Goal: Information Seeking & Learning: Learn about a topic

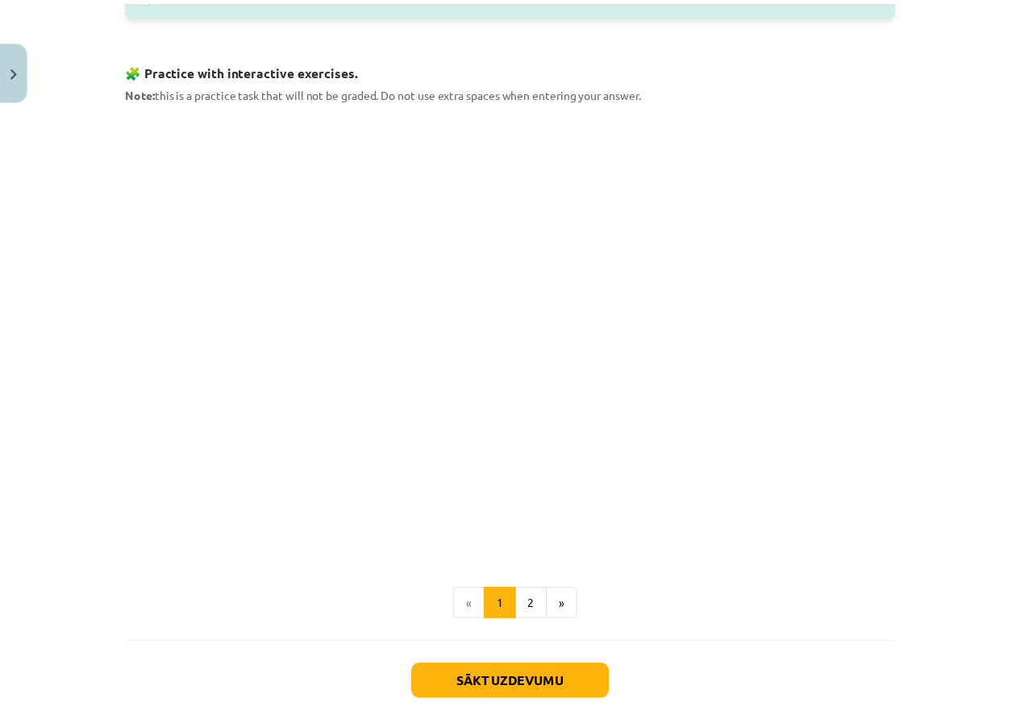
scroll to position [932, 0]
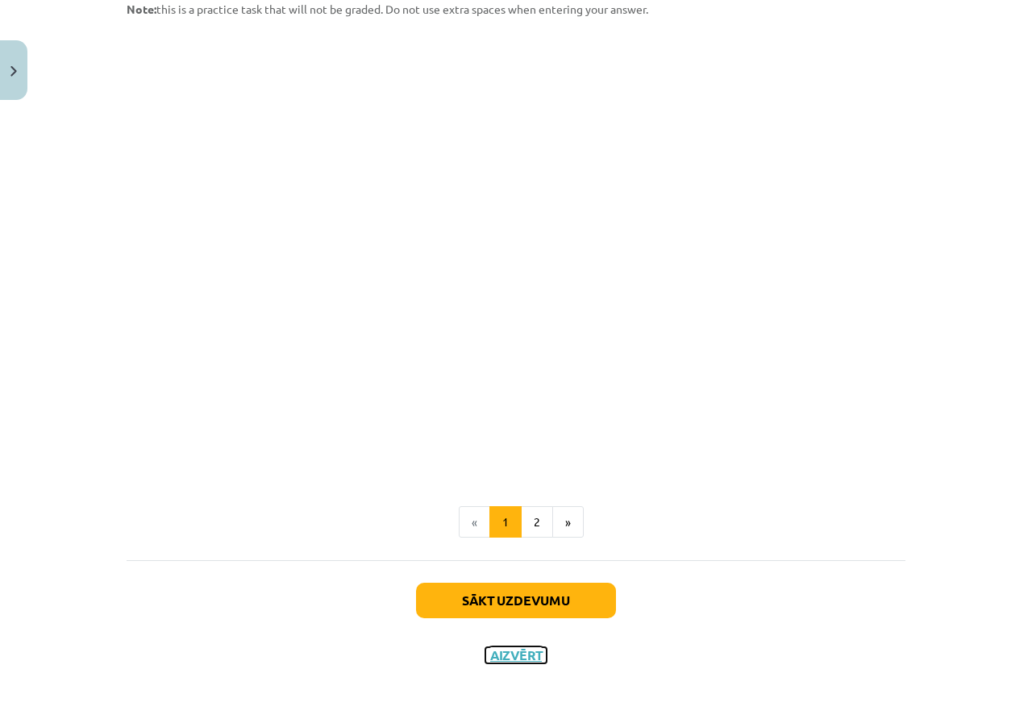
click at [493, 660] on button "Aizvērt" at bounding box center [515, 655] width 61 height 16
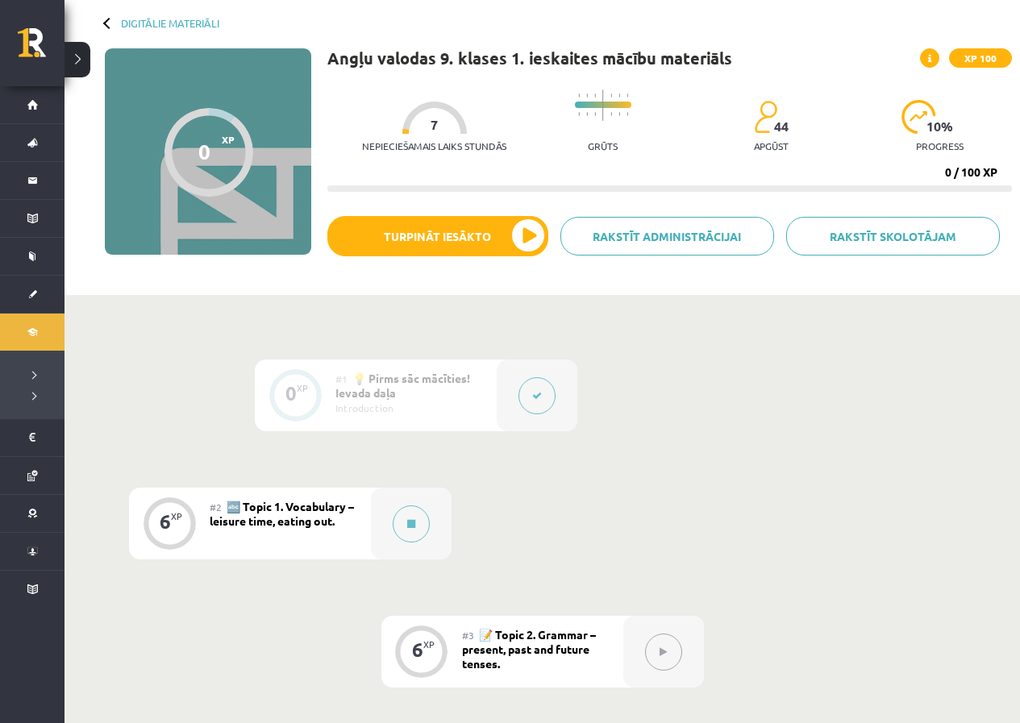
scroll to position [0, 0]
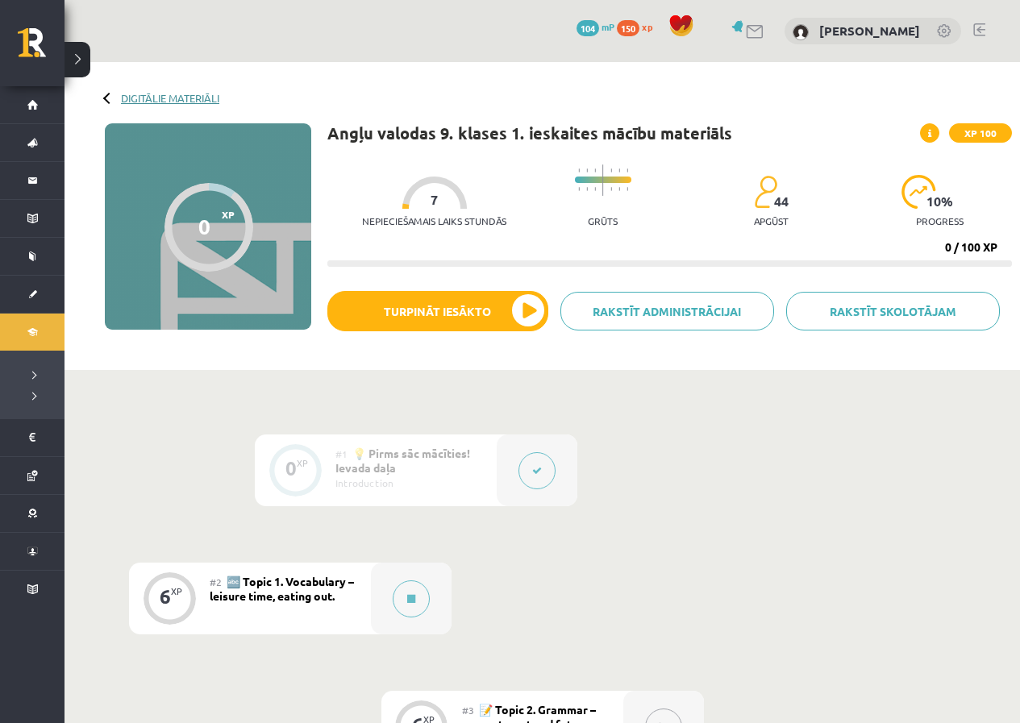
click at [174, 92] on link "Digitālie materiāli" at bounding box center [170, 98] width 98 height 12
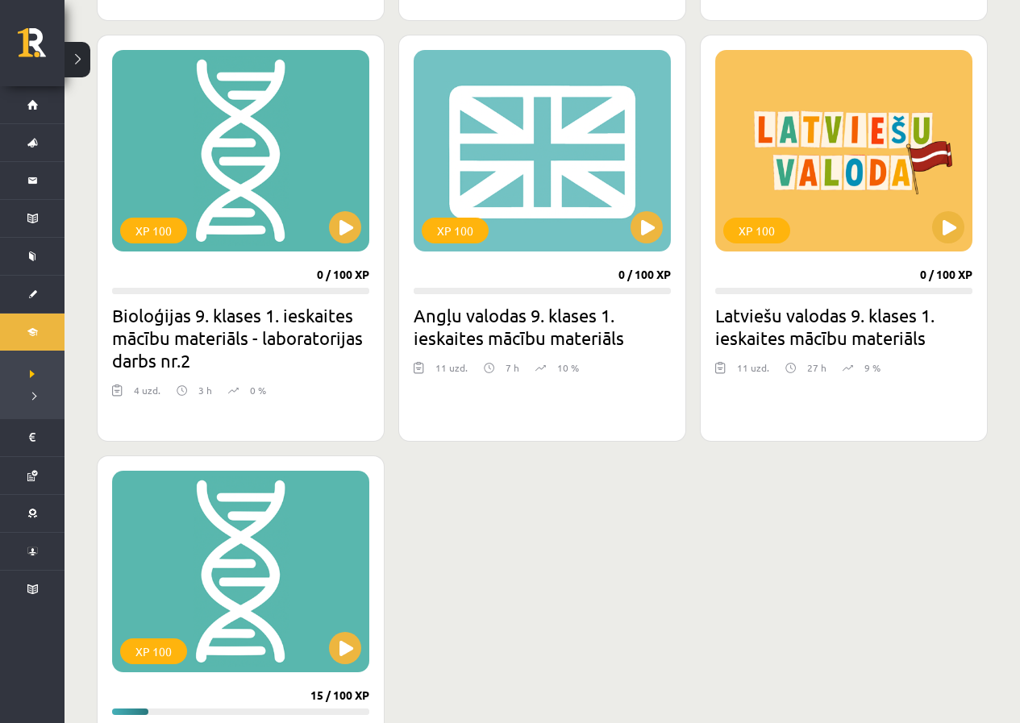
scroll to position [1855, 0]
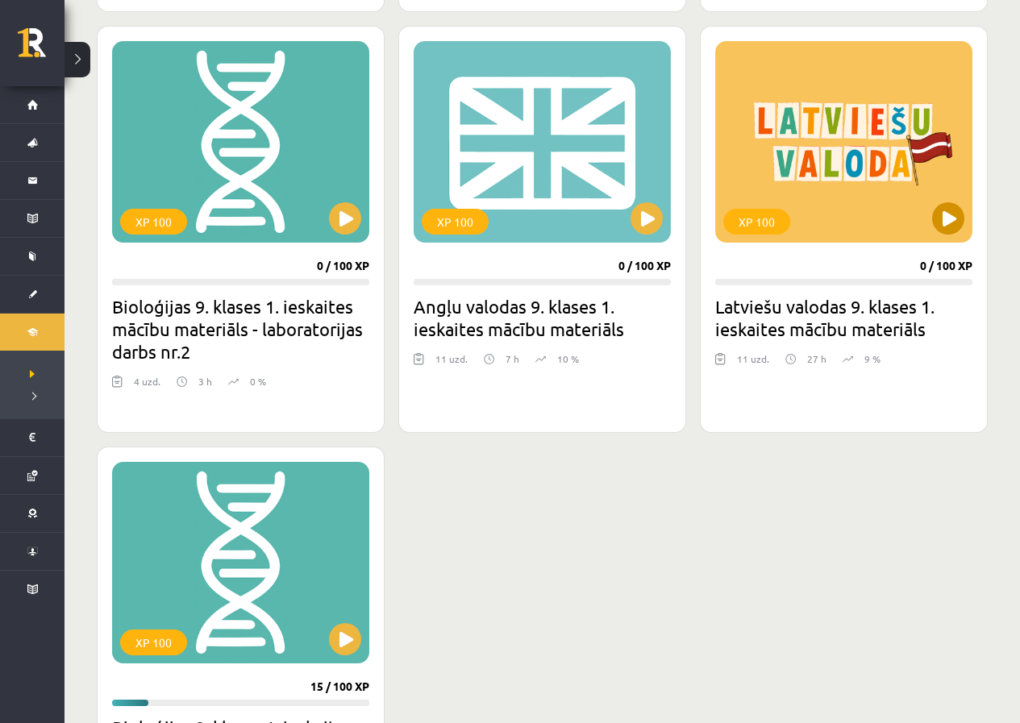
drag, startPoint x: 908, startPoint y: 186, endPoint x: 890, endPoint y: 192, distance: 18.6
click at [902, 188] on div "XP 100" at bounding box center [843, 142] width 257 height 202
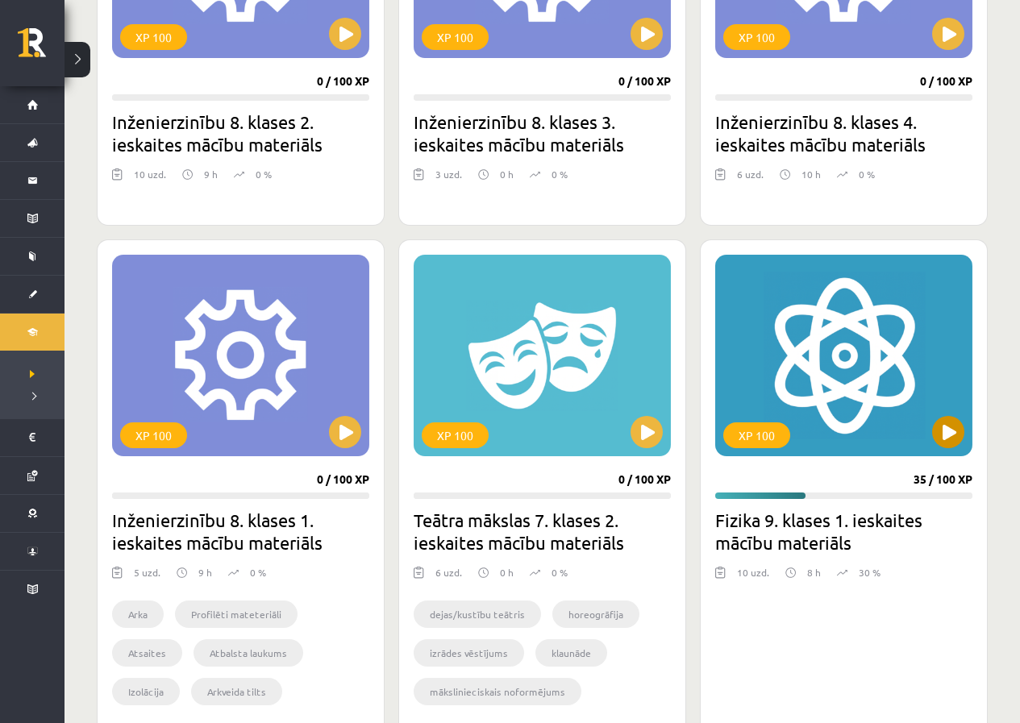
scroll to position [1129, 0]
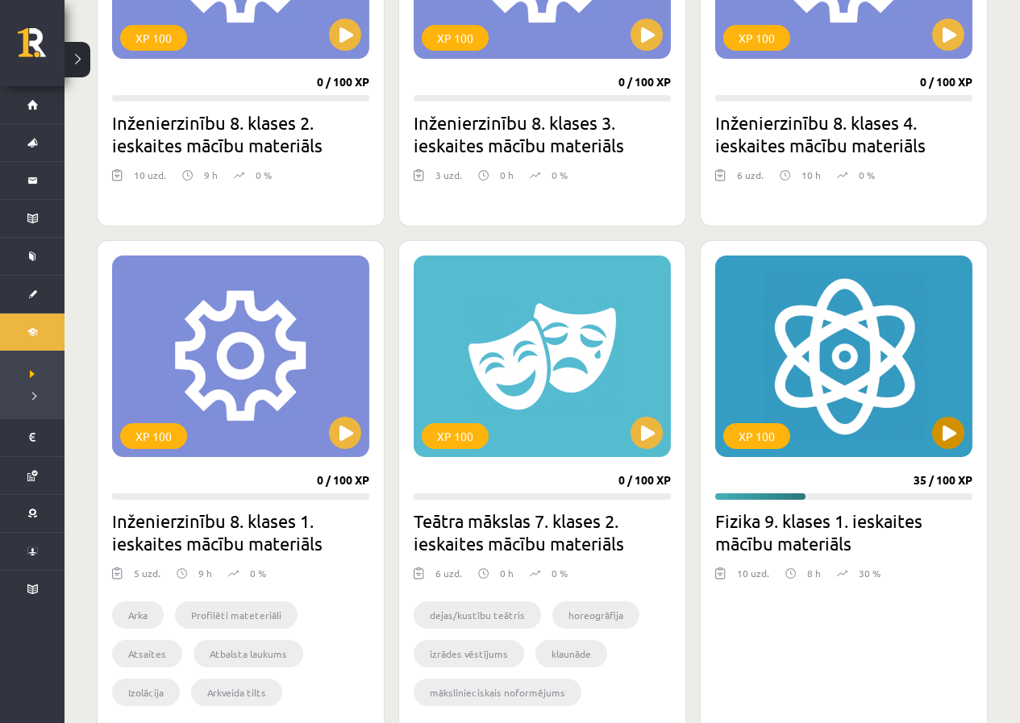
click at [903, 390] on div "XP 100" at bounding box center [843, 357] width 257 height 202
click at [896, 388] on div "XP 100" at bounding box center [843, 357] width 257 height 202
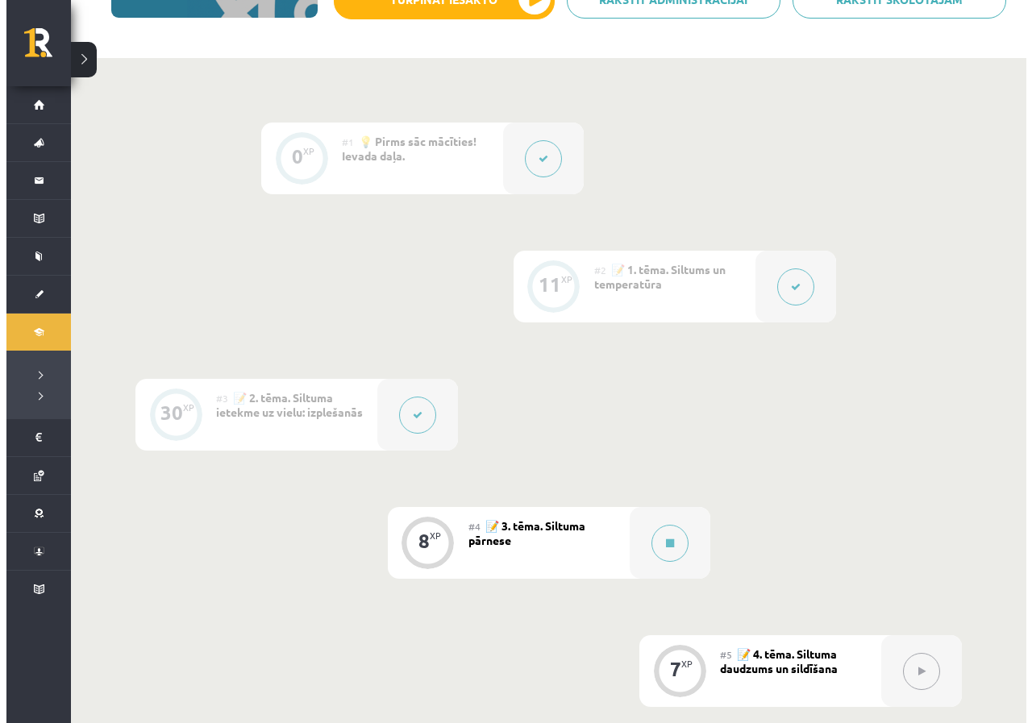
scroll to position [484, 0]
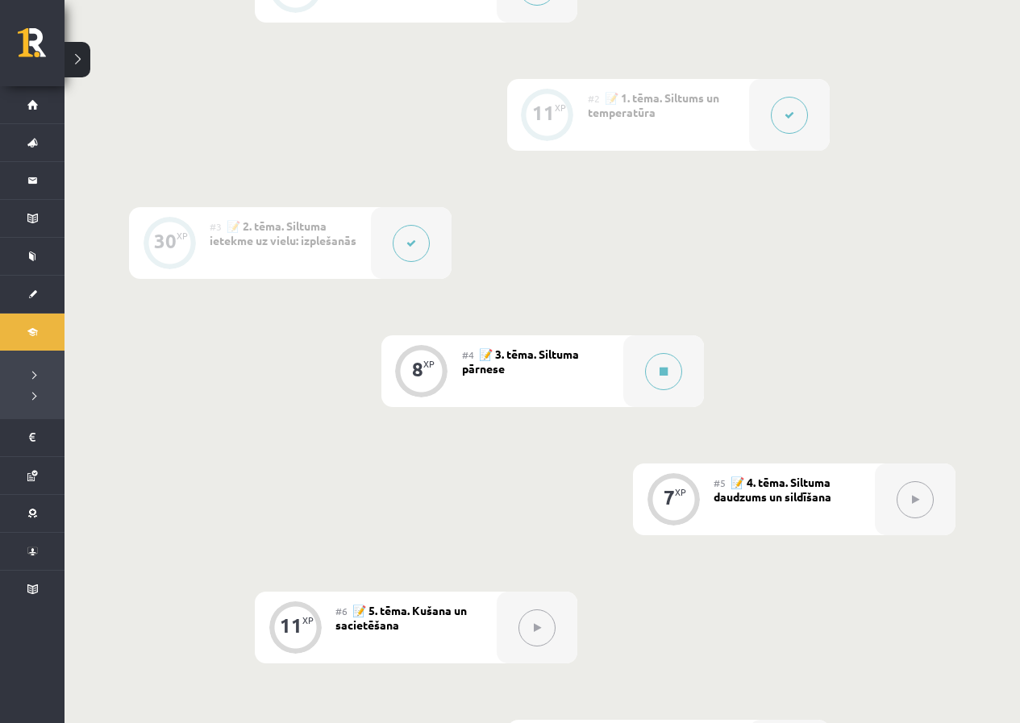
click at [635, 119] on div "#2 📝 1. tēma. Siltums un temperatūra" at bounding box center [668, 115] width 161 height 72
click at [787, 108] on button at bounding box center [789, 115] width 37 height 37
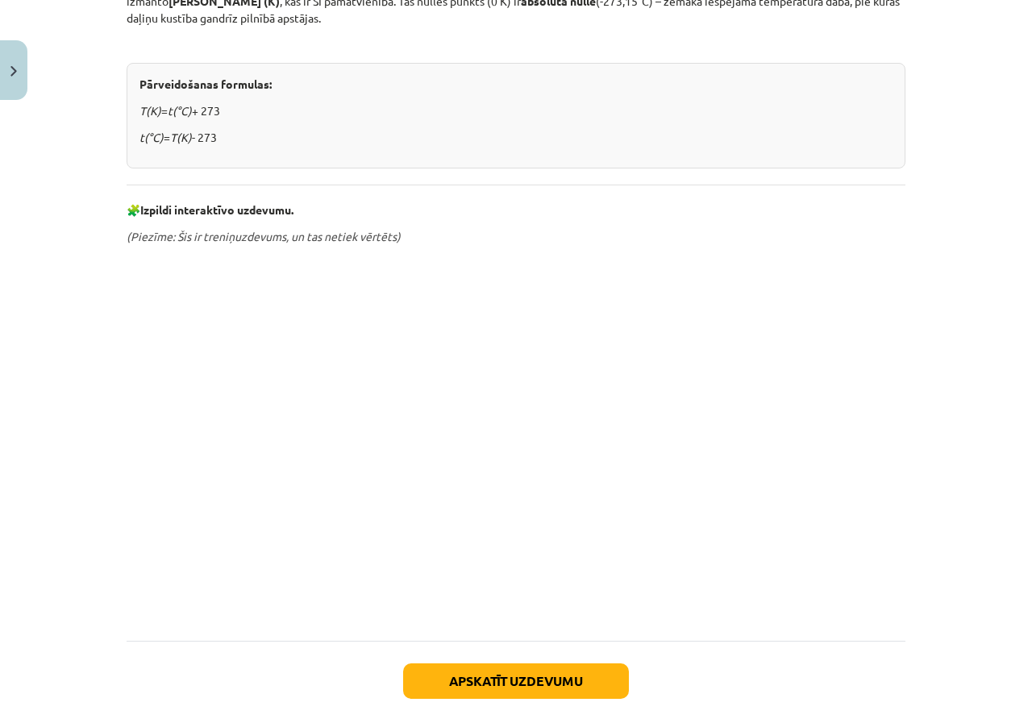
scroll to position [645, 0]
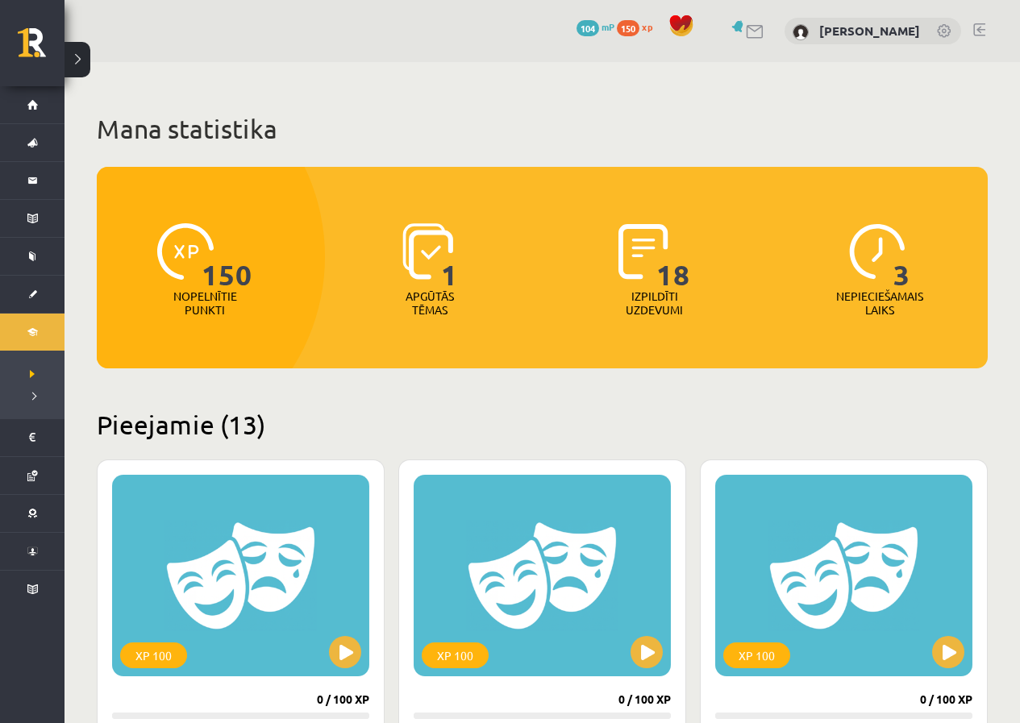
scroll to position [1129, 0]
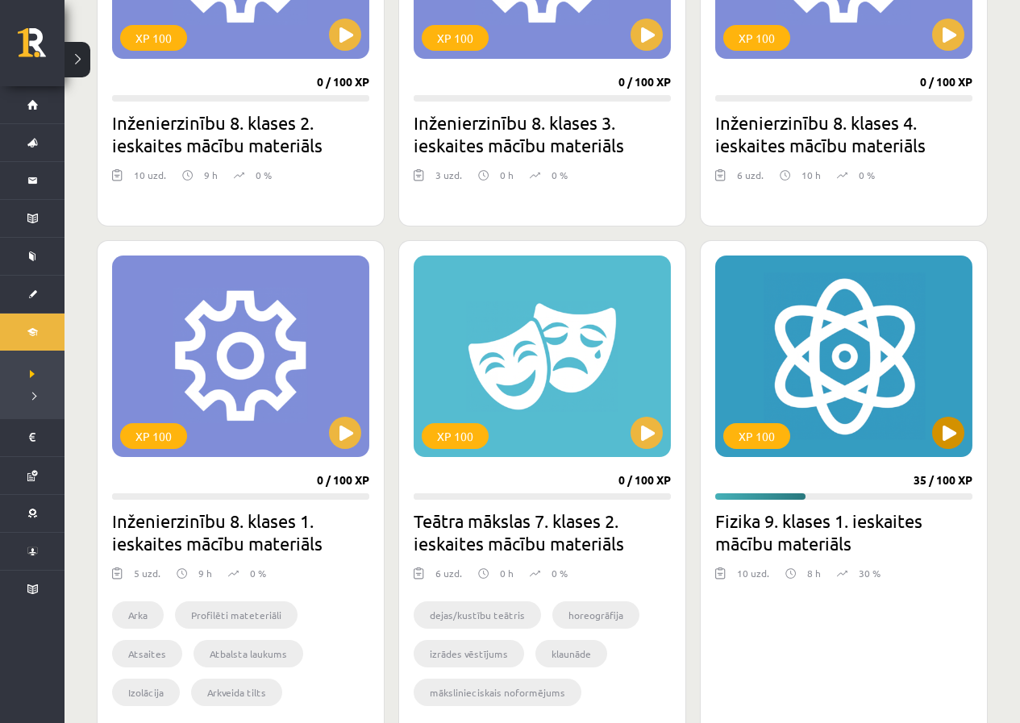
click at [888, 426] on div "XP 100" at bounding box center [843, 357] width 257 height 202
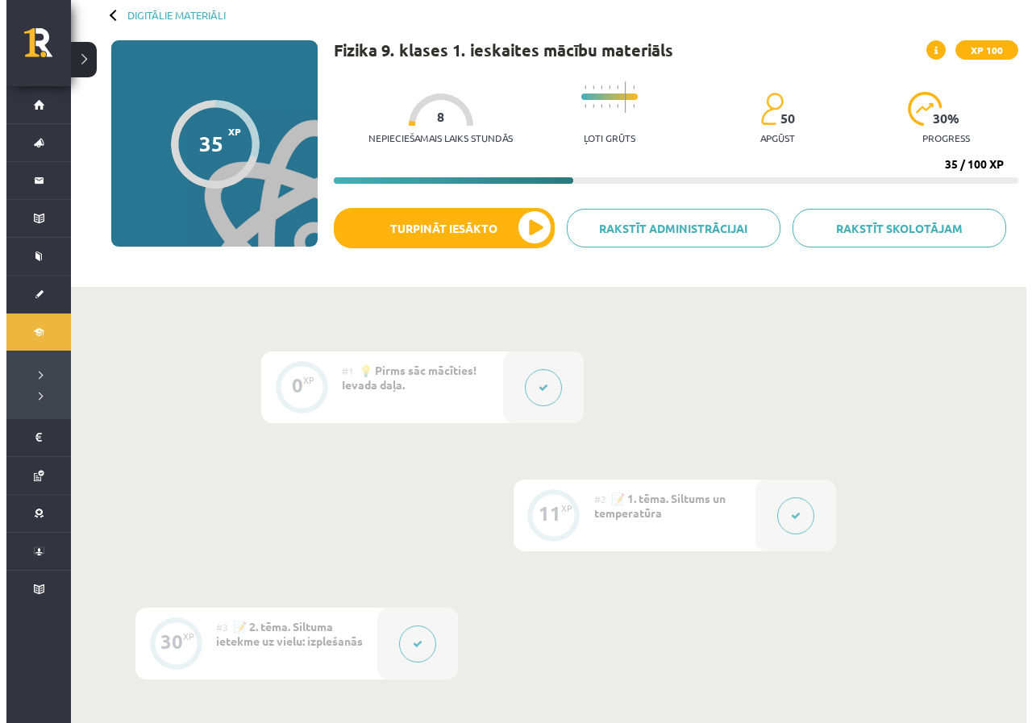
scroll to position [323, 0]
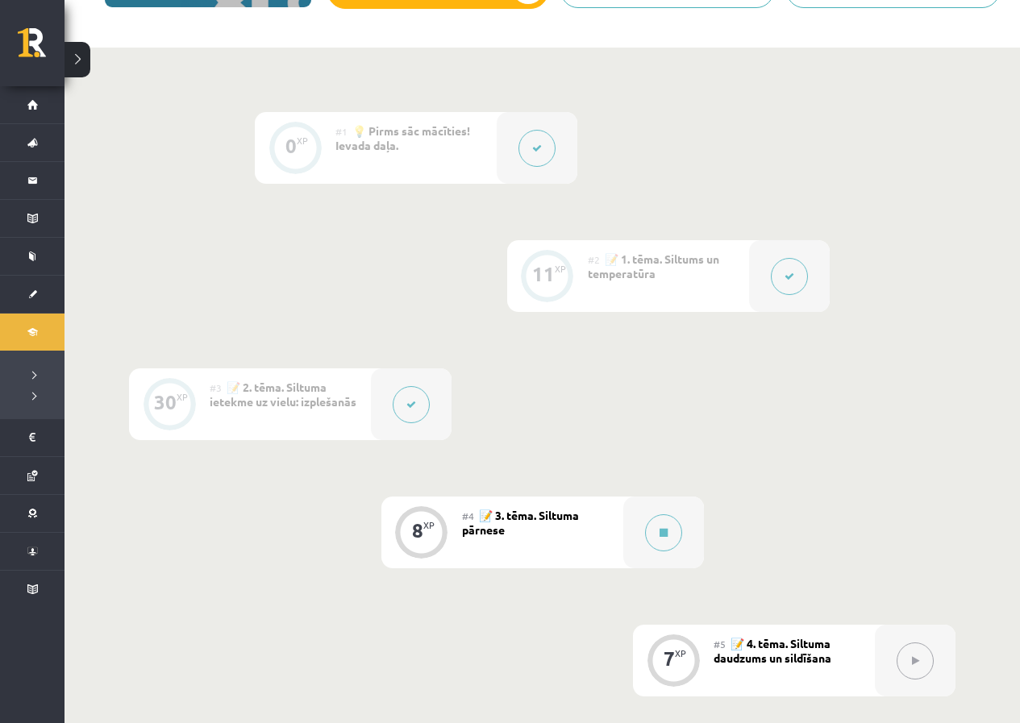
click at [404, 395] on button at bounding box center [411, 404] width 37 height 37
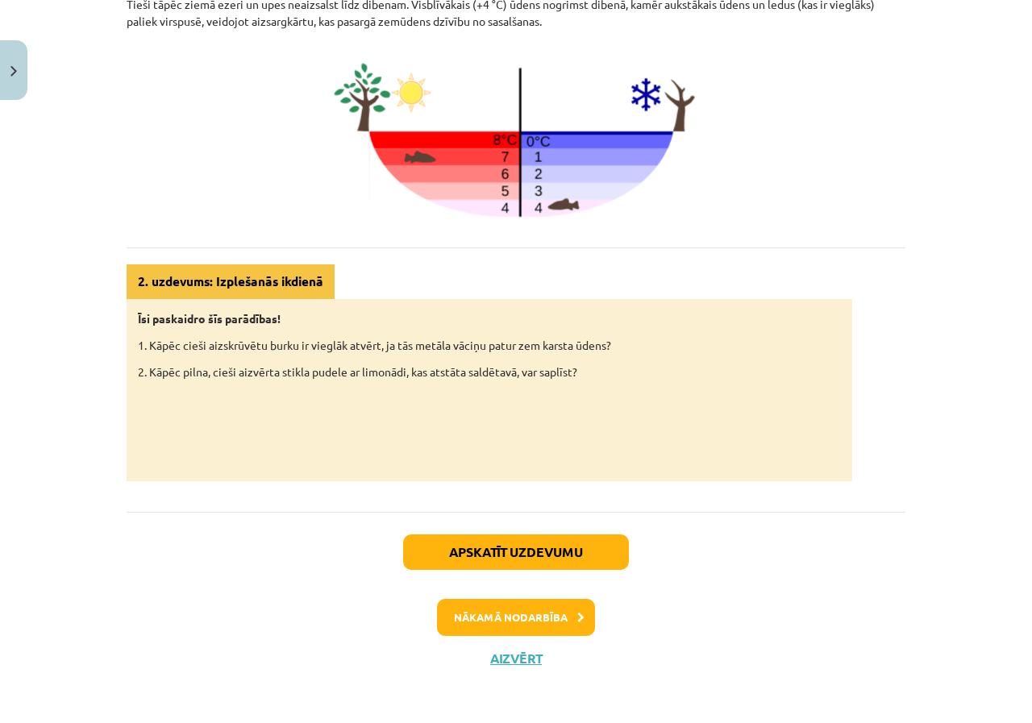
scroll to position [702, 0]
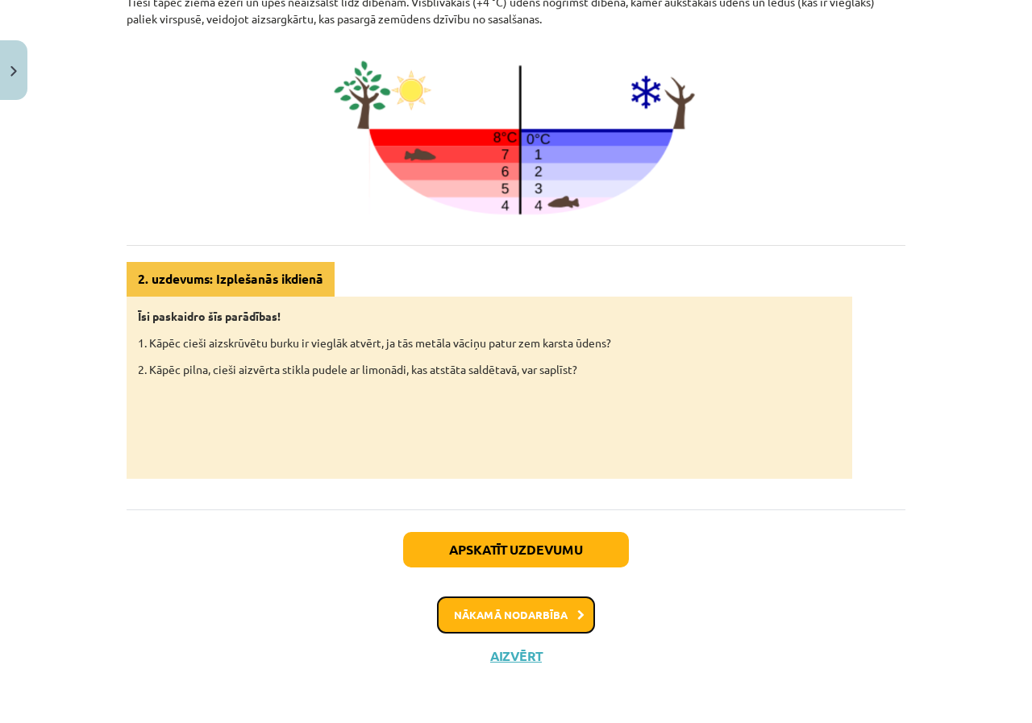
click at [533, 622] on button "Nākamā nodarbība" at bounding box center [516, 615] width 158 height 37
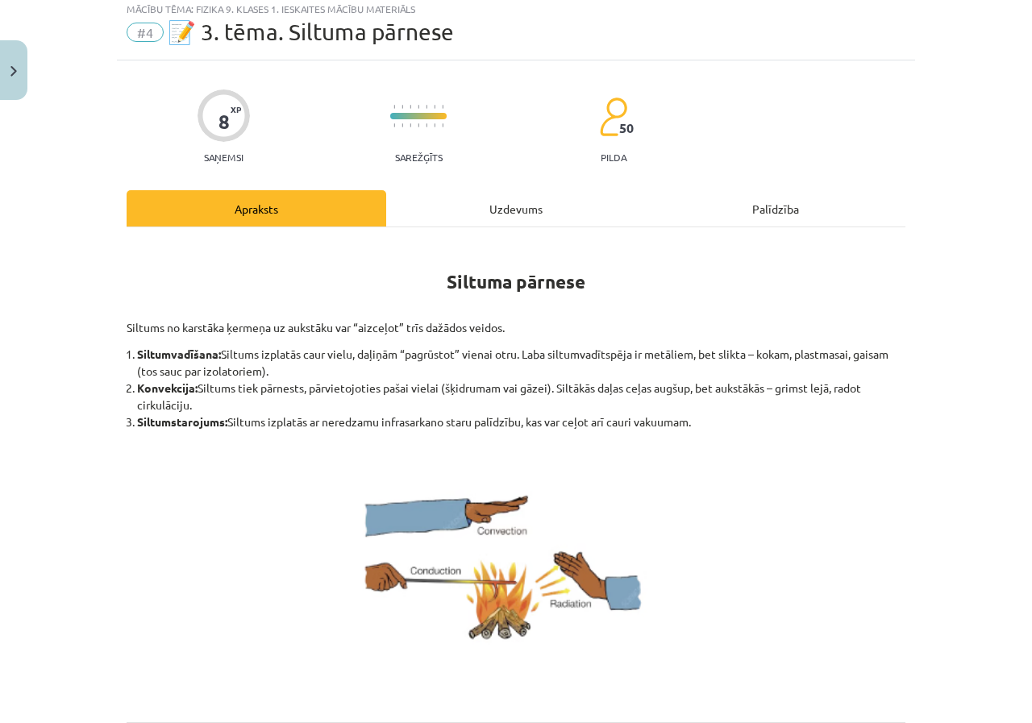
scroll to position [40, 0]
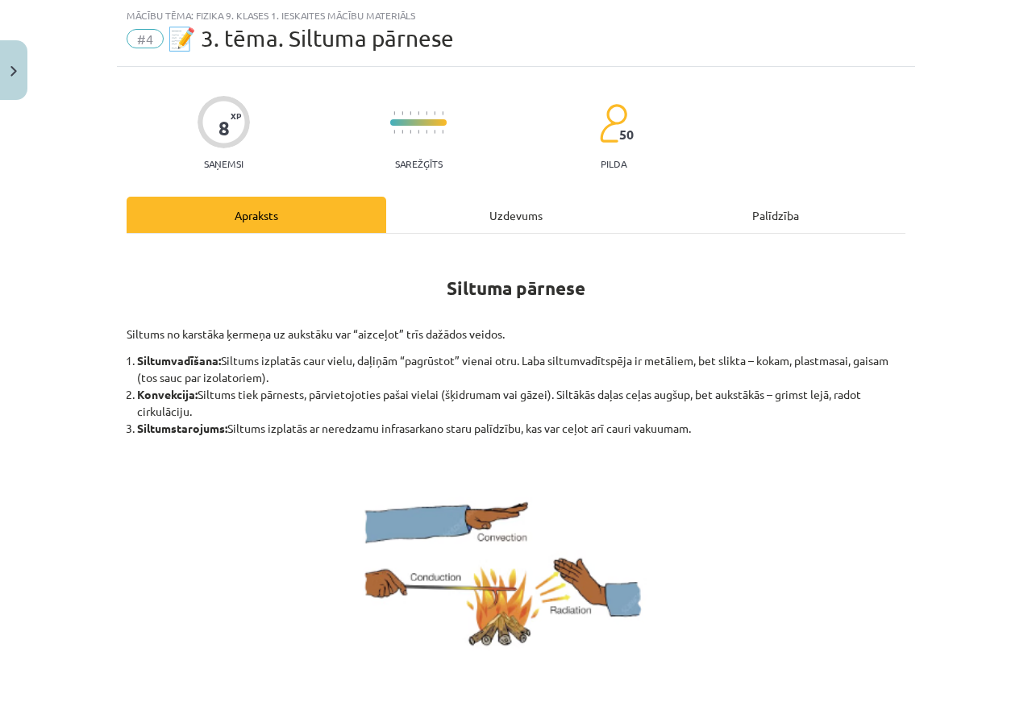
drag, startPoint x: 430, startPoint y: 286, endPoint x: 740, endPoint y: 429, distance: 341.7
copy div "Siltuma pārnese Siltums no karstāka ķermeņa uz aukstāku var “aizceļot” trīs daž…"
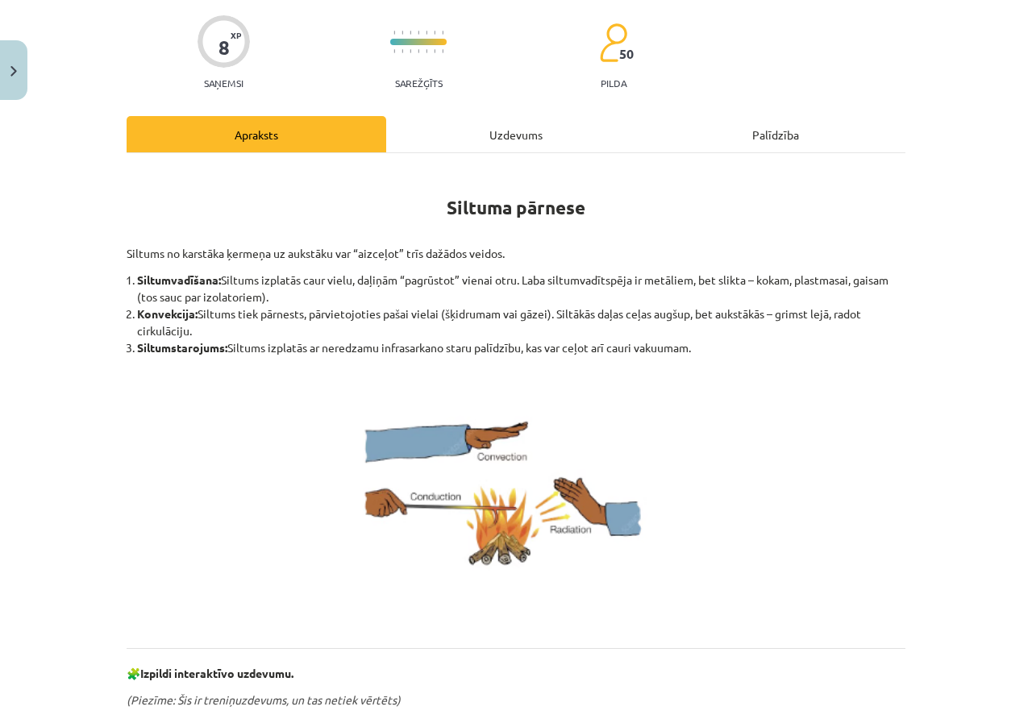
click at [625, 281] on li "Siltumvadīšana: Siltums izplatās caur vielu, daļiņām “pagrūstot” vienai otru. L…" at bounding box center [521, 289] width 768 height 34
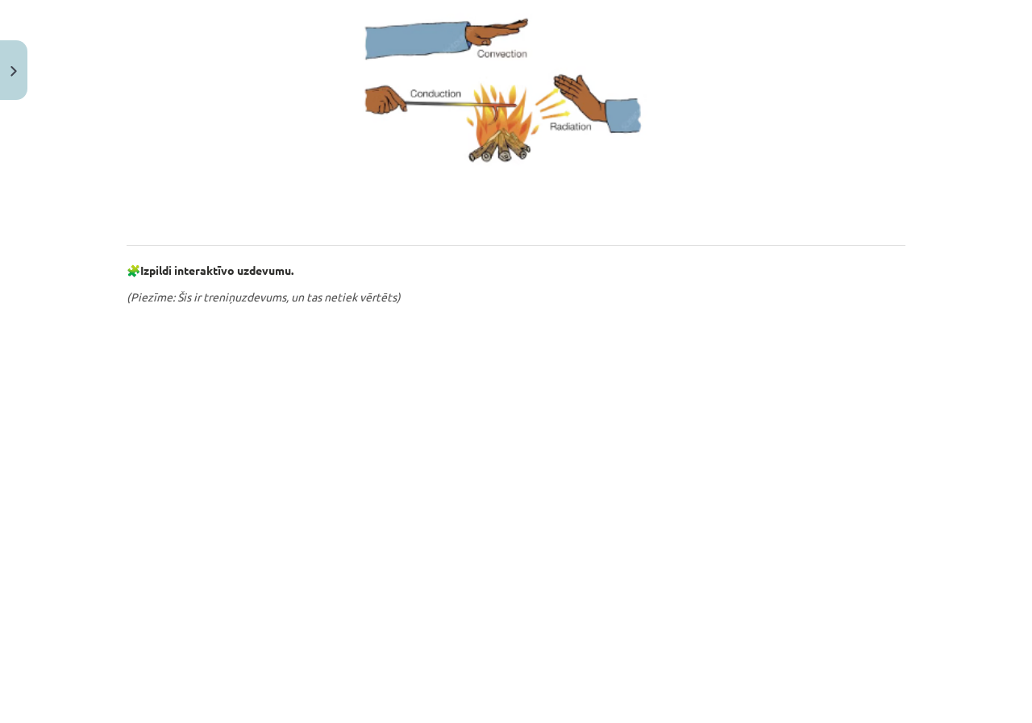
scroll to position [685, 0]
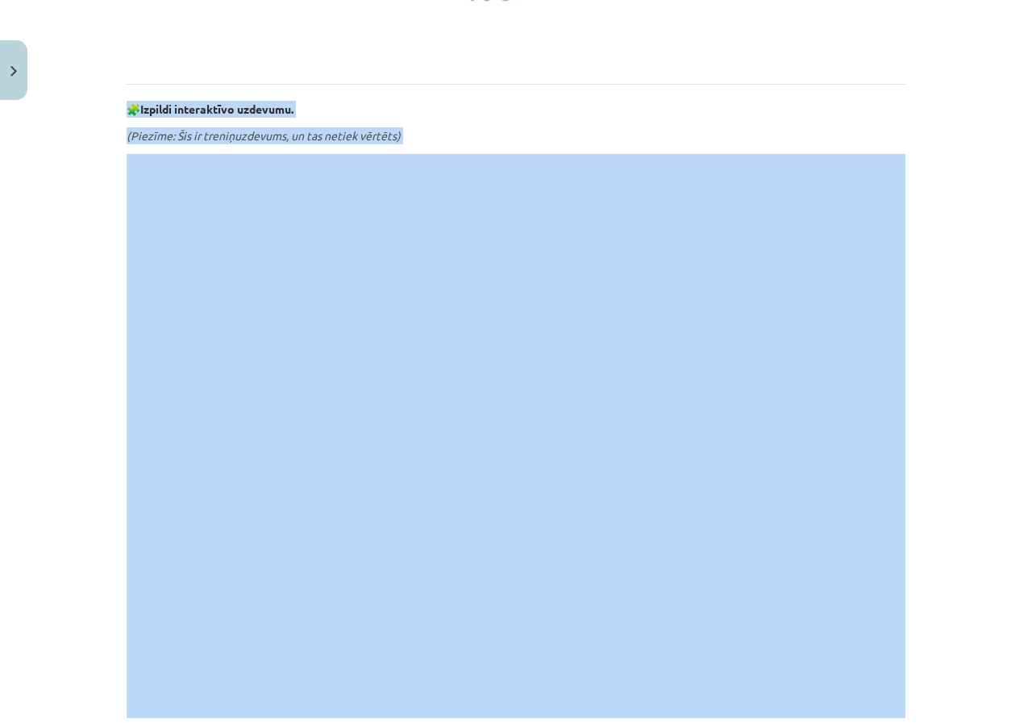
drag, startPoint x: 123, startPoint y: 104, endPoint x: 139, endPoint y: 546, distance: 442.2
click at [235, 298] on div "Siltuma pārnese Siltums no karstāka ķermeņa uz aukstāku var “aizceļot” trīs daž…" at bounding box center [516, 160] width 779 height 1115
copy div "🧩 Izpildi interaktīvo uzdevumu. (Piezīme: Šis ir treniņuzdevums, un tas netiek …"
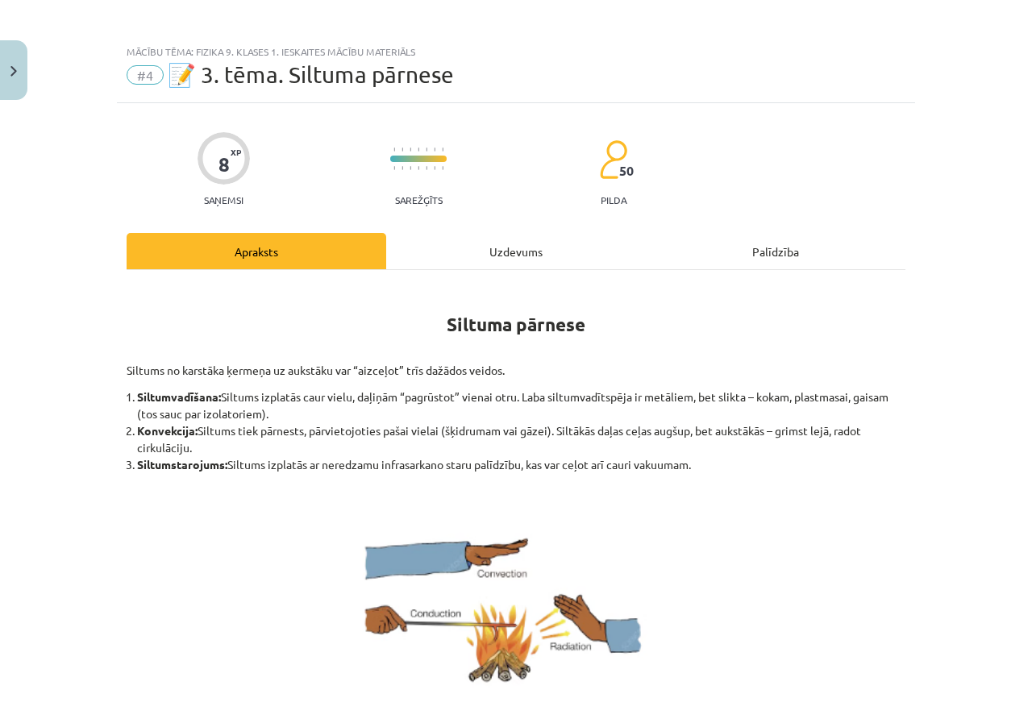
scroll to position [0, 0]
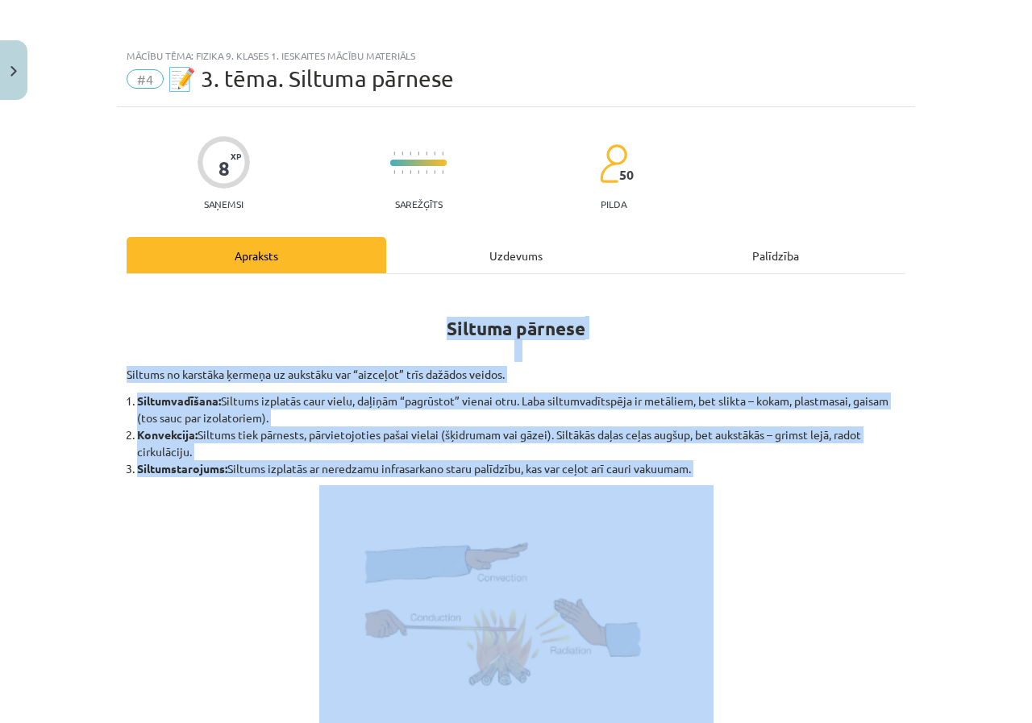
drag, startPoint x: 289, startPoint y: 281, endPoint x: 649, endPoint y: 469, distance: 406.5
copy div "Siltuma pārnese Siltums no karstāka ķermeņa uz aukstāku var “aizceļot” trīs daž…"
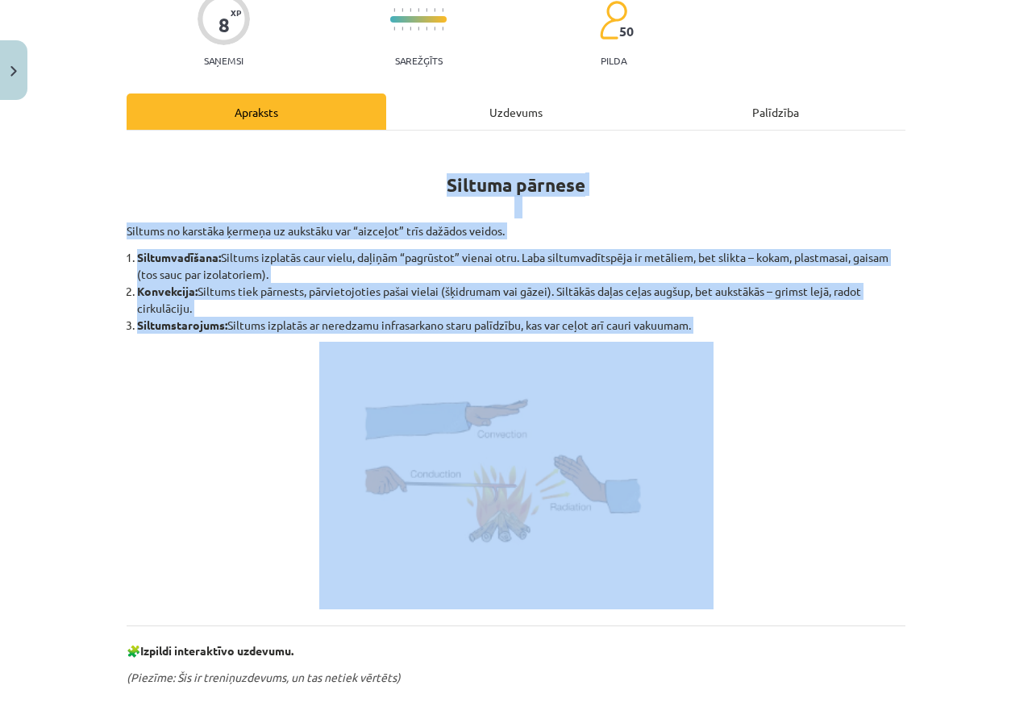
scroll to position [403, 0]
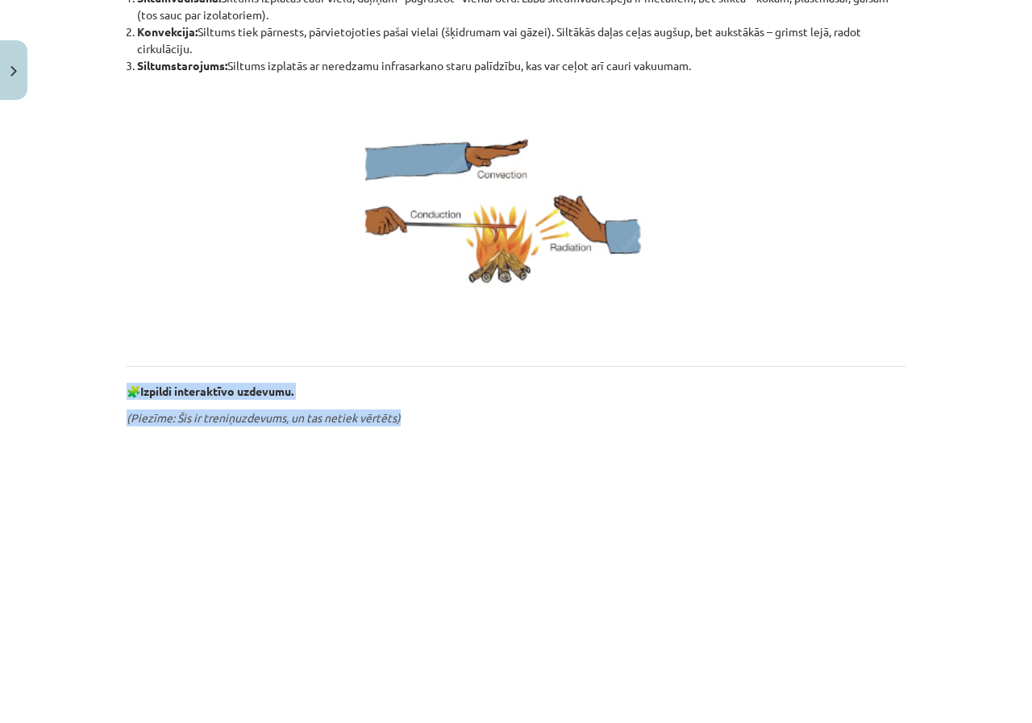
drag, startPoint x: 135, startPoint y: 390, endPoint x: 435, endPoint y: 414, distance: 301.7
click at [435, 414] on div "Mācību tēma: Fizika 9. klases 1. ieskaites mācību materiāls #4 📝 3. tēma. Siltu…" at bounding box center [516, 361] width 1032 height 723
copy div "🧩 Izpildi interaktīvo uzdevumu. (Piezīme: Šis ir treniņuzdevums, un tas netiek …"
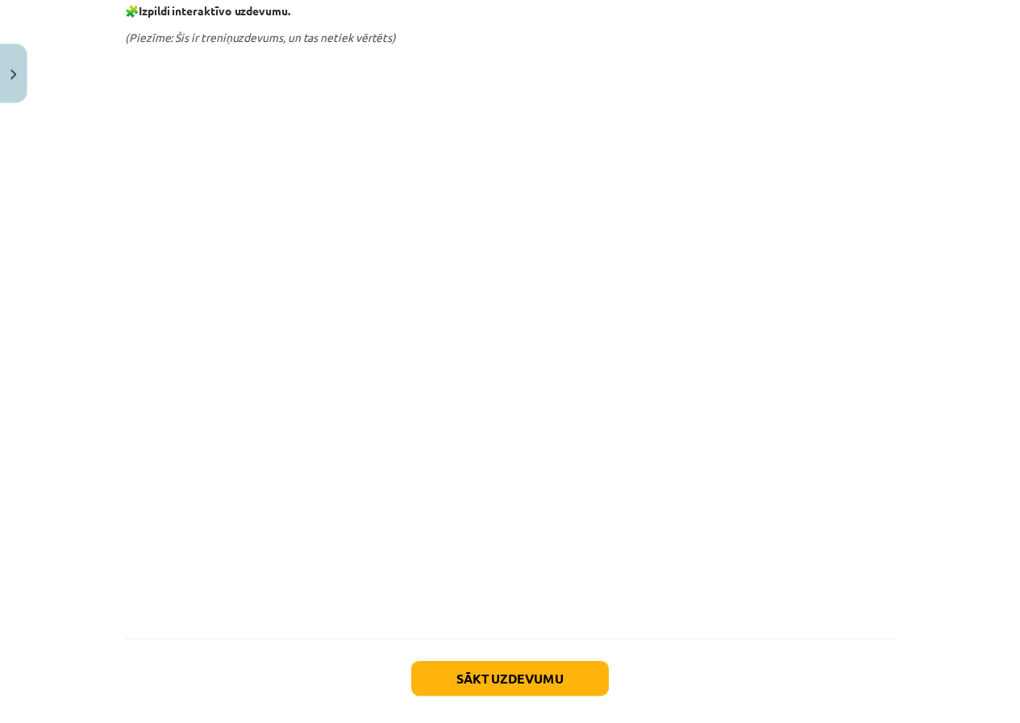
scroll to position [869, 0]
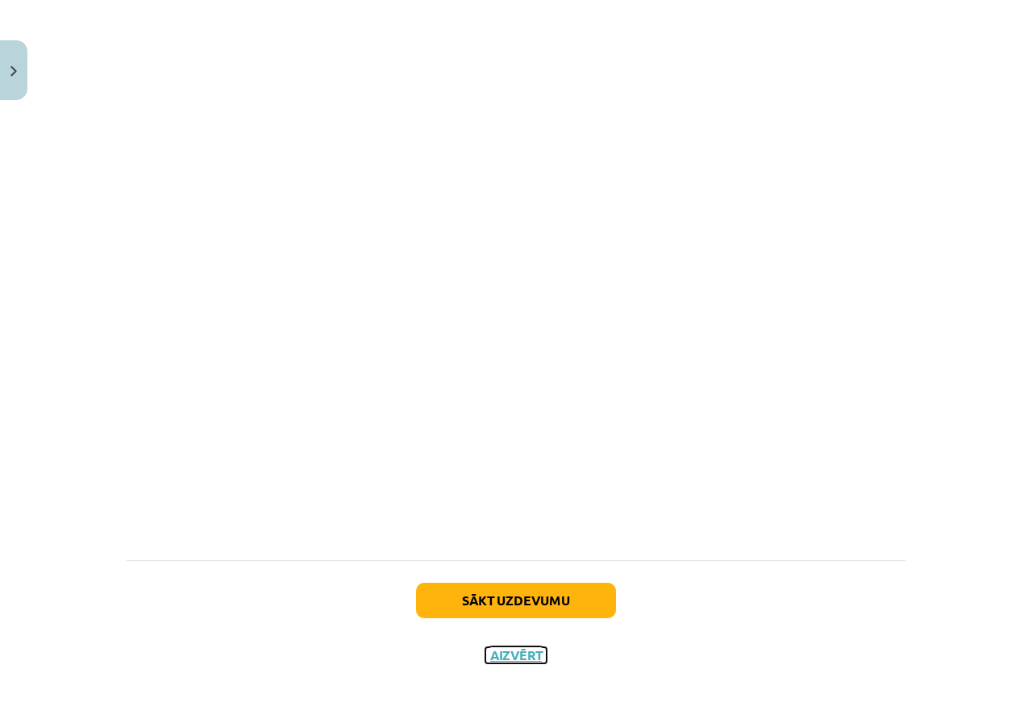
click at [513, 653] on button "Aizvērt" at bounding box center [515, 655] width 61 height 16
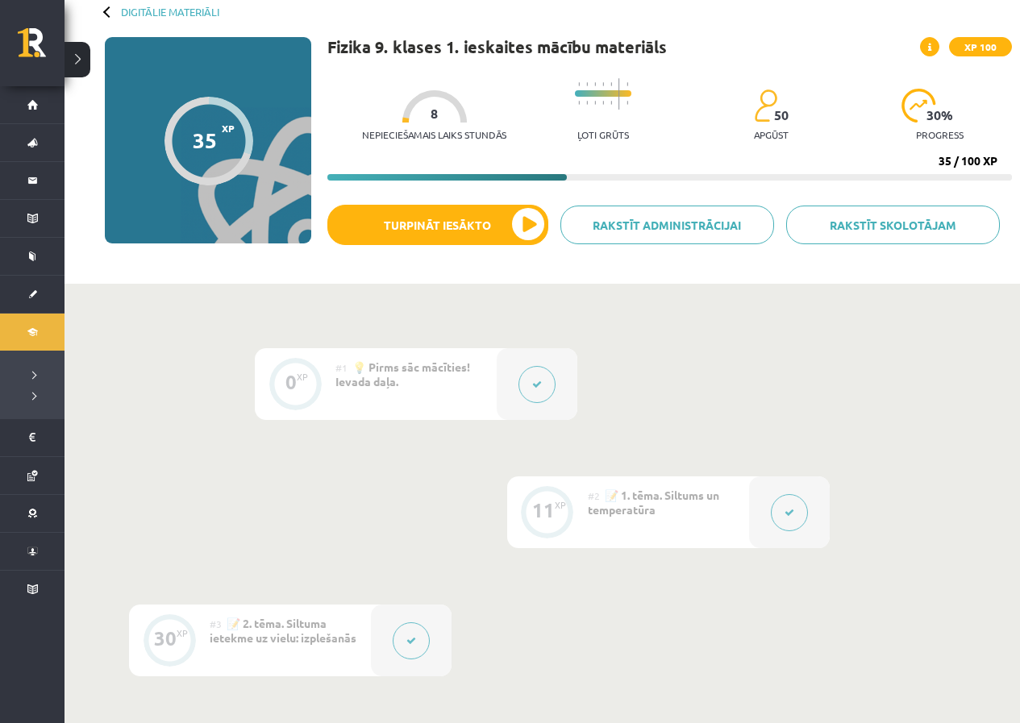
scroll to position [81, 0]
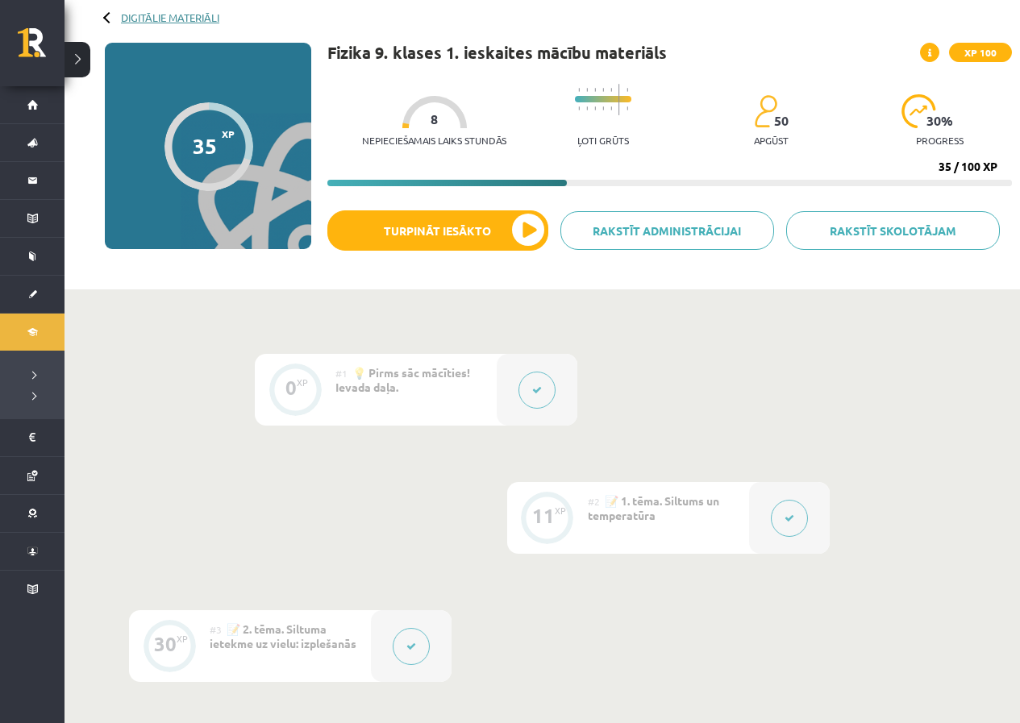
click at [129, 16] on link "Digitālie materiāli" at bounding box center [170, 17] width 98 height 12
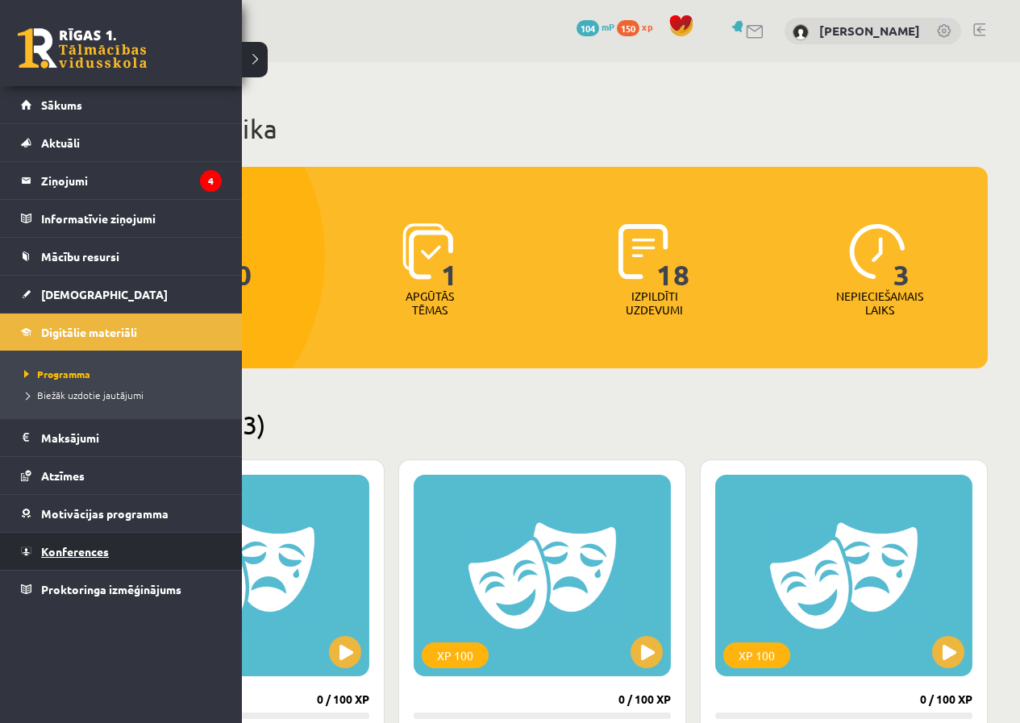
click at [104, 559] on link "Konferences" at bounding box center [121, 551] width 201 height 37
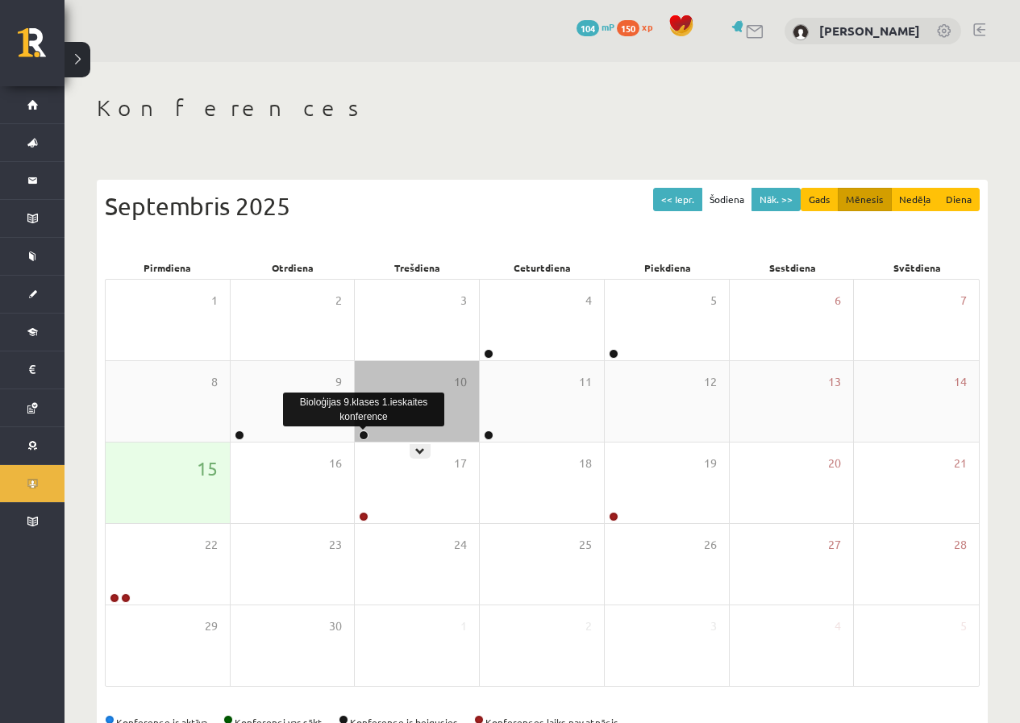
click at [366, 435] on link at bounding box center [364, 436] width 10 height 10
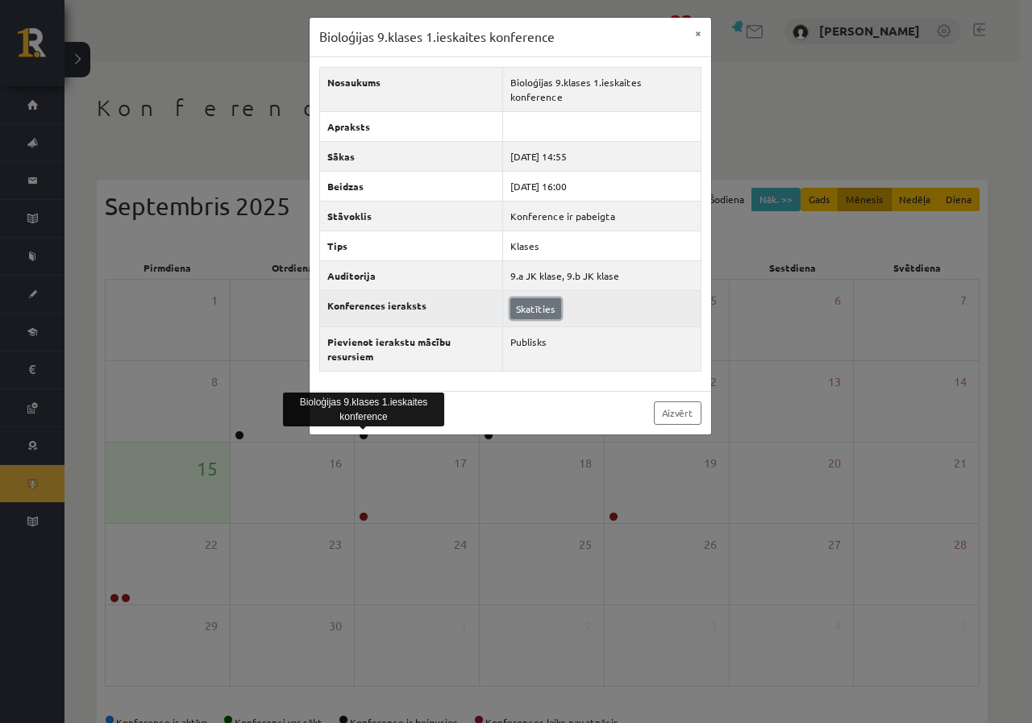
click at [511, 298] on link "Skatīties" at bounding box center [535, 308] width 51 height 21
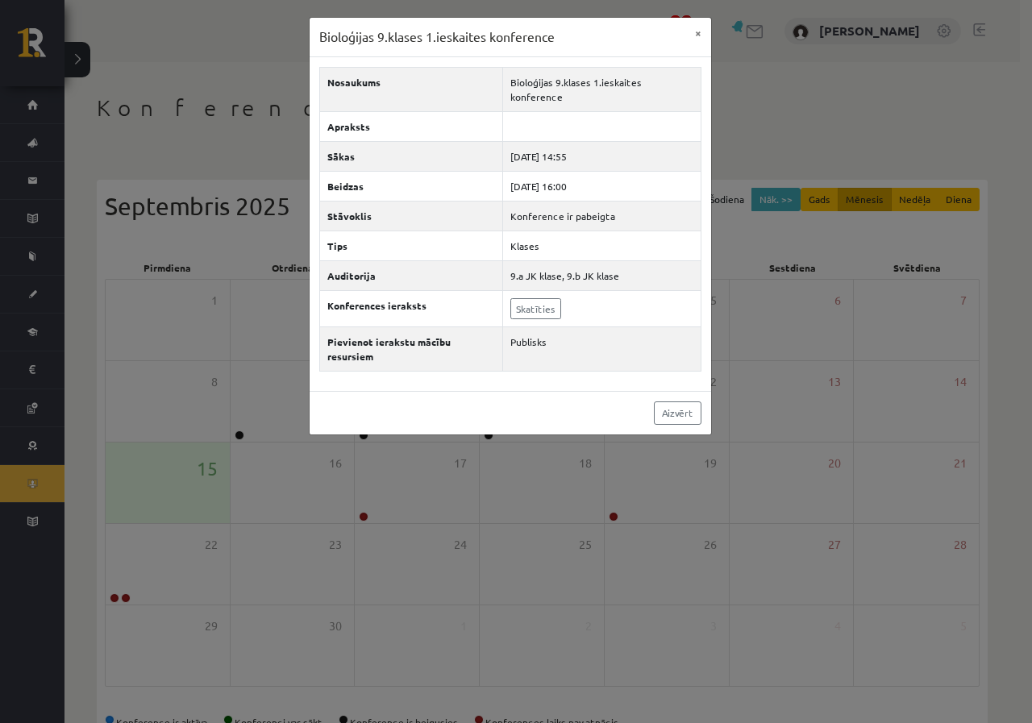
click at [697, 476] on div "Bioloģijas 9.klases 1.ieskaites konference × Nosaukums Bioloģijas 9.klases 1.ie…" at bounding box center [516, 361] width 1032 height 723
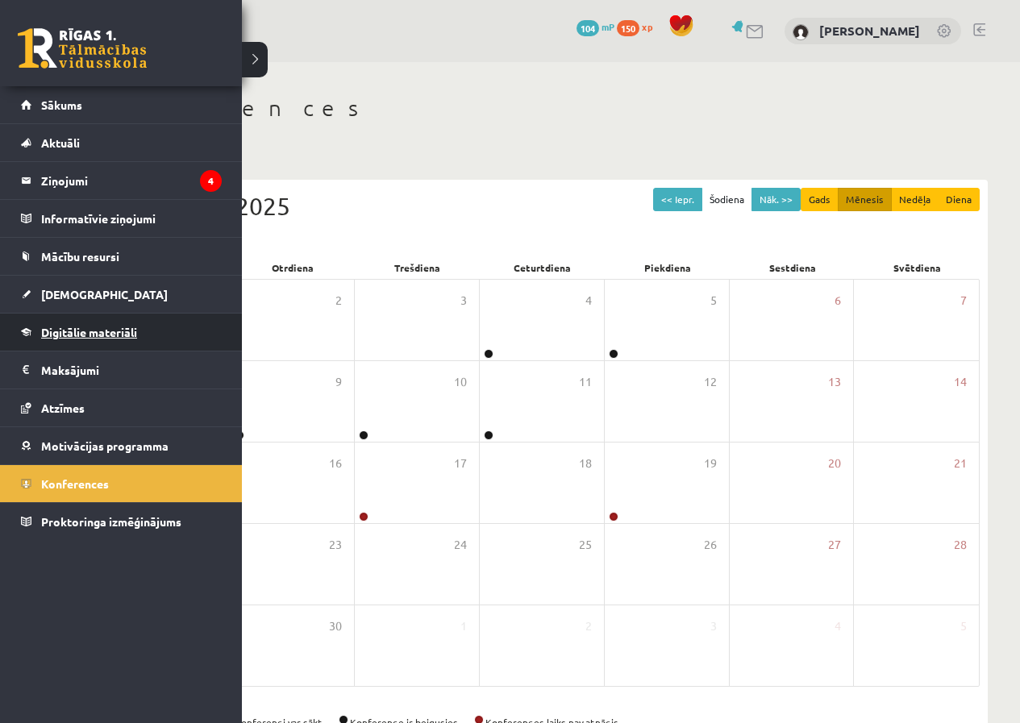
click at [141, 340] on link "Digitālie materiāli" at bounding box center [121, 332] width 201 height 37
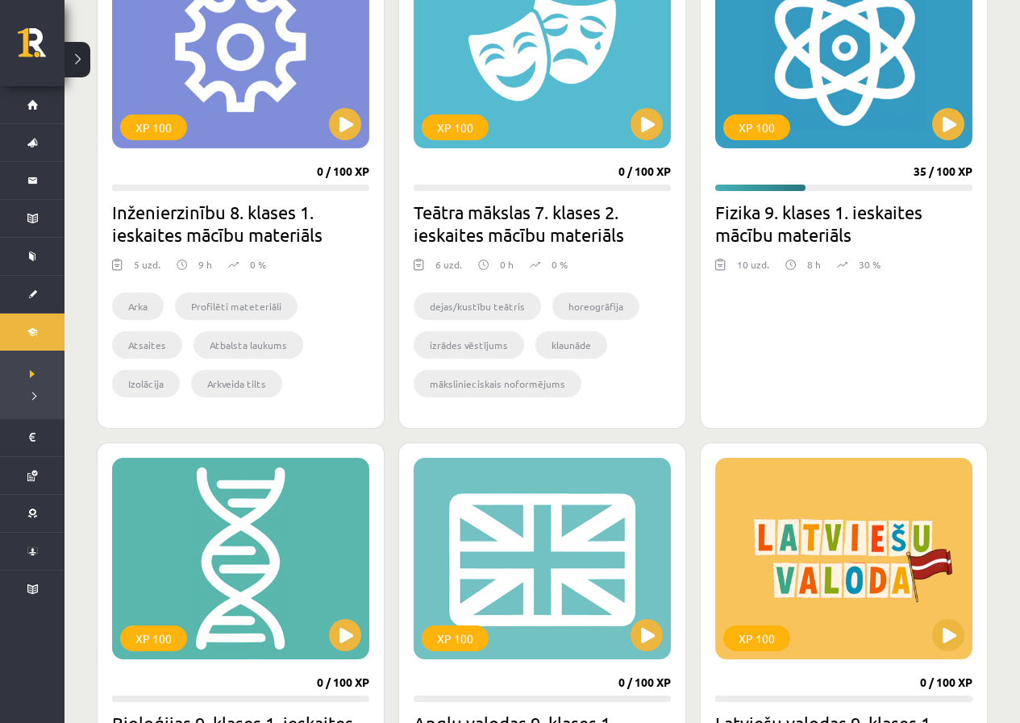
scroll to position [1451, 0]
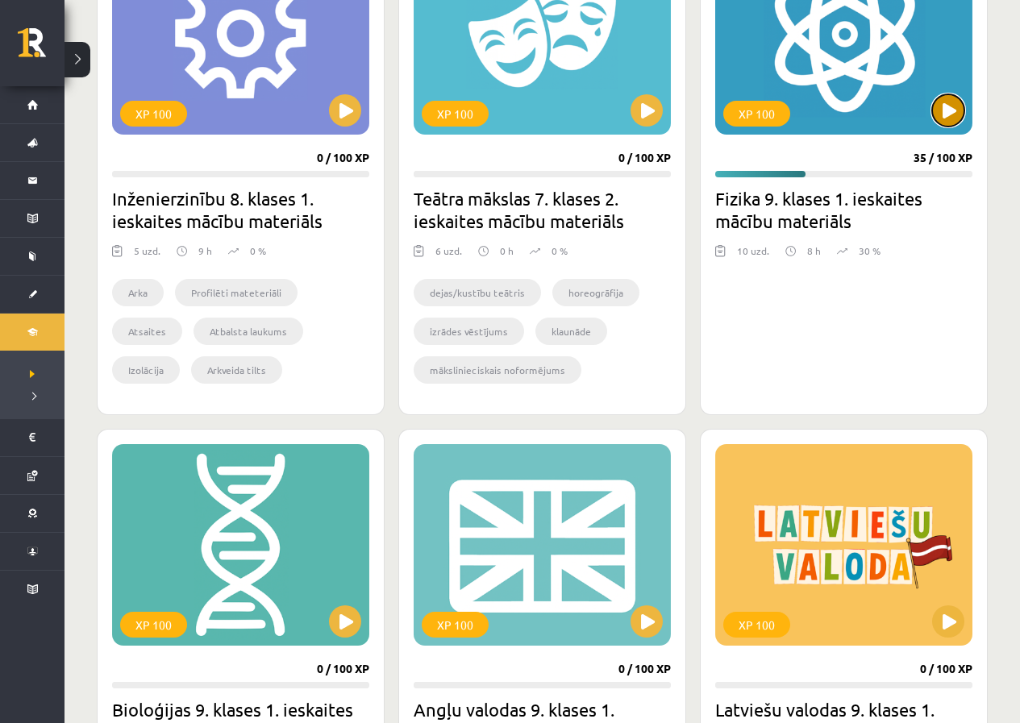
click at [955, 122] on button at bounding box center [948, 110] width 32 height 32
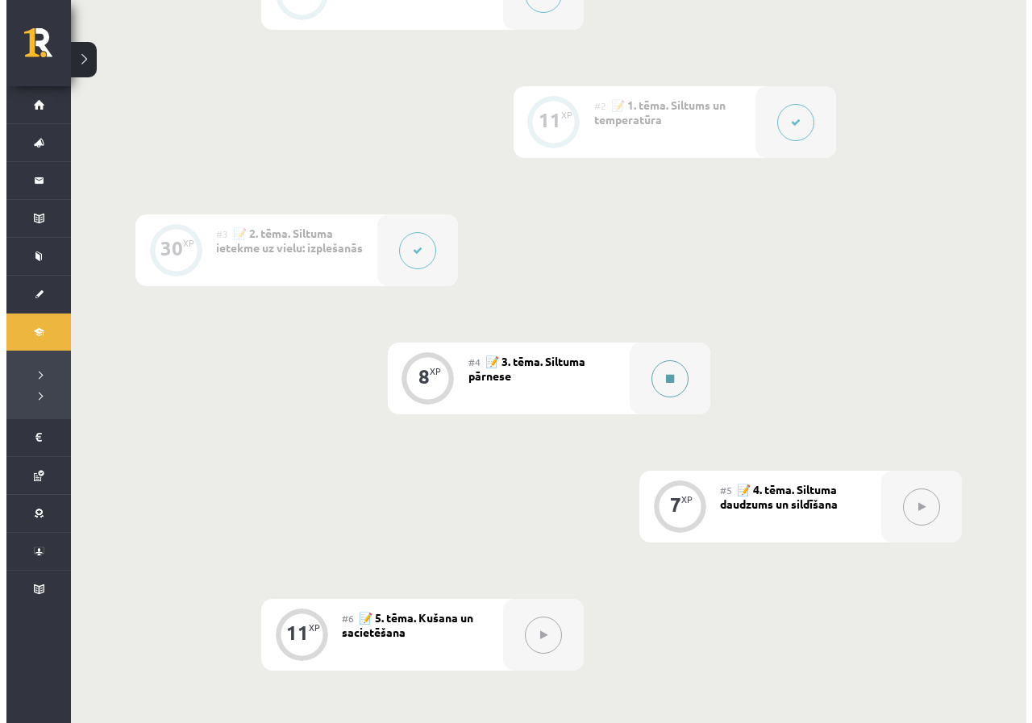
scroll to position [484, 0]
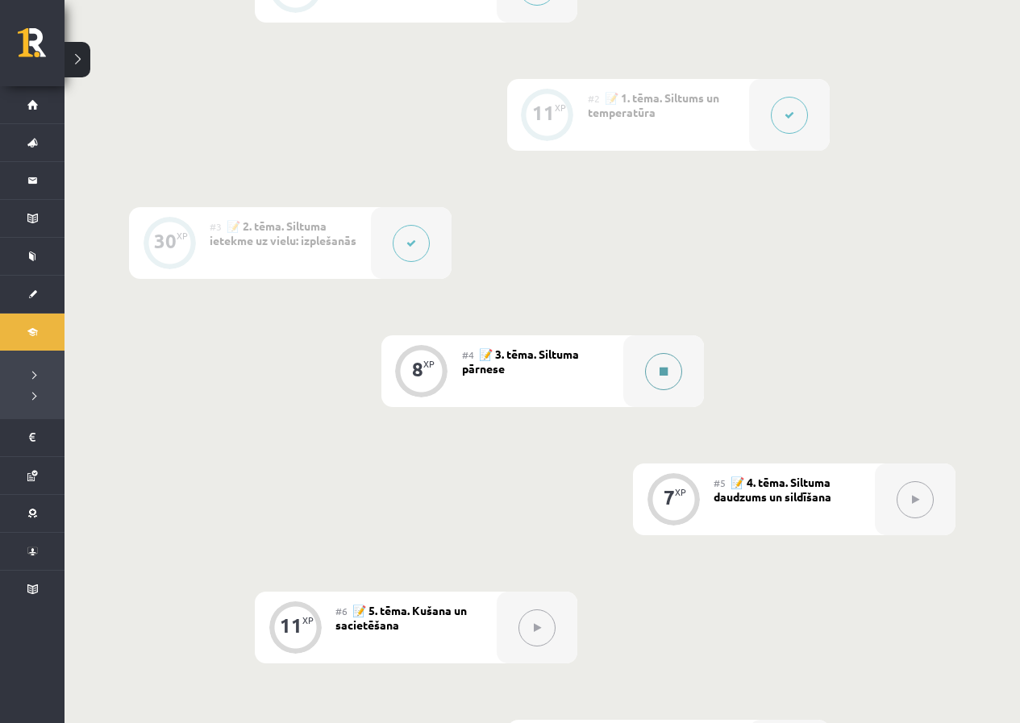
click at [662, 367] on icon at bounding box center [664, 372] width 8 height 10
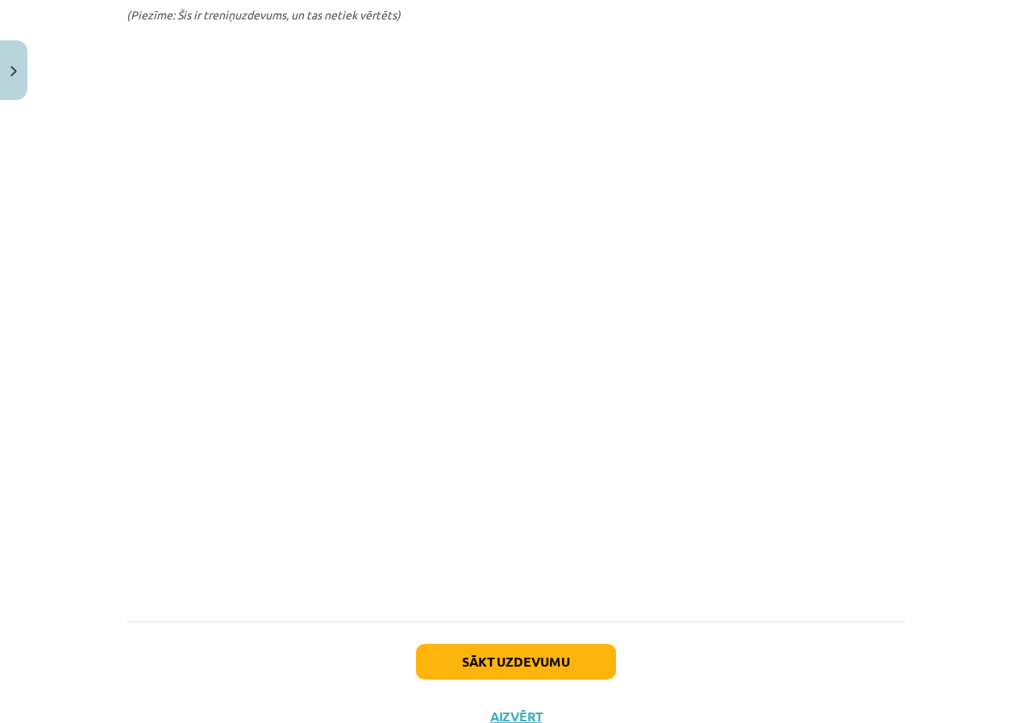
scroll to position [868, 0]
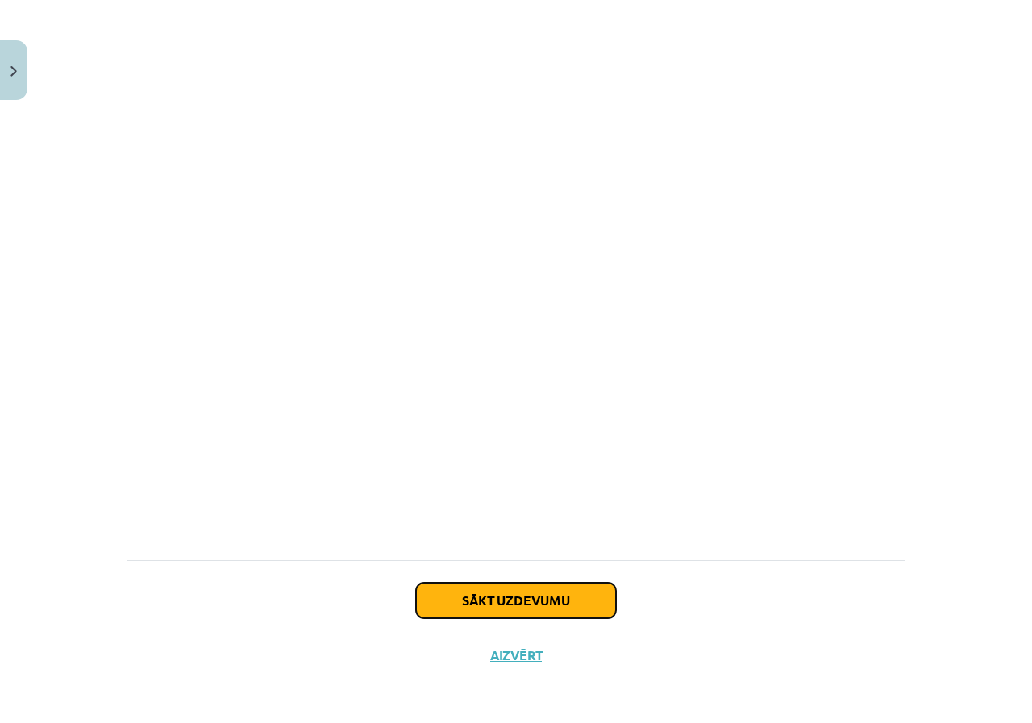
click at [549, 589] on button "Sākt uzdevumu" at bounding box center [516, 600] width 200 height 35
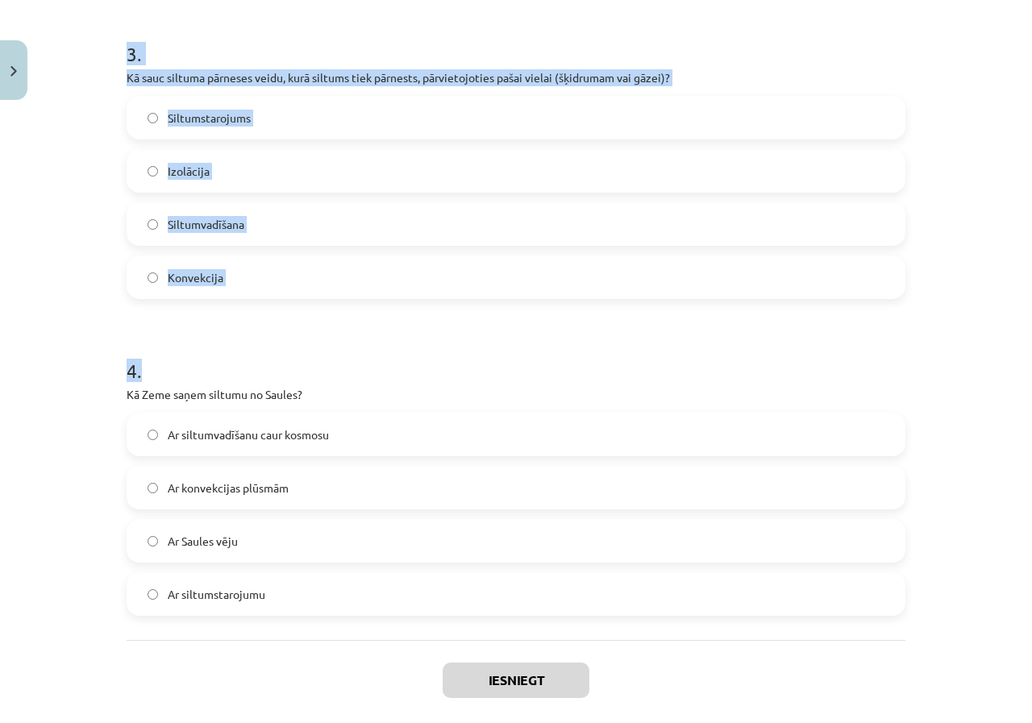
scroll to position [807, 0]
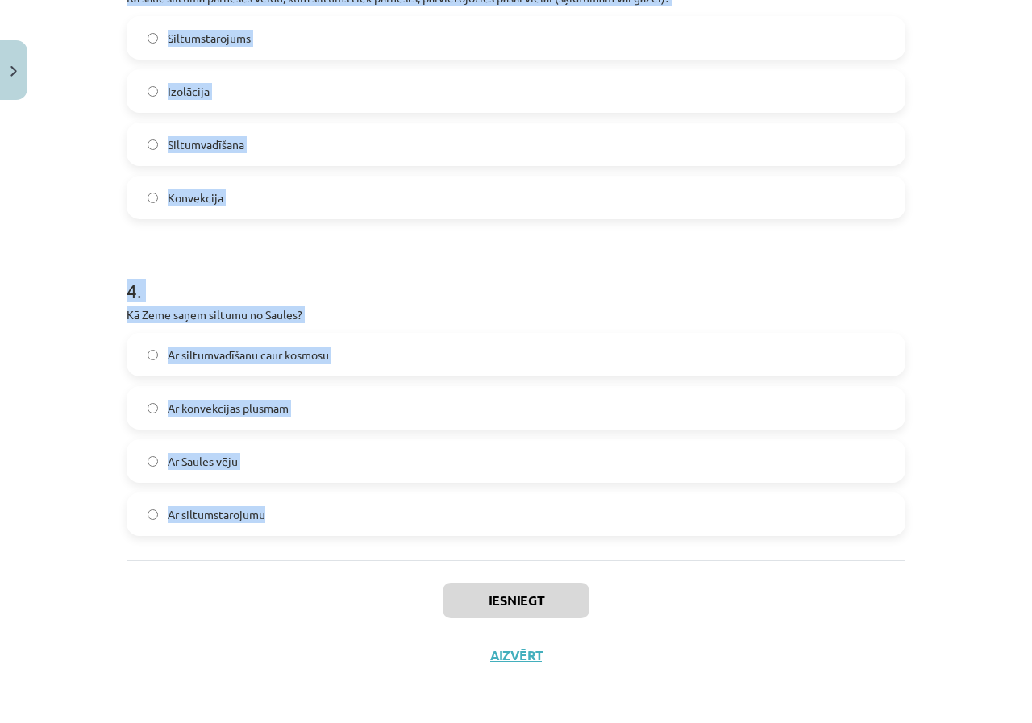
drag, startPoint x: 96, startPoint y: 306, endPoint x: 323, endPoint y: 545, distance: 329.7
click at [323, 545] on div "Mācību tēma: Fizika 9. klases 1. ieskaites mācību materiāls #4 📝 3. tēma. Siltu…" at bounding box center [516, 361] width 1032 height 723
copy form "1 . Vai siltumstarojums var izplatīties vakuumā? Jā Nē 2 . Vai metāli ir labi s…"
click at [403, 298] on h1 "4 ." at bounding box center [516, 277] width 779 height 50
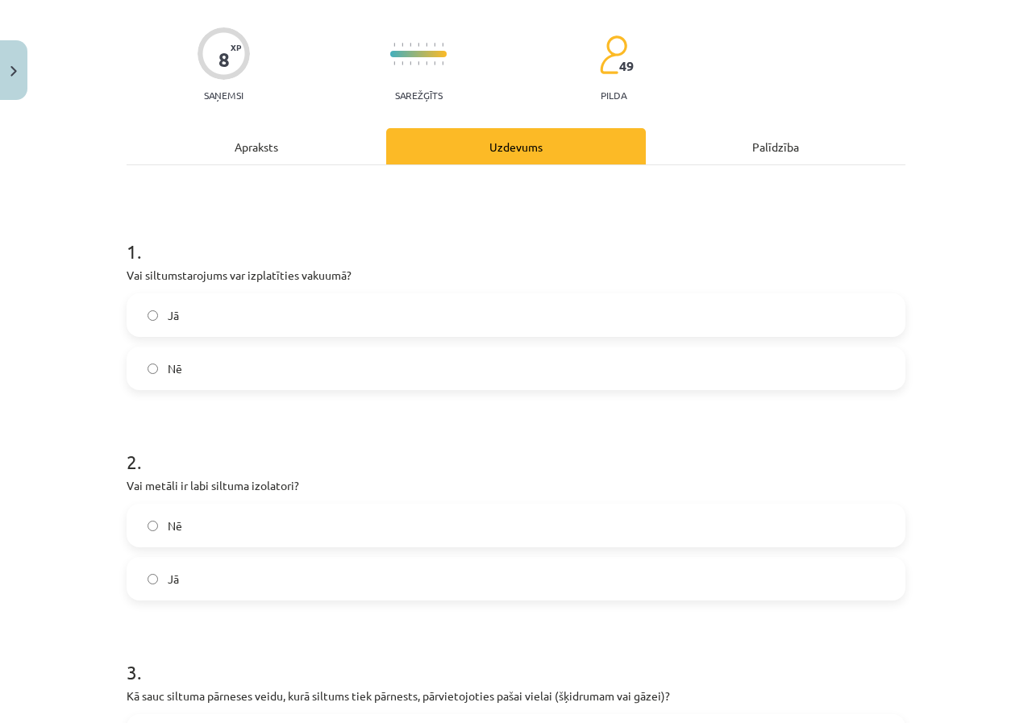
scroll to position [81, 0]
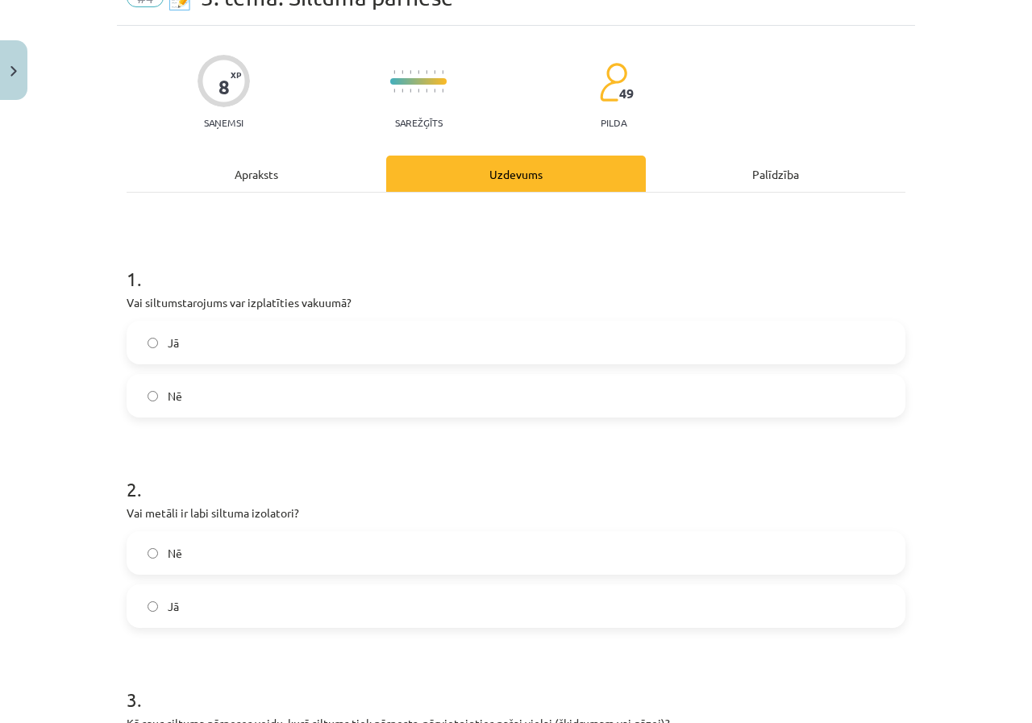
click at [269, 398] on label "Nē" at bounding box center [516, 396] width 776 height 40
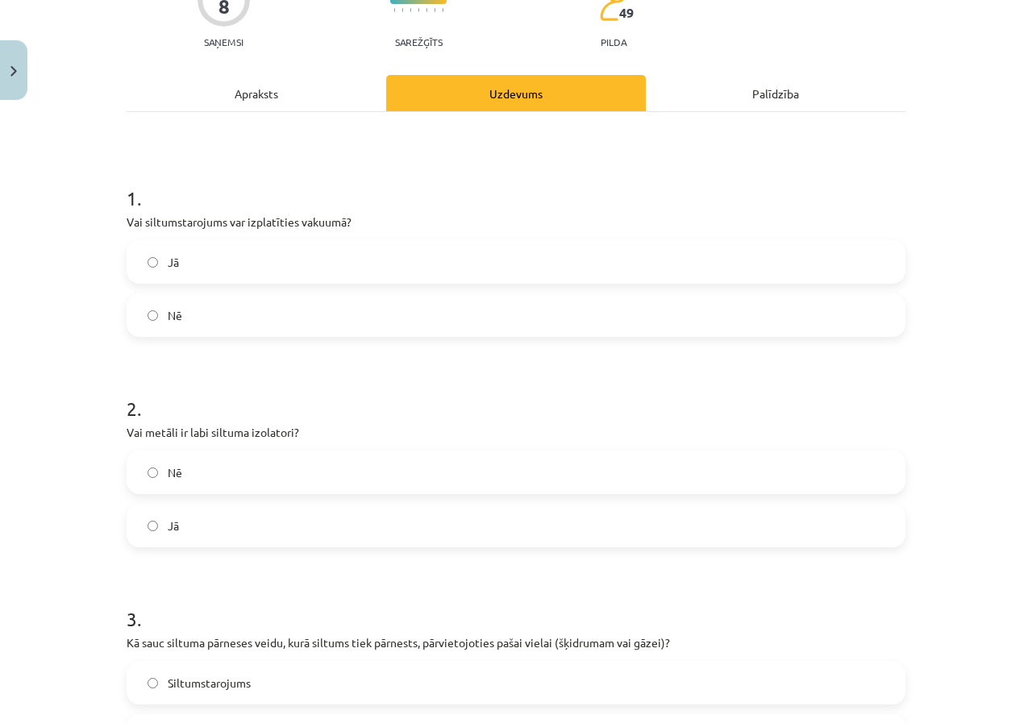
scroll to position [243, 0]
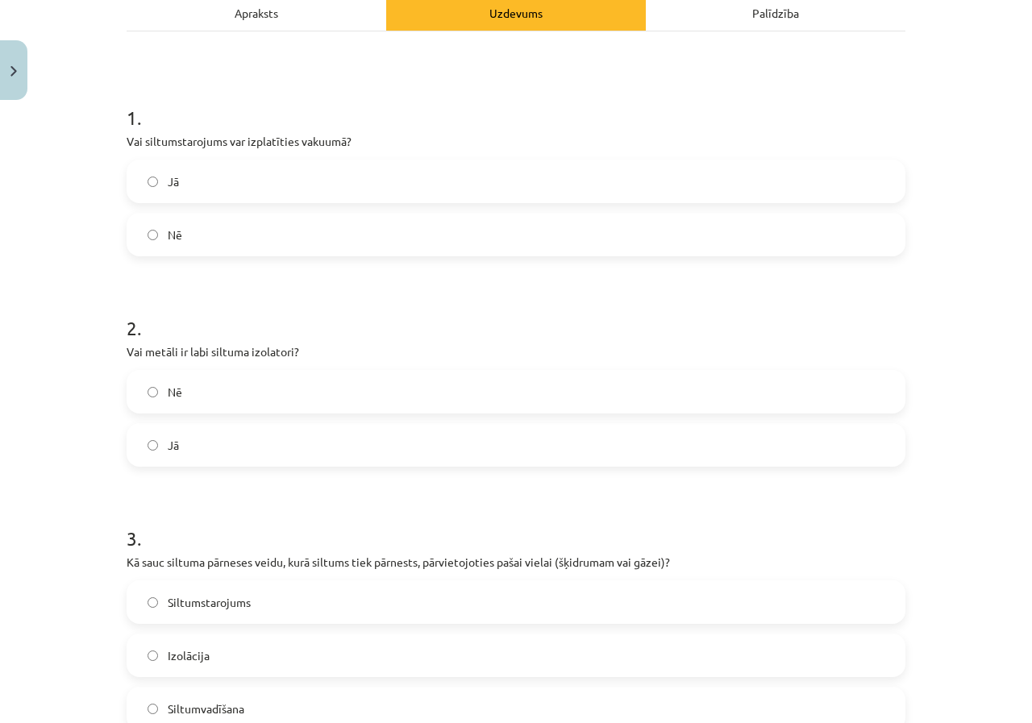
click at [205, 169] on label "Jā" at bounding box center [516, 181] width 776 height 40
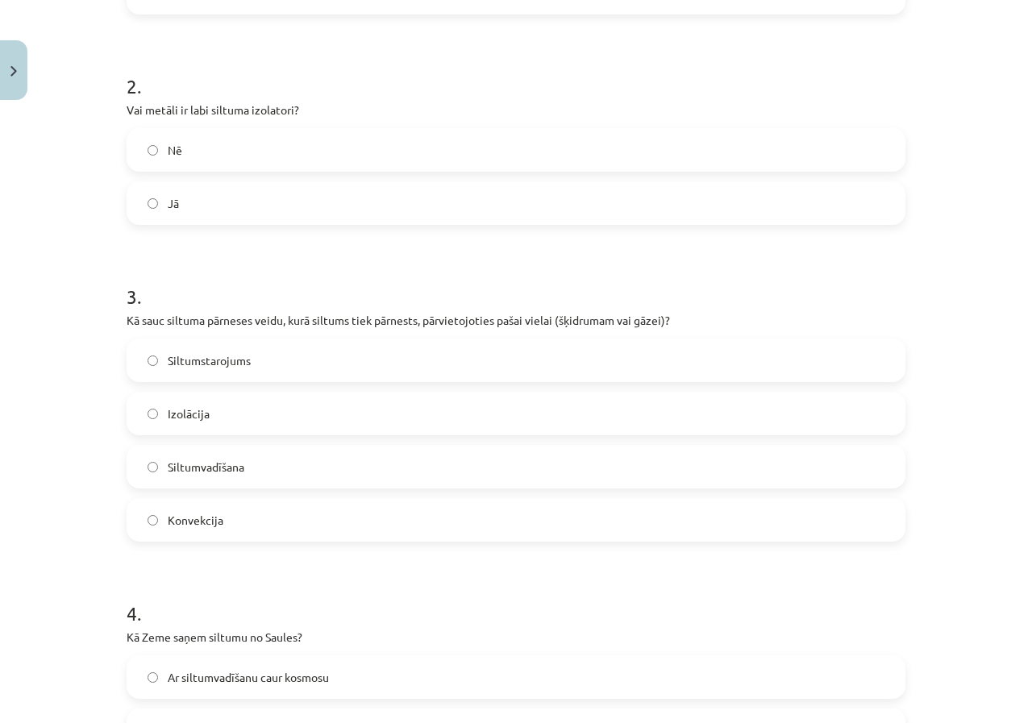
scroll to position [404, 0]
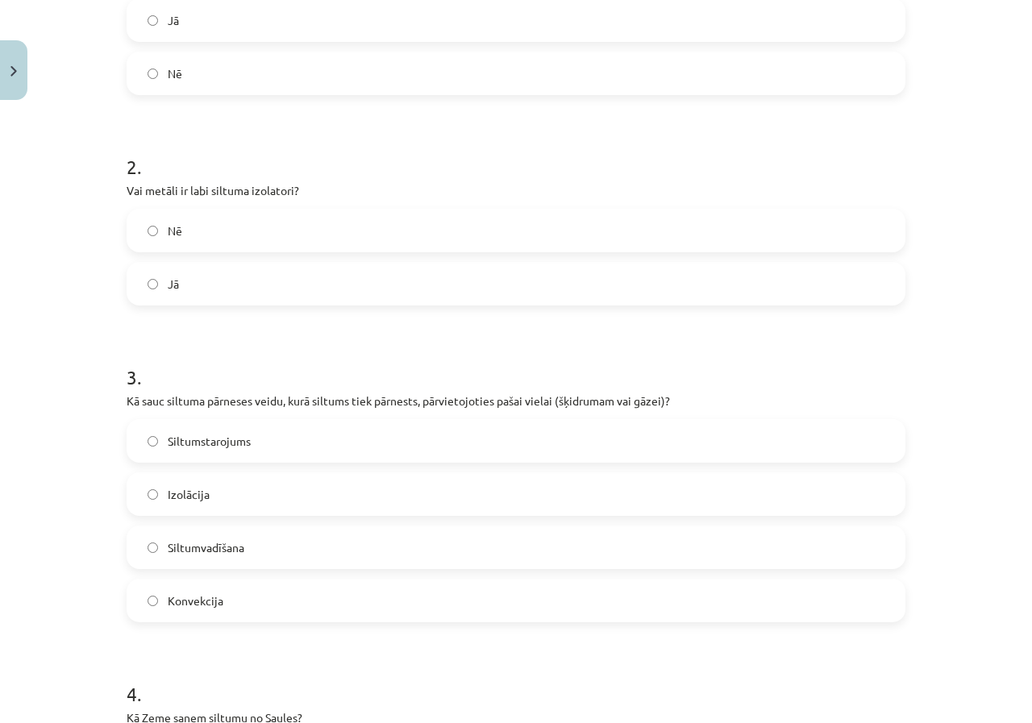
click at [228, 238] on label "Nē" at bounding box center [516, 230] width 776 height 40
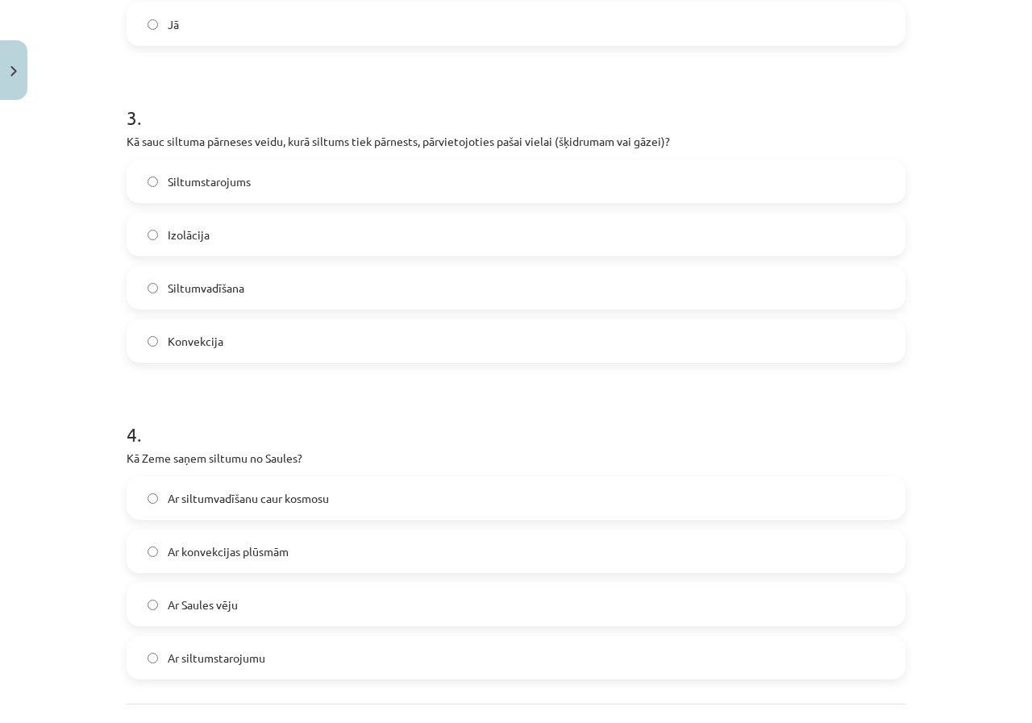
scroll to position [727, 0]
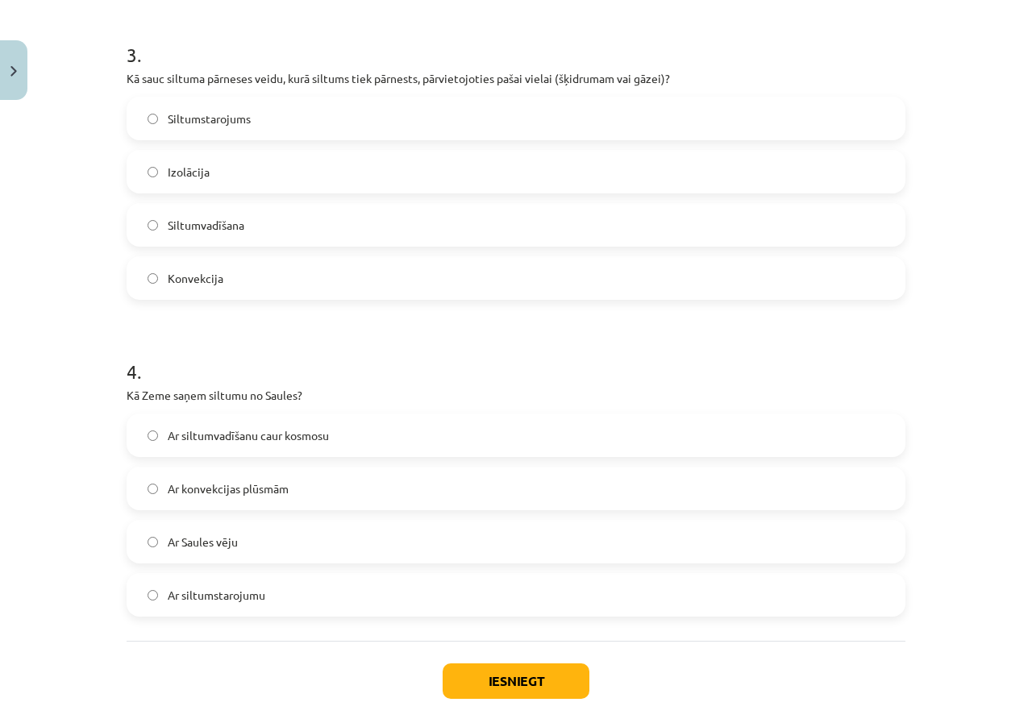
click at [190, 230] on span "Siltumvadīšana" at bounding box center [206, 225] width 77 height 17
click at [195, 281] on span "Konvekcija" at bounding box center [196, 278] width 56 height 17
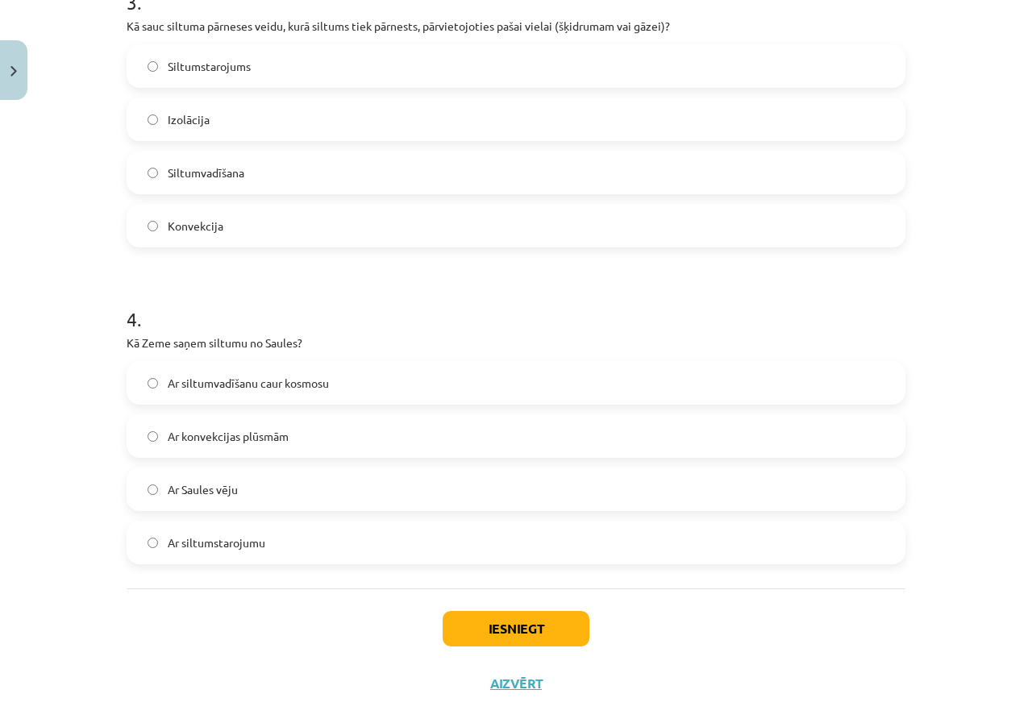
scroll to position [807, 0]
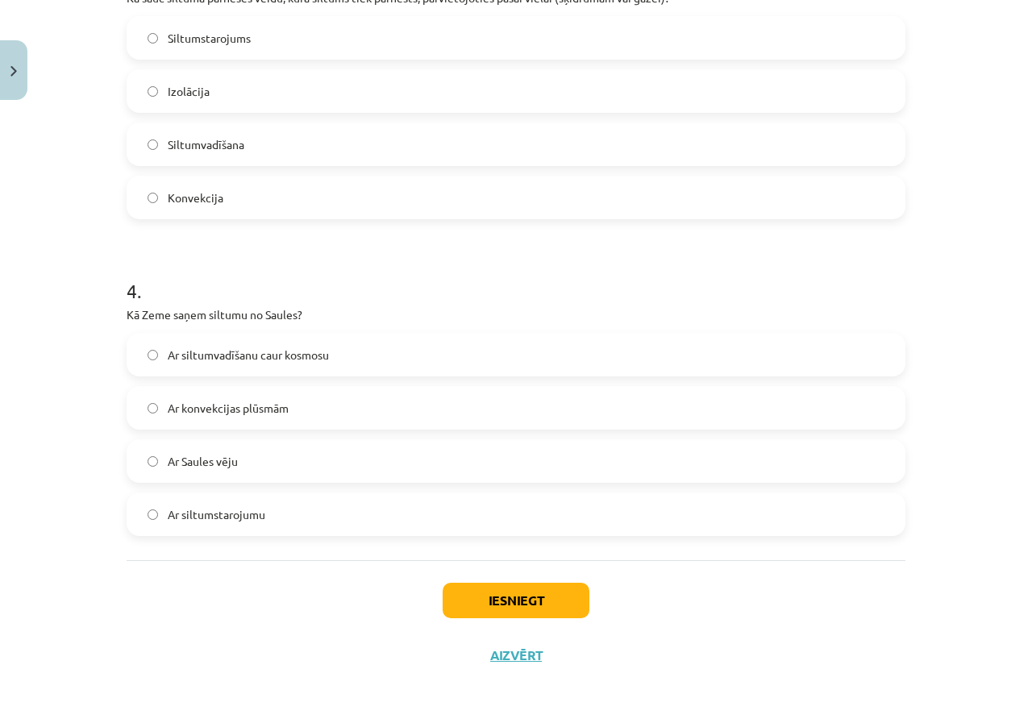
click at [277, 520] on label "Ar siltumstarojumu" at bounding box center [516, 514] width 776 height 40
click at [490, 606] on button "Iesniegt" at bounding box center [516, 600] width 147 height 35
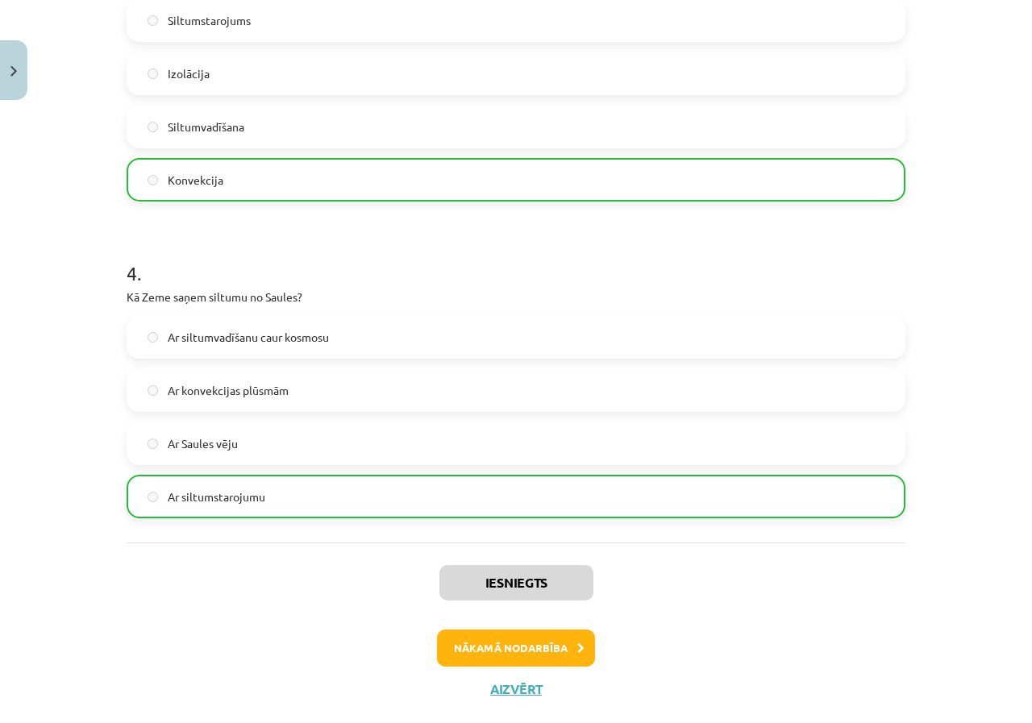
scroll to position [859, 0]
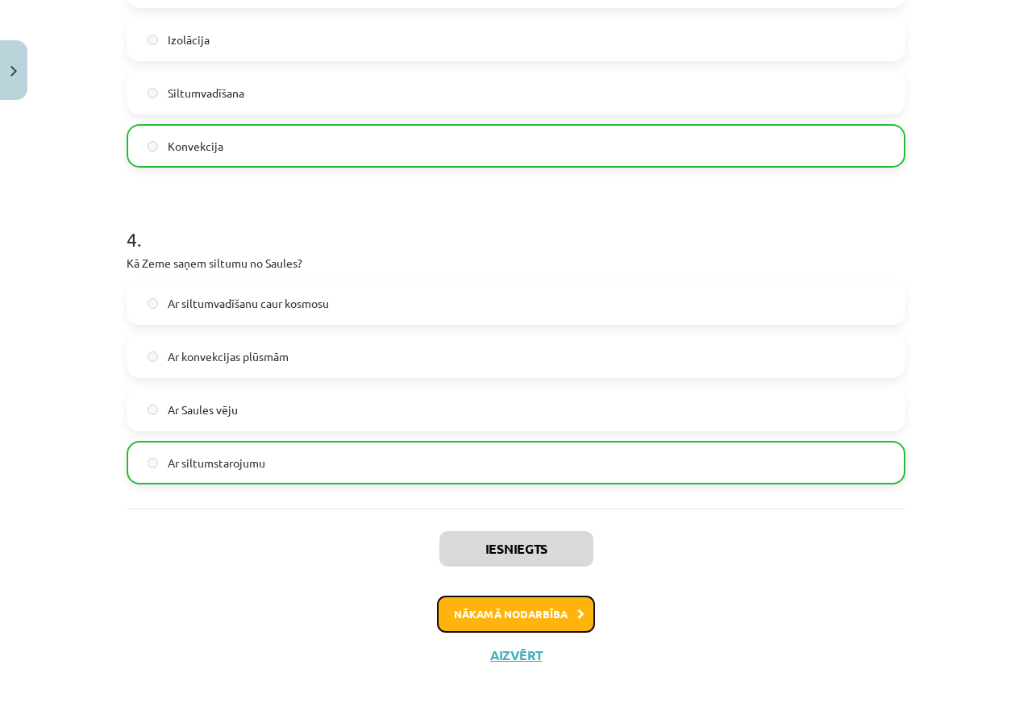
click at [488, 624] on button "Nākamā nodarbība" at bounding box center [516, 614] width 158 height 37
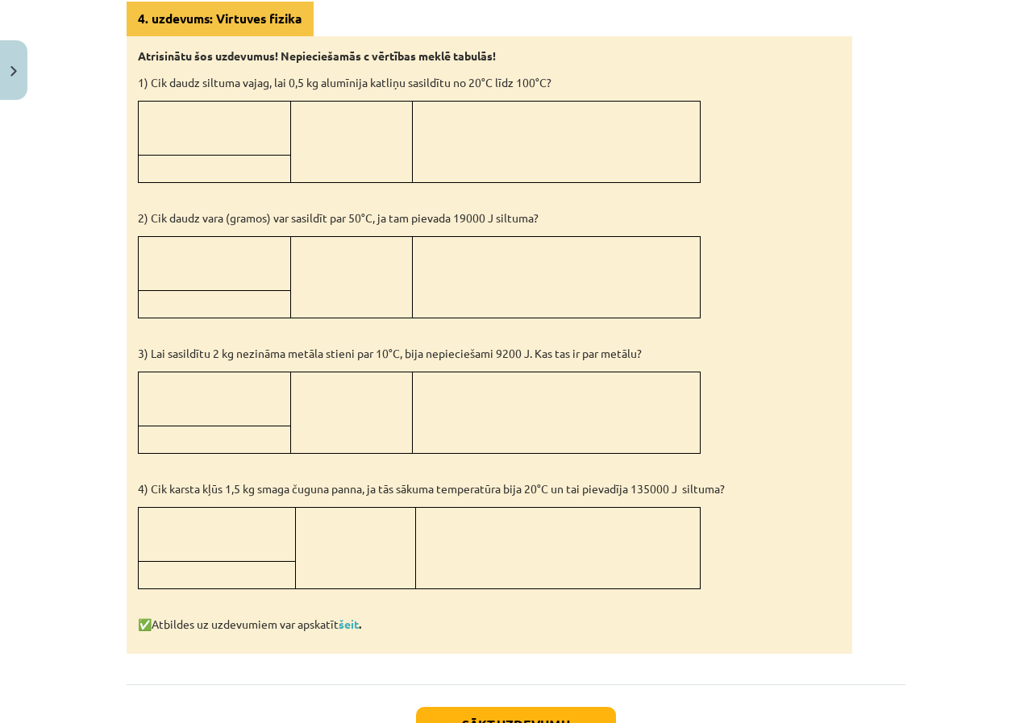
scroll to position [1382, 0]
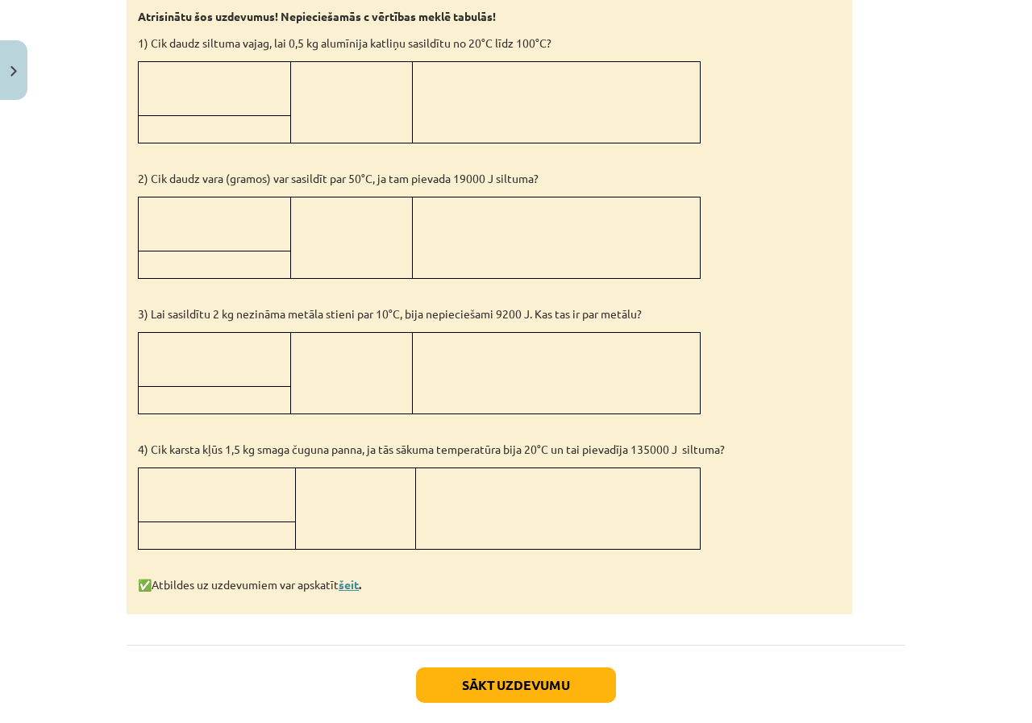
click at [359, 580] on link "šeit" at bounding box center [349, 584] width 20 height 15
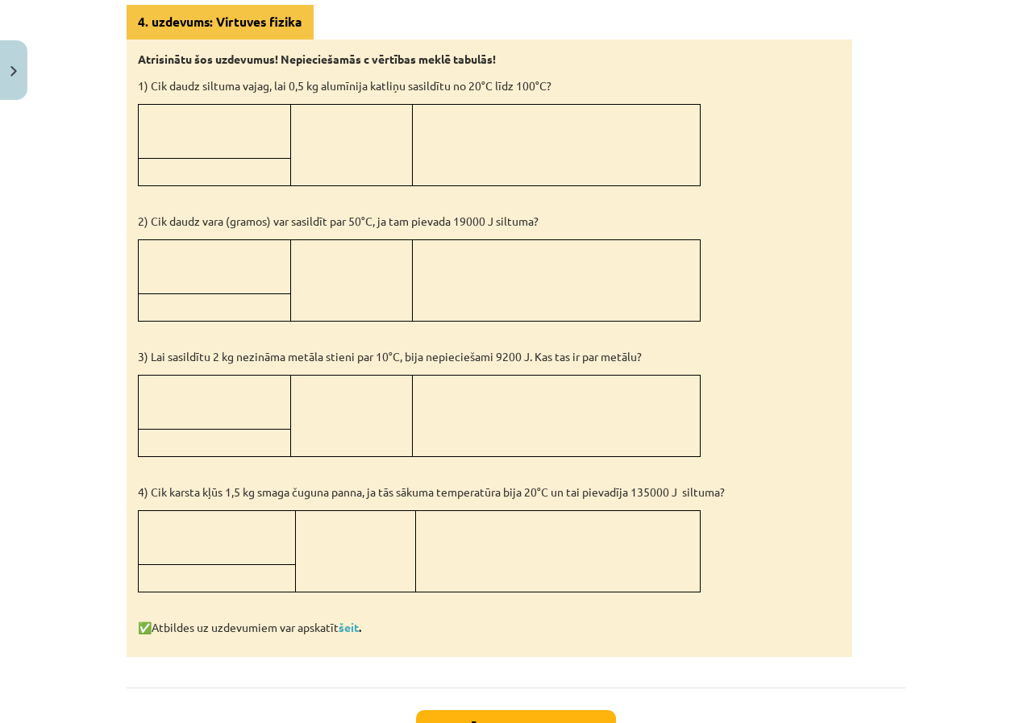
scroll to position [1463, 0]
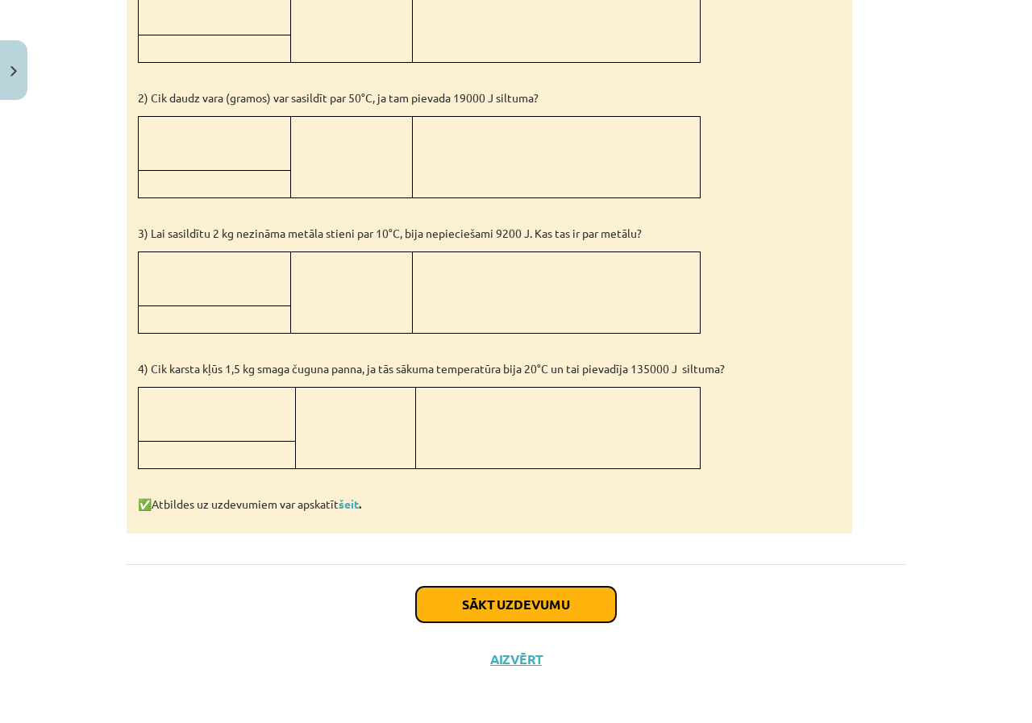
click at [509, 597] on button "Sākt uzdevumu" at bounding box center [516, 604] width 200 height 35
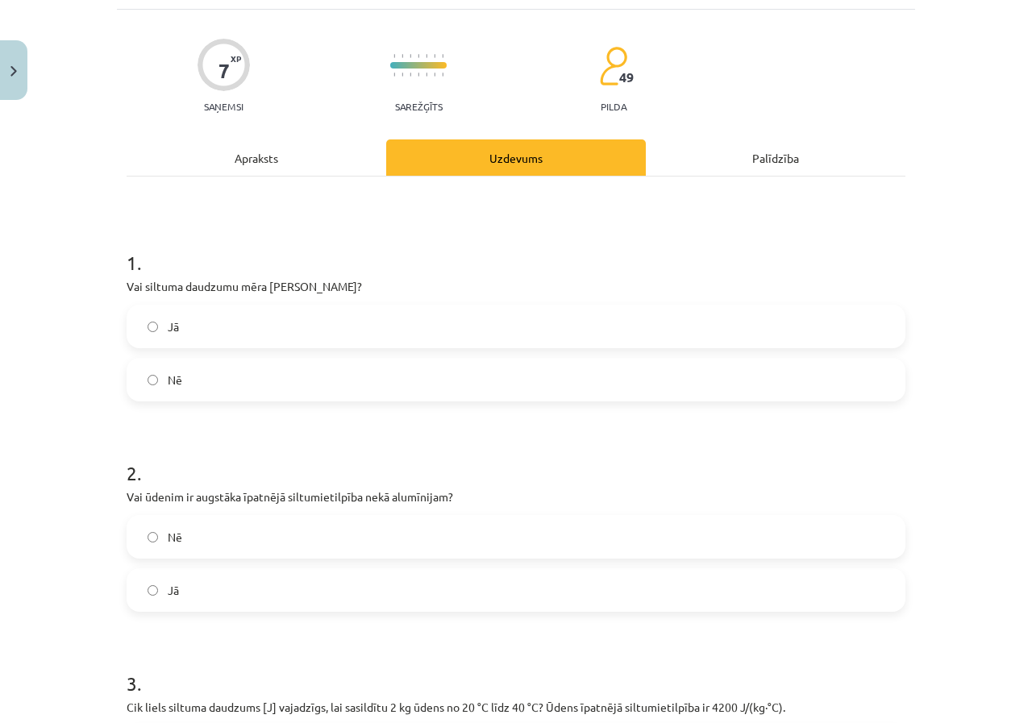
scroll to position [121, 0]
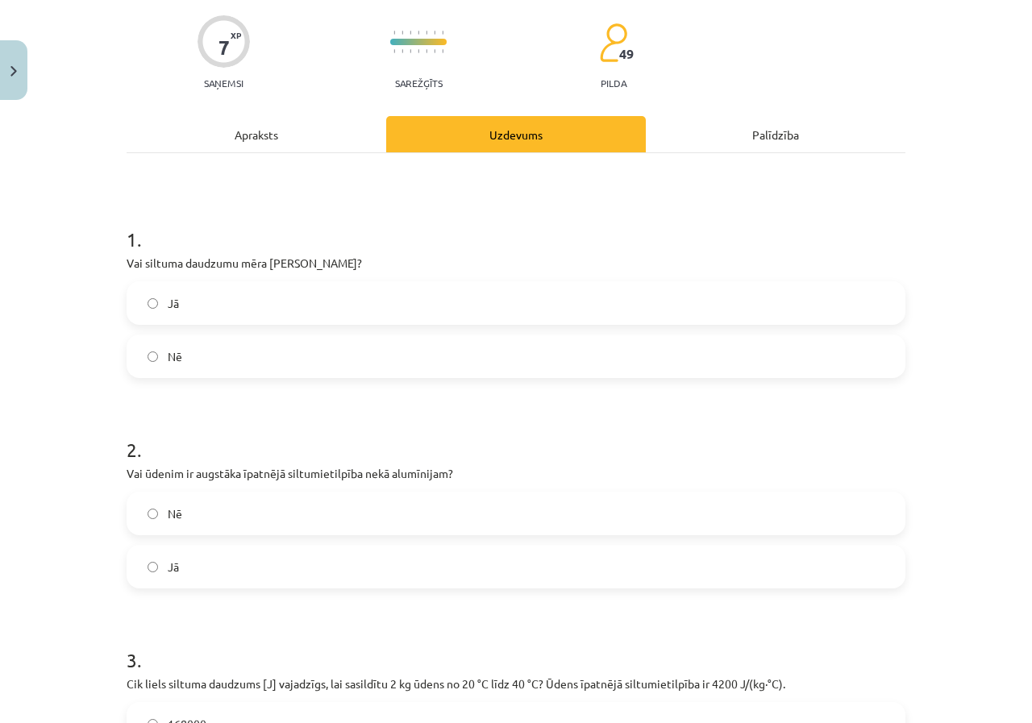
click at [218, 312] on label "Jā" at bounding box center [516, 303] width 776 height 40
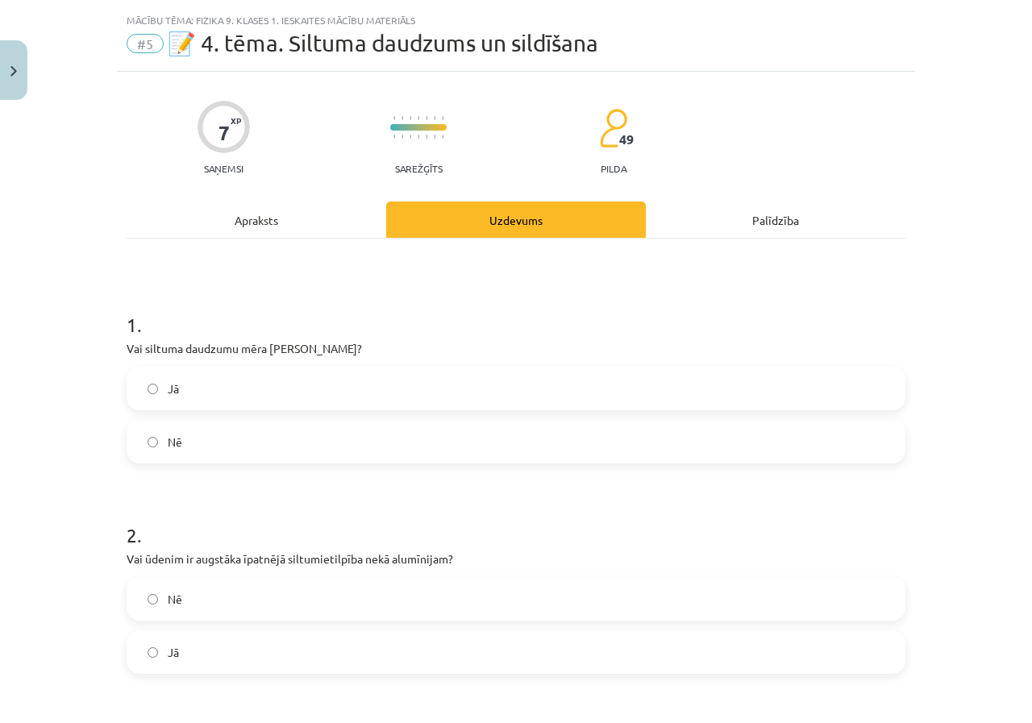
scroll to position [34, 0]
drag, startPoint x: 95, startPoint y: 349, endPoint x: 103, endPoint y: 338, distance: 13.9
click at [98, 345] on div "Mācību tēma: Fizika 9. klases 1. ieskaites mācību materiāls #5 📝 4. tēma. Siltu…" at bounding box center [516, 361] width 1032 height 723
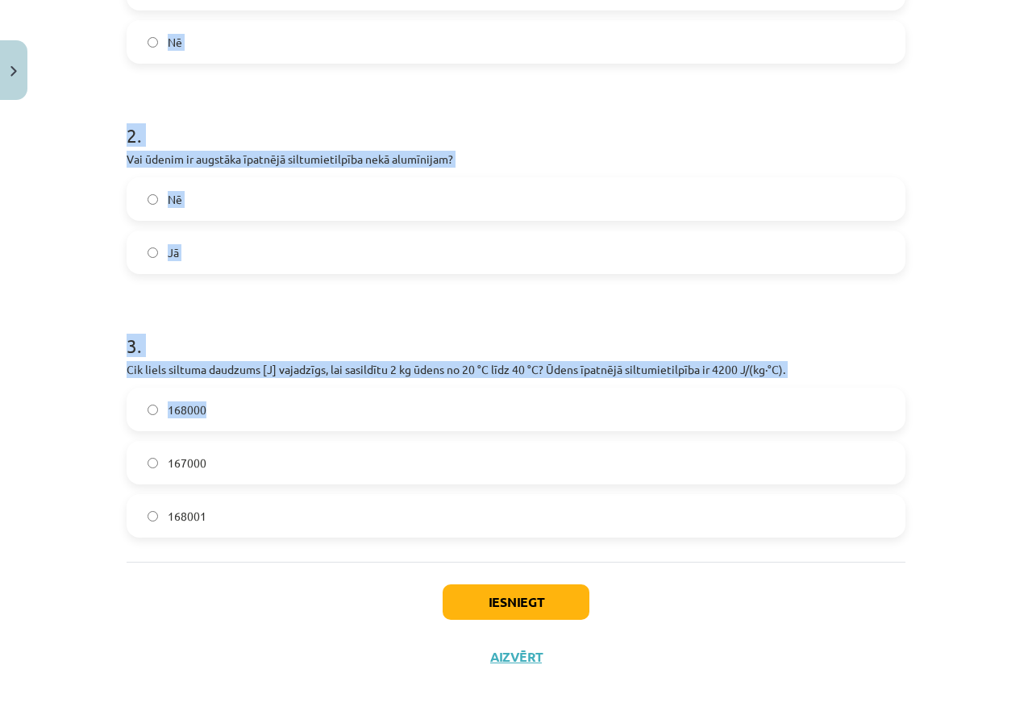
scroll to position [437, 0]
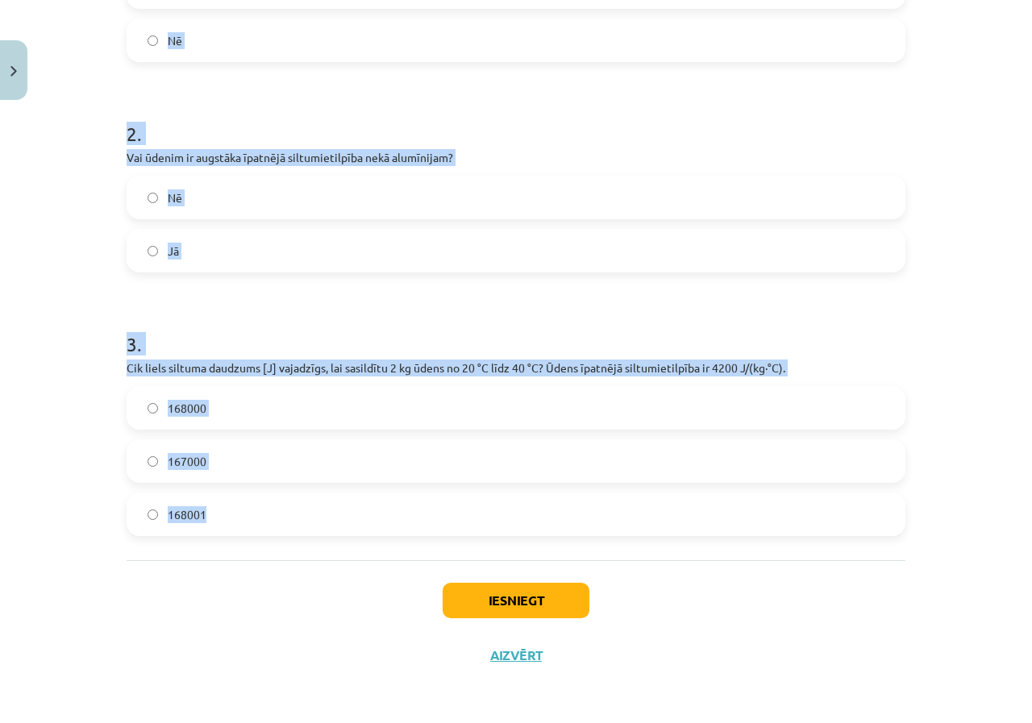
drag, startPoint x: 114, startPoint y: 311, endPoint x: 370, endPoint y: 529, distance: 335.8
click at [370, 529] on div "7 XP Saņemsi Sarežģīts 49 pilda Apraksts Uzdevums Palīdzība 1 . Vai siltuma dau…" at bounding box center [516, 176] width 798 height 1013
copy form "1 . Vai siltuma daudzumu mēra Celsija grādos? Jā Nē 2 . Vai ūdenim ir augstāka …"
click at [55, 180] on div "Mācību tēma: Fizika 9. klases 1. ieskaites mācību materiāls #5 📝 4. tēma. Siltu…" at bounding box center [516, 361] width 1032 height 723
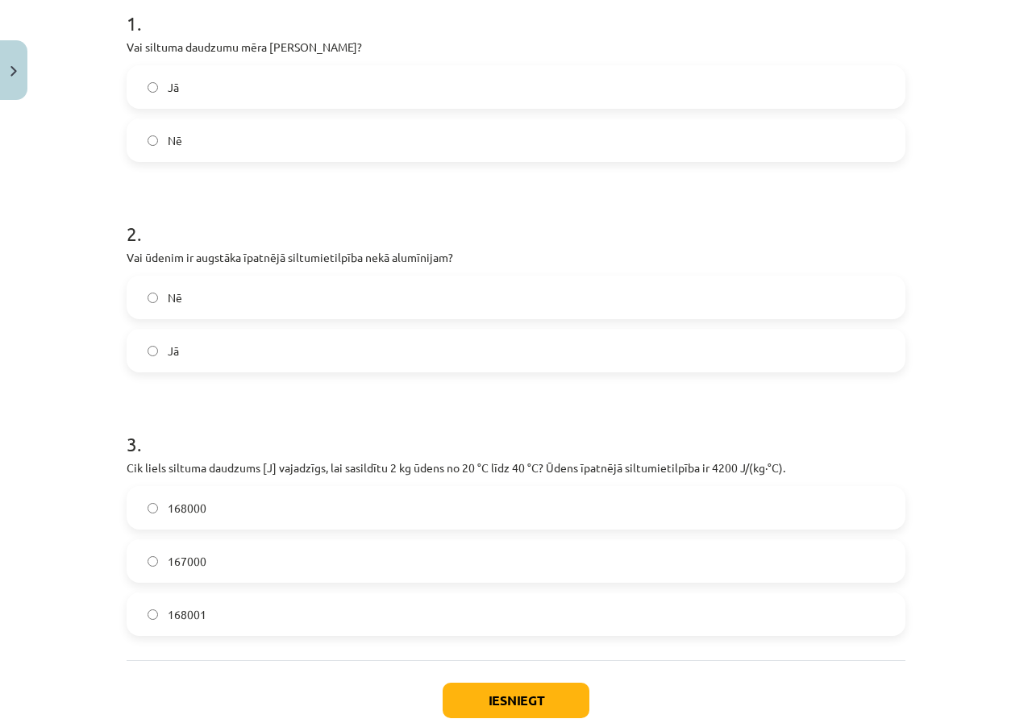
scroll to position [195, 0]
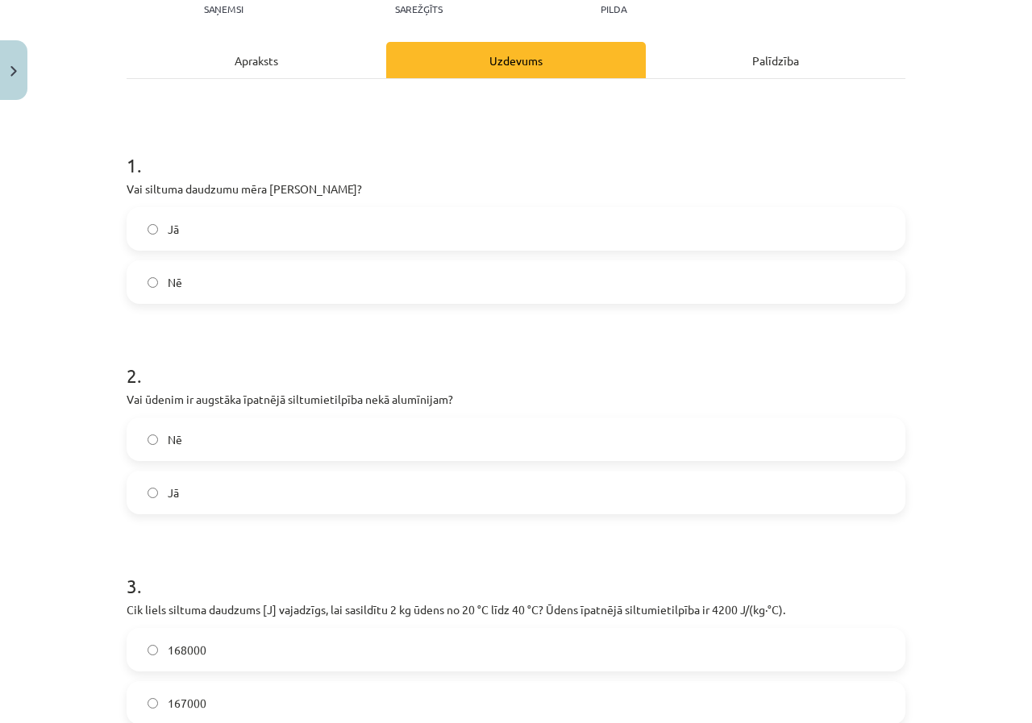
click at [148, 276] on label "Nē" at bounding box center [516, 282] width 776 height 40
click at [168, 498] on span "Jā" at bounding box center [173, 493] width 11 height 17
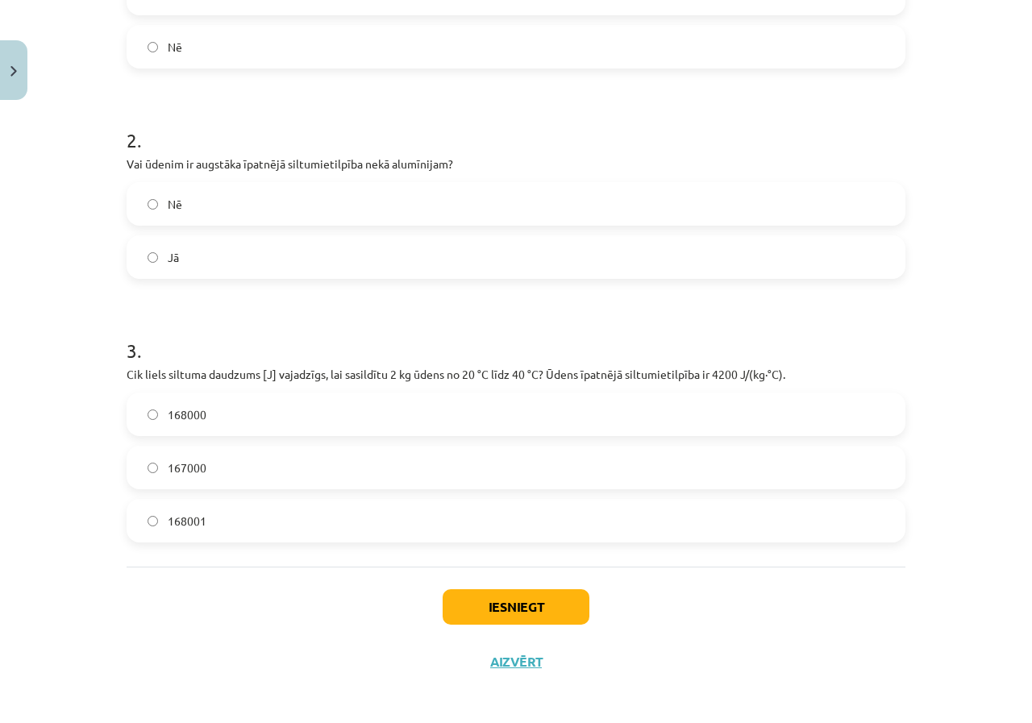
scroll to position [437, 0]
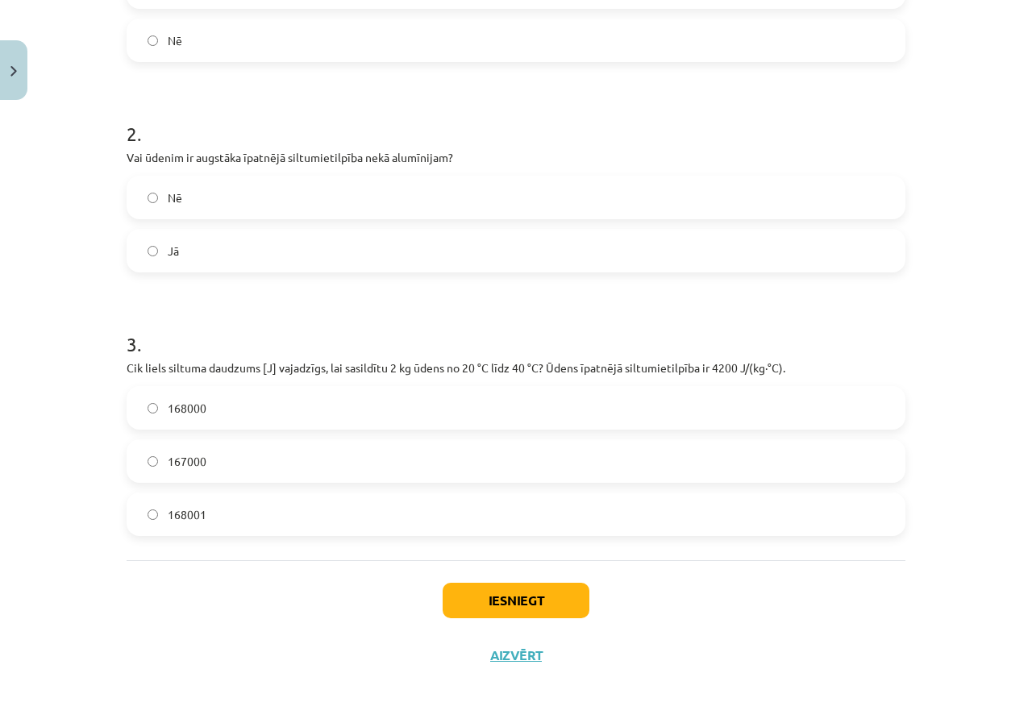
drag, startPoint x: 177, startPoint y: 416, endPoint x: 177, endPoint y: 391, distance: 25.0
click at [177, 411] on span "168000" at bounding box center [187, 408] width 39 height 17
click at [545, 601] on button "Iesniegt" at bounding box center [516, 600] width 147 height 35
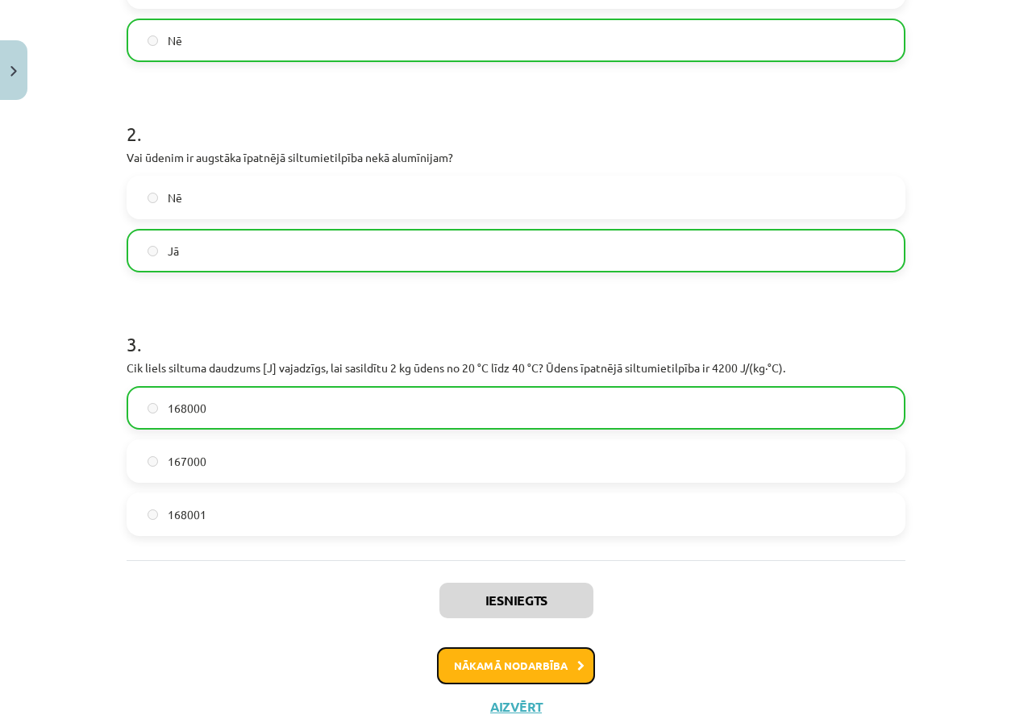
click at [545, 674] on button "Nākamā nodarbība" at bounding box center [516, 665] width 158 height 37
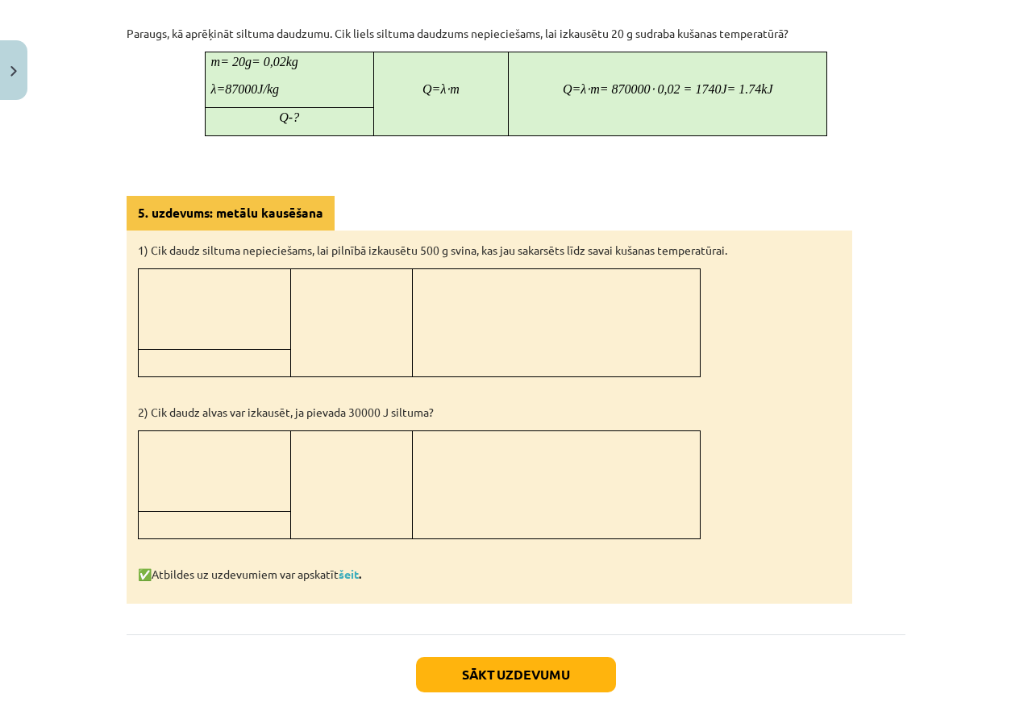
scroll to position [1404, 0]
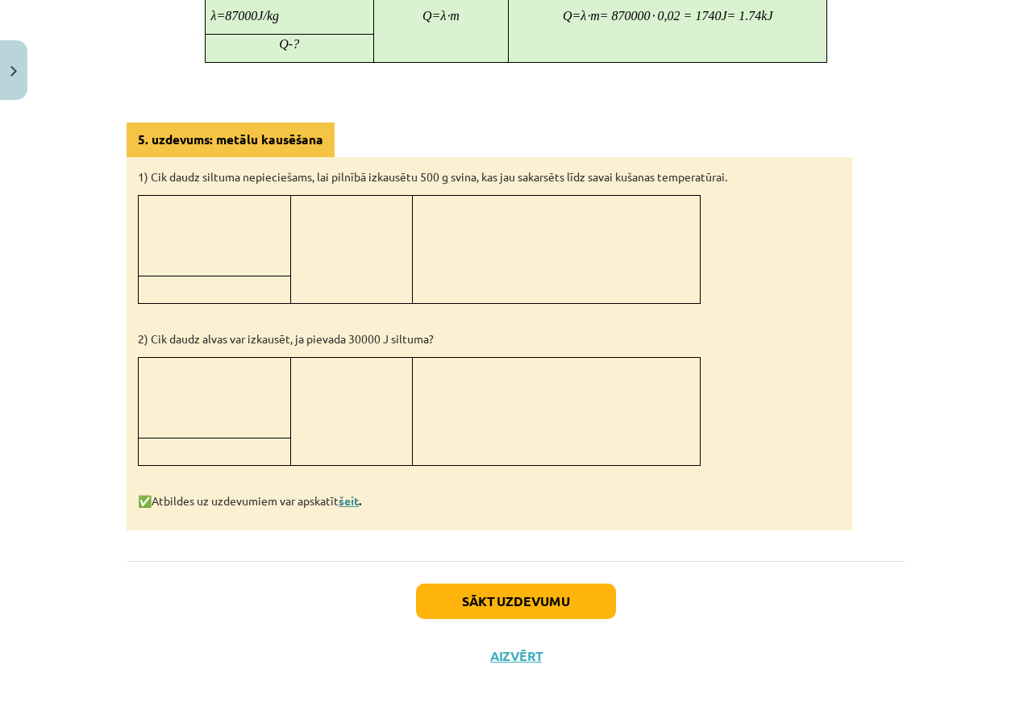
click at [352, 501] on link "šeit" at bounding box center [349, 500] width 20 height 15
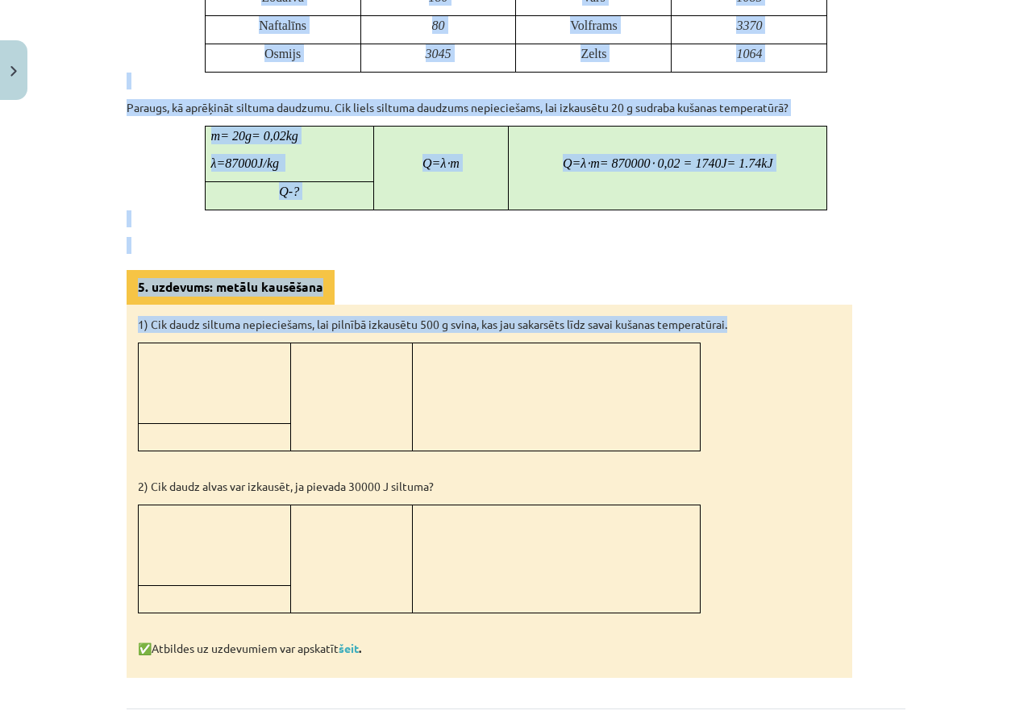
scroll to position [1162, 0]
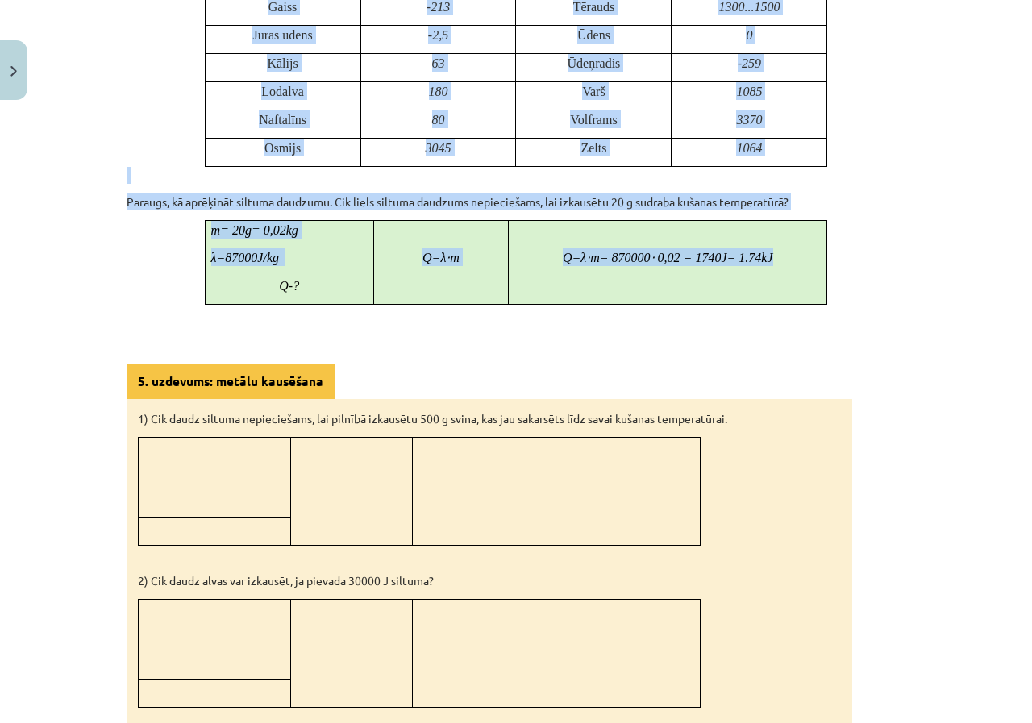
drag, startPoint x: 197, startPoint y: 319, endPoint x: 809, endPoint y: 276, distance: 613.5
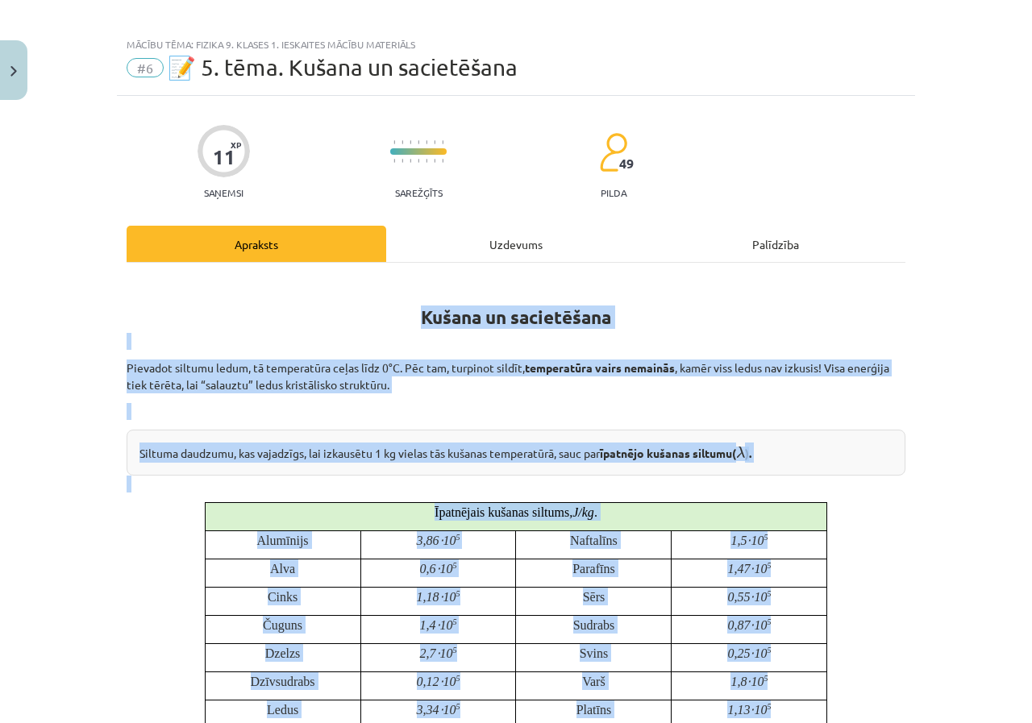
scroll to position [0, 0]
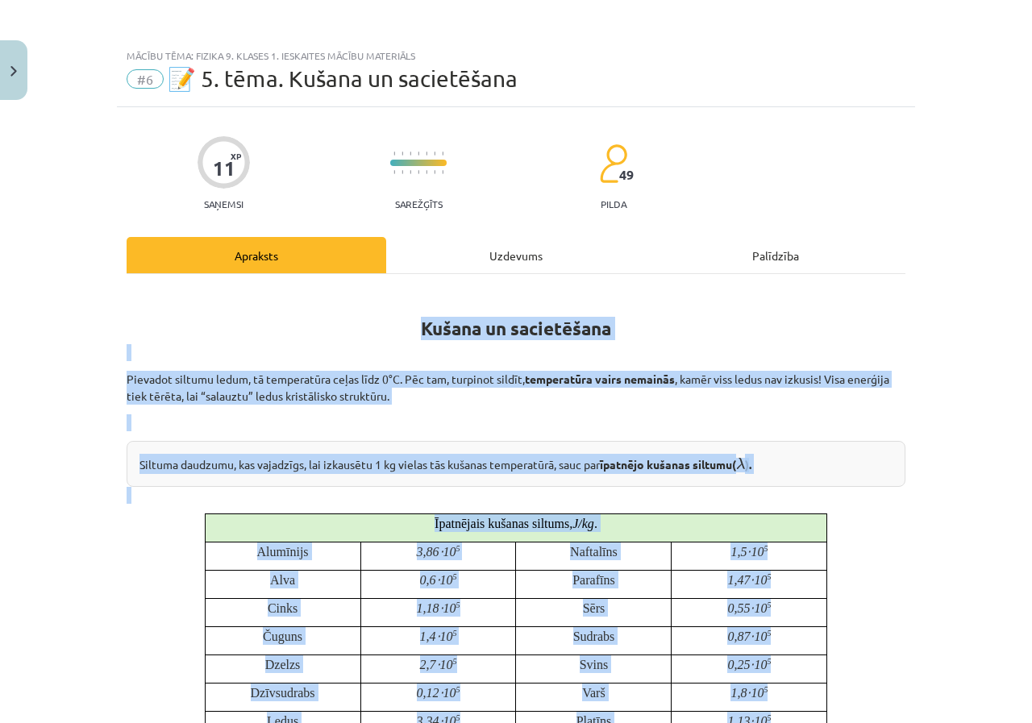
click at [146, 308] on h1 "Kušana un sacietēšana" at bounding box center [516, 314] width 779 height 51
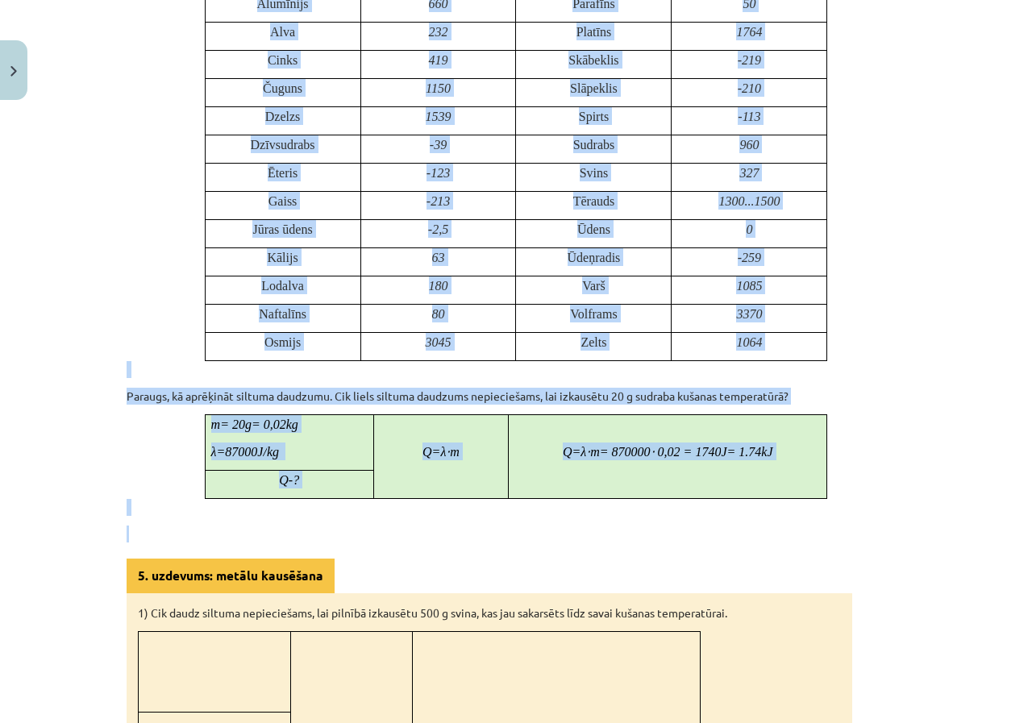
scroll to position [1048, 0]
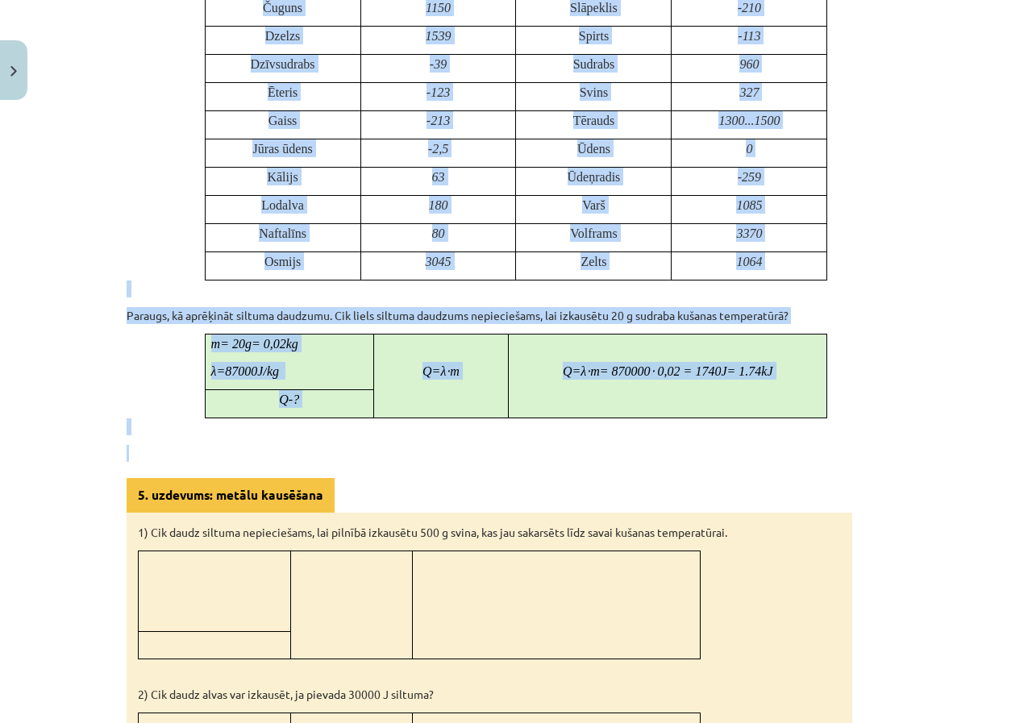
drag, startPoint x: 408, startPoint y: 154, endPoint x: 779, endPoint y: 446, distance: 472.0
click at [779, 446] on div "Kušana un sacietēšana Pievadot siltumu ledum, tā temperatūra ceļas līdz 0°C. Pē…" at bounding box center [516, 63] width 779 height 1646
copy div "Kušana un sacietēšana Pievadot siltumu ledum, tā temperatūra ceļas līdz 0°C. Pē…"
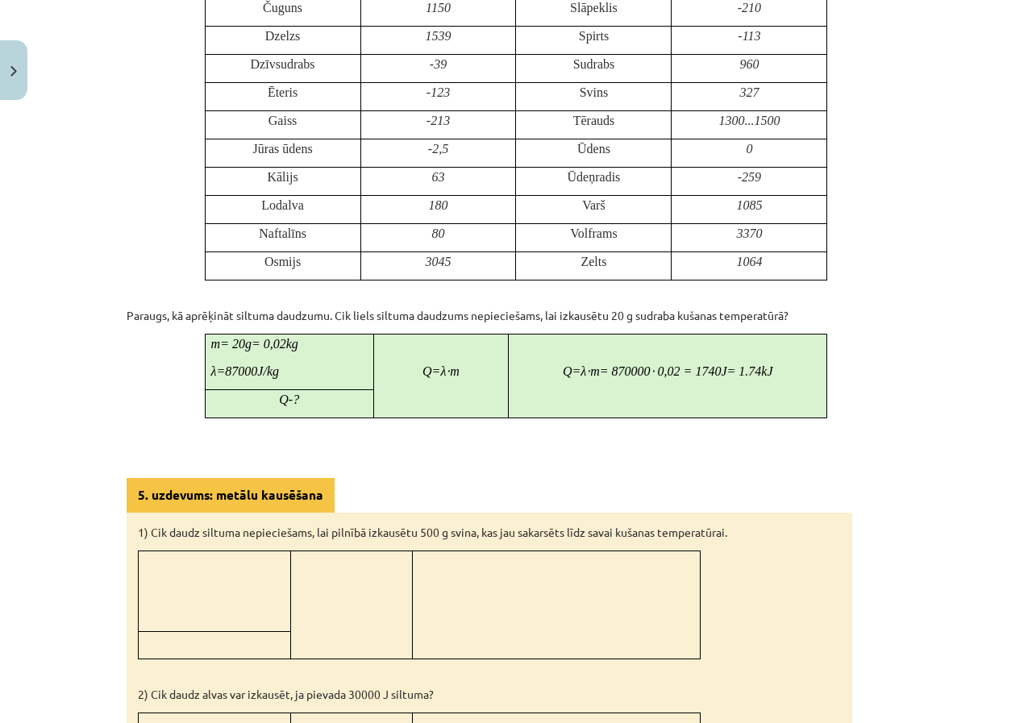
click at [557, 484] on div "5. uzdevums: metālu kausēšana 1) Cik daudz siltuma nepieciešams, lai pilnībā iz…" at bounding box center [490, 682] width 726 height 408
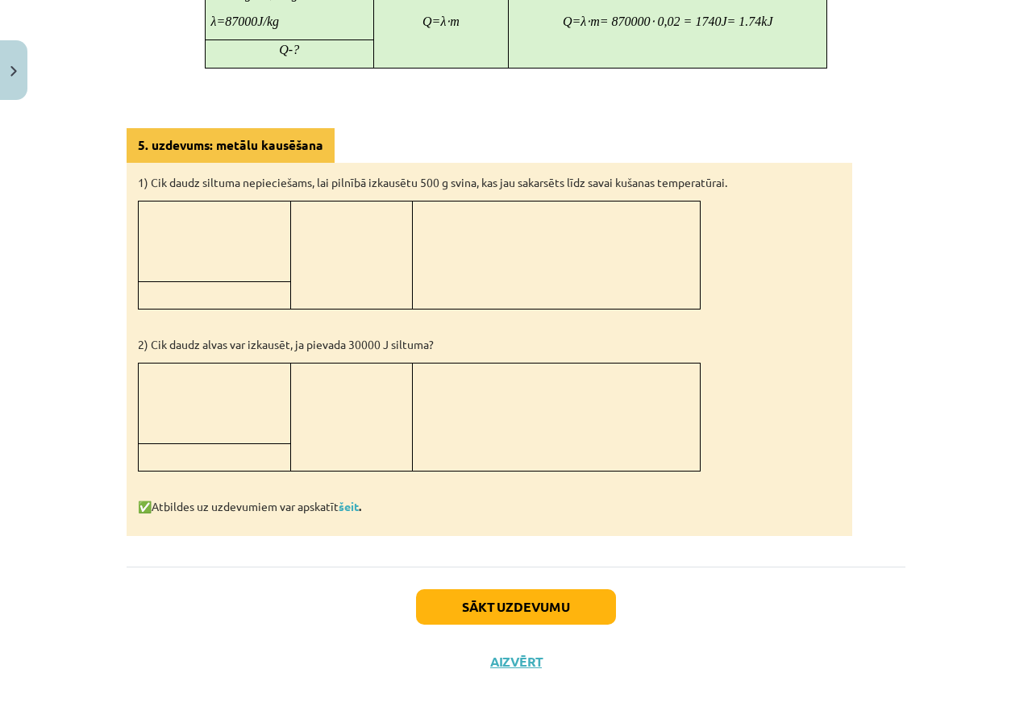
scroll to position [1404, 0]
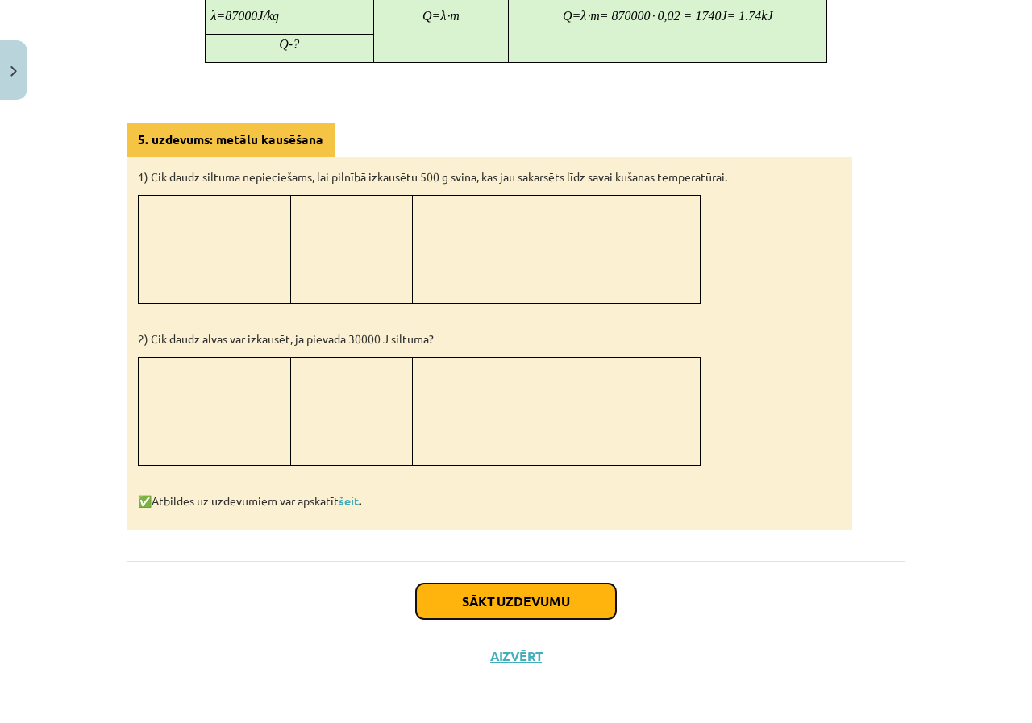
click at [456, 596] on button "Sākt uzdevumu" at bounding box center [516, 601] width 200 height 35
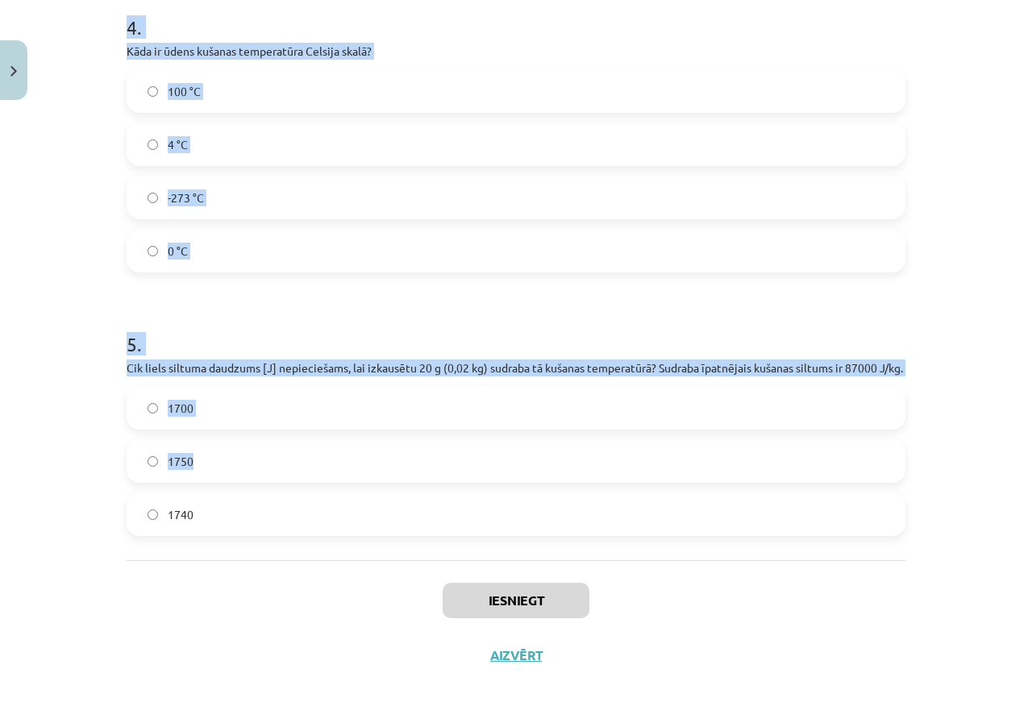
scroll to position [1088, 0]
drag, startPoint x: 96, startPoint y: 321, endPoint x: 329, endPoint y: 530, distance: 312.9
click at [329, 530] on div "Mācību tēma: Fizika 9. klases 1. ieskaites mācību materiāls #6 📝 5. tēma. Kušan…" at bounding box center [516, 361] width 1032 height 723
copy form "1 . Vai kušanas procesā vielas temperatūra nepārtraukti paaugstinās? Nē Jā 2 . …"
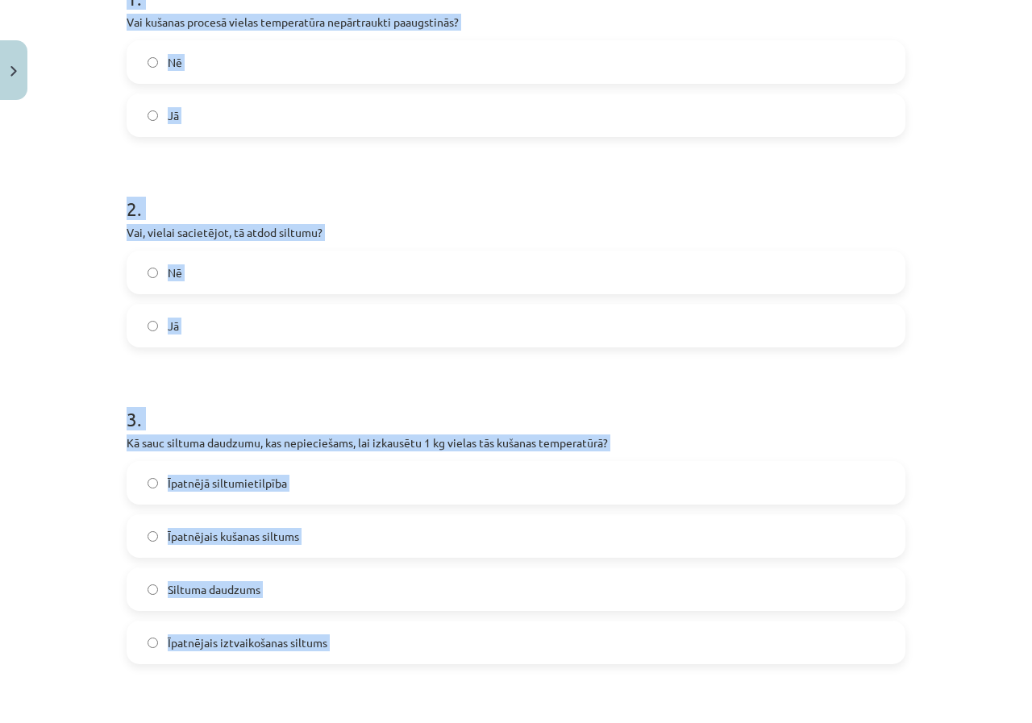
scroll to position [0, 0]
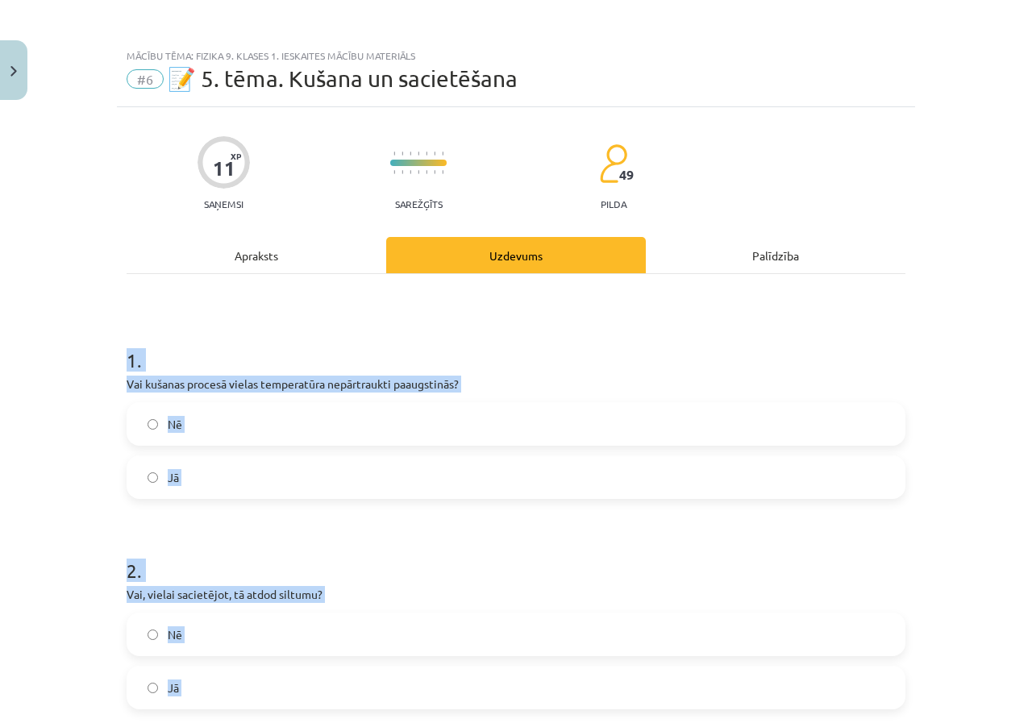
click at [82, 454] on div "Mācību tēma: Fizika 9. klases 1. ieskaites mācību materiāls #6 📝 5. tēma. Kušan…" at bounding box center [516, 361] width 1032 height 723
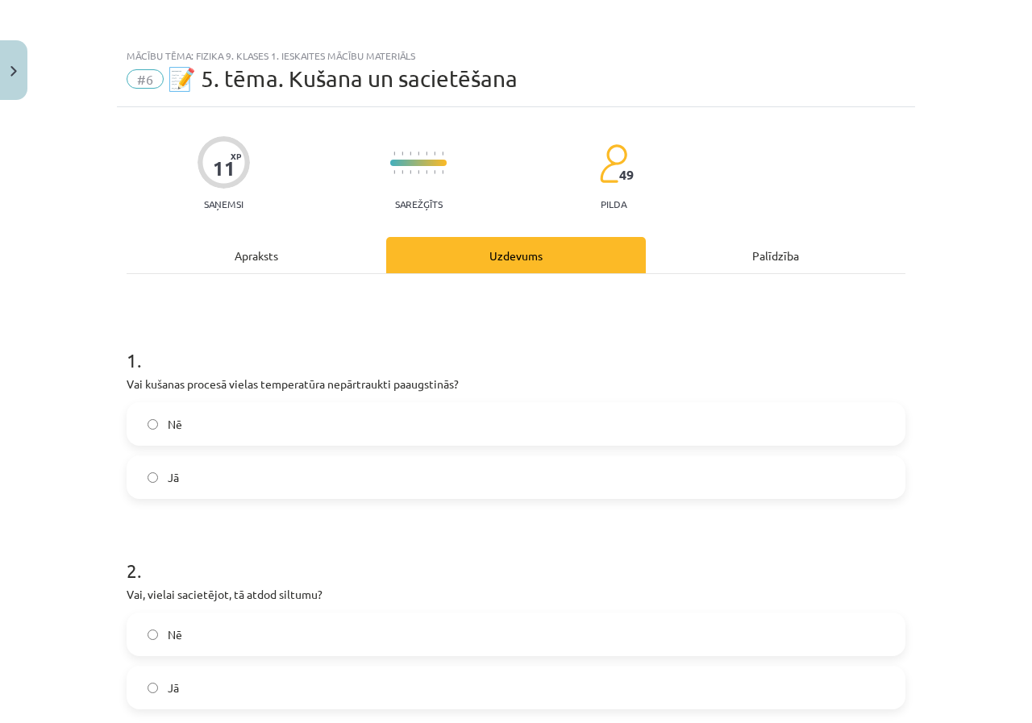
click at [249, 429] on label "Nē" at bounding box center [516, 424] width 776 height 40
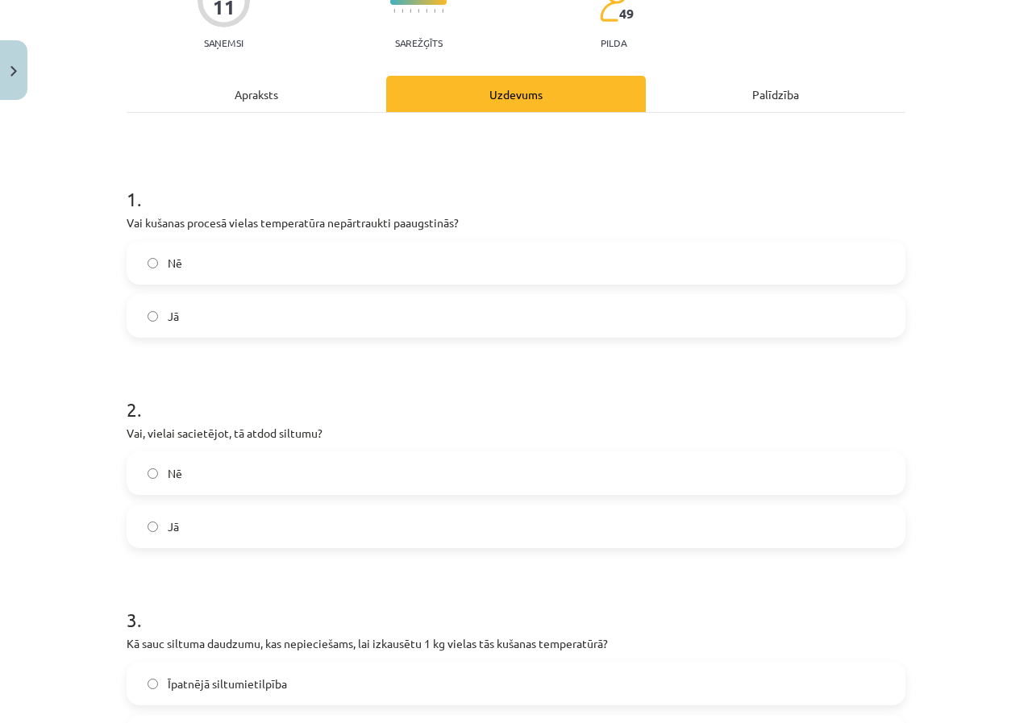
scroll to position [242, 0]
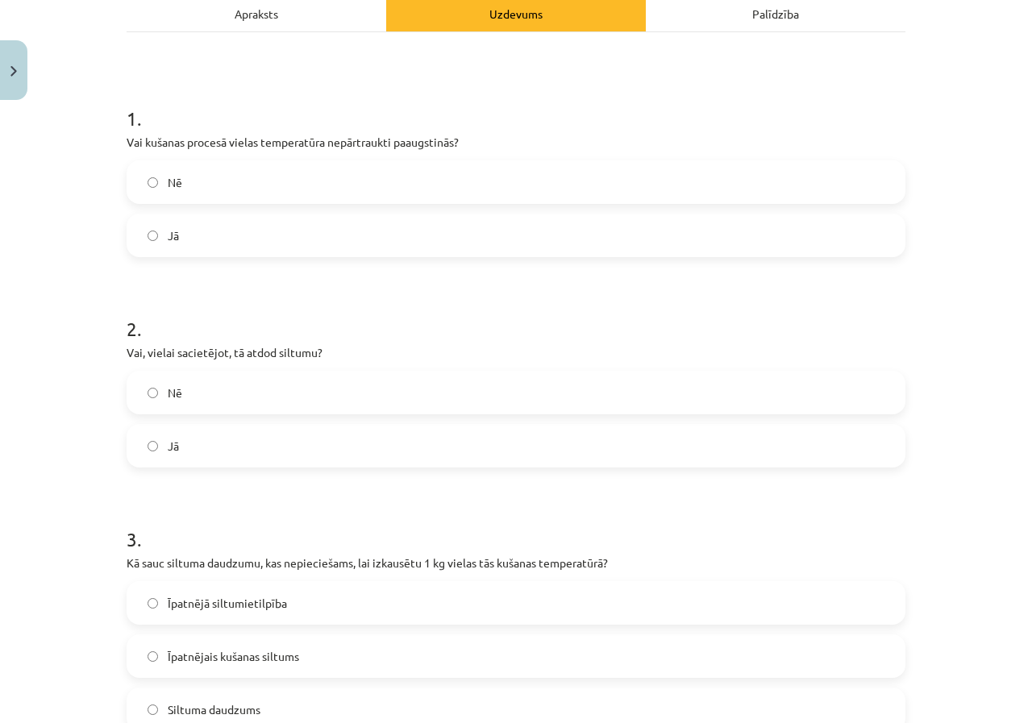
click at [580, 382] on label "Nē" at bounding box center [516, 393] width 776 height 40
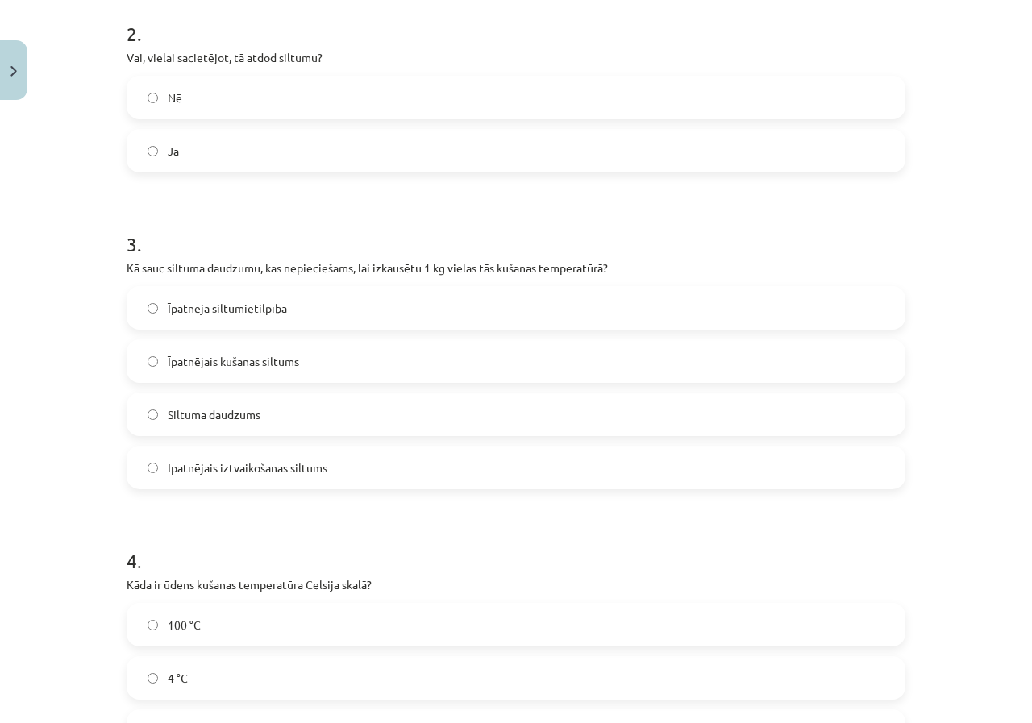
scroll to position [564, 0]
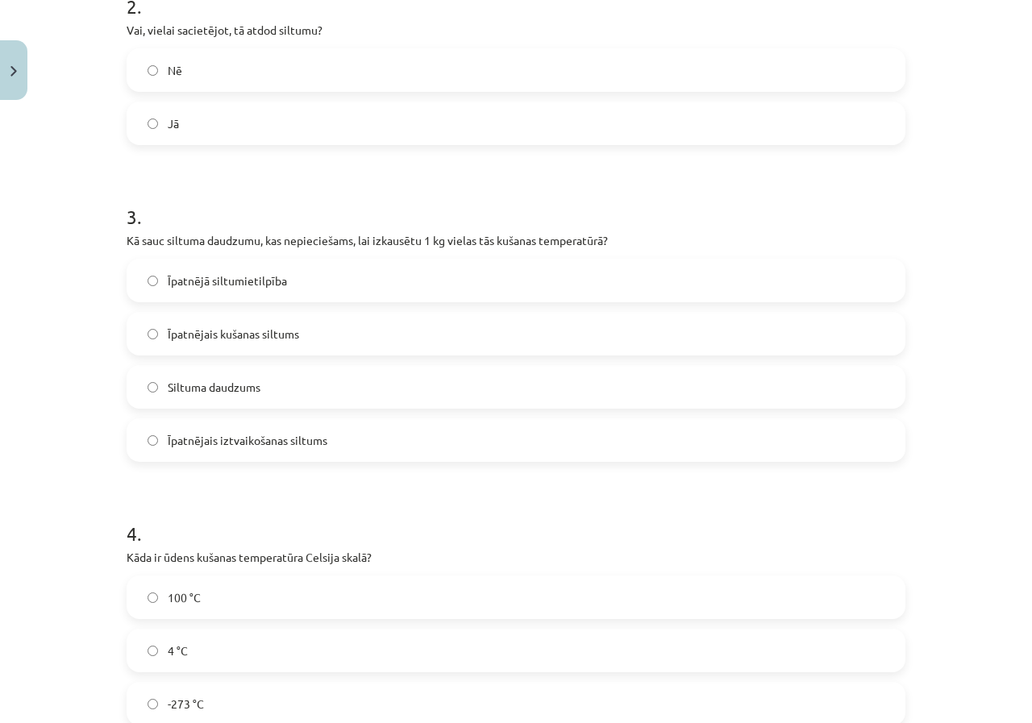
click at [278, 339] on span "Īpatnējais kušanas siltums" at bounding box center [233, 334] width 131 height 17
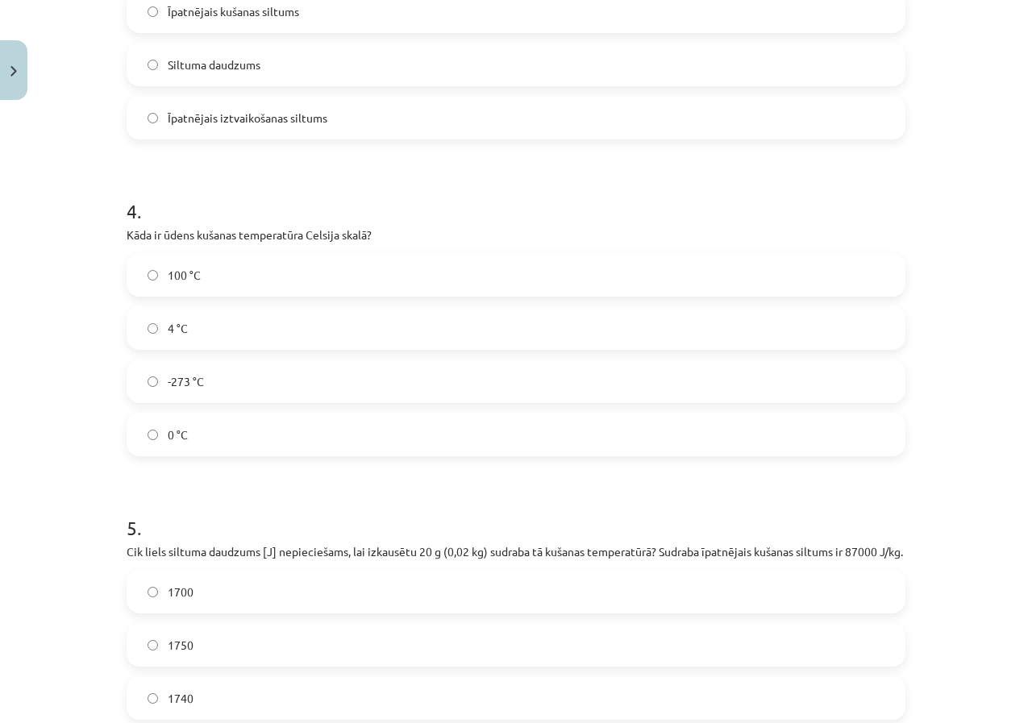
scroll to position [968, 0]
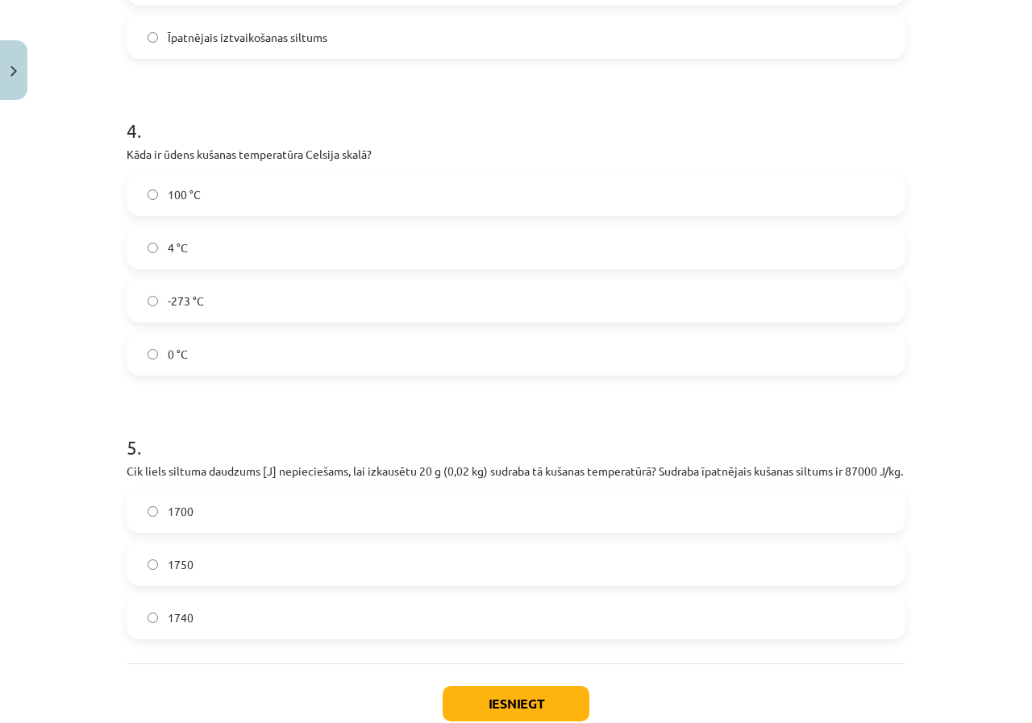
click at [205, 256] on label "4 °C" at bounding box center [516, 247] width 776 height 40
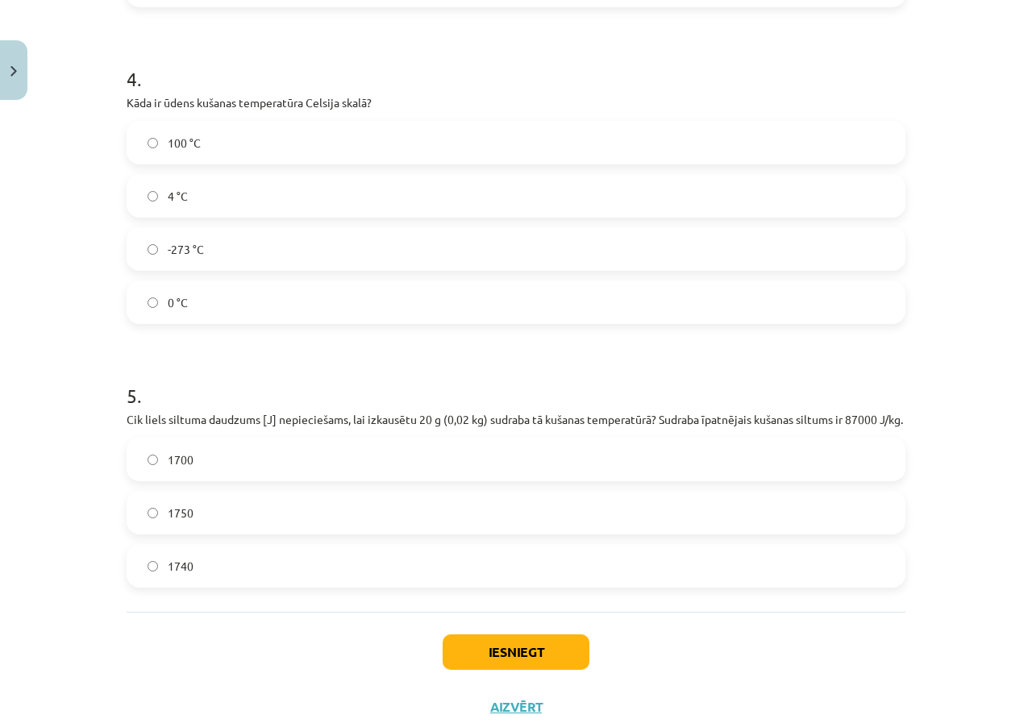
scroll to position [1088, 0]
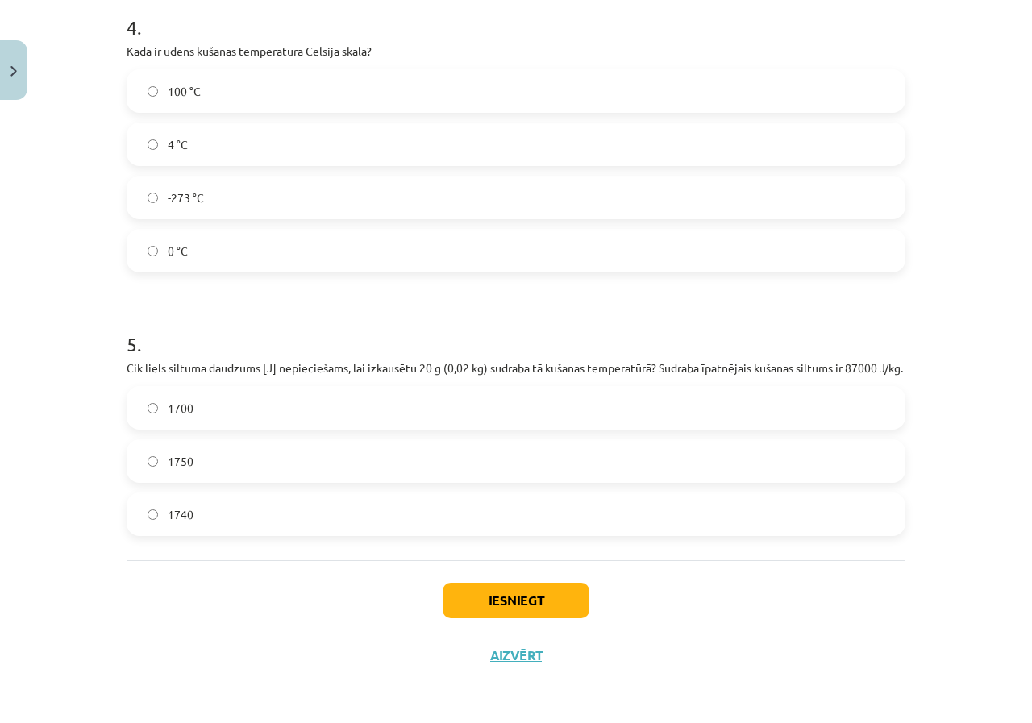
click at [175, 411] on span "1700" at bounding box center [181, 408] width 26 height 17
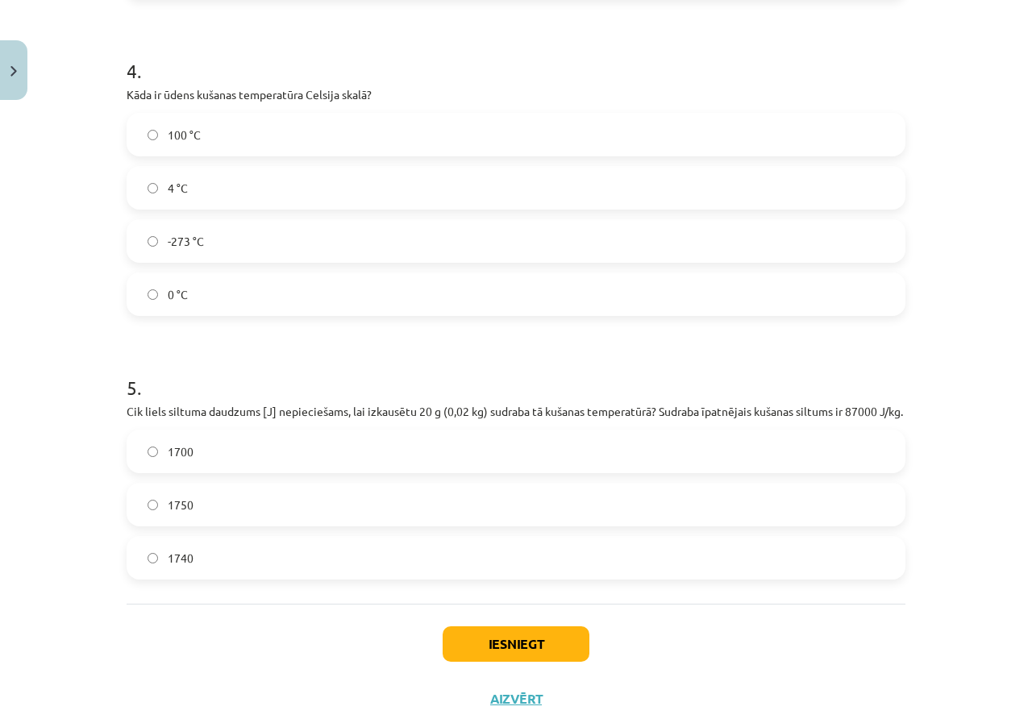
scroll to position [926, 0]
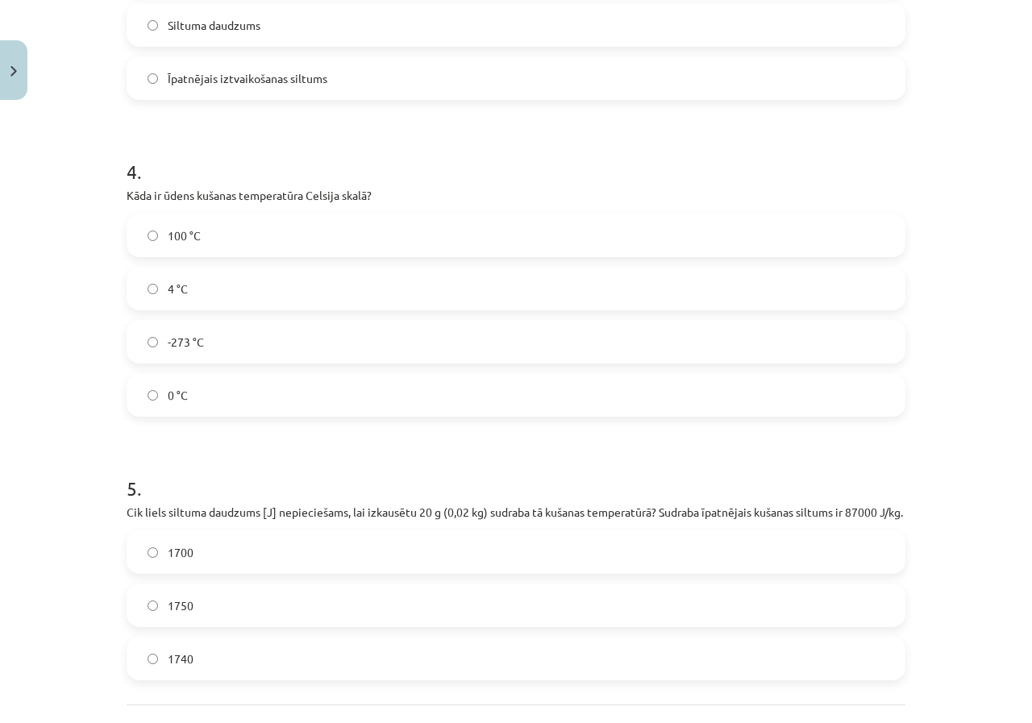
click at [152, 399] on label "0 °C" at bounding box center [516, 395] width 776 height 40
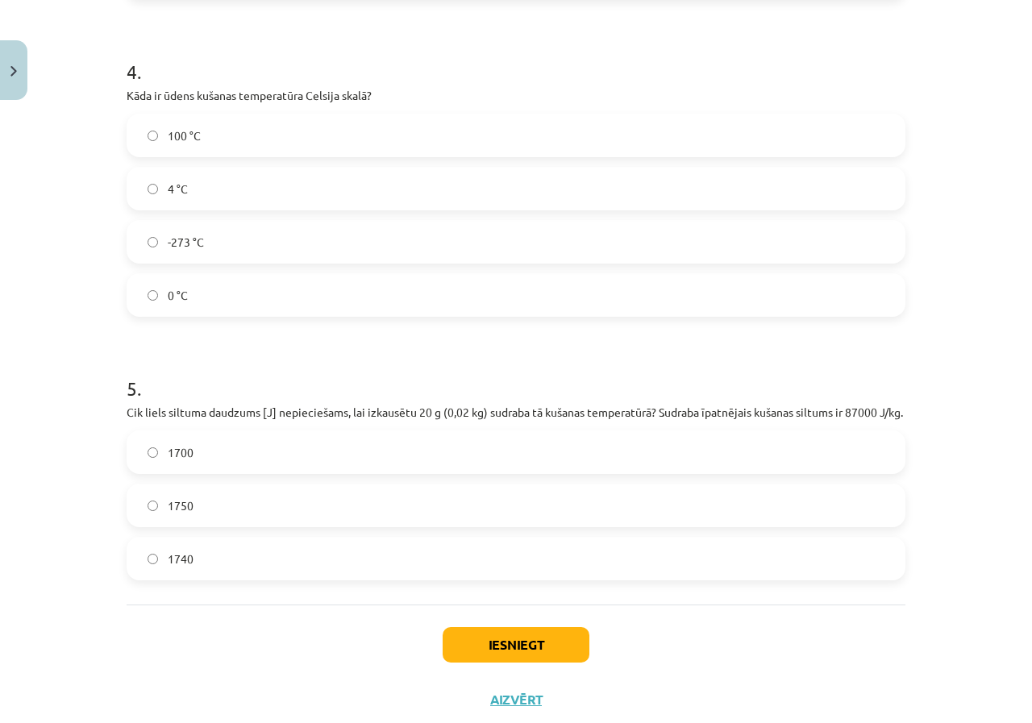
scroll to position [1088, 0]
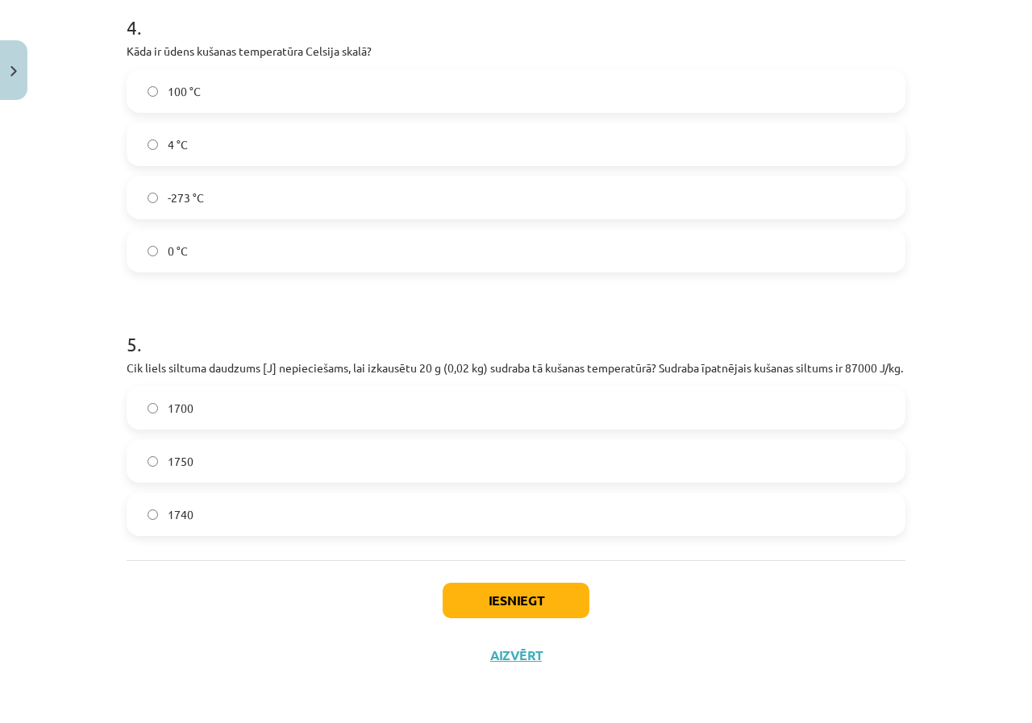
click at [225, 513] on label "1740" at bounding box center [516, 514] width 776 height 40
click at [530, 609] on button "Iesniegt" at bounding box center [516, 600] width 147 height 35
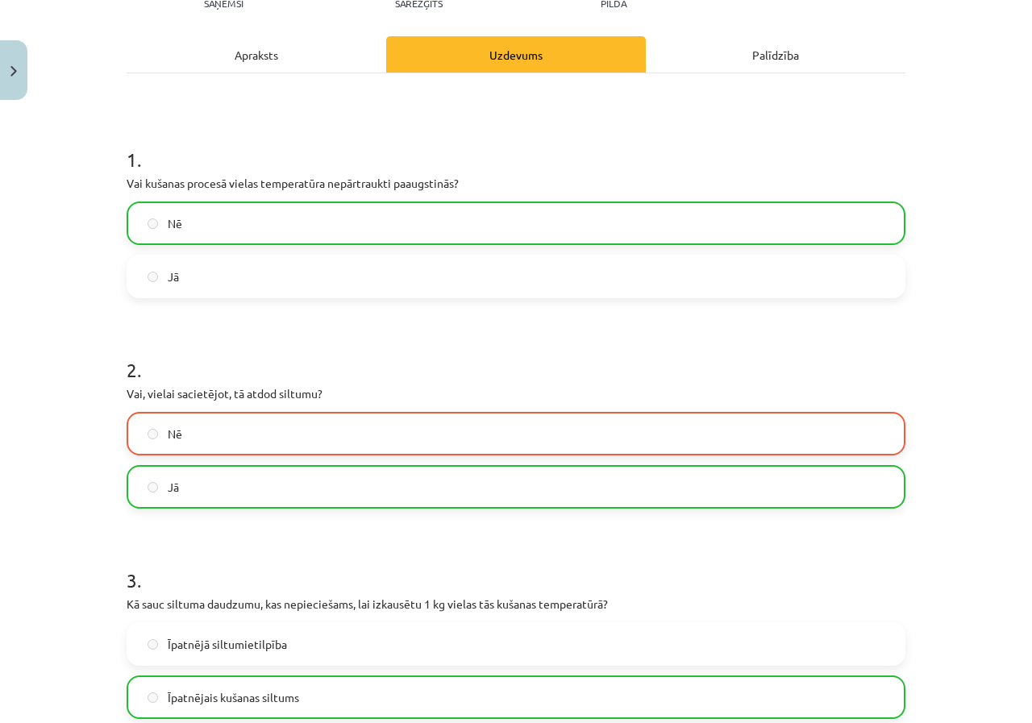
scroll to position [281, 0]
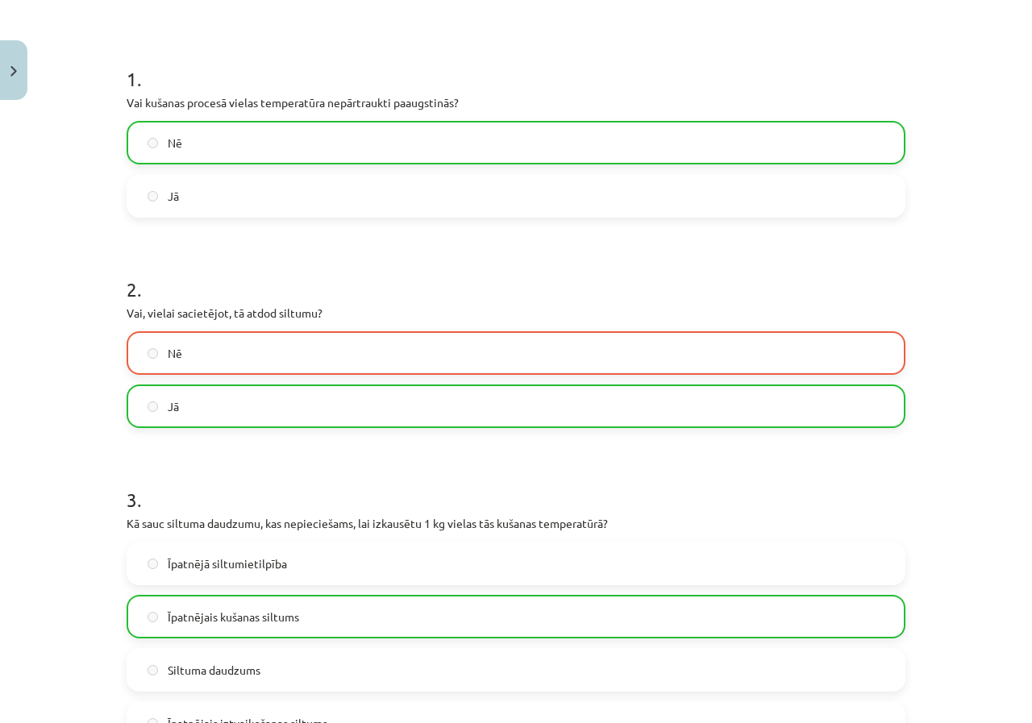
click at [225, 402] on label "Jā" at bounding box center [516, 406] width 776 height 40
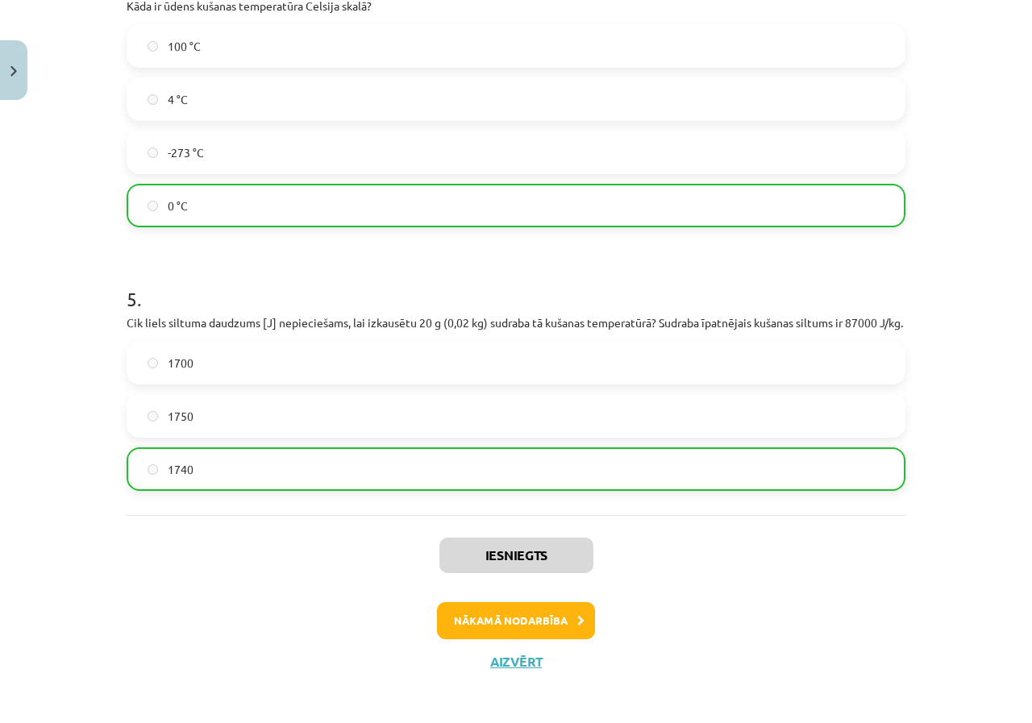
scroll to position [1139, 0]
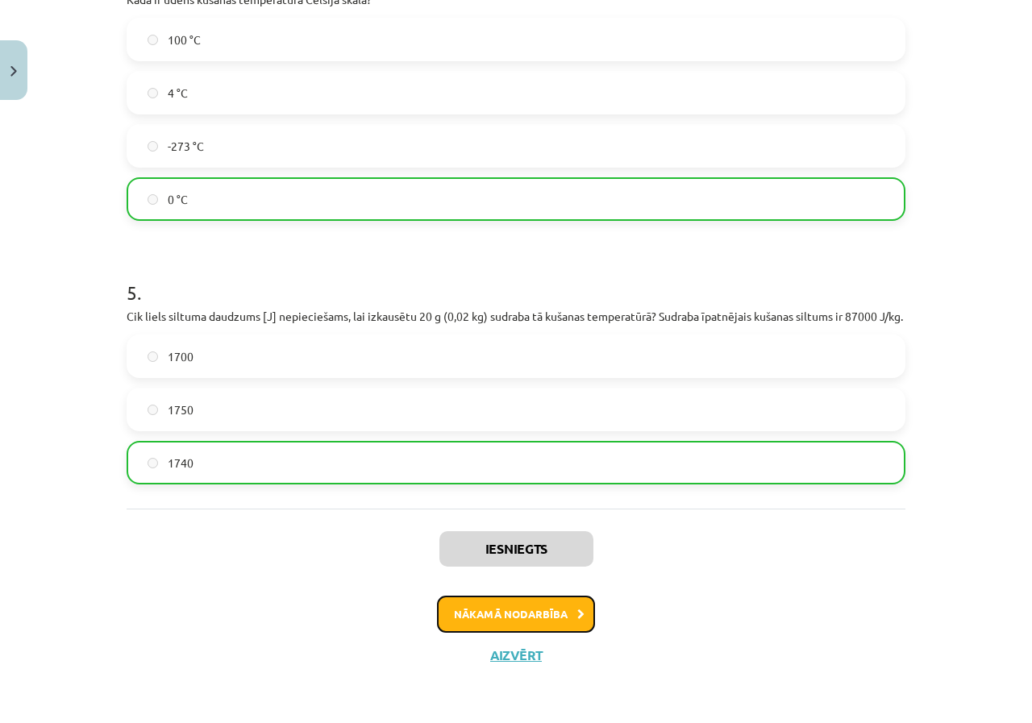
click at [527, 626] on button "Nākamā nodarbība" at bounding box center [516, 614] width 158 height 37
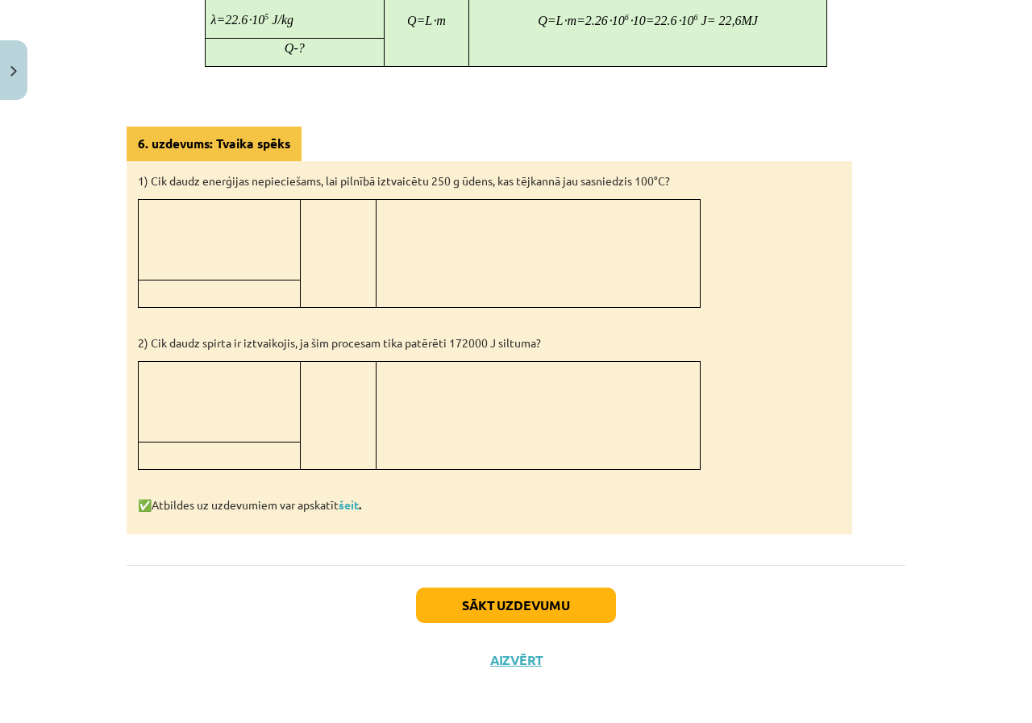
scroll to position [1187, 0]
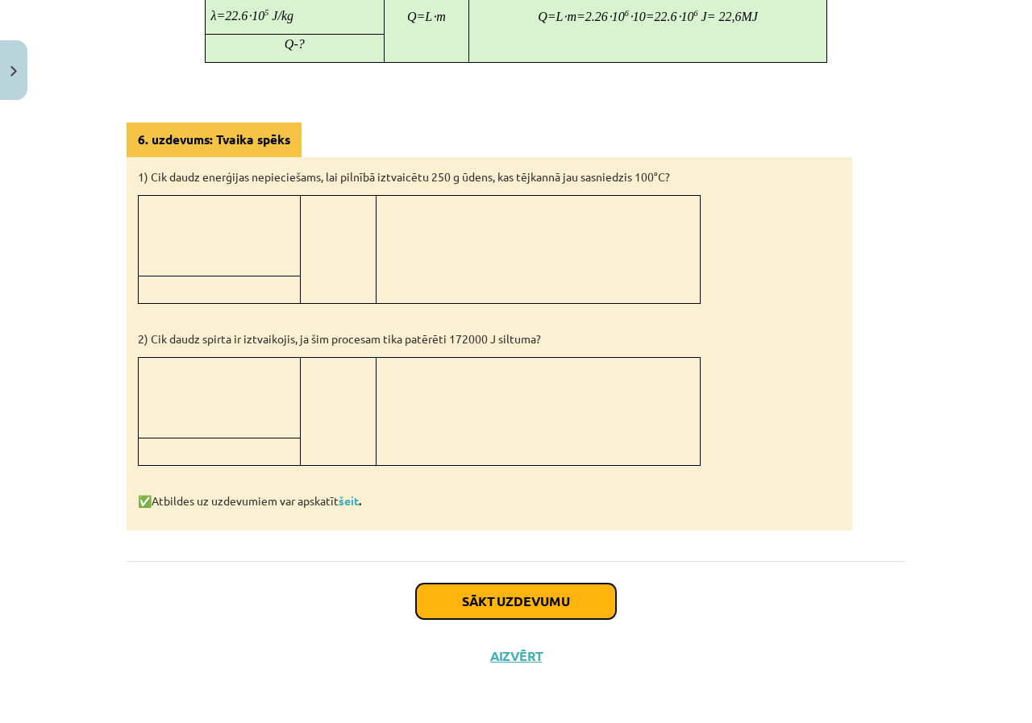
click at [427, 609] on button "Sākt uzdevumu" at bounding box center [516, 601] width 200 height 35
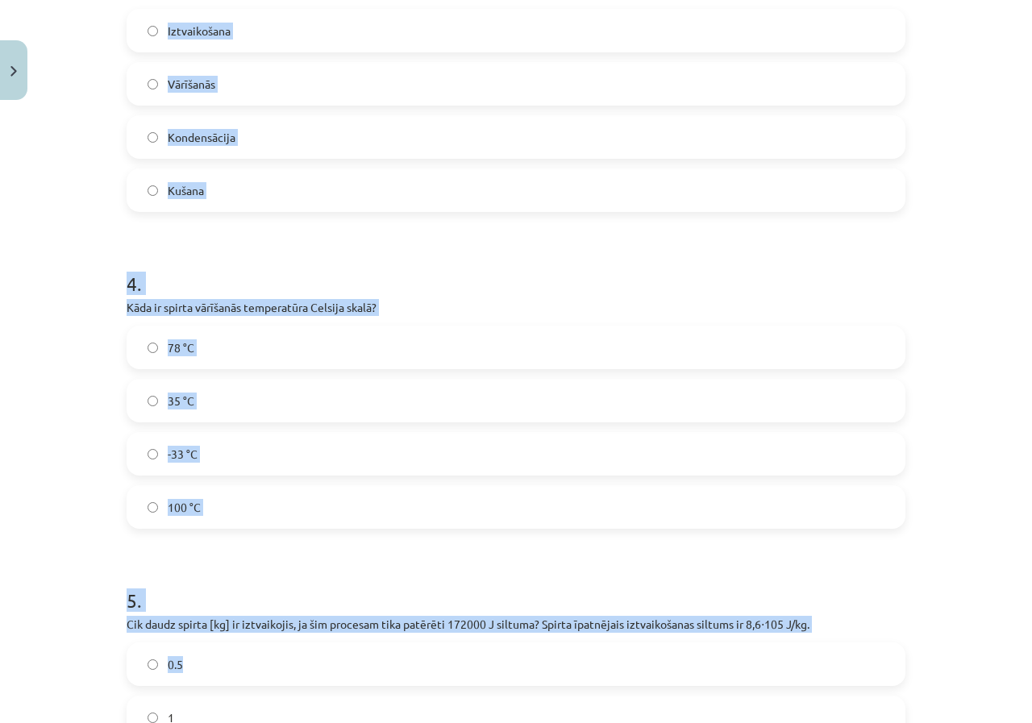
scroll to position [1048, 0]
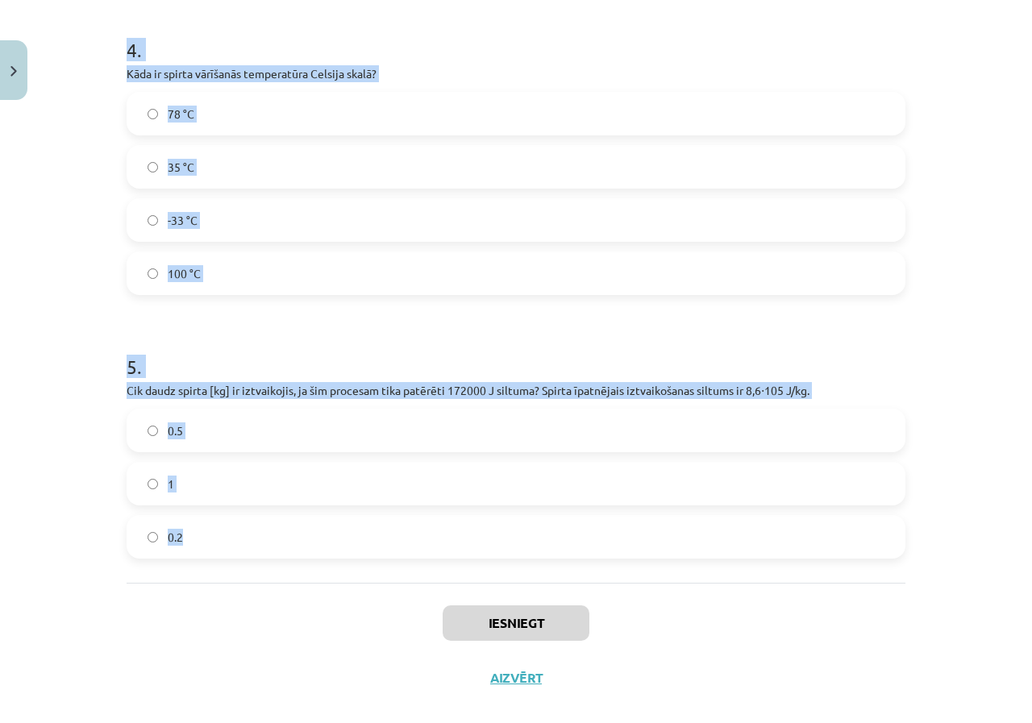
drag, startPoint x: 114, startPoint y: 354, endPoint x: 329, endPoint y: 516, distance: 268.8
copy form "1 . Vai ūdens vārīšanās procesā tā temperatūra pārsniedz 100 °C? Jā Nē 2 . Vai …"
click at [340, 371] on h1 "5 ." at bounding box center [516, 352] width 779 height 50
click at [352, 387] on p "Cik daudz spirta [kg] ir iztvaikojis, ja šim procesam tika patērēti 172000 J si…" at bounding box center [516, 390] width 779 height 17
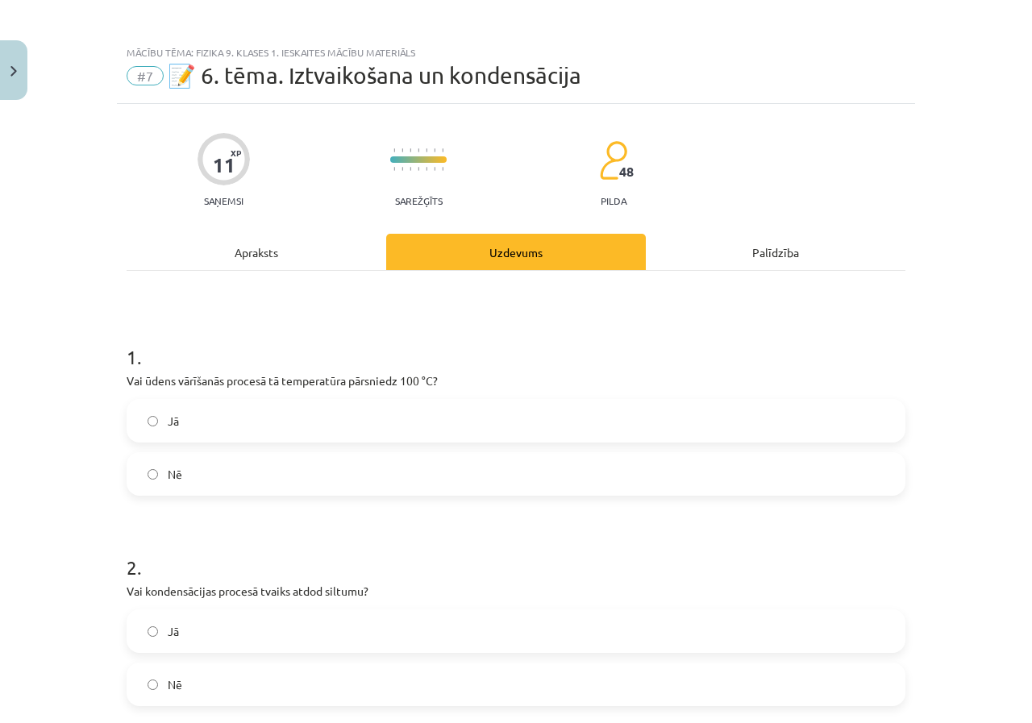
scroll to position [0, 0]
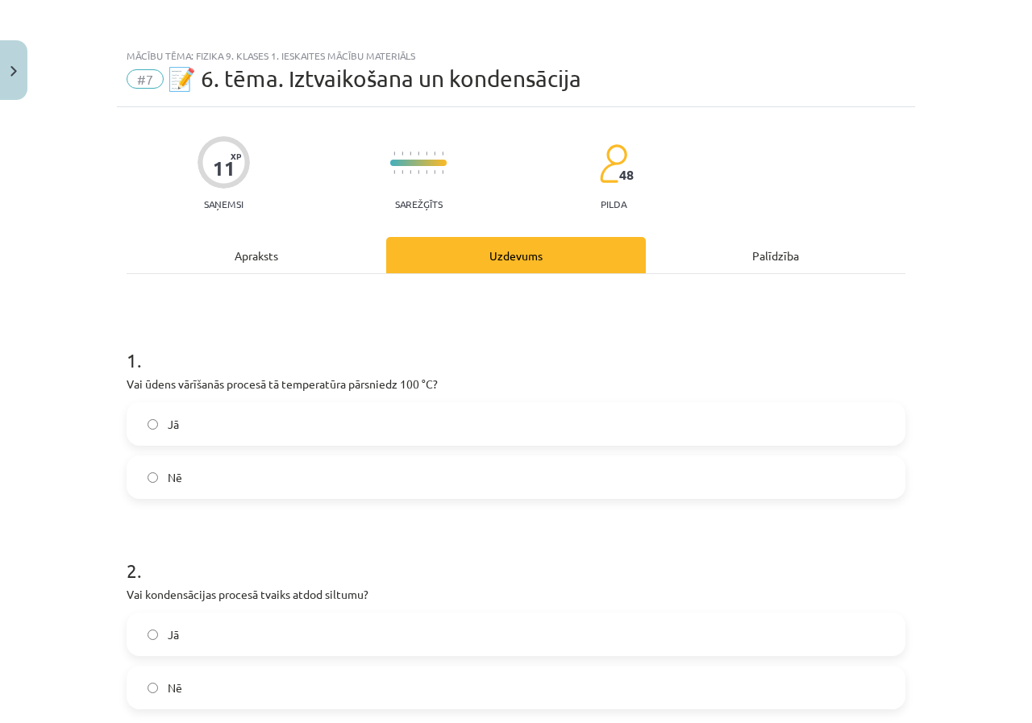
click at [266, 418] on label "Jā" at bounding box center [516, 424] width 776 height 40
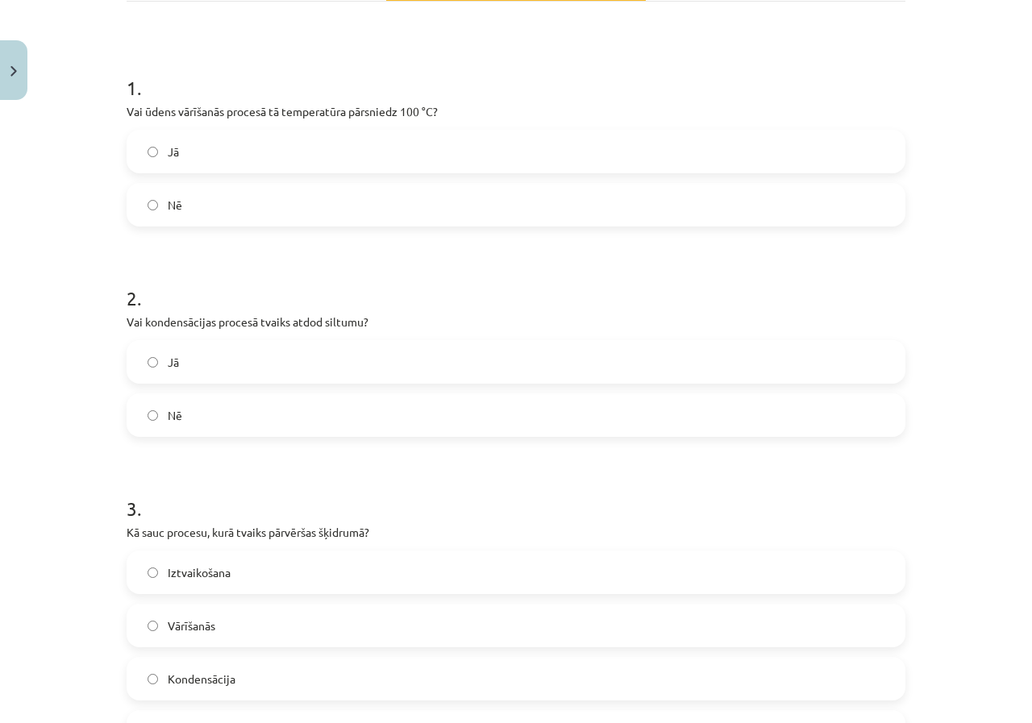
scroll to position [323, 0]
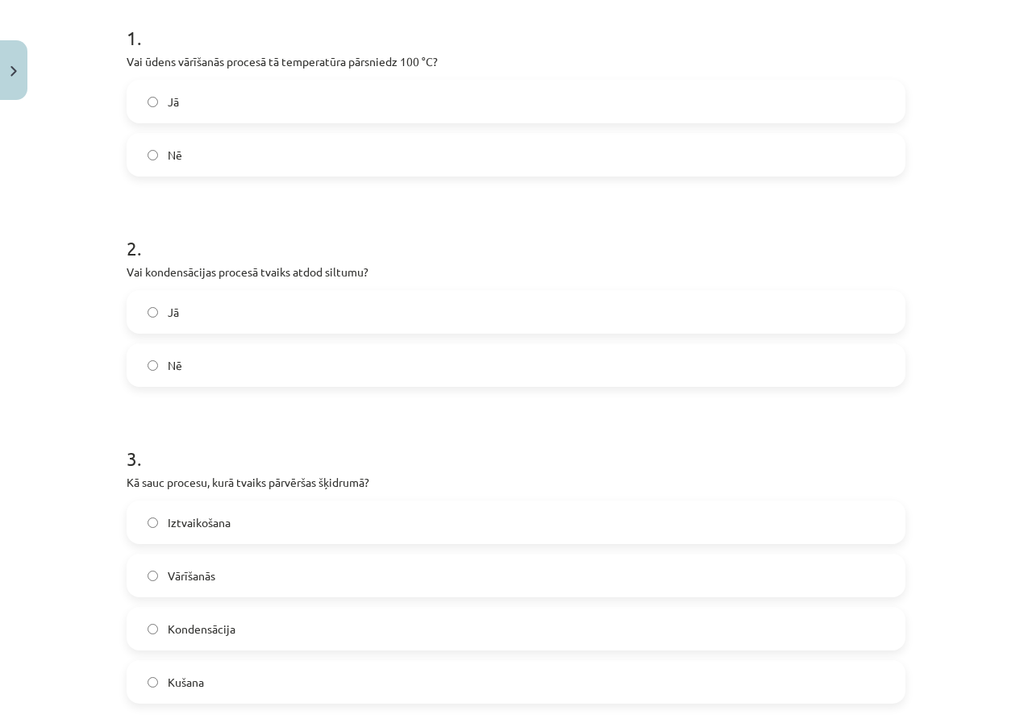
click at [201, 313] on label "Jā" at bounding box center [516, 312] width 776 height 40
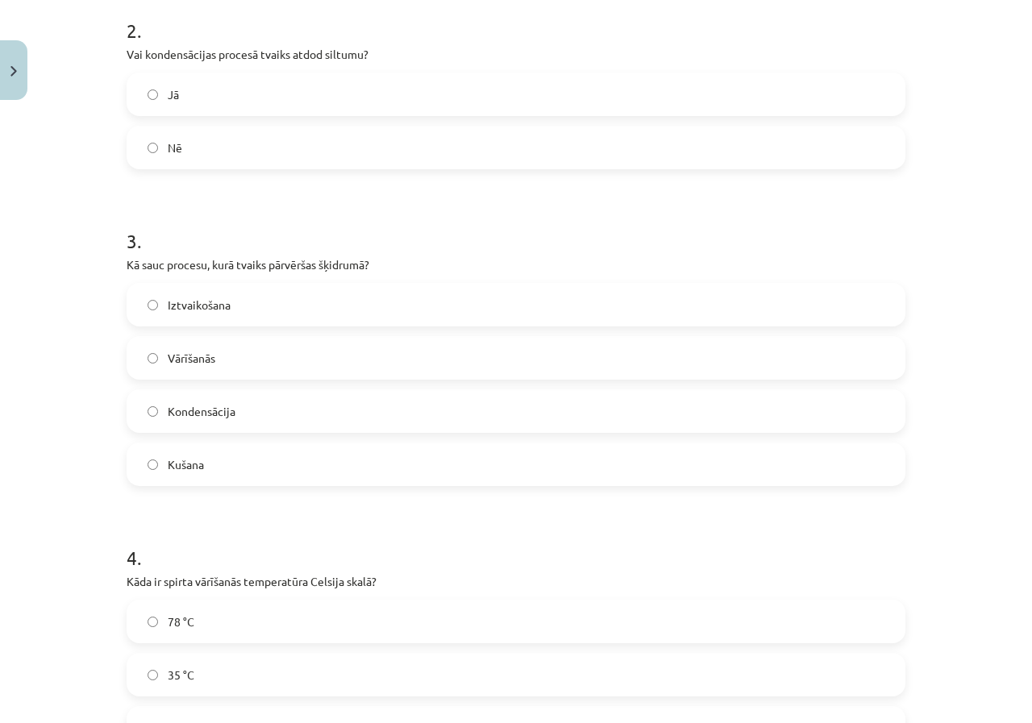
scroll to position [564, 0]
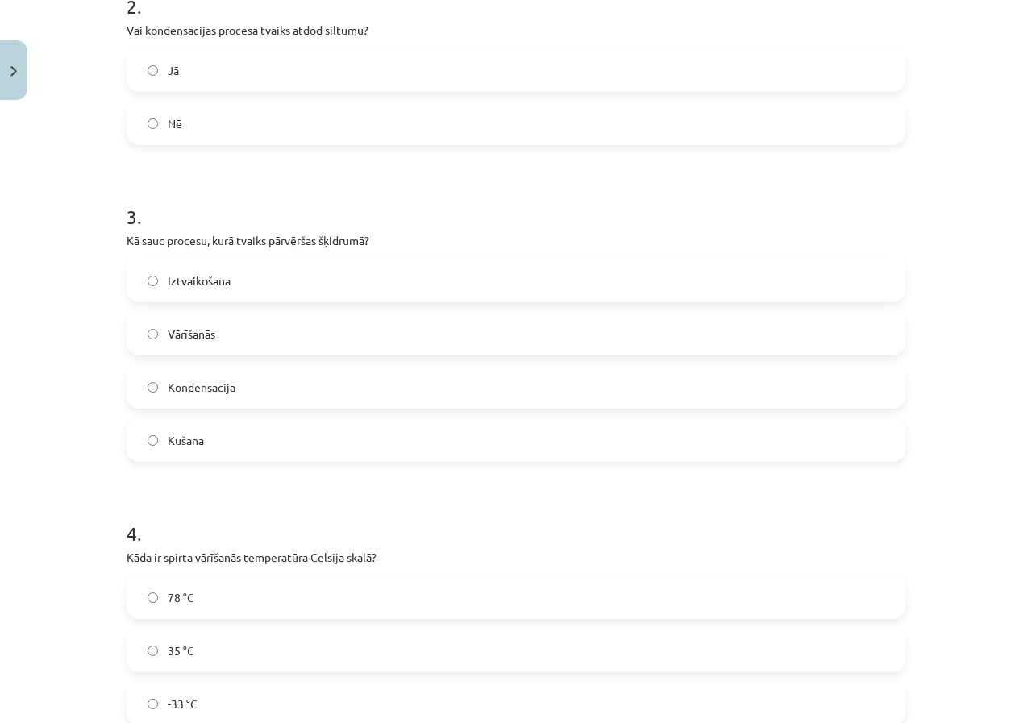
click at [236, 273] on label "Iztvaikošana" at bounding box center [516, 280] width 776 height 40
click at [236, 290] on label "Iztvaikošana" at bounding box center [516, 280] width 776 height 40
click at [237, 292] on label "Iztvaikošana" at bounding box center [516, 280] width 776 height 40
click at [191, 397] on label "Kondensācija" at bounding box center [516, 387] width 776 height 40
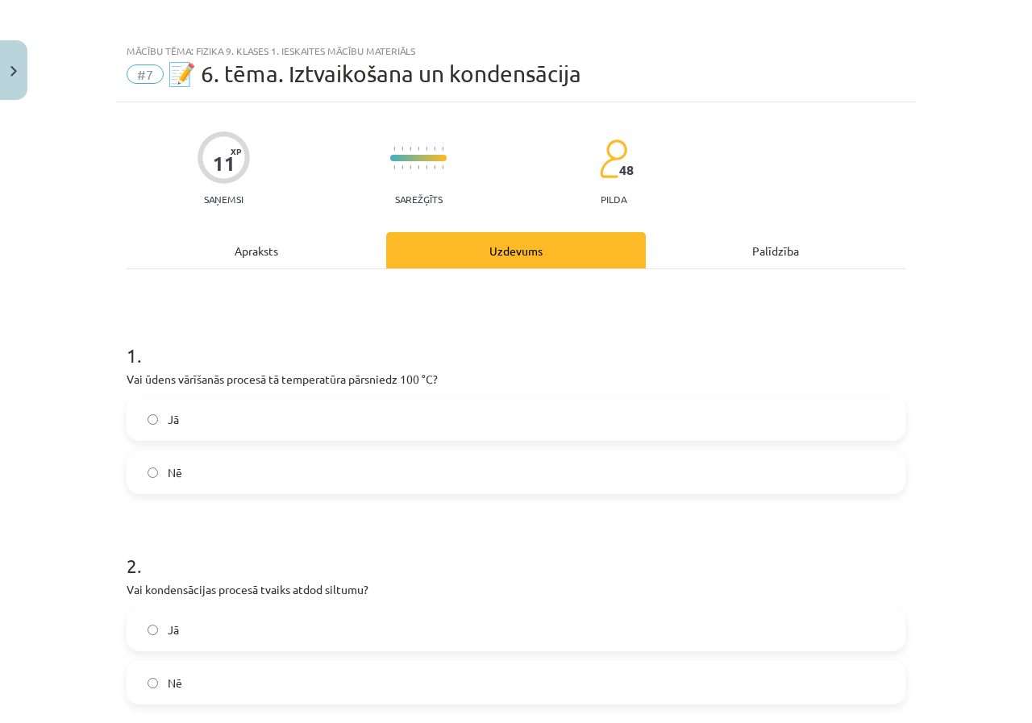
scroll to position [0, 0]
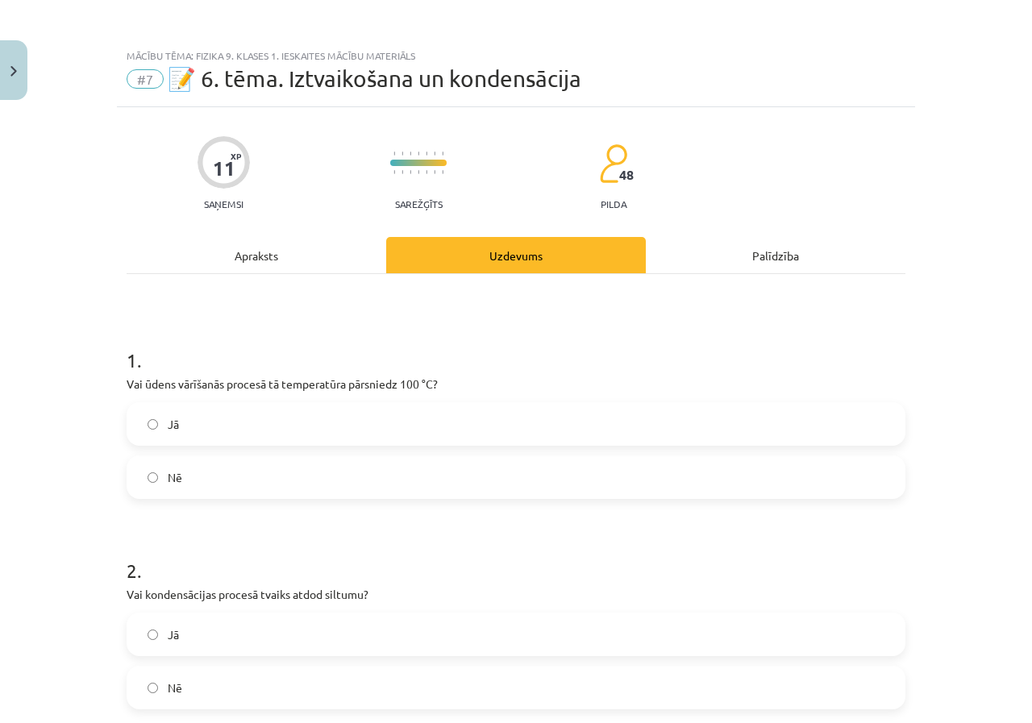
click at [202, 493] on label "Nē" at bounding box center [516, 477] width 776 height 40
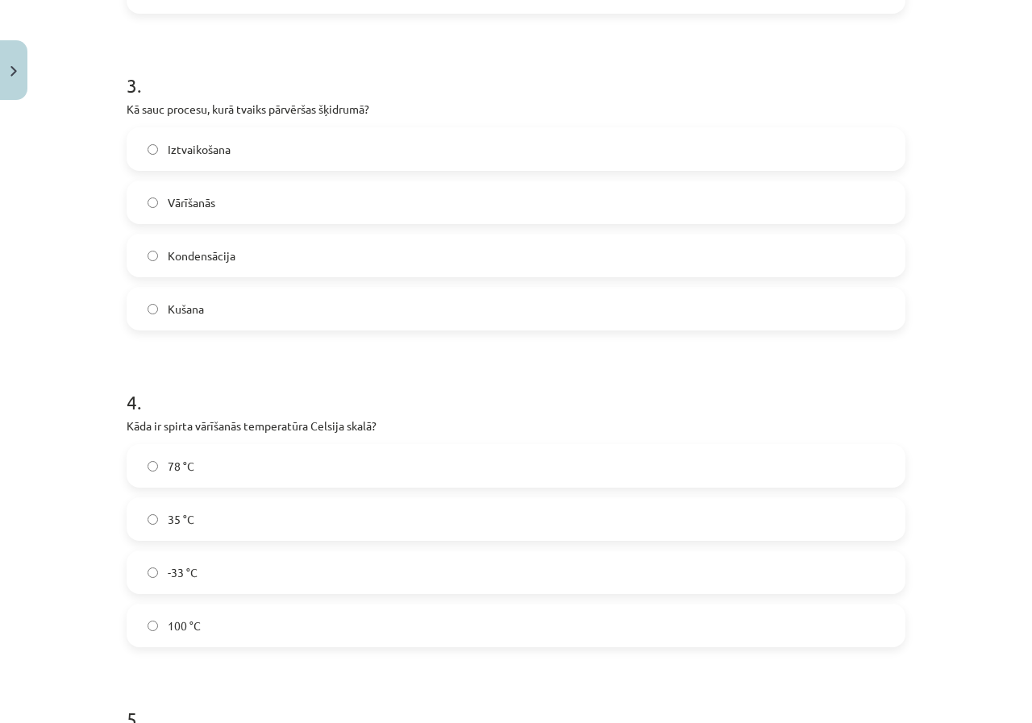
scroll to position [726, 0]
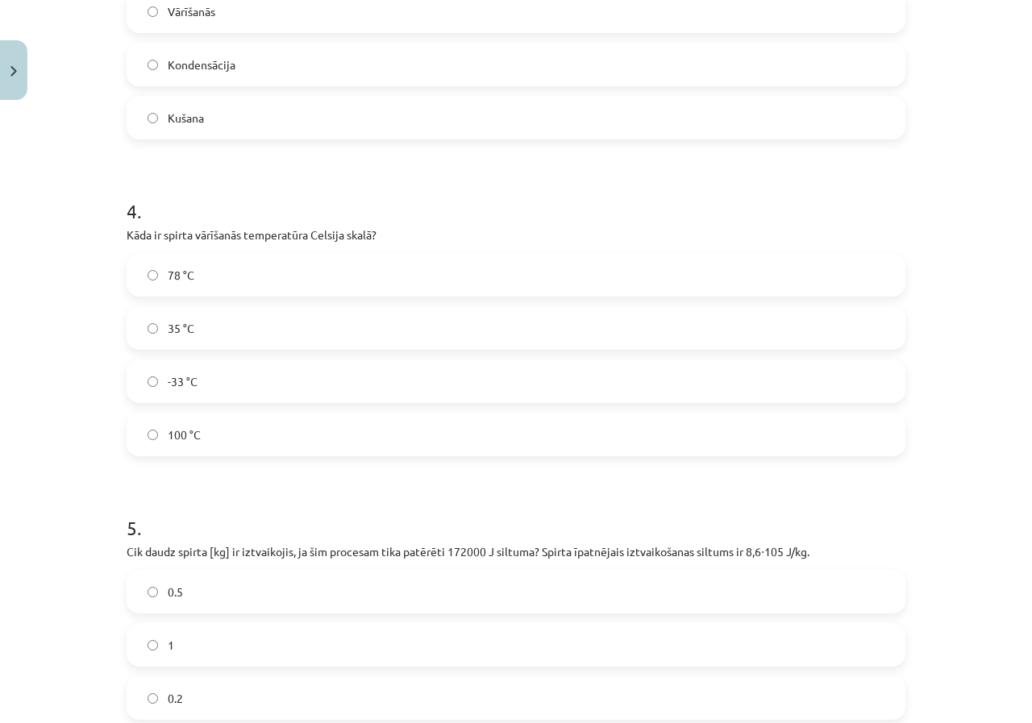
click at [244, 283] on label "78 °C" at bounding box center [516, 275] width 776 height 40
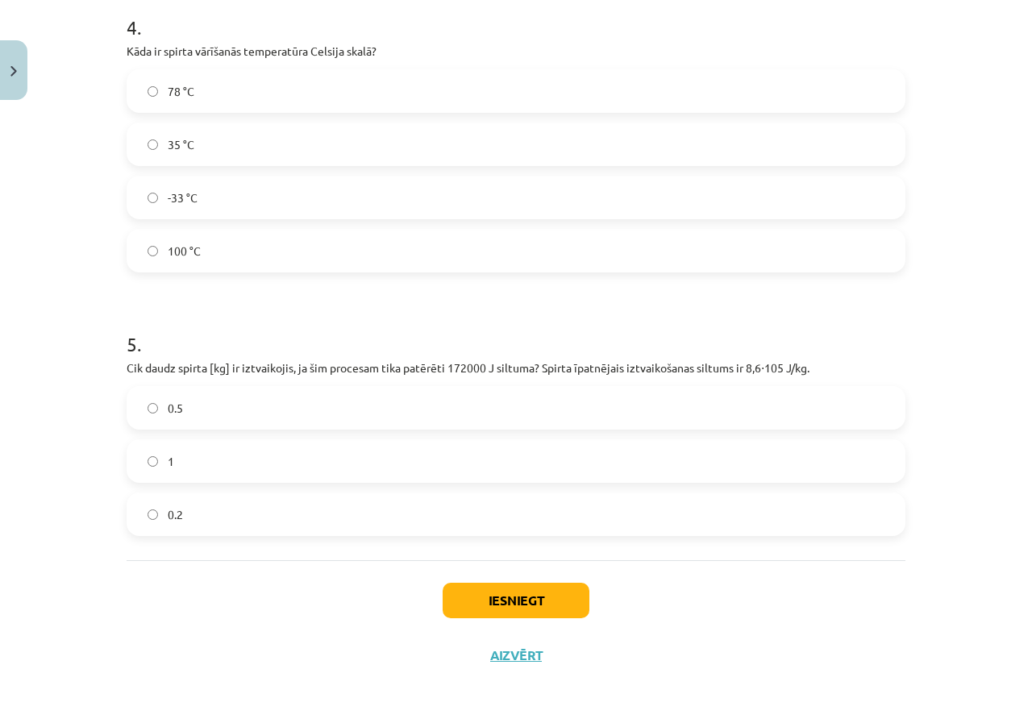
click at [212, 521] on label "0.2" at bounding box center [516, 514] width 776 height 40
click at [524, 598] on button "Iesniegt" at bounding box center [516, 600] width 147 height 35
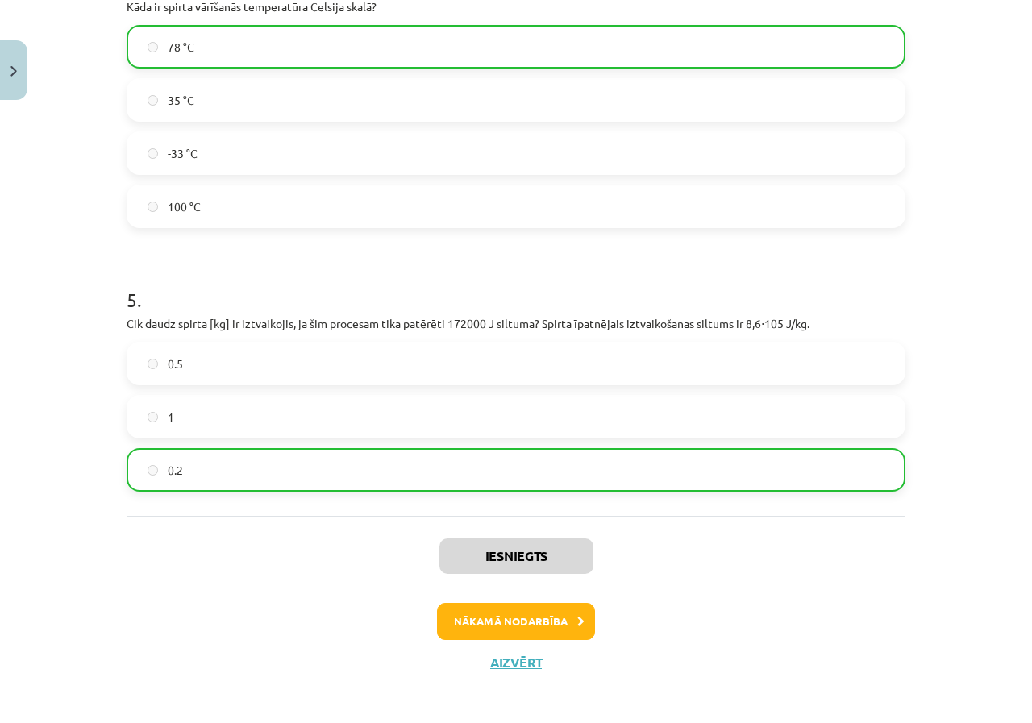
scroll to position [1122, 0]
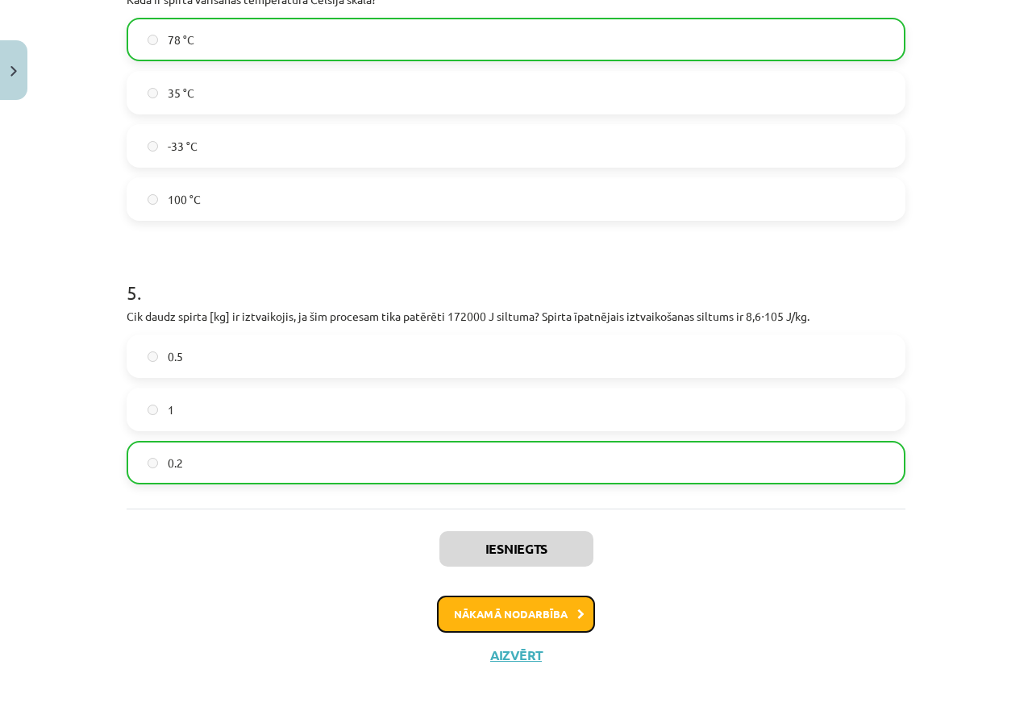
click at [494, 604] on button "Nākamā nodarbība" at bounding box center [516, 614] width 158 height 37
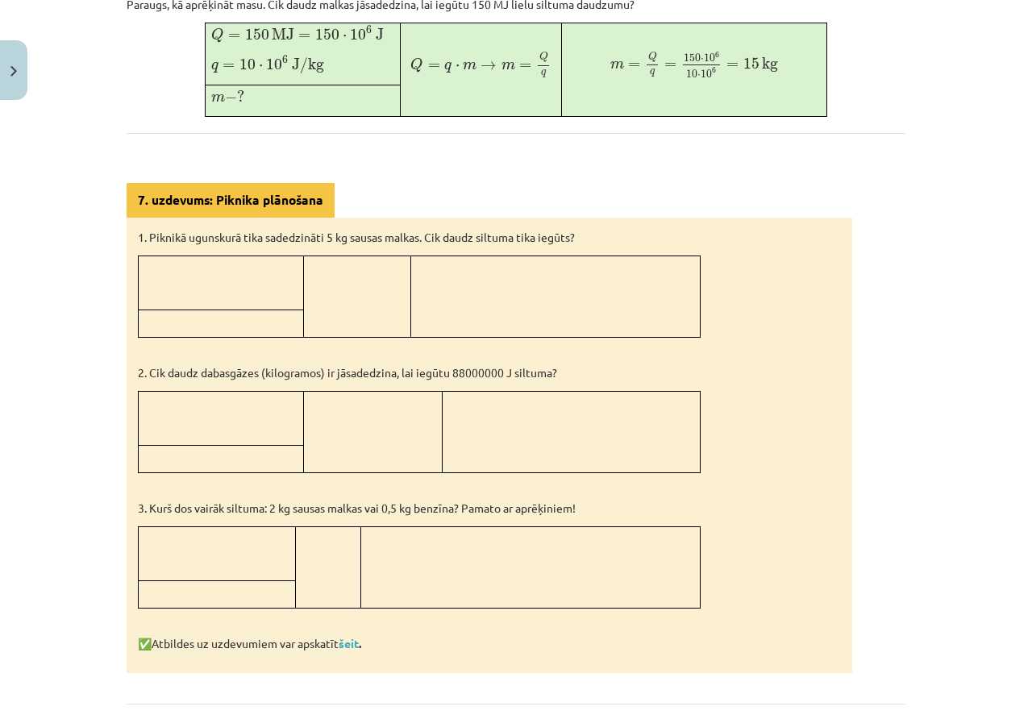
scroll to position [793, 0]
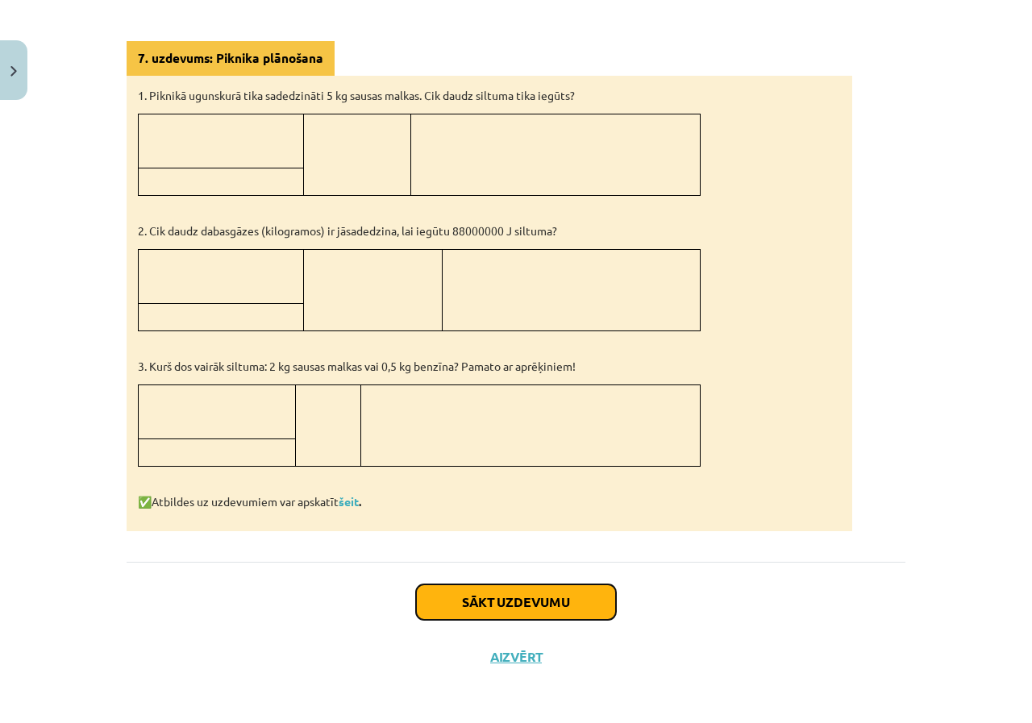
click at [524, 602] on button "Sākt uzdevumu" at bounding box center [516, 602] width 200 height 35
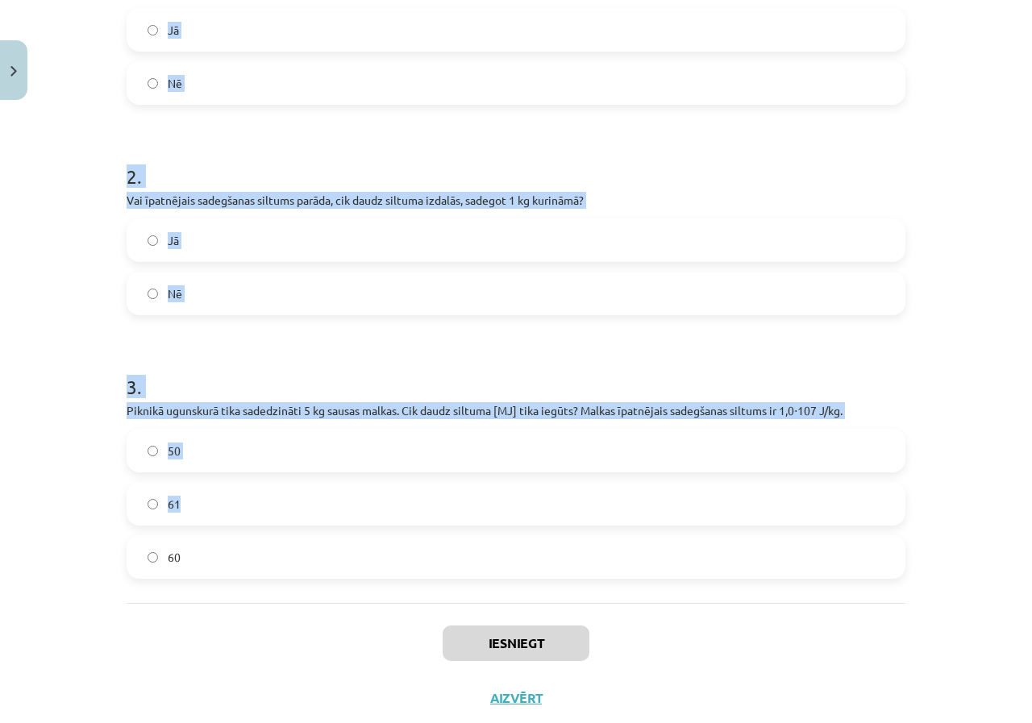
scroll to position [437, 0]
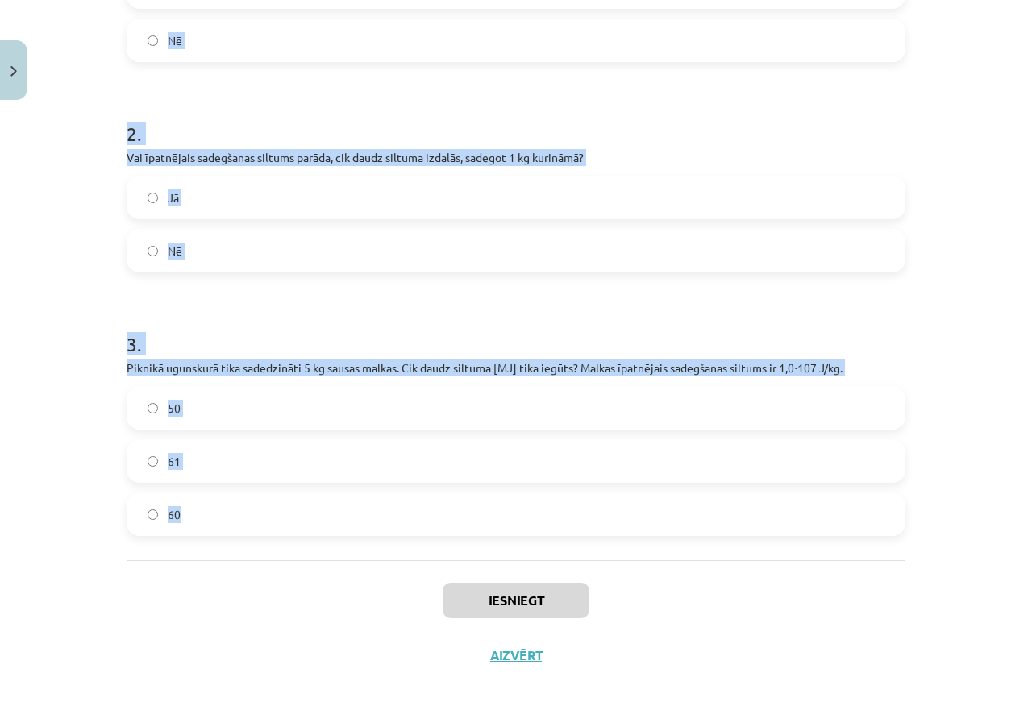
drag, startPoint x: 121, startPoint y: 319, endPoint x: 592, endPoint y: 504, distance: 505.8
click at [592, 504] on form "1 . Vai, sadedzinot 1 kg sausas malkas, iegūst vairāk siltuma nekā, sadedzinot …" at bounding box center [516, 210] width 779 height 652
copy form "1 . Vai, sadedzinot 1 kg sausas malkas, iegūst vairāk siltuma nekā, sadedzinot …"
click at [678, 308] on h1 "3 ." at bounding box center [516, 330] width 779 height 50
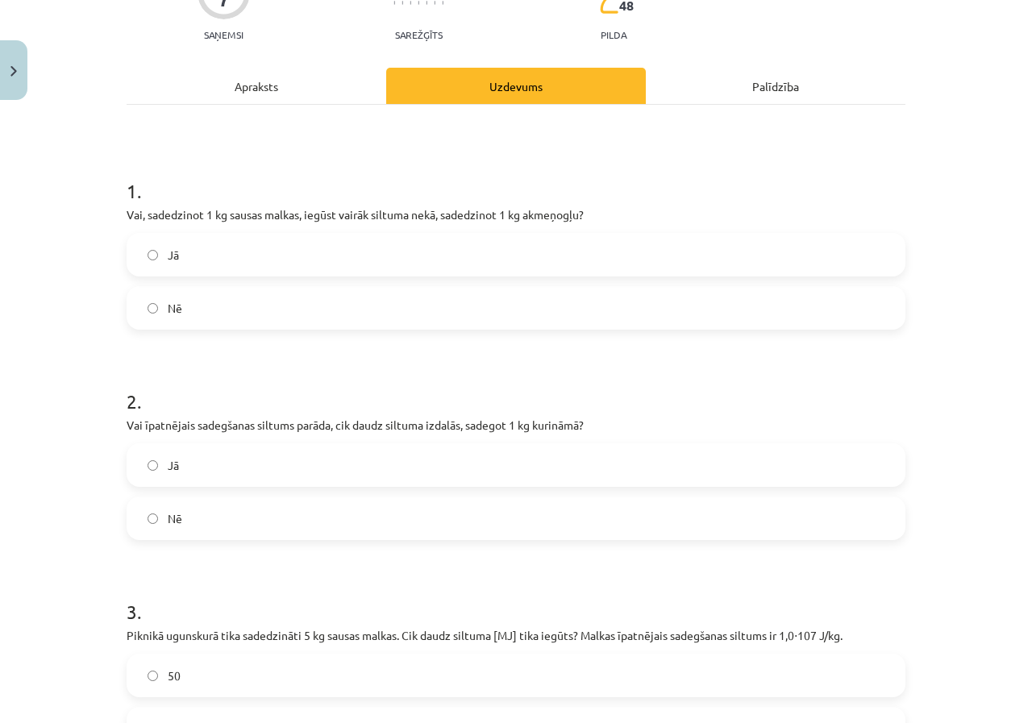
scroll to position [0, 0]
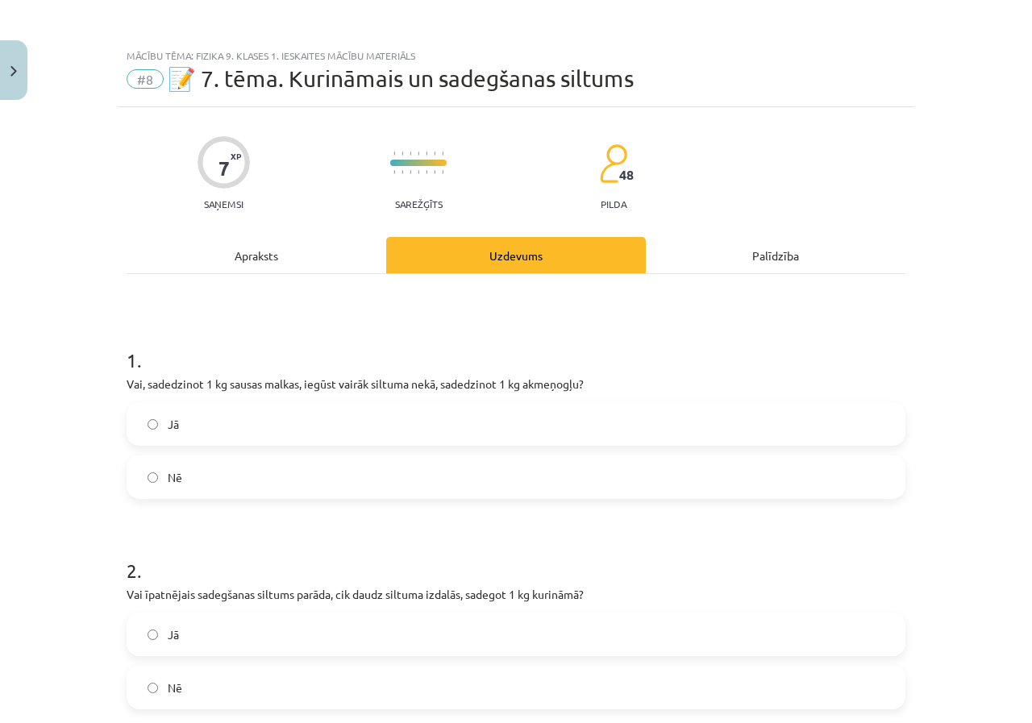
click at [368, 477] on label "Nē" at bounding box center [516, 477] width 776 height 40
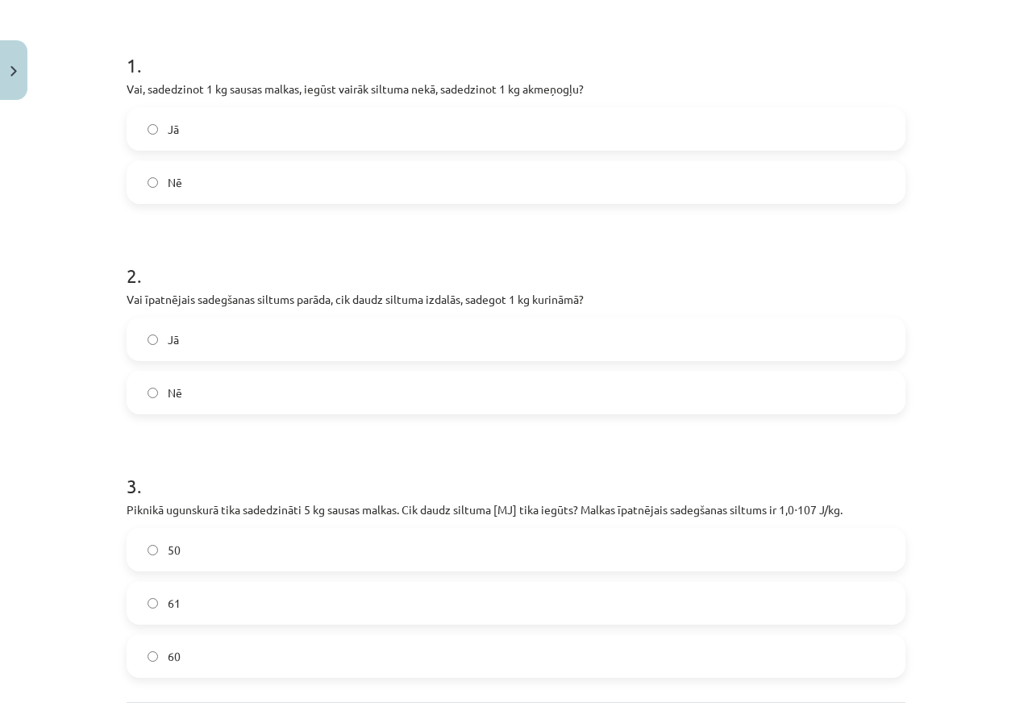
scroll to position [323, 0]
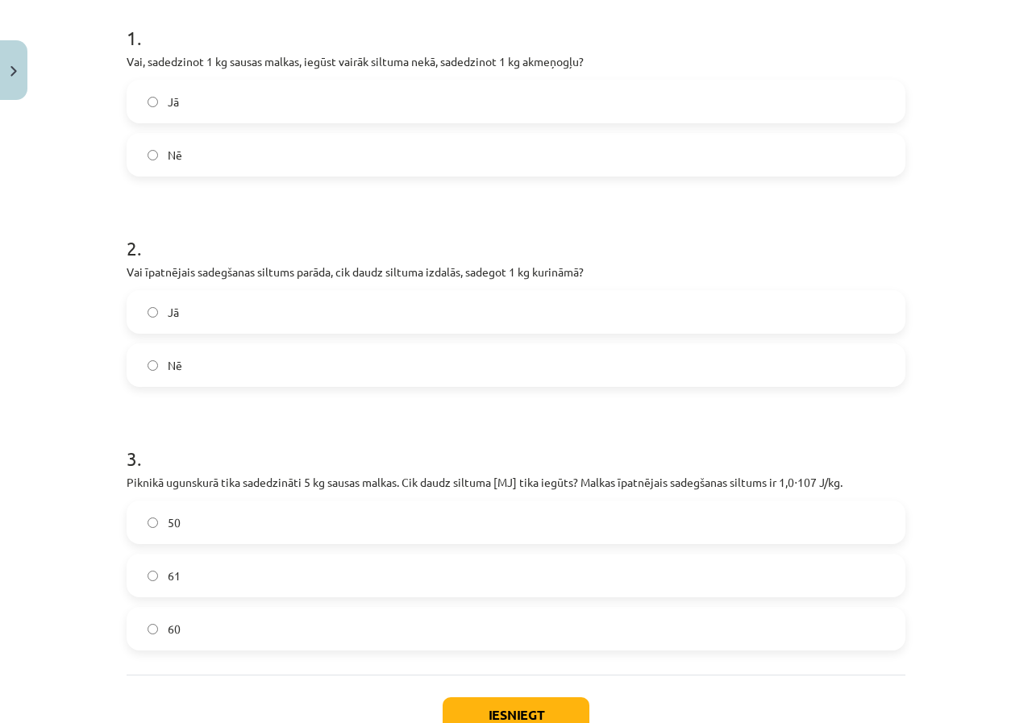
click at [311, 365] on label "Nē" at bounding box center [516, 365] width 776 height 40
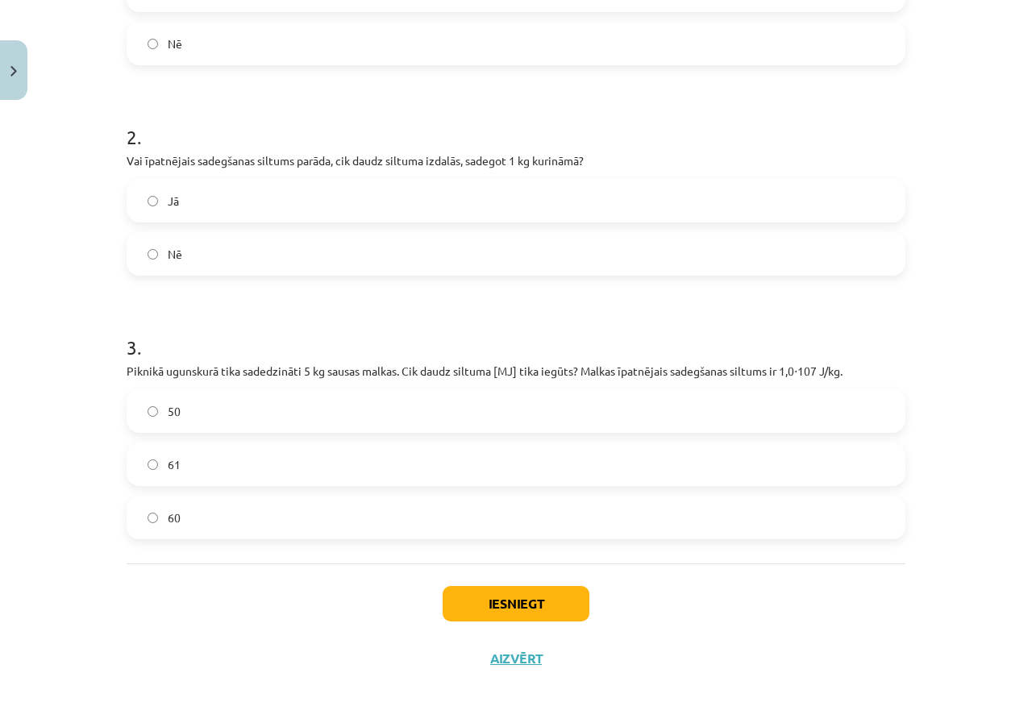
scroll to position [437, 0]
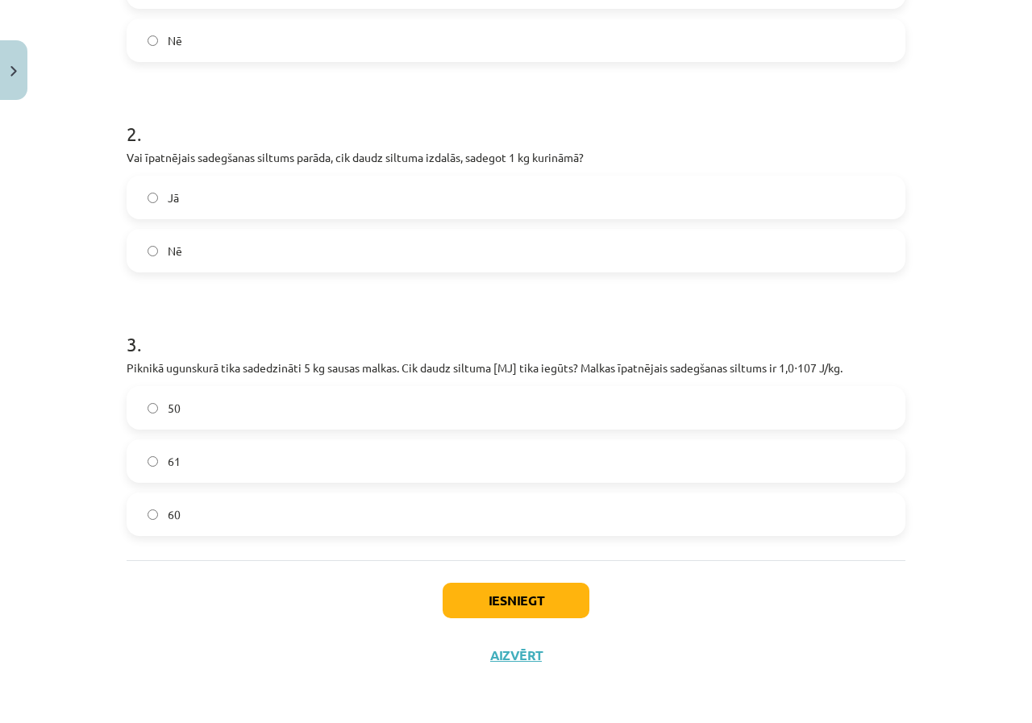
click at [347, 417] on label "50" at bounding box center [516, 408] width 776 height 40
click at [183, 209] on label "Jā" at bounding box center [516, 197] width 776 height 40
click at [494, 596] on button "Iesniegt" at bounding box center [516, 600] width 147 height 35
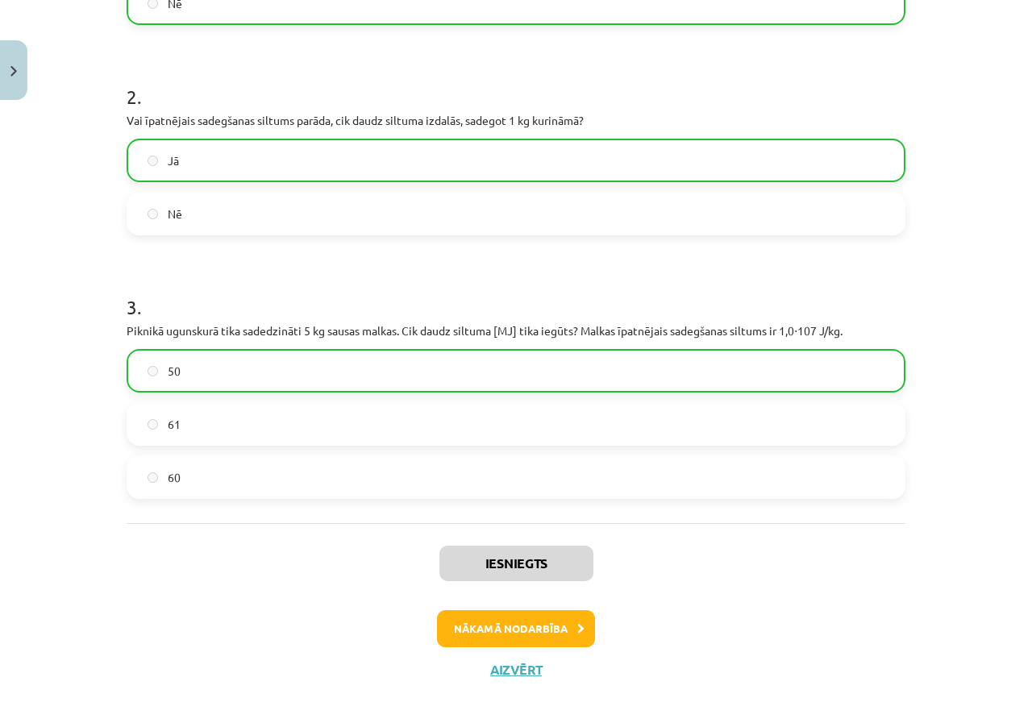
scroll to position [489, 0]
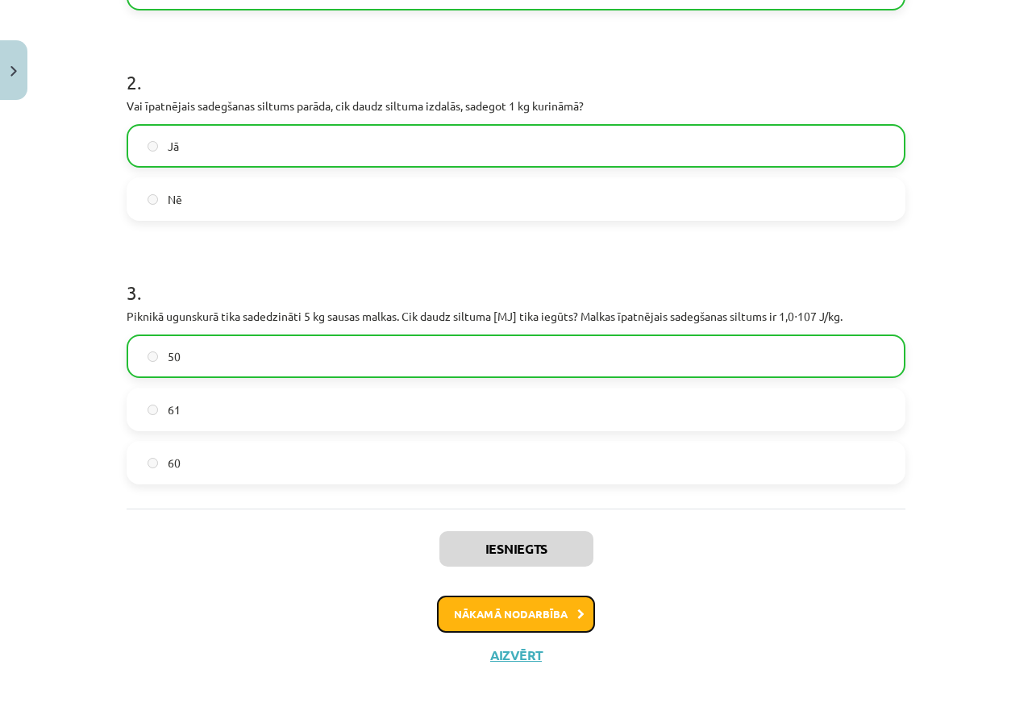
click at [446, 614] on button "Nākamā nodarbība" at bounding box center [516, 614] width 158 height 37
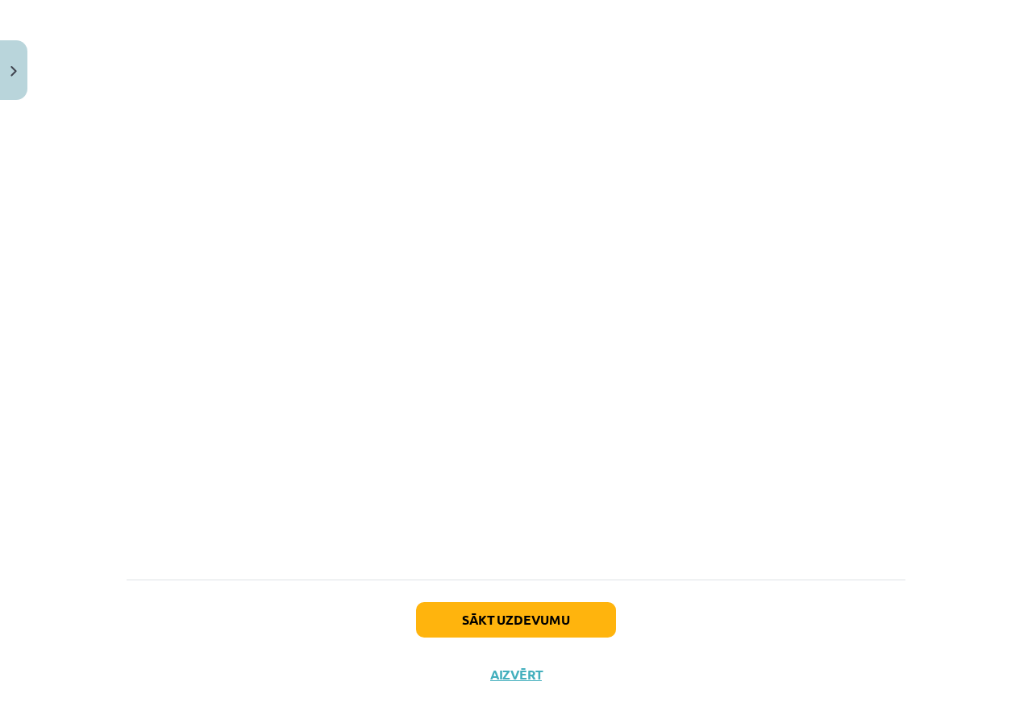
scroll to position [1014, 0]
click at [470, 602] on button "Sākt uzdevumu" at bounding box center [516, 619] width 200 height 35
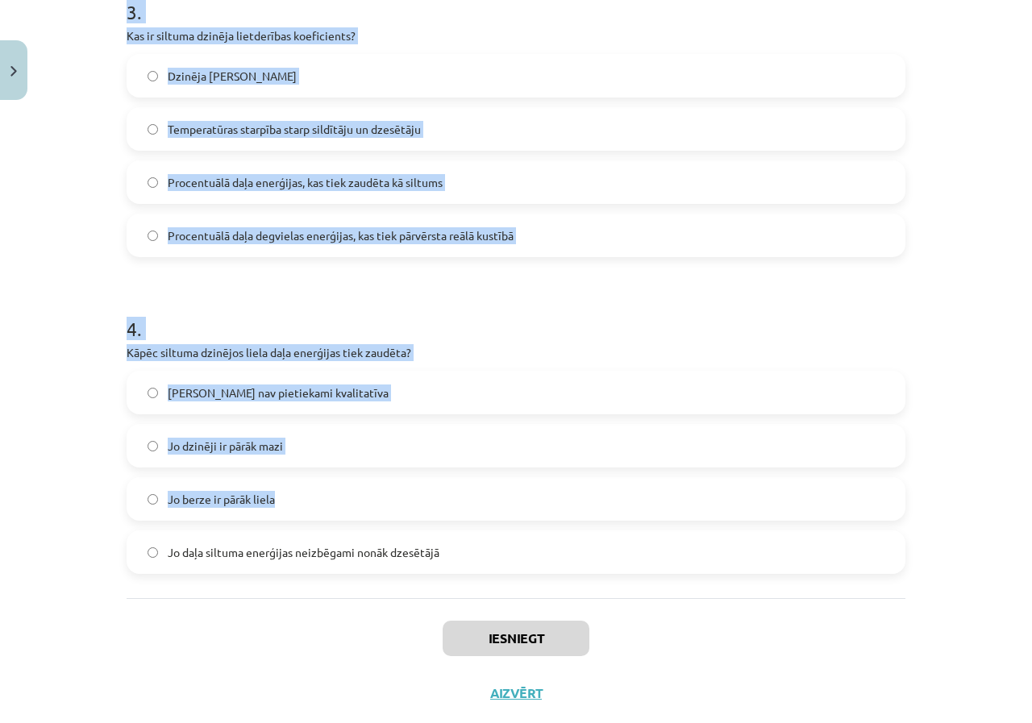
scroll to position [807, 0]
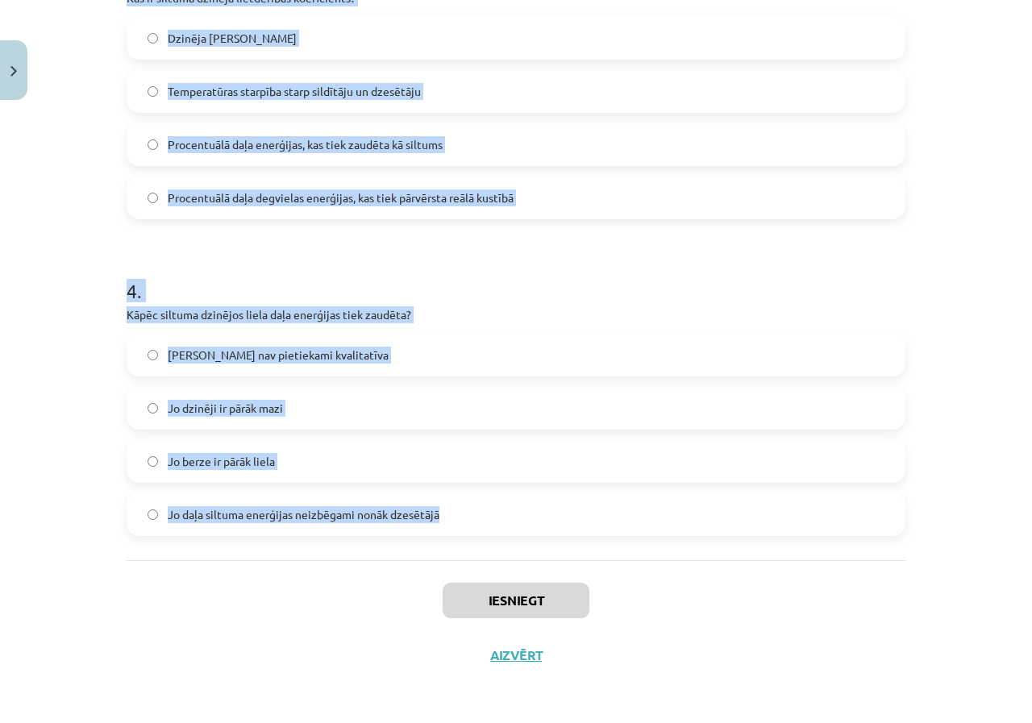
drag, startPoint x: 107, startPoint y: 314, endPoint x: 538, endPoint y: 508, distance: 472.4
click at [538, 508] on div "Mācību tēma: Fizika 9. klases 1. ieskaites mācību materiāls #9 📝 8. tēma. Siltu…" at bounding box center [516, 361] width 1032 height 723
copy form "1 . Vai siltuma dzinēji spēj visu siltuma enerģiju no degvielas pārvērst 100% l…"
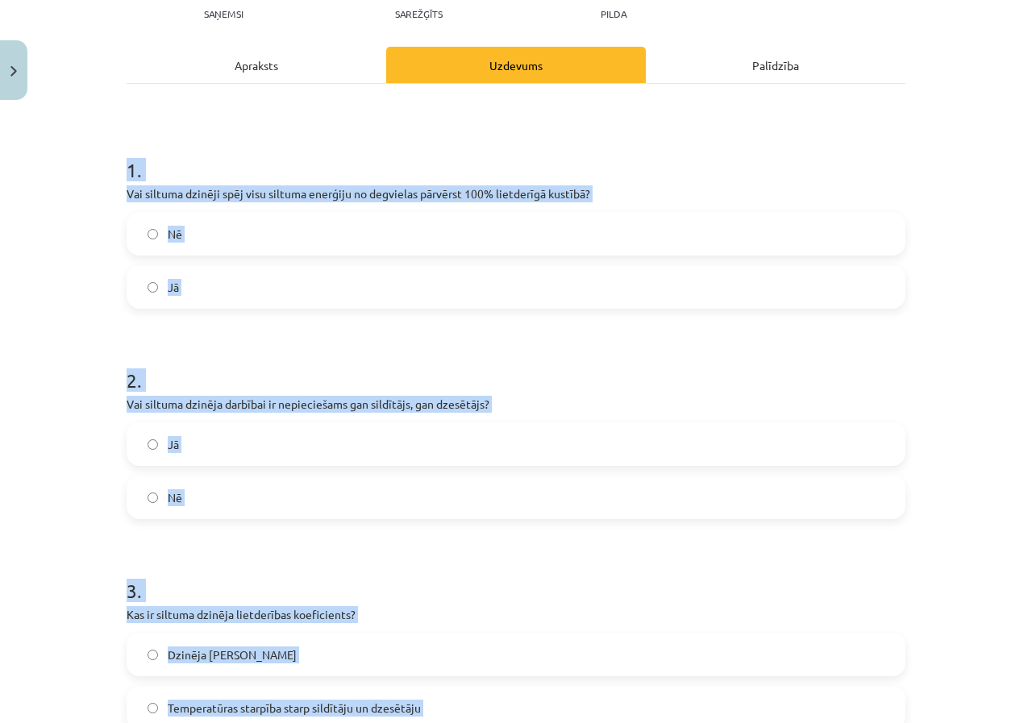
scroll to position [162, 0]
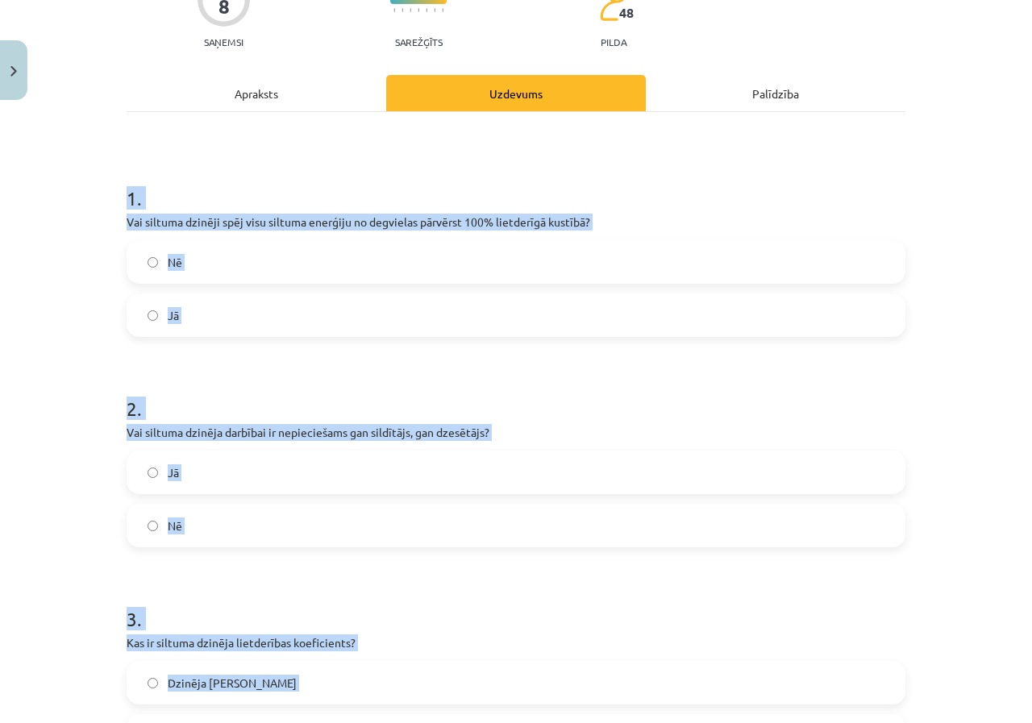
drag, startPoint x: 422, startPoint y: 341, endPoint x: 426, endPoint y: 356, distance: 15.8
click at [423, 341] on form "1 . Vai siltuma dzinēji spēj visu siltuma enerģiju no degvielas pārvērst 100% l…" at bounding box center [516, 670] width 779 height 1022
click at [434, 214] on p "Vai siltuma dzinēji spēj visu siltuma enerģiju no degvielas pārvērst 100% lietd…" at bounding box center [516, 222] width 779 height 17
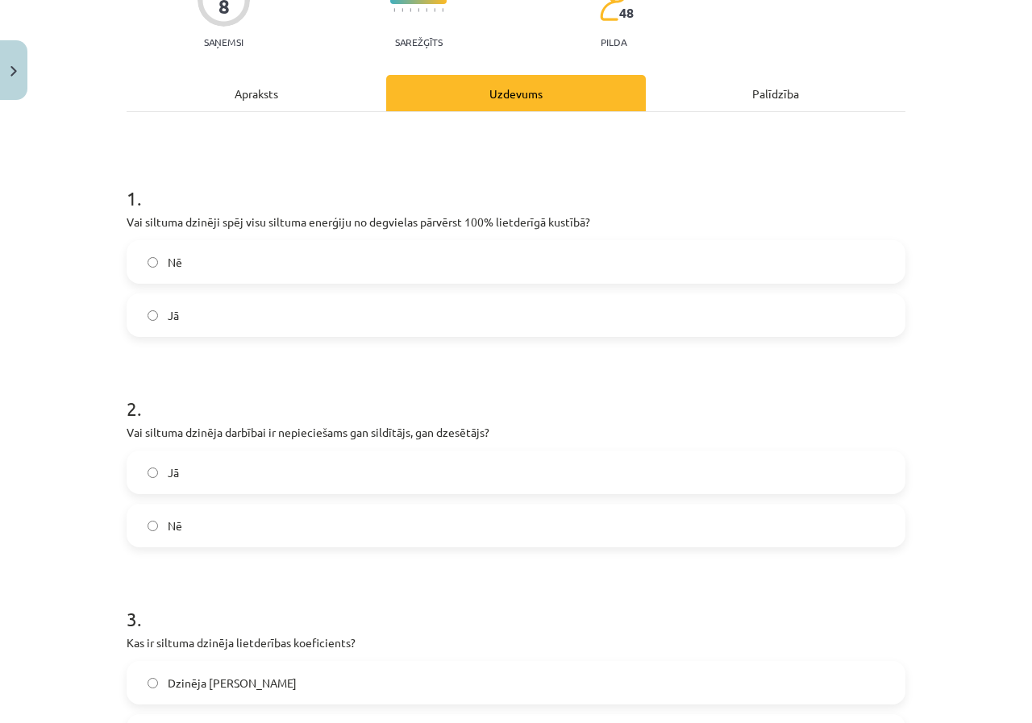
click at [268, 323] on label "Jā" at bounding box center [516, 315] width 776 height 40
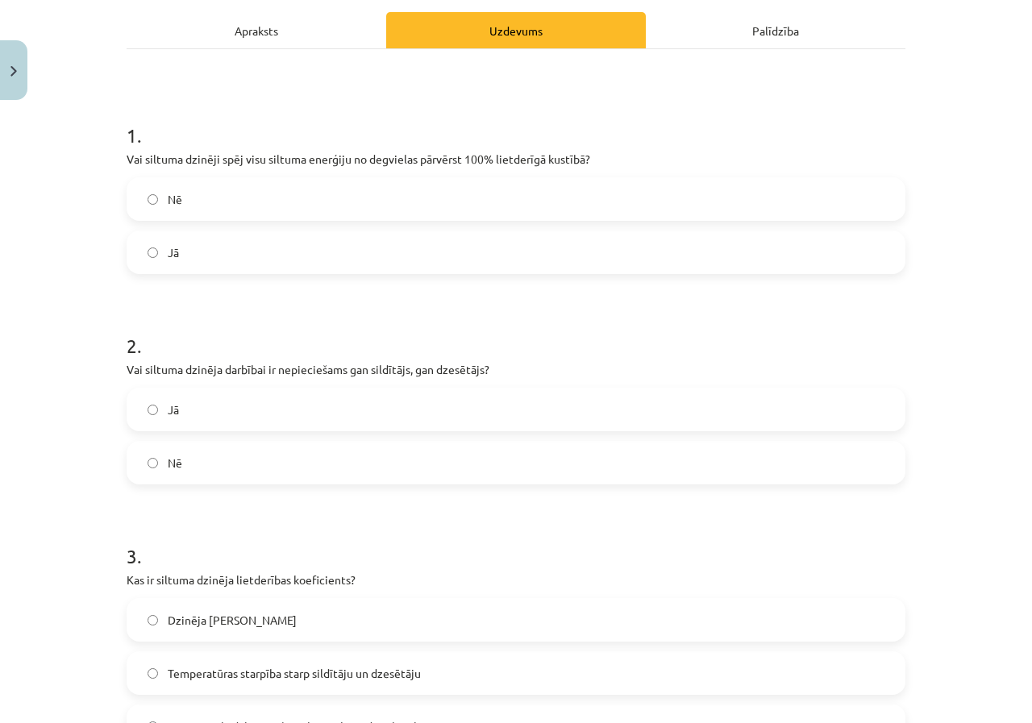
scroll to position [323, 0]
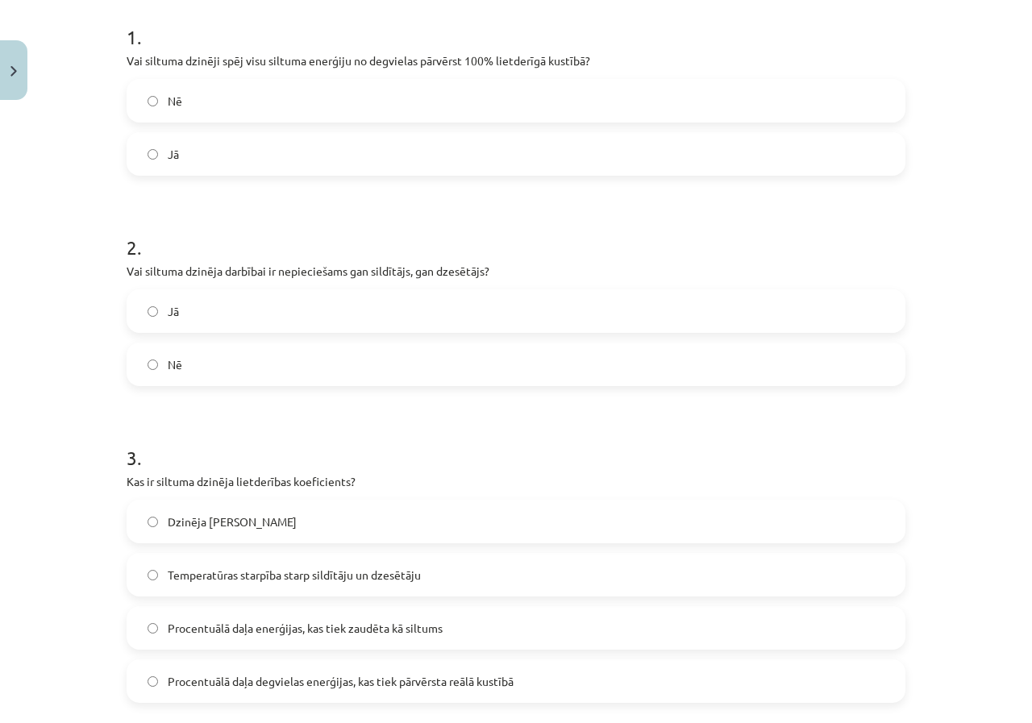
click at [217, 314] on label "Jā" at bounding box center [516, 311] width 776 height 40
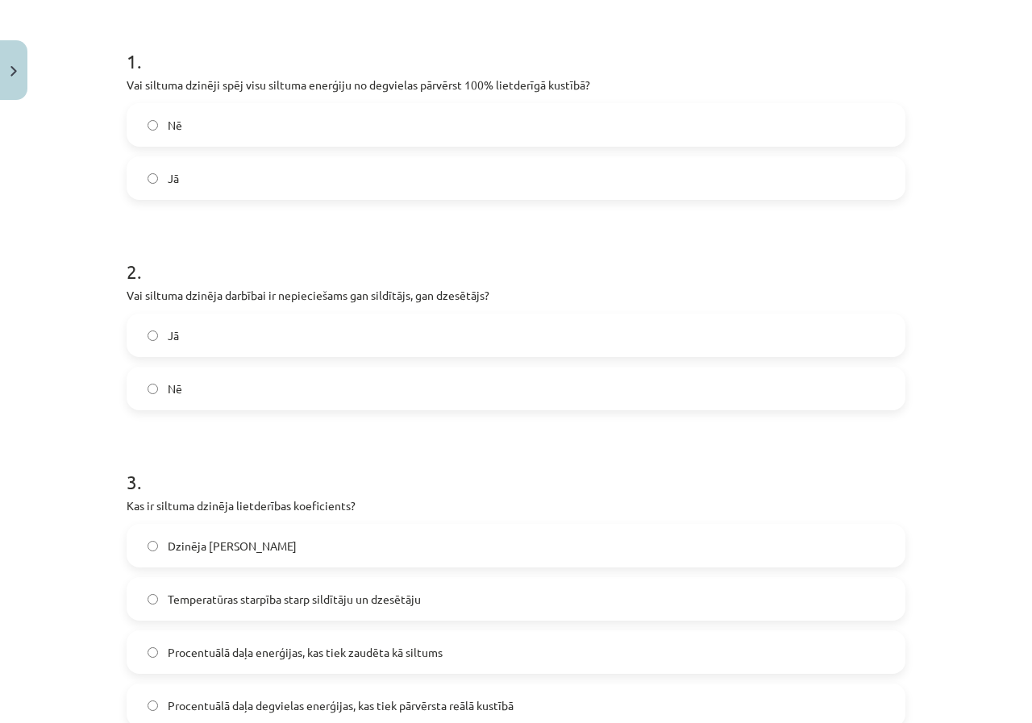
scroll to position [81, 0]
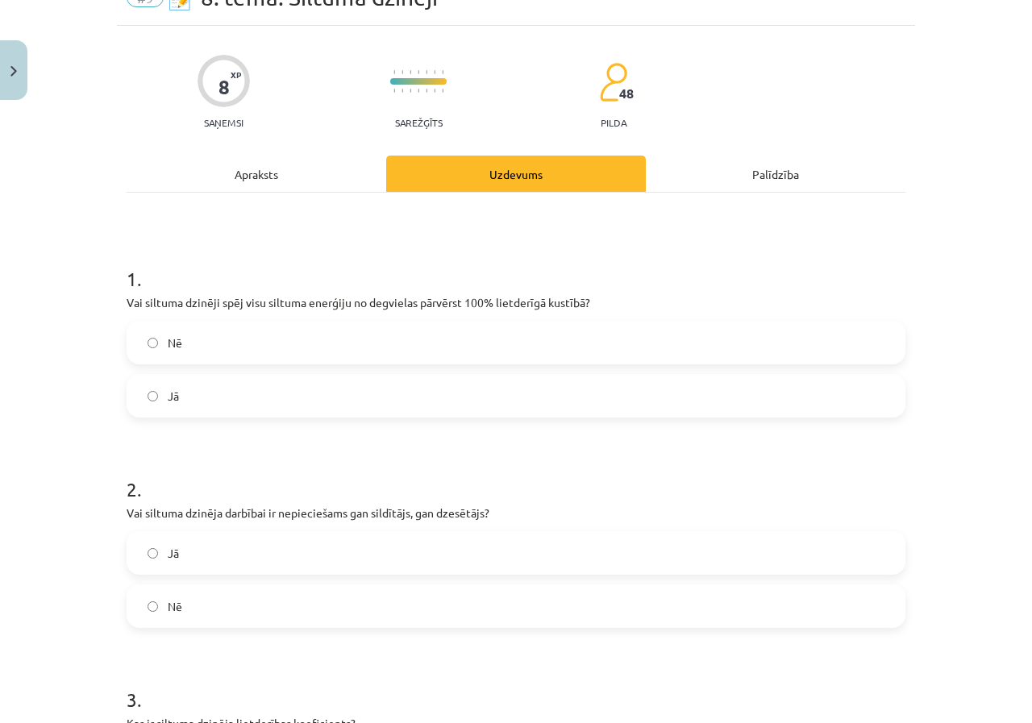
click at [299, 355] on label "Nē" at bounding box center [516, 343] width 776 height 40
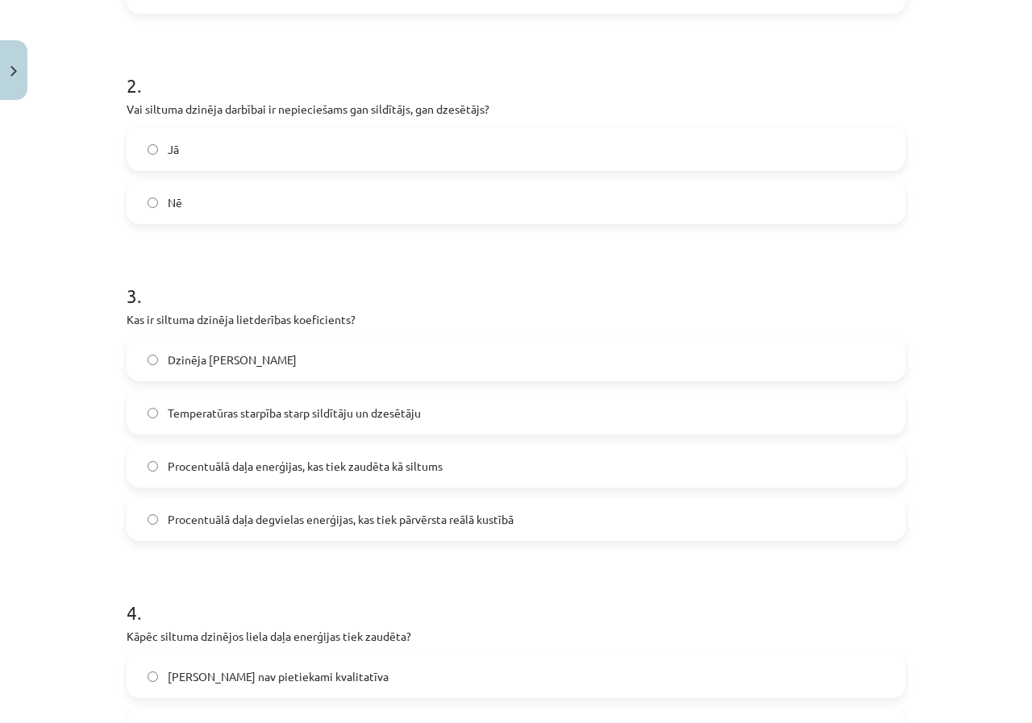
scroll to position [565, 0]
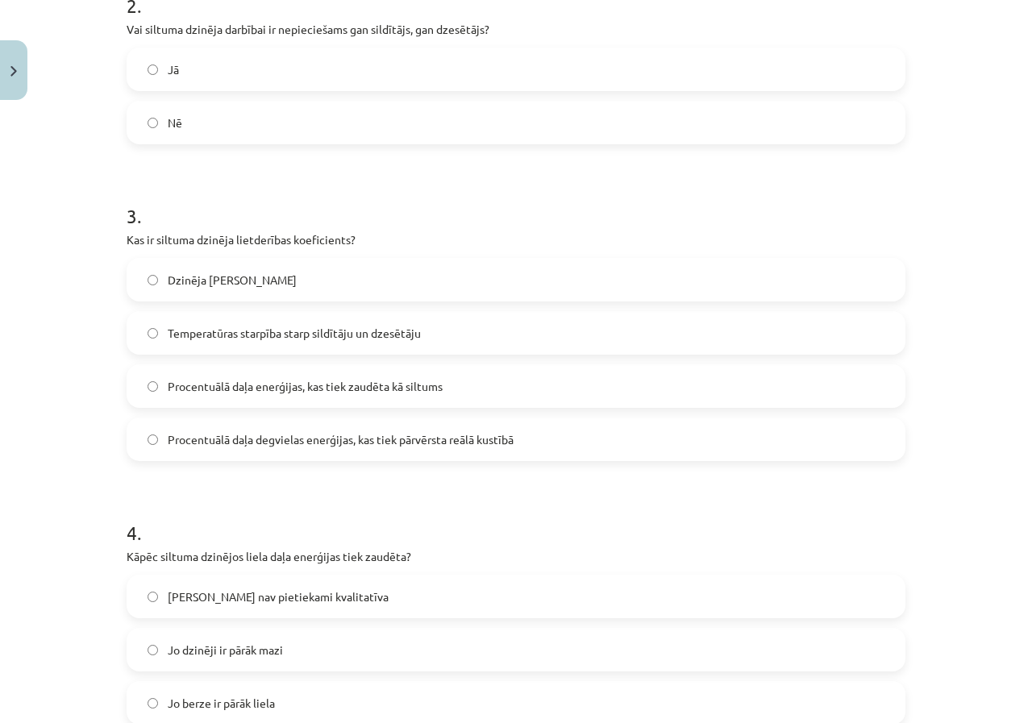
click at [254, 433] on span "Procentuālā daļa degvielas enerģijas, kas tiek pārvērsta reālā kustībā" at bounding box center [341, 439] width 346 height 17
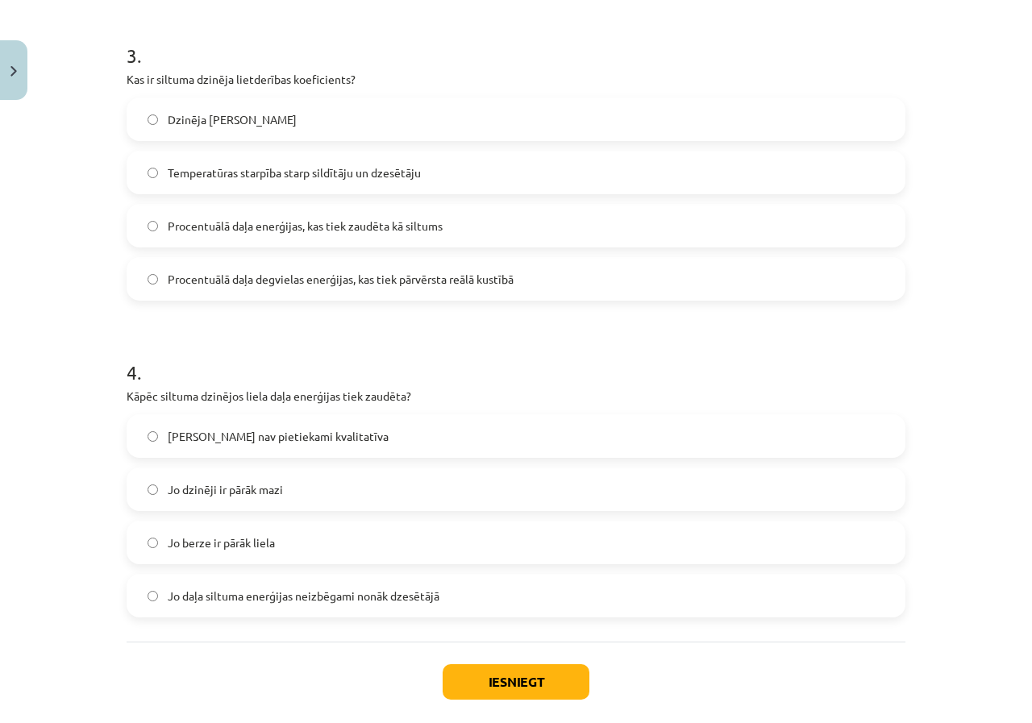
scroll to position [727, 0]
click at [263, 603] on span "Jo daļa siltuma enerģijas neizbēgami nonāk dzesētājā" at bounding box center [304, 595] width 272 height 17
click at [551, 677] on button "Iesniegt" at bounding box center [516, 681] width 147 height 35
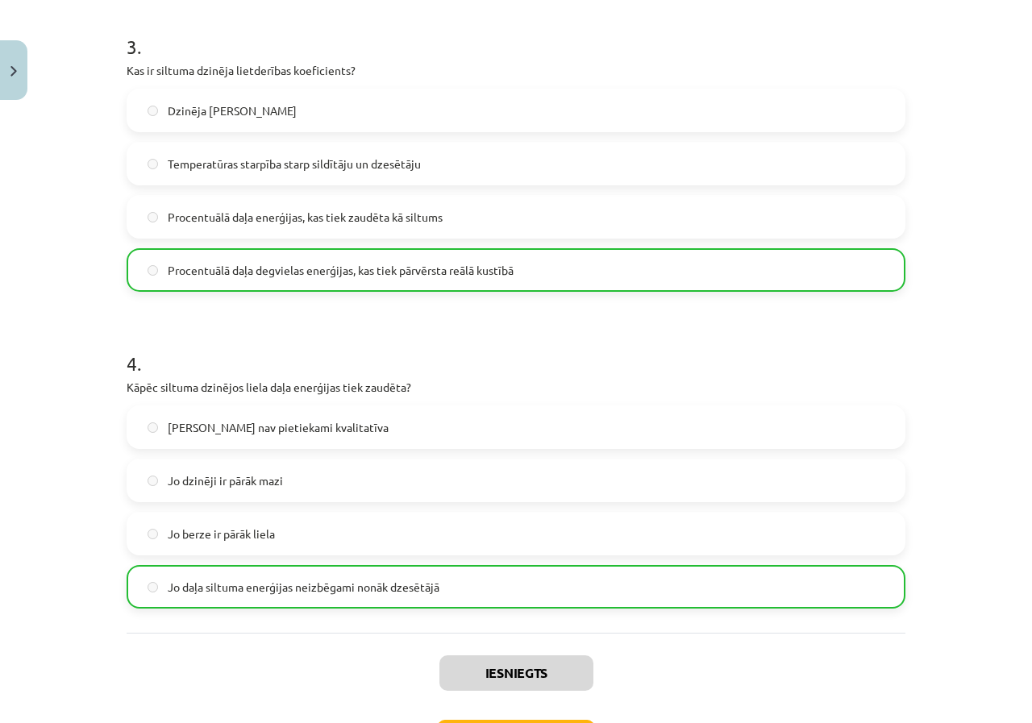
scroll to position [859, 0]
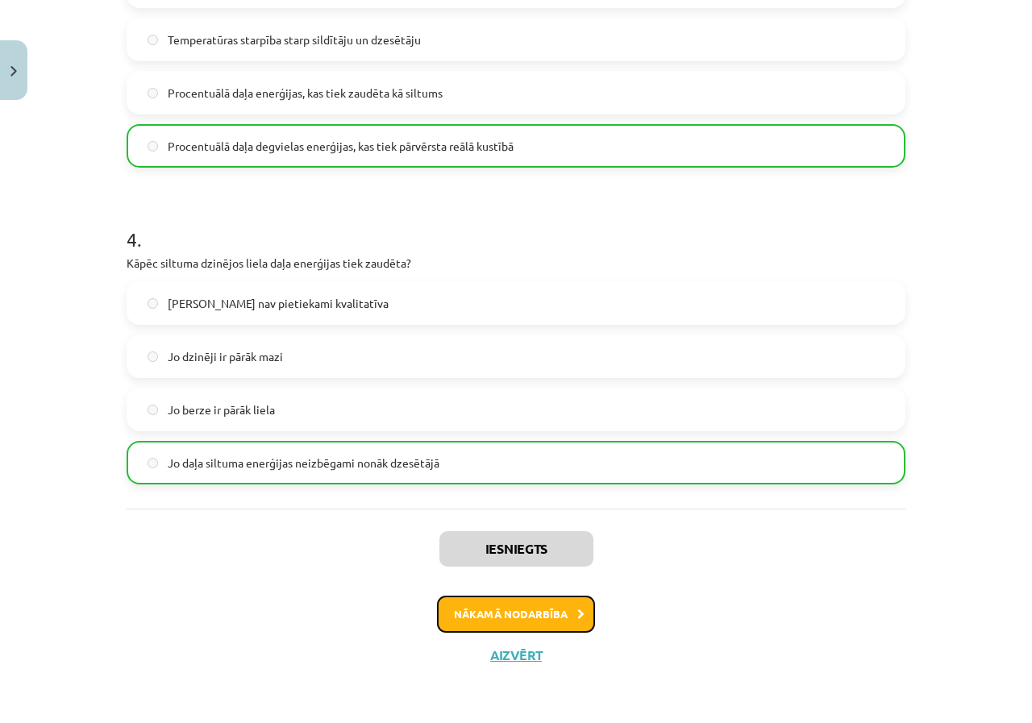
click at [535, 618] on button "Nākamā nodarbība" at bounding box center [516, 614] width 158 height 37
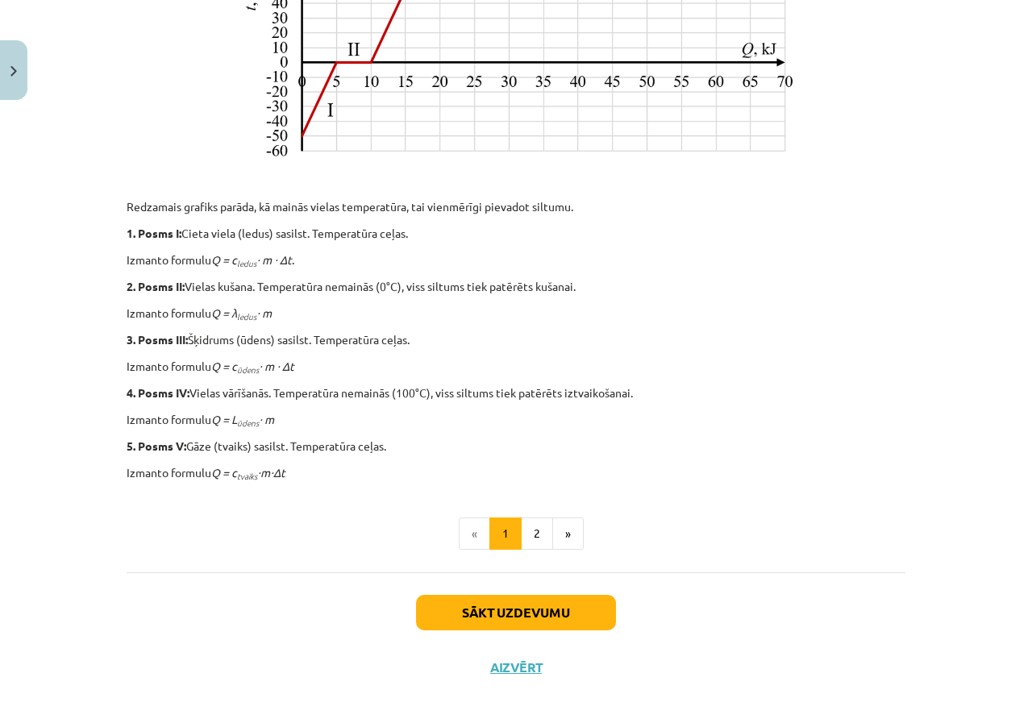
scroll to position [647, 0]
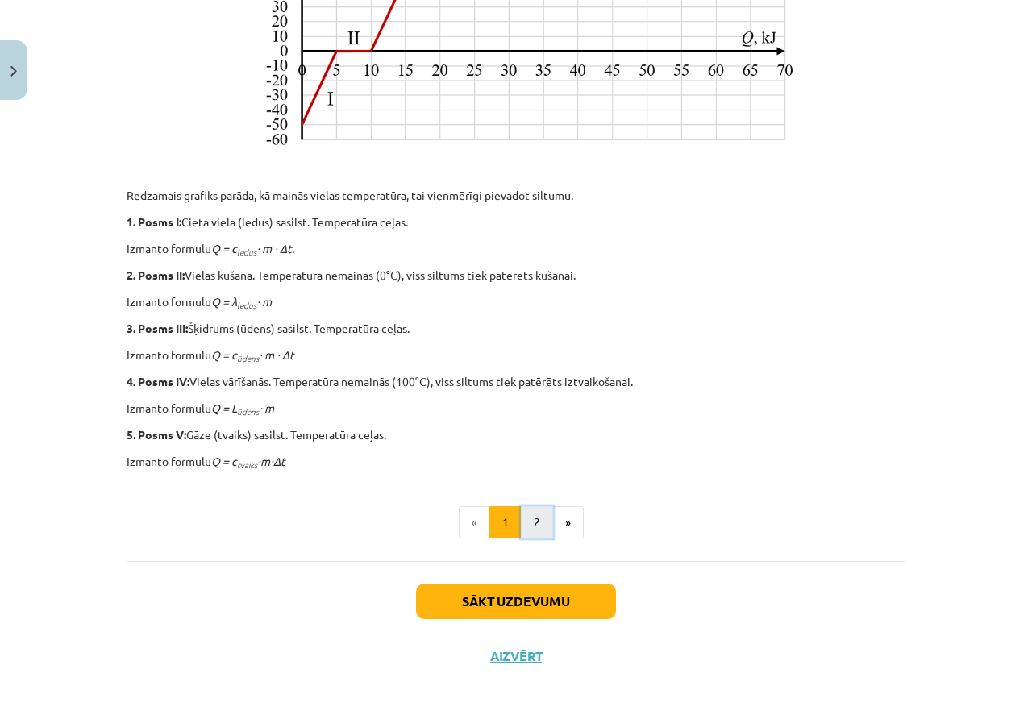
click at [524, 532] on button "2" at bounding box center [537, 522] width 32 height 32
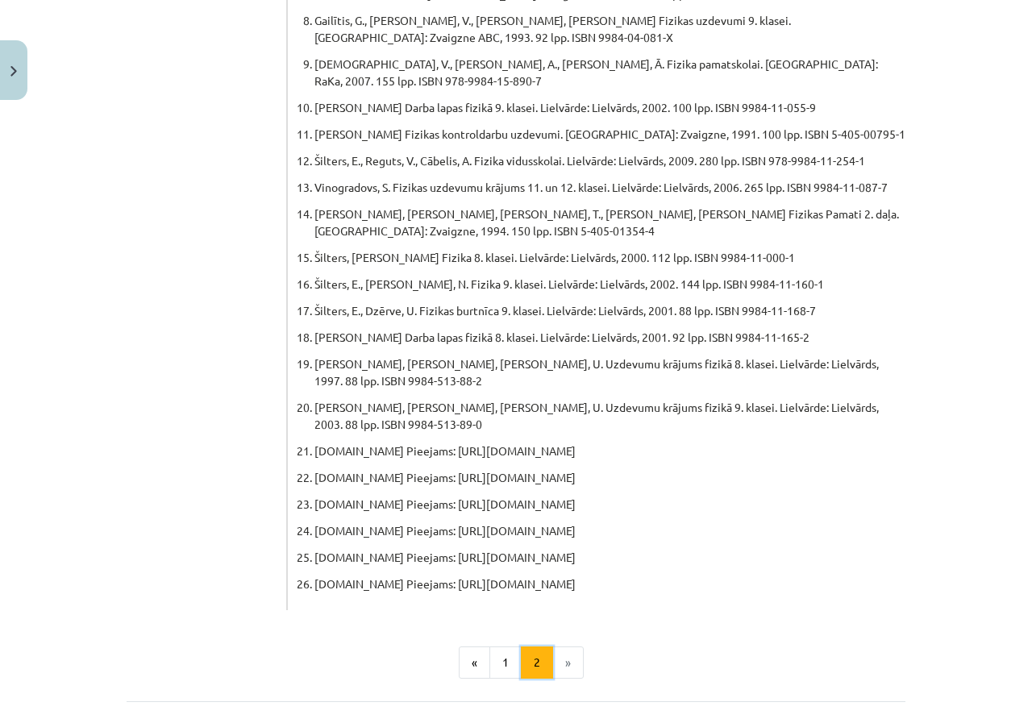
scroll to position [769, 0]
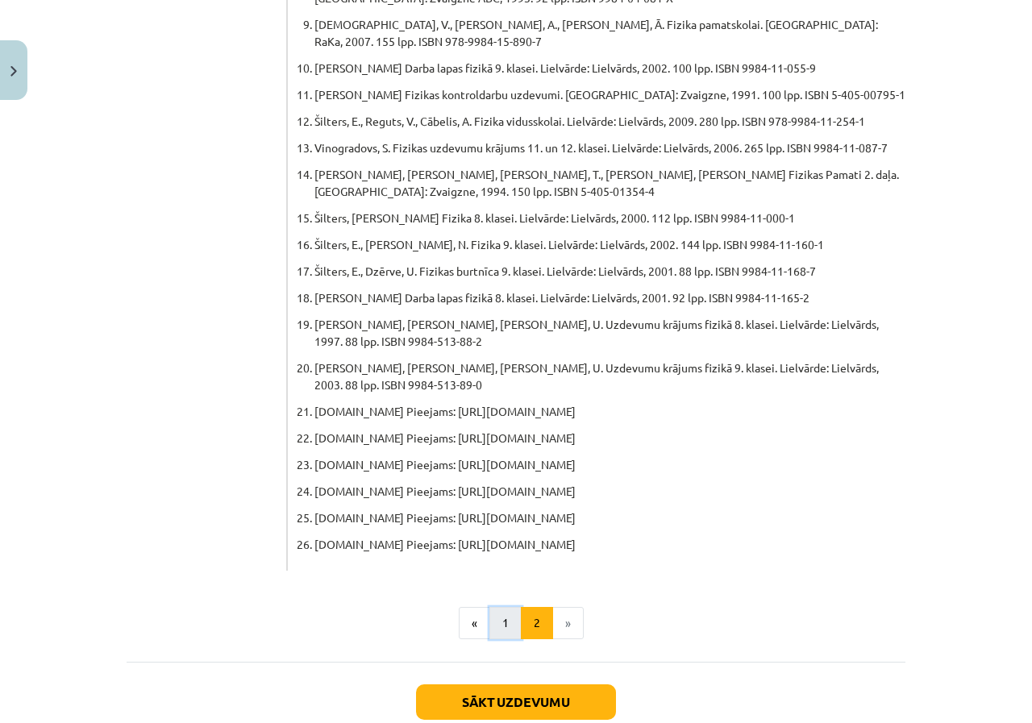
click at [506, 607] on button "1" at bounding box center [505, 623] width 32 height 32
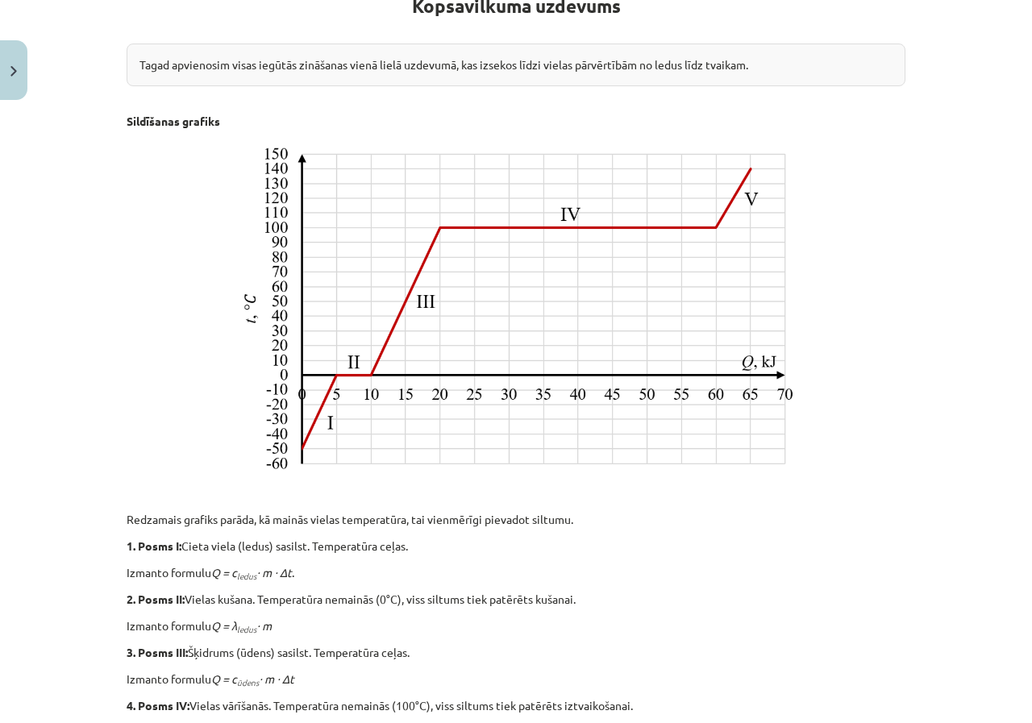
scroll to position [647, 0]
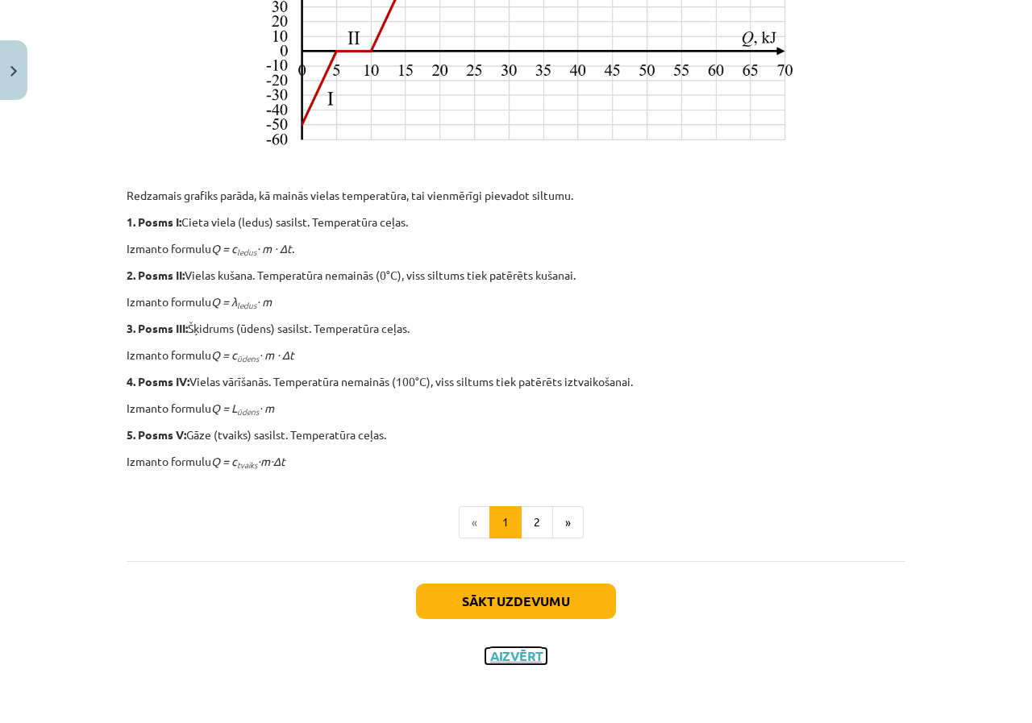
click at [521, 659] on button "Aizvērt" at bounding box center [515, 656] width 61 height 16
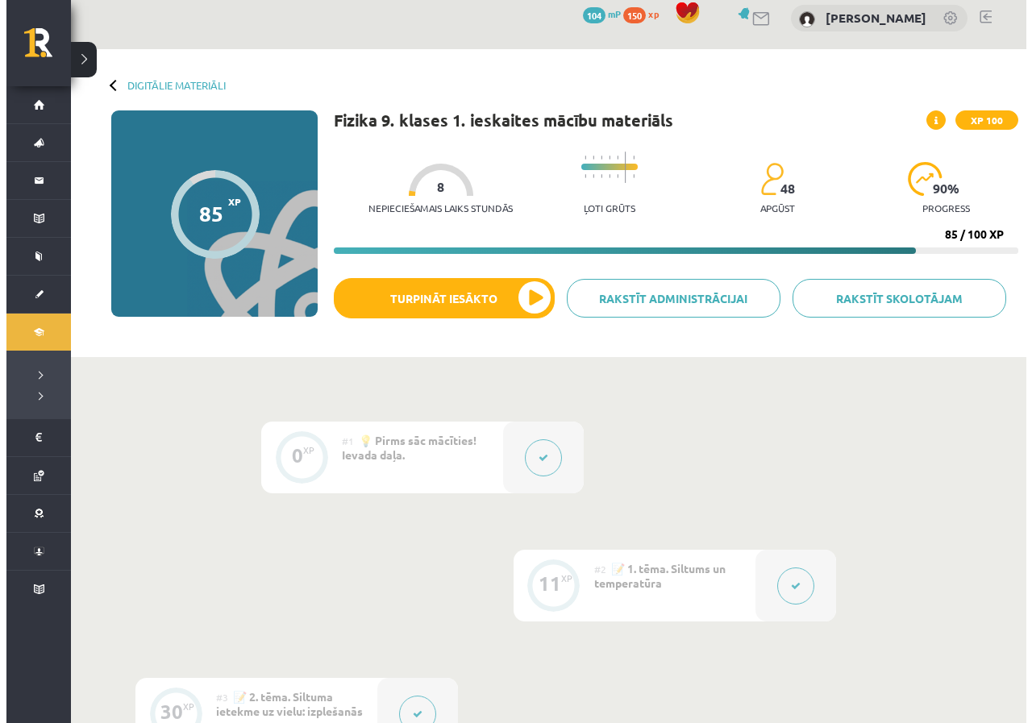
scroll to position [0, 0]
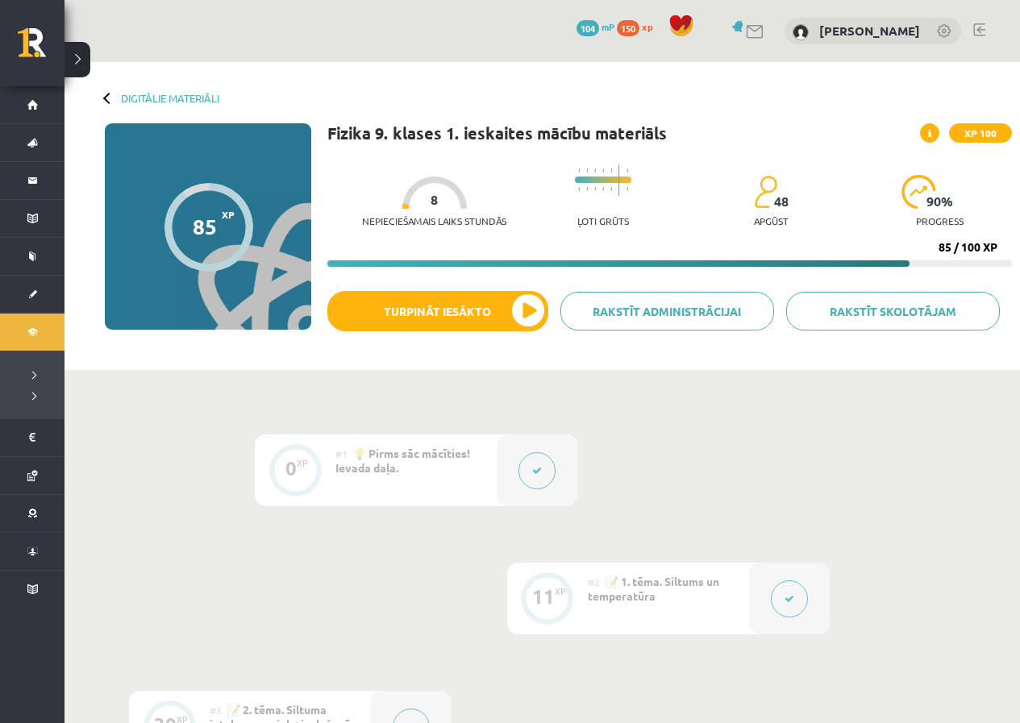
click at [767, 618] on div at bounding box center [789, 599] width 81 height 72
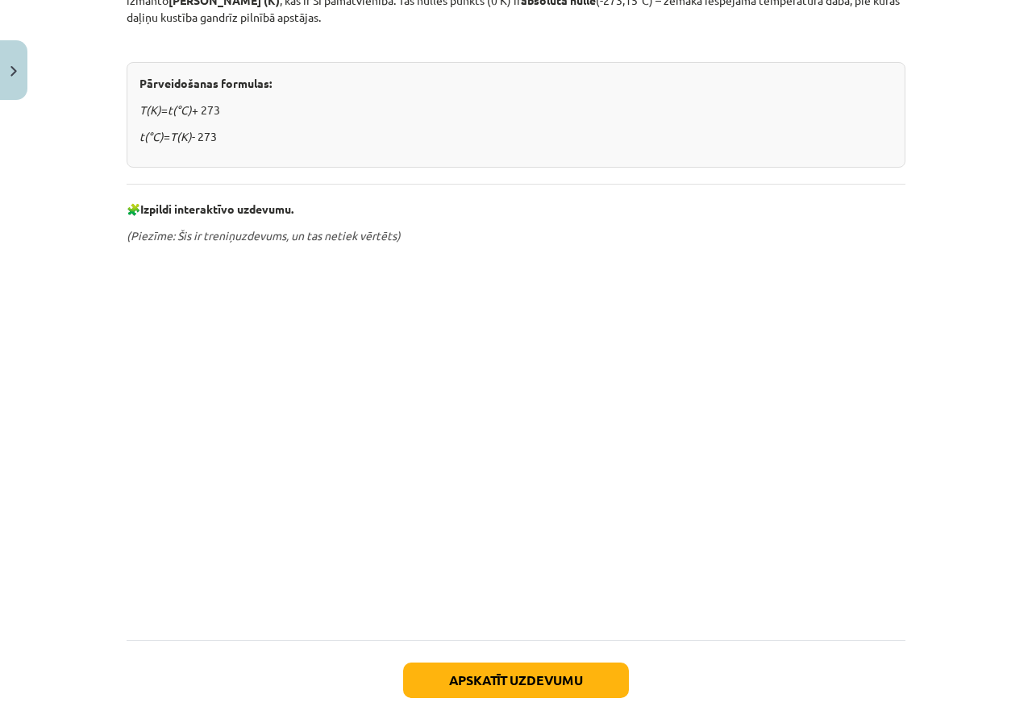
scroll to position [777, 0]
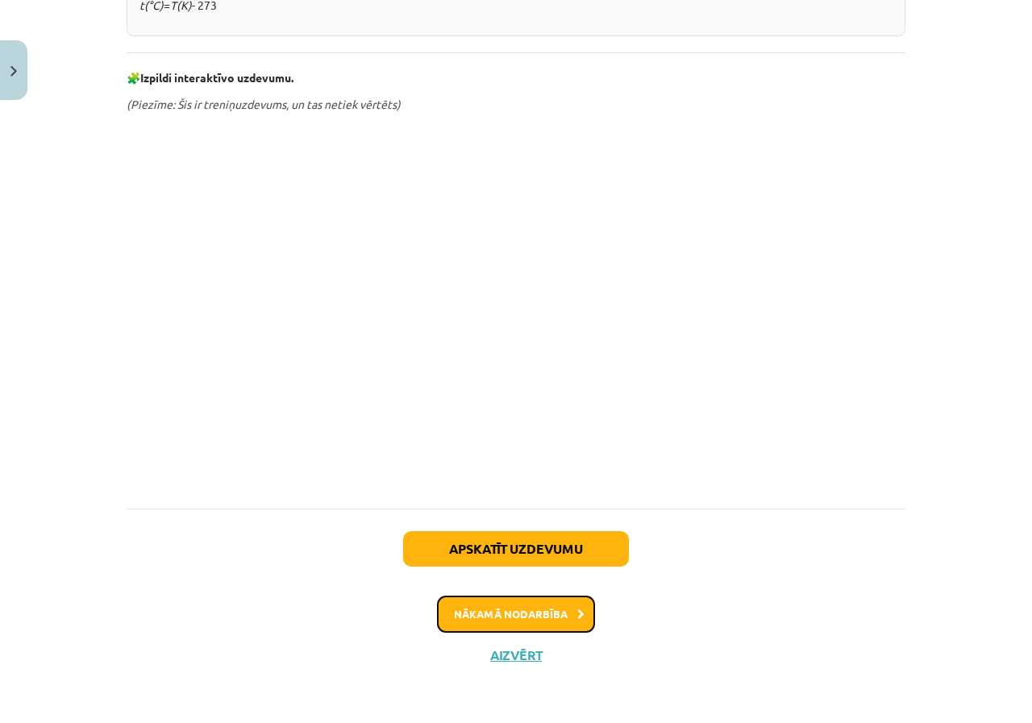
click at [553, 617] on button "Nākamā nodarbība" at bounding box center [516, 614] width 158 height 37
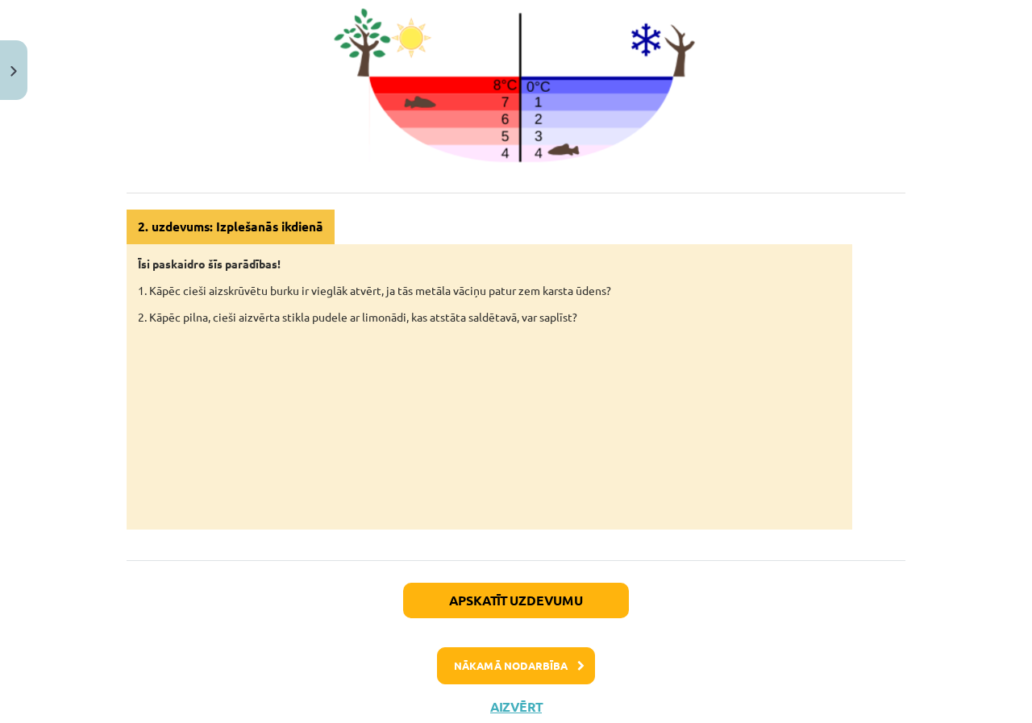
scroll to position [805, 0]
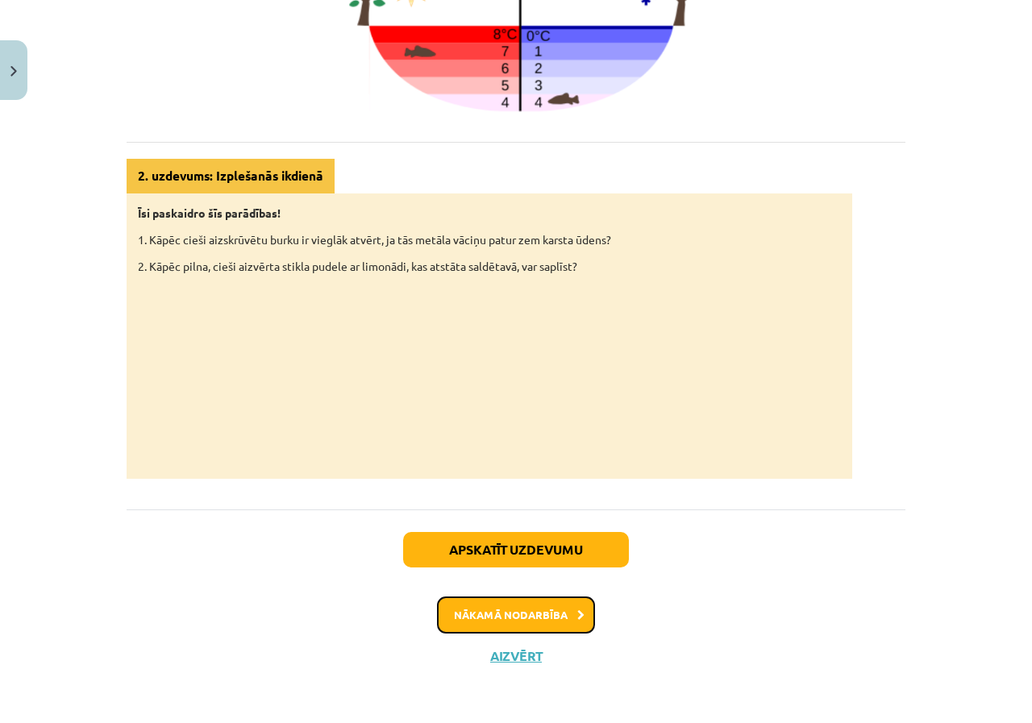
click at [495, 612] on button "Nākamā nodarbība" at bounding box center [516, 615] width 158 height 37
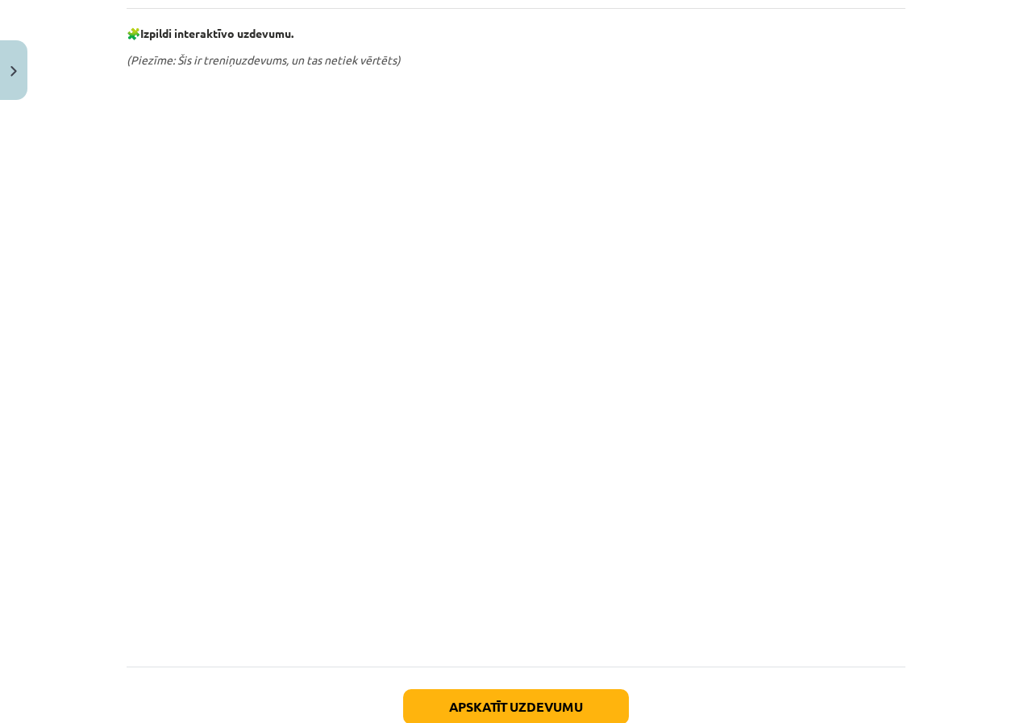
scroll to position [919, 0]
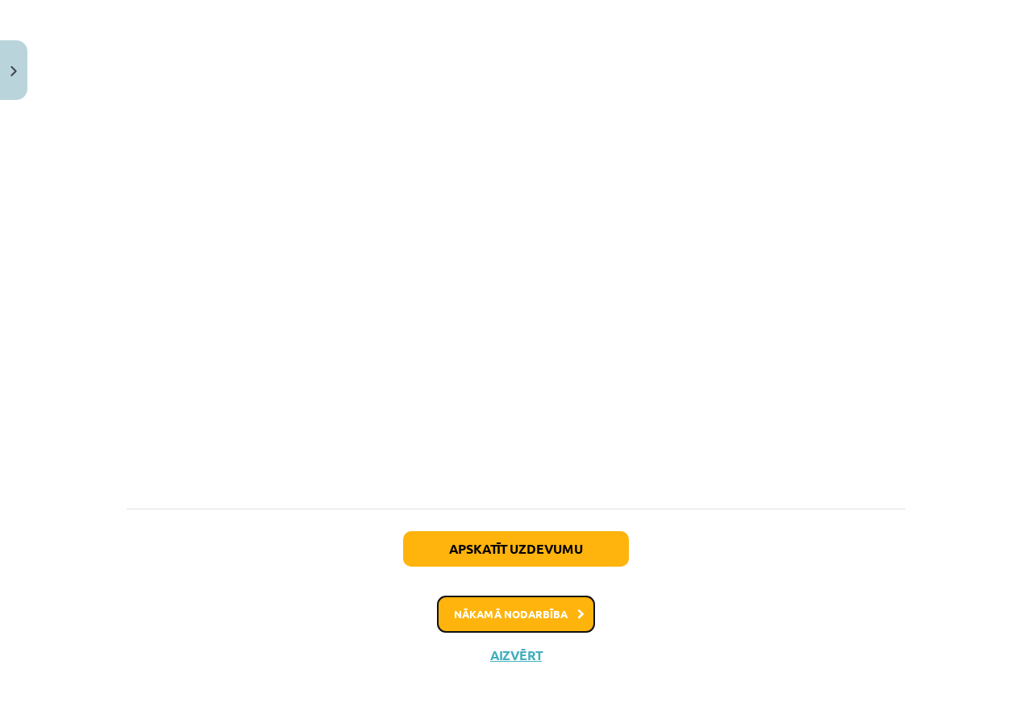
click at [539, 612] on button "Nākamā nodarbība" at bounding box center [516, 614] width 158 height 37
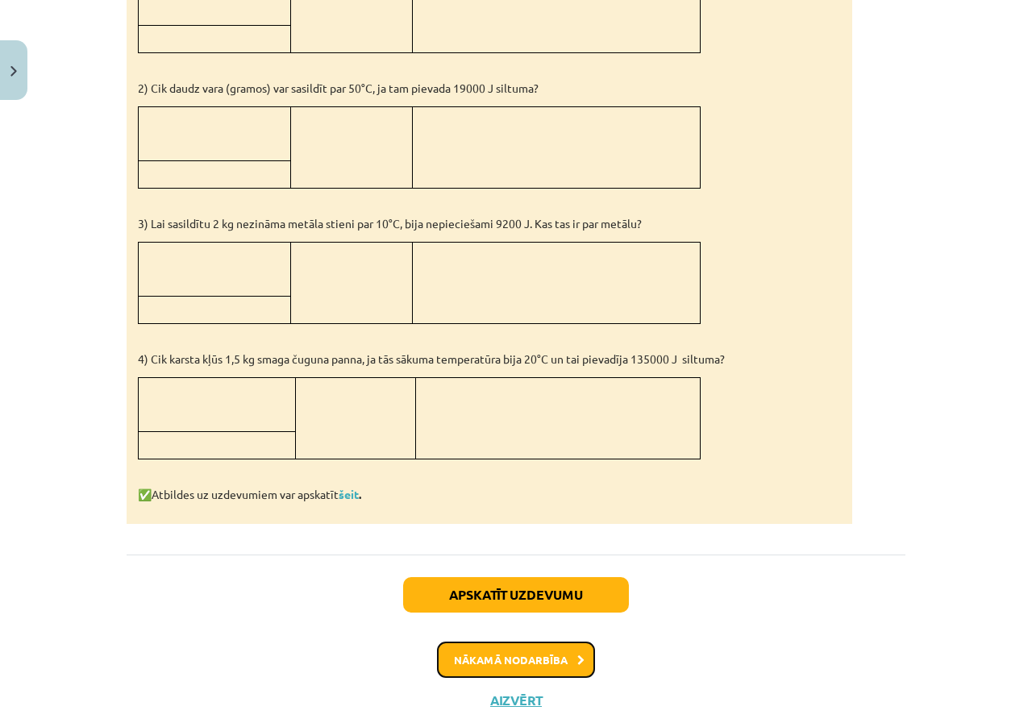
scroll to position [1513, 0]
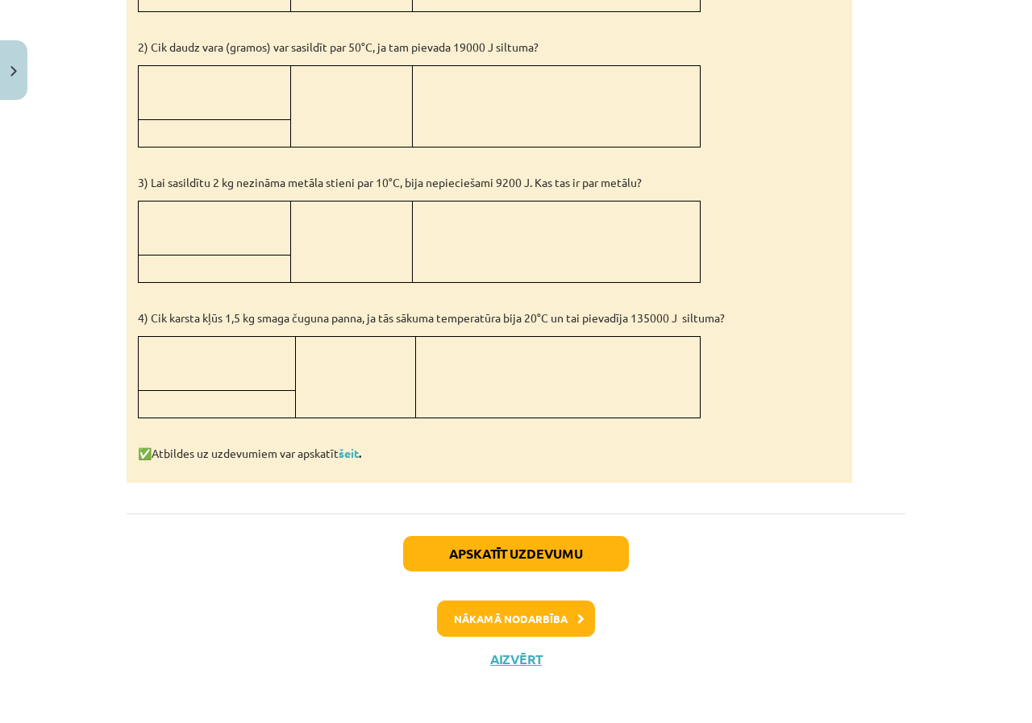
click at [348, 456] on p "✅ Atbildes uz uzdevumiem var apskatīt šeit ." at bounding box center [489, 453] width 703 height 17
click at [349, 453] on link "šeit" at bounding box center [349, 453] width 20 height 15
click at [489, 627] on button "Nākamā nodarbība" at bounding box center [516, 619] width 158 height 37
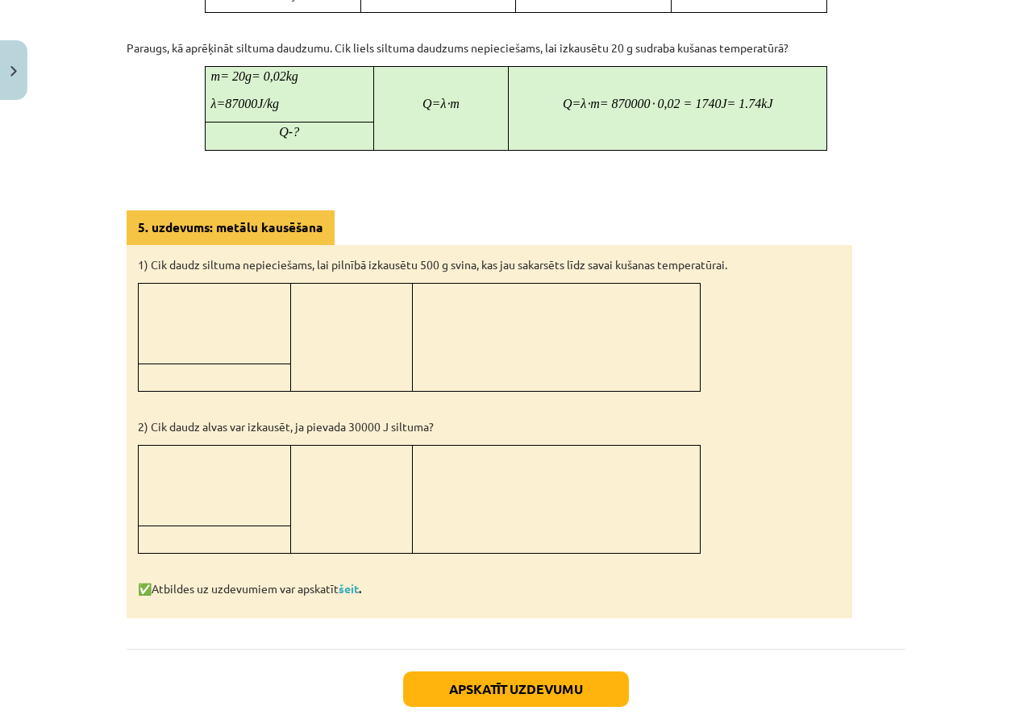
scroll to position [1455, 0]
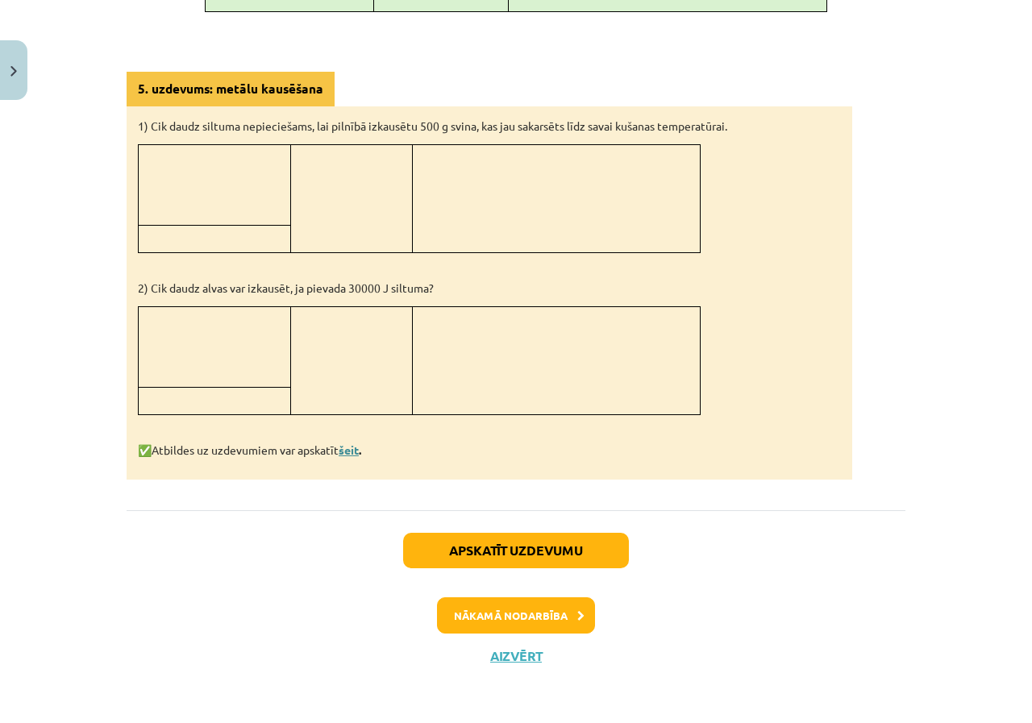
click at [353, 453] on link "šeit" at bounding box center [349, 450] width 20 height 15
click at [481, 613] on button "Nākamā nodarbība" at bounding box center [516, 615] width 158 height 37
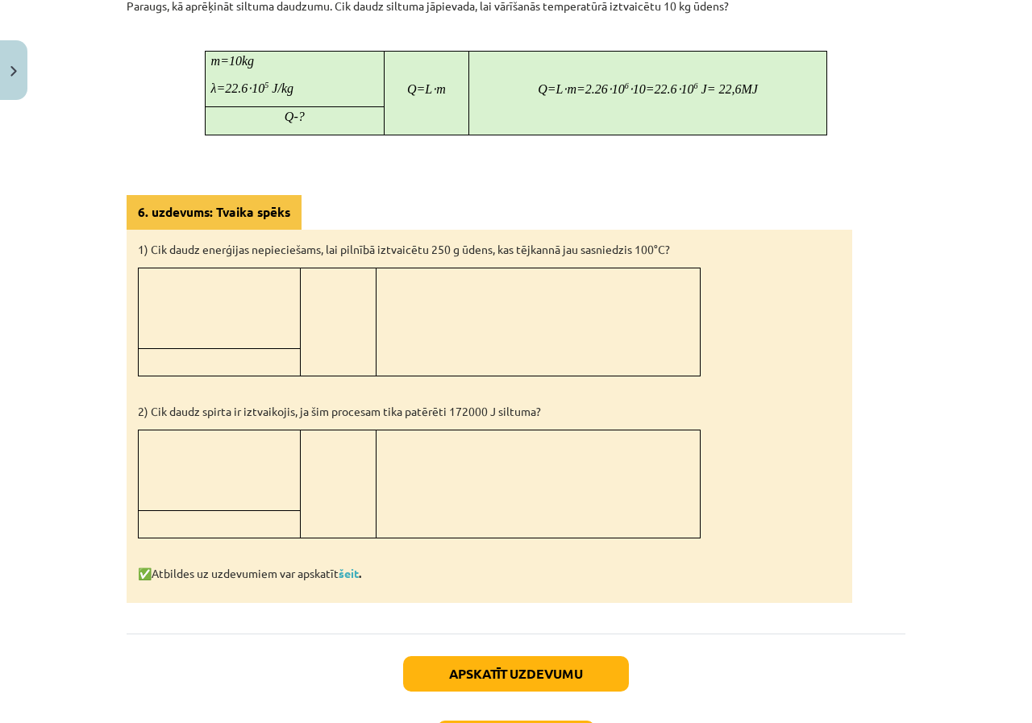
scroll to position [1239, 0]
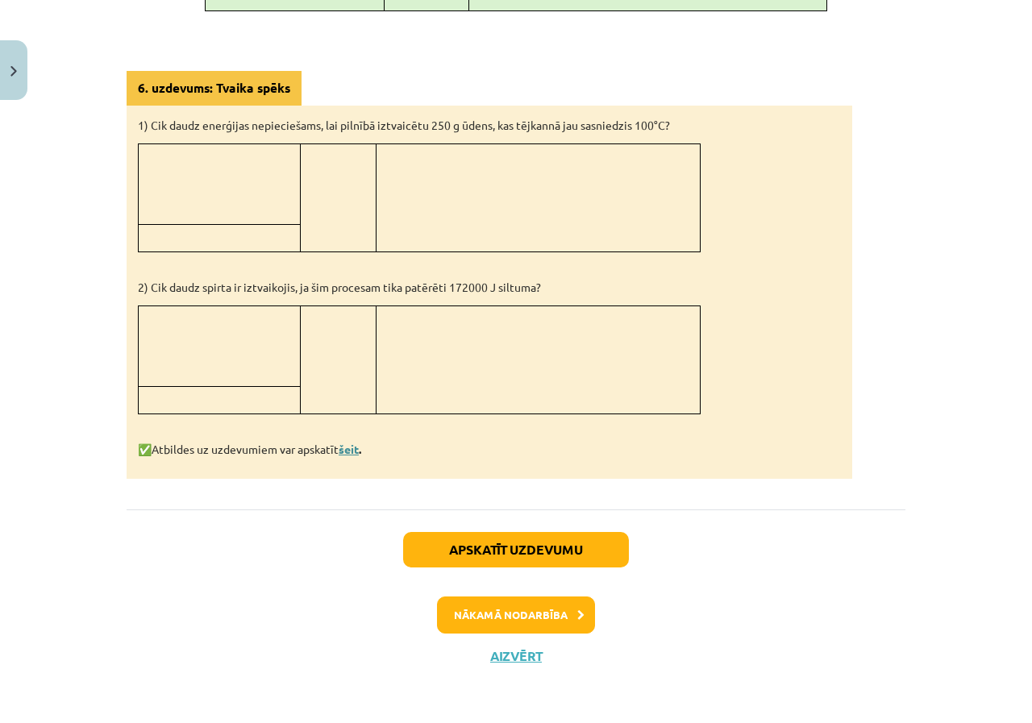
click at [348, 449] on link "šeit" at bounding box center [349, 449] width 20 height 15
click at [525, 627] on button "Nākamā nodarbība" at bounding box center [516, 615] width 158 height 37
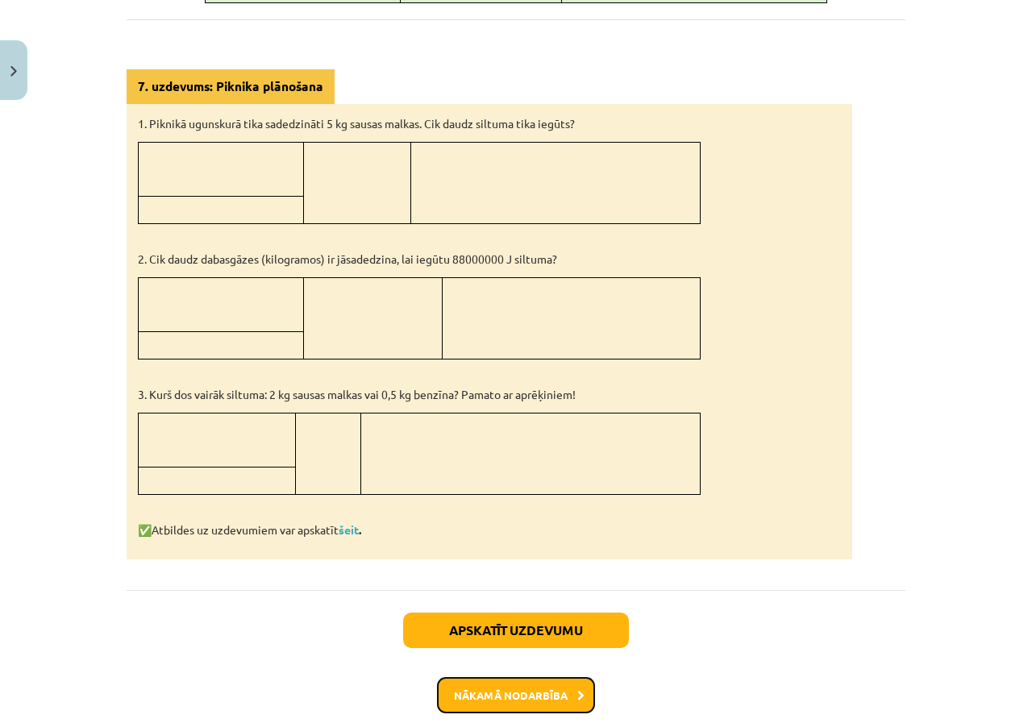
scroll to position [766, 0]
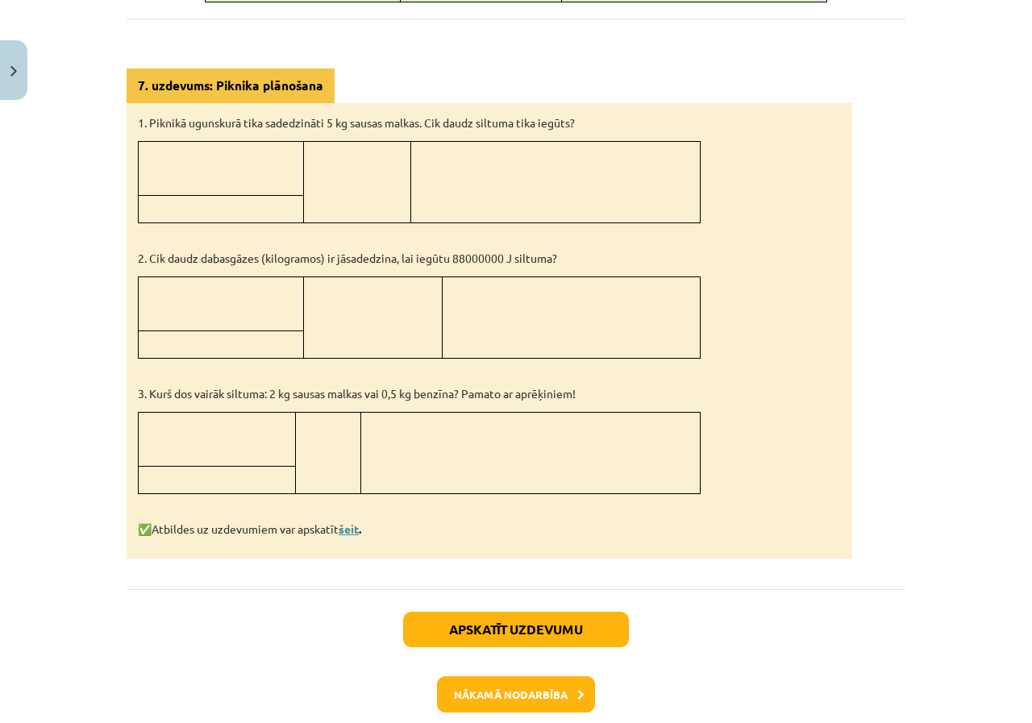
click at [349, 528] on link "šeit" at bounding box center [349, 529] width 20 height 15
click at [502, 702] on button "Nākamā nodarbība" at bounding box center [516, 695] width 158 height 37
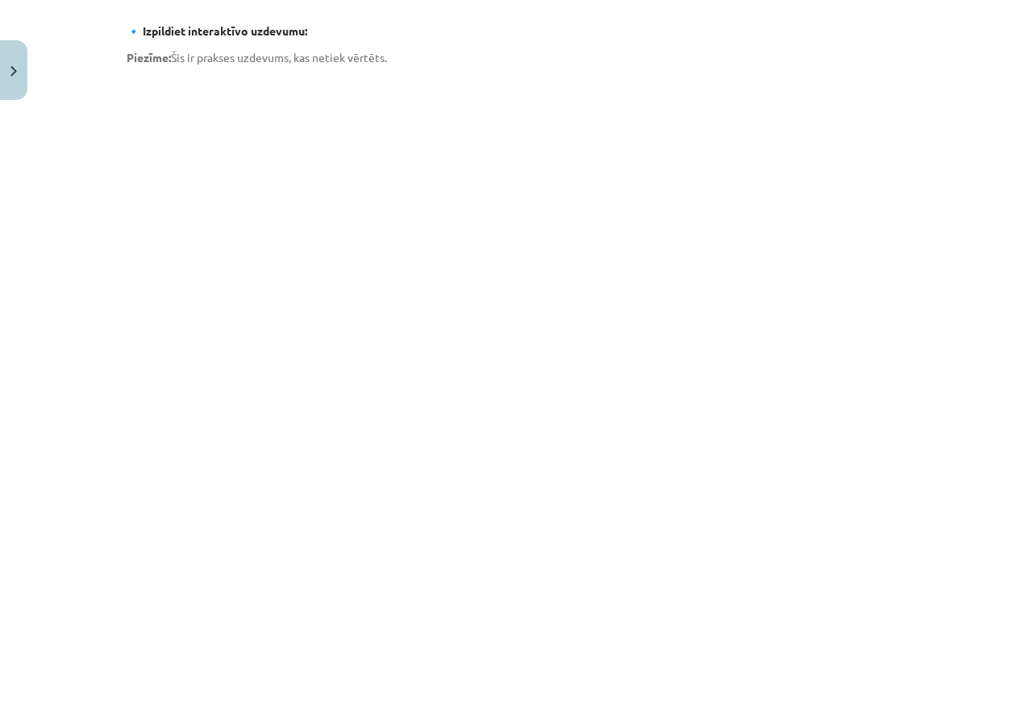
scroll to position [1159, 0]
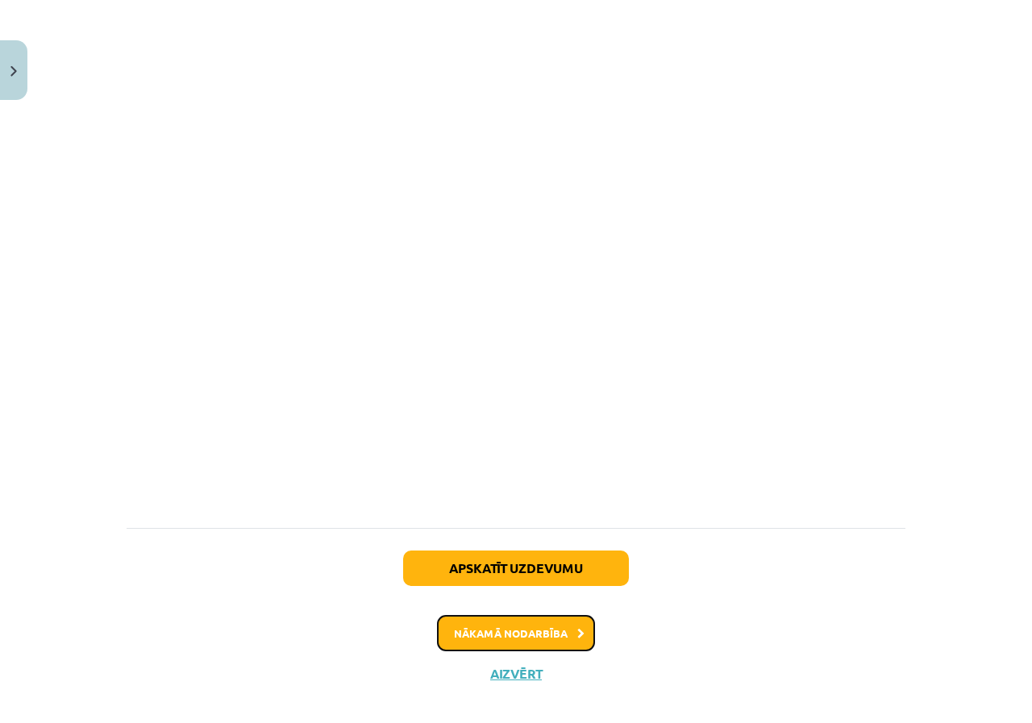
click at [556, 615] on button "Nākamā nodarbība" at bounding box center [516, 633] width 158 height 37
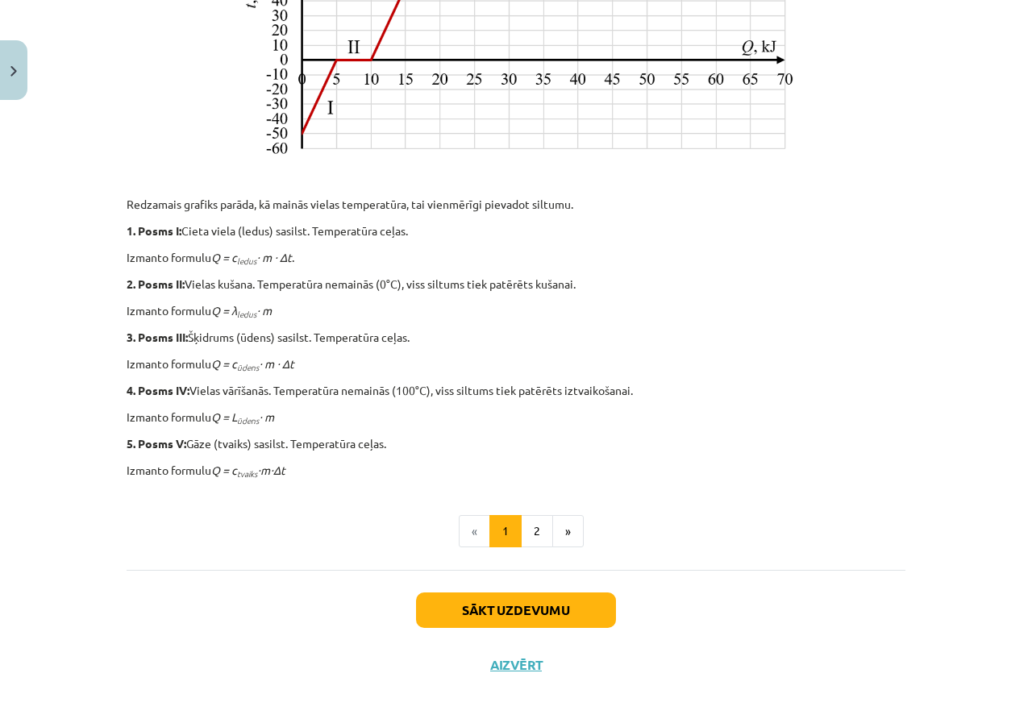
scroll to position [647, 0]
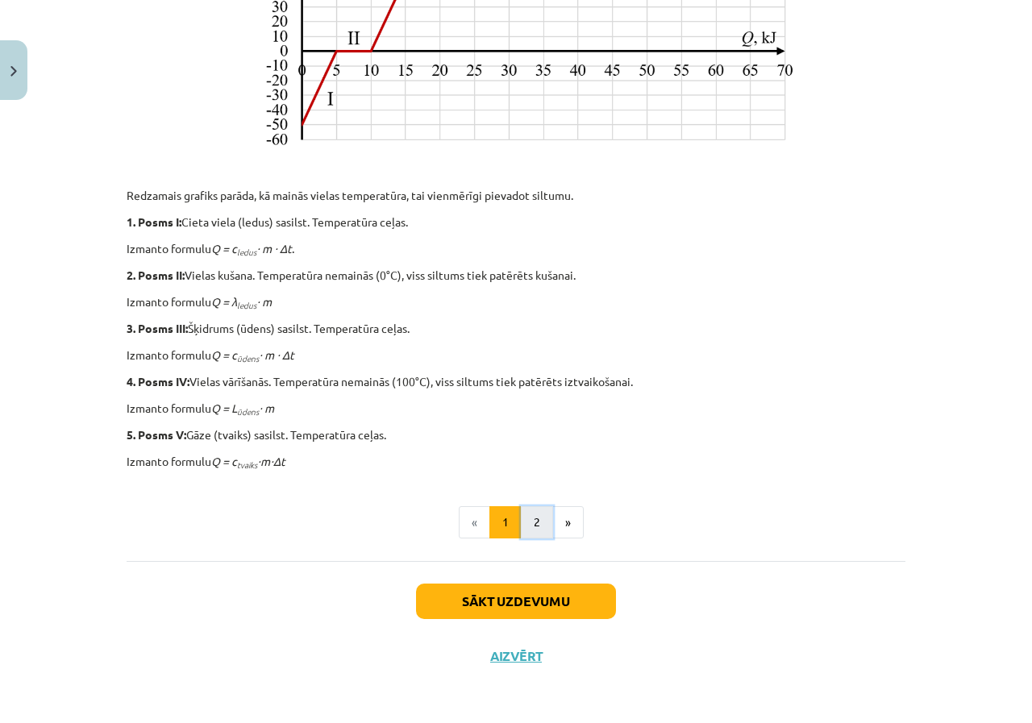
click at [543, 531] on button "2" at bounding box center [537, 522] width 32 height 32
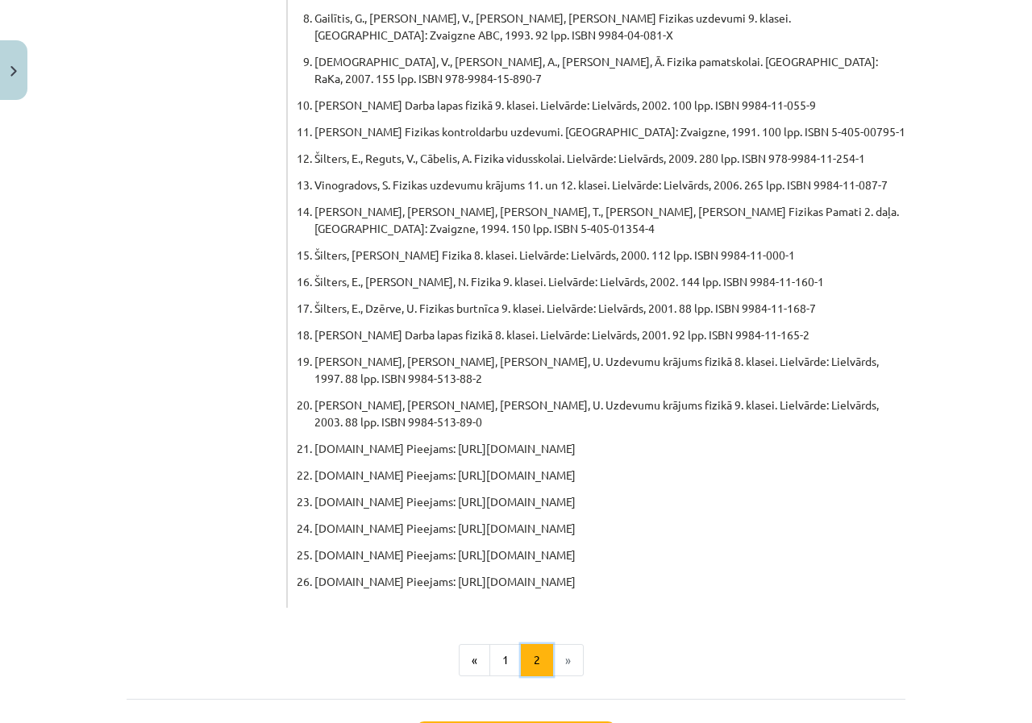
scroll to position [769, 0]
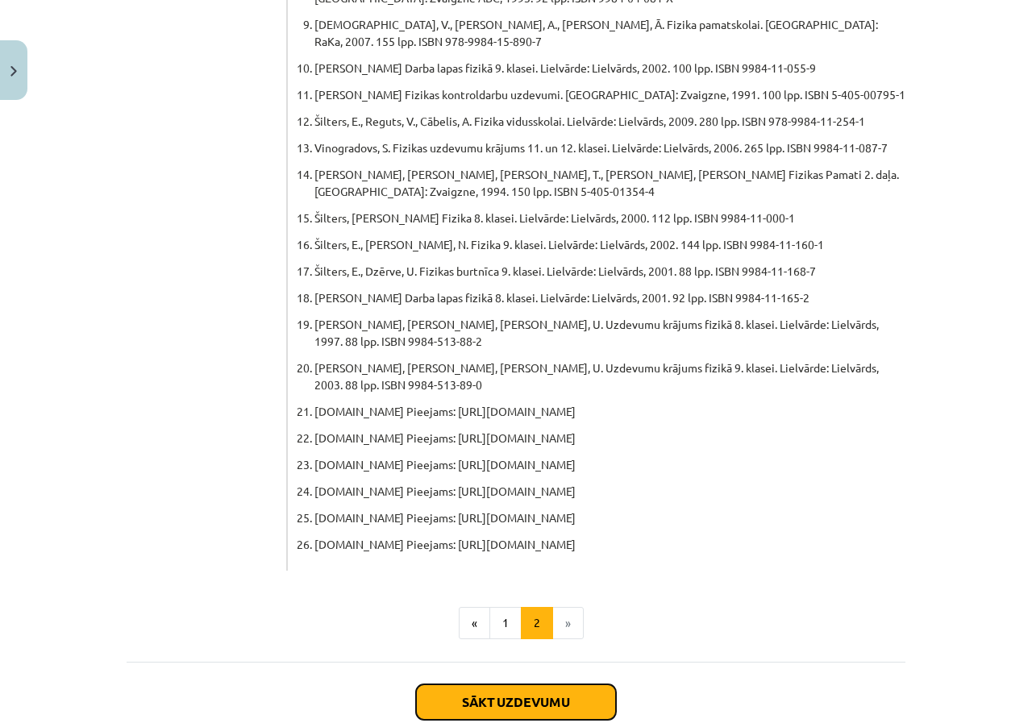
click at [540, 685] on button "Sākt uzdevumu" at bounding box center [516, 702] width 200 height 35
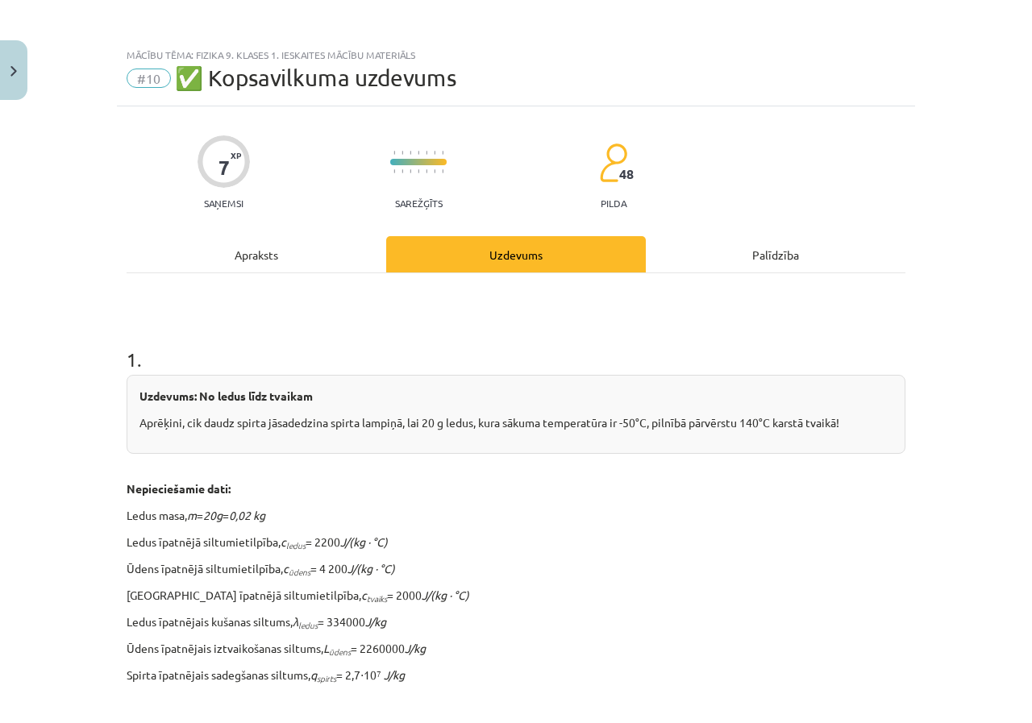
scroll to position [0, 0]
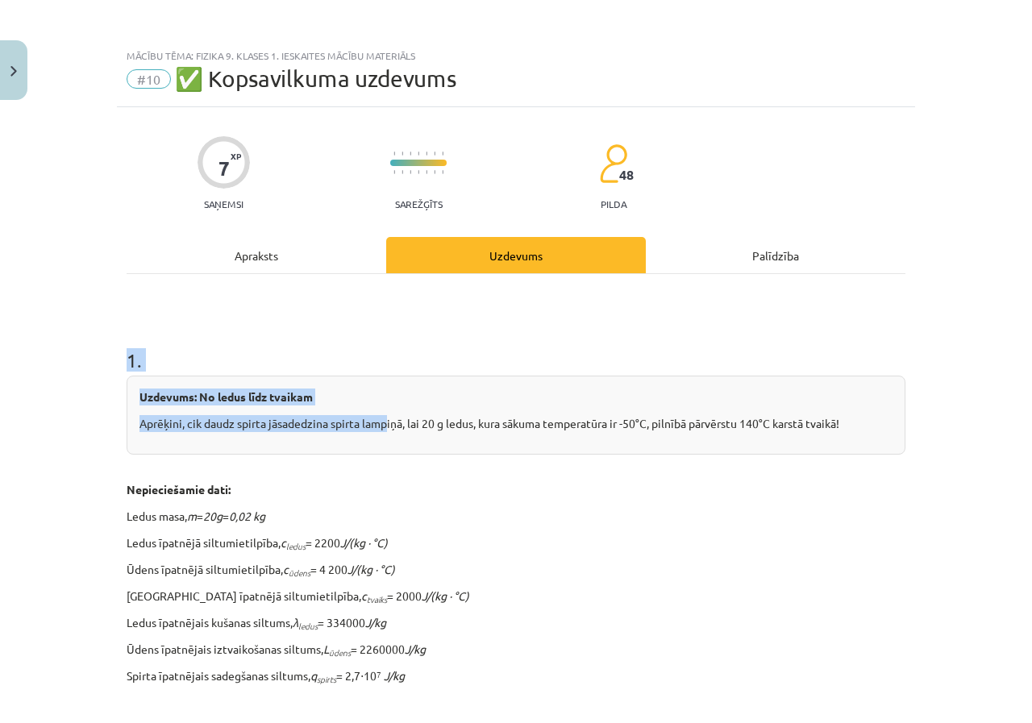
drag, startPoint x: 102, startPoint y: 357, endPoint x: 392, endPoint y: 435, distance: 299.6
click at [388, 431] on div "Mācību tēma: Fizika 9. klases 1. ieskaites mācību materiāls #10 ✅ Kopsavilkuma …" at bounding box center [516, 361] width 1032 height 723
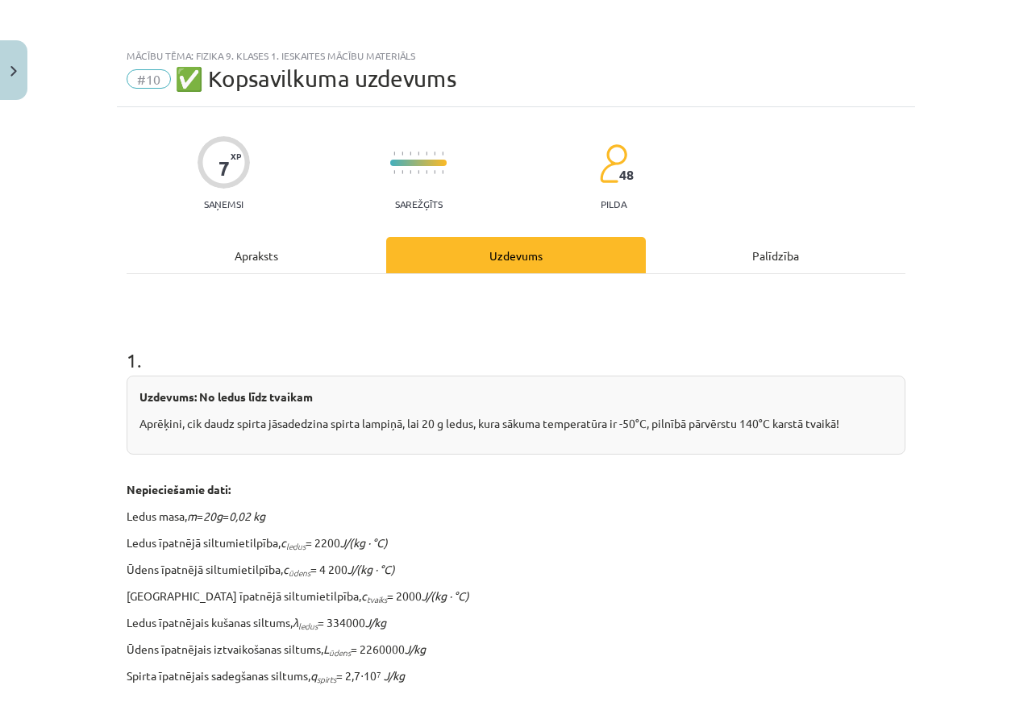
click at [426, 477] on div "Uzdevums: No ledus līdz tvaikam Aprēķini, cik daudz spirta jāsadedzina spirta l…" at bounding box center [516, 583] width 779 height 415
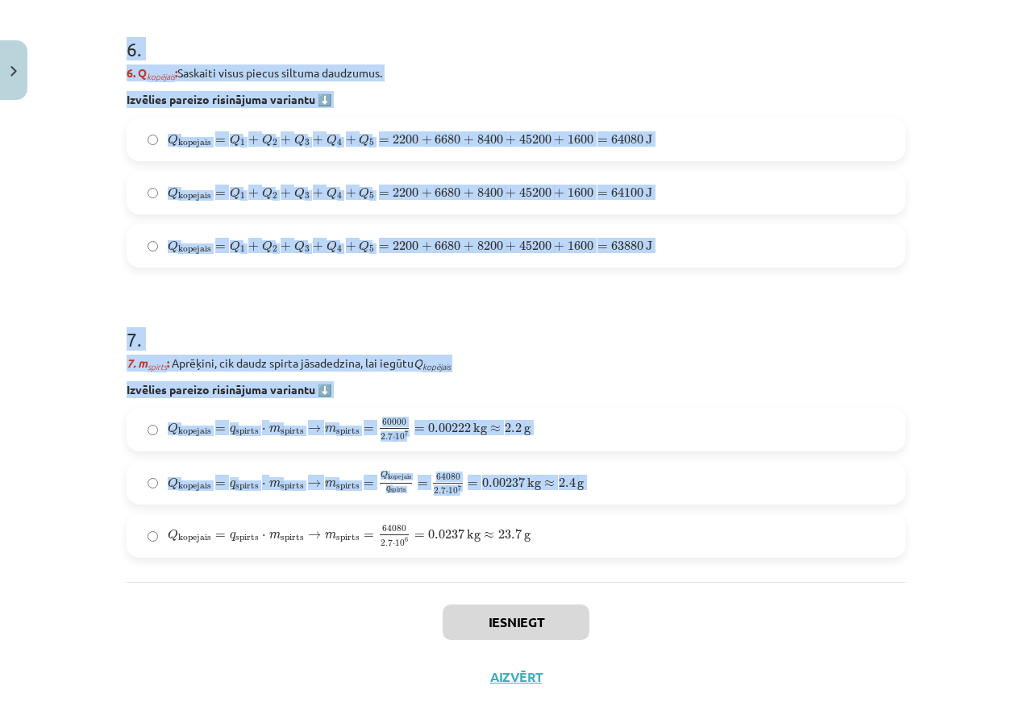
scroll to position [2156, 0]
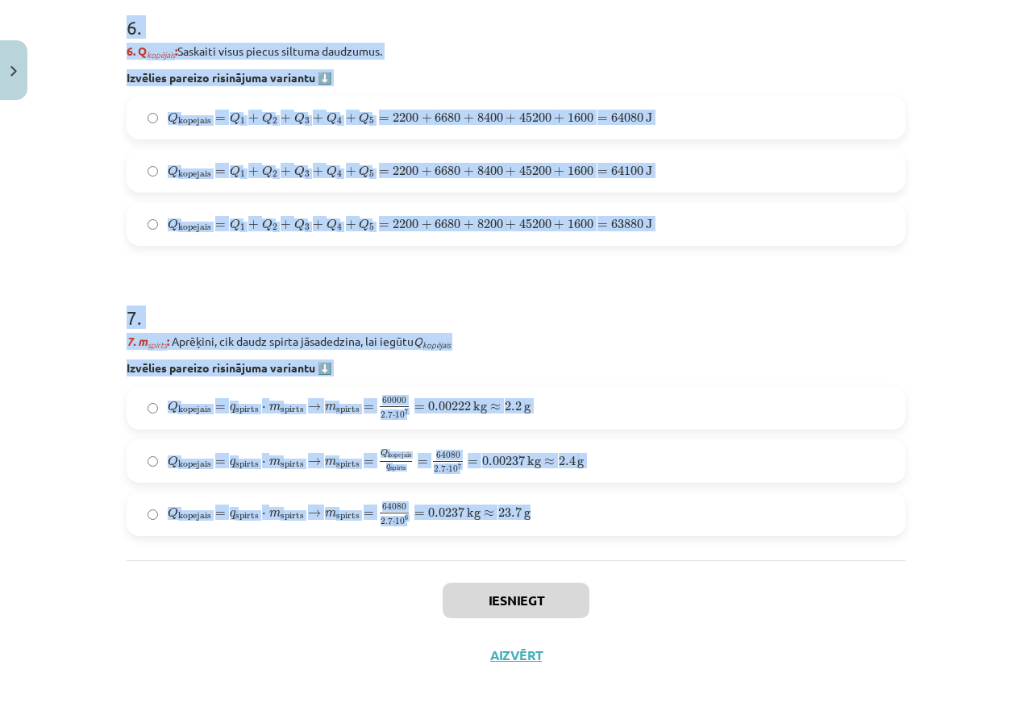
drag, startPoint x: 83, startPoint y: 354, endPoint x: 555, endPoint y: 497, distance: 492.8
click at [555, 497] on div "Mācību tēma: Fizika 9. klases 1. ieskaites mācību materiāls #10 ✅ Kopsavilkuma …" at bounding box center [516, 361] width 1032 height 723
copy form "1 . Uzdevums: No ledus līdz tvaikam Aprēķini, cik daudz spirta jāsadedzina spir…"
click at [219, 279] on h1 "7 ." at bounding box center [516, 303] width 779 height 50
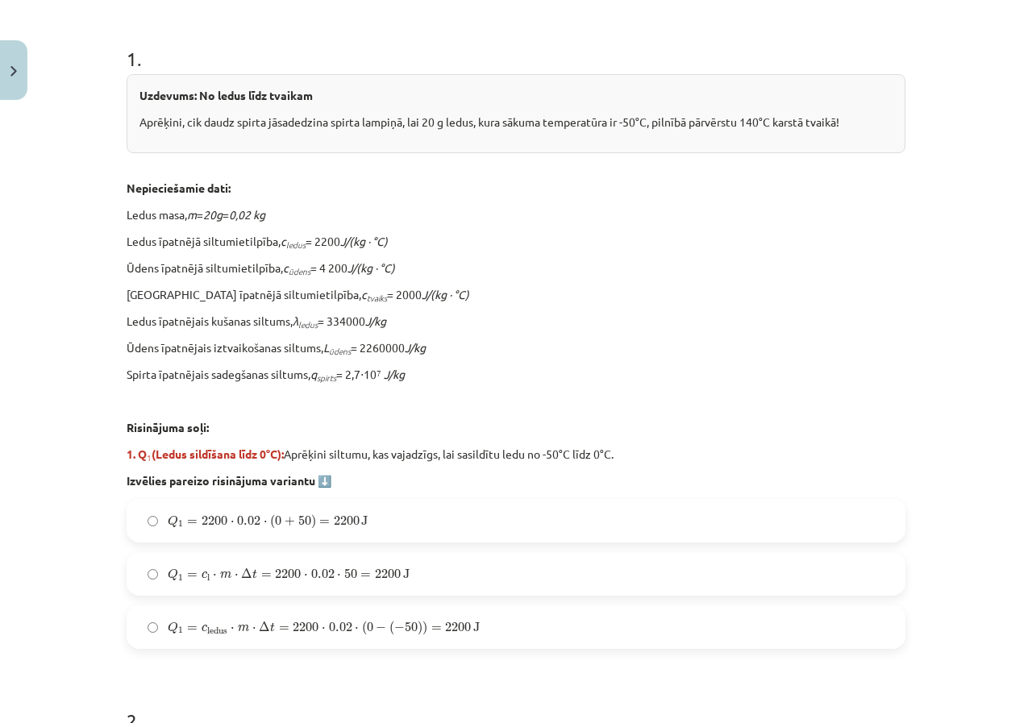
scroll to position [382, 0]
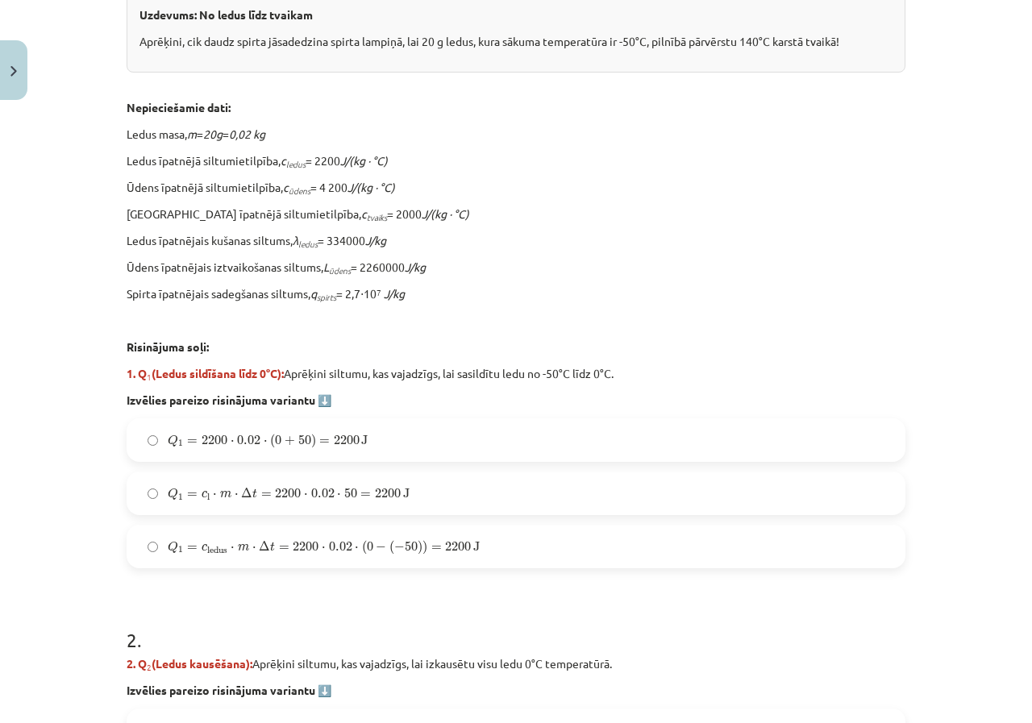
click at [194, 561] on label "Q 1 = c ledus ⋅ m ⋅ Δ t = 2200 ⋅ 0.02 ⋅ ( 0 − ( − 50 ) ) = 2200 J Q 1 = c ledus…" at bounding box center [516, 547] width 776 height 40
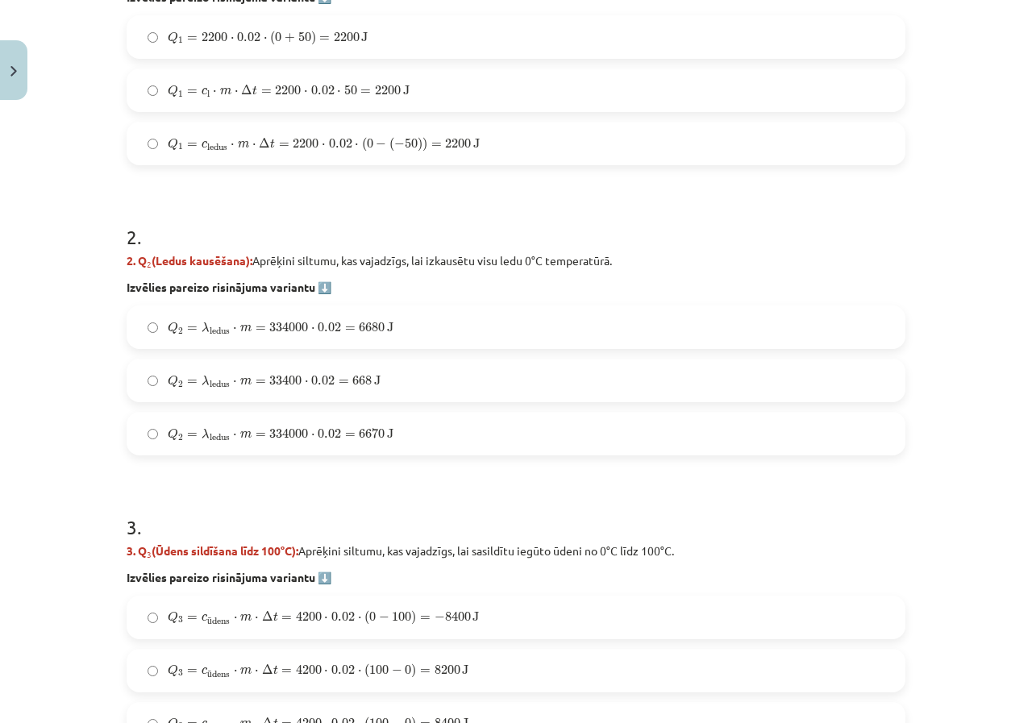
scroll to position [866, 0]
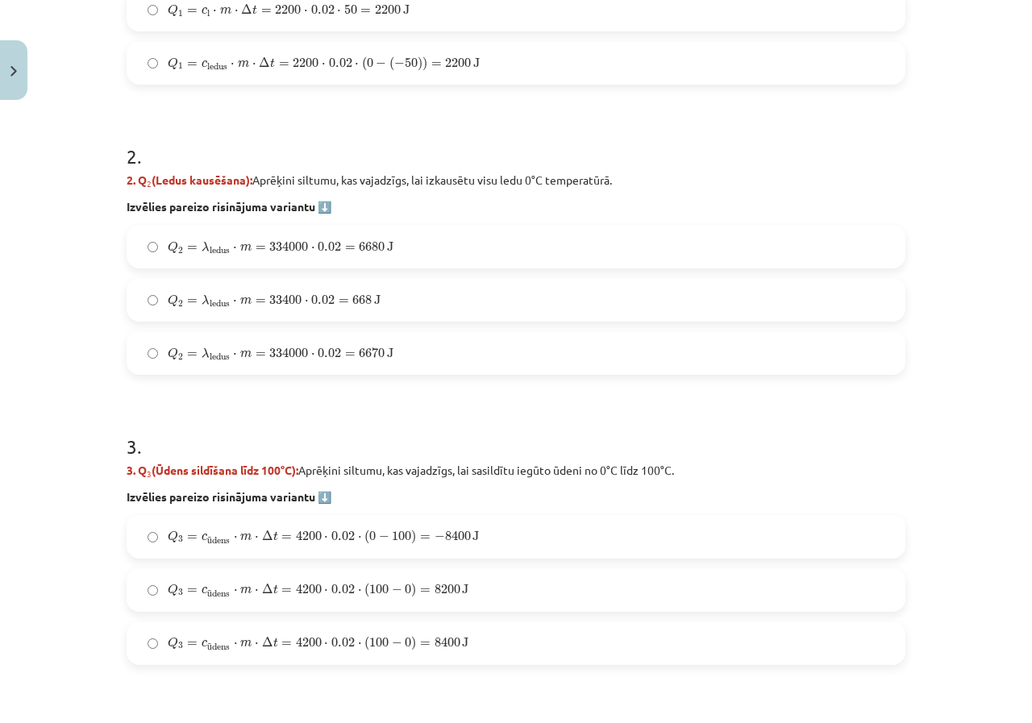
click at [331, 313] on label "Q 2 = λ ledus ⋅ m = 33400 ⋅ 0.02 = 668 J Q 2 = λ ledus ⋅ m = 33400 ⋅ 0.02 = 668…" at bounding box center [516, 300] width 776 height 40
click at [276, 262] on label "Q 2 = λ ledus ⋅ m = 334000 ⋅ 0.02 = 6680 J Q 2 = λ ledus ⋅ m = 334000 ⋅ 0.02 = …" at bounding box center [516, 247] width 776 height 40
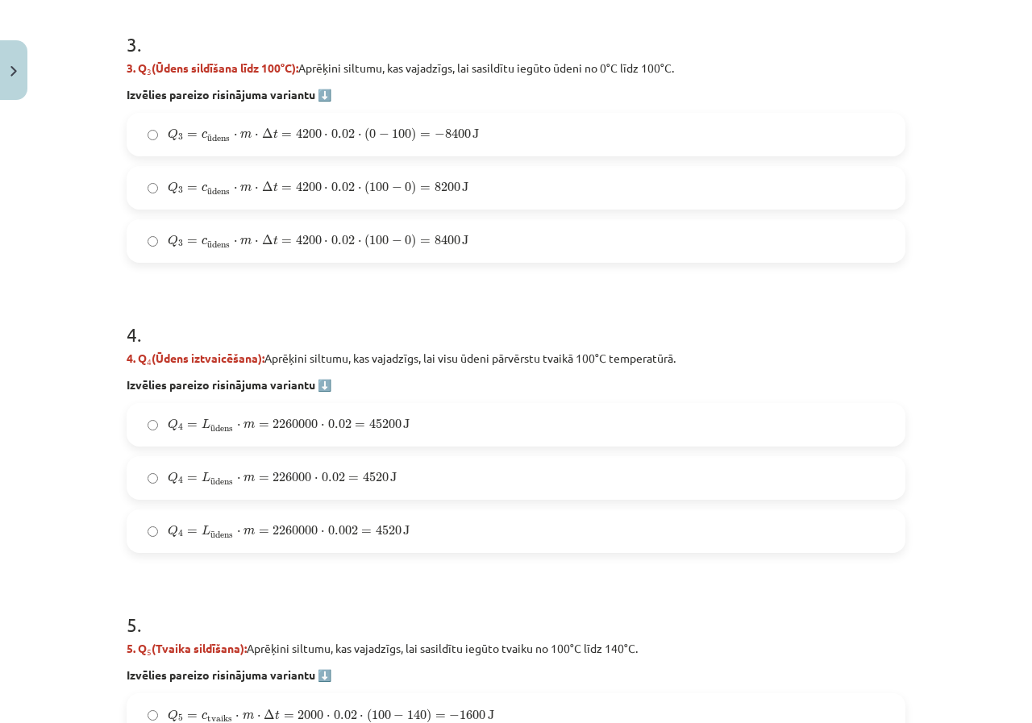
scroll to position [1269, 0]
click at [369, 243] on span "100" at bounding box center [378, 240] width 19 height 10
click at [308, 418] on span "2260000" at bounding box center [295, 423] width 45 height 10
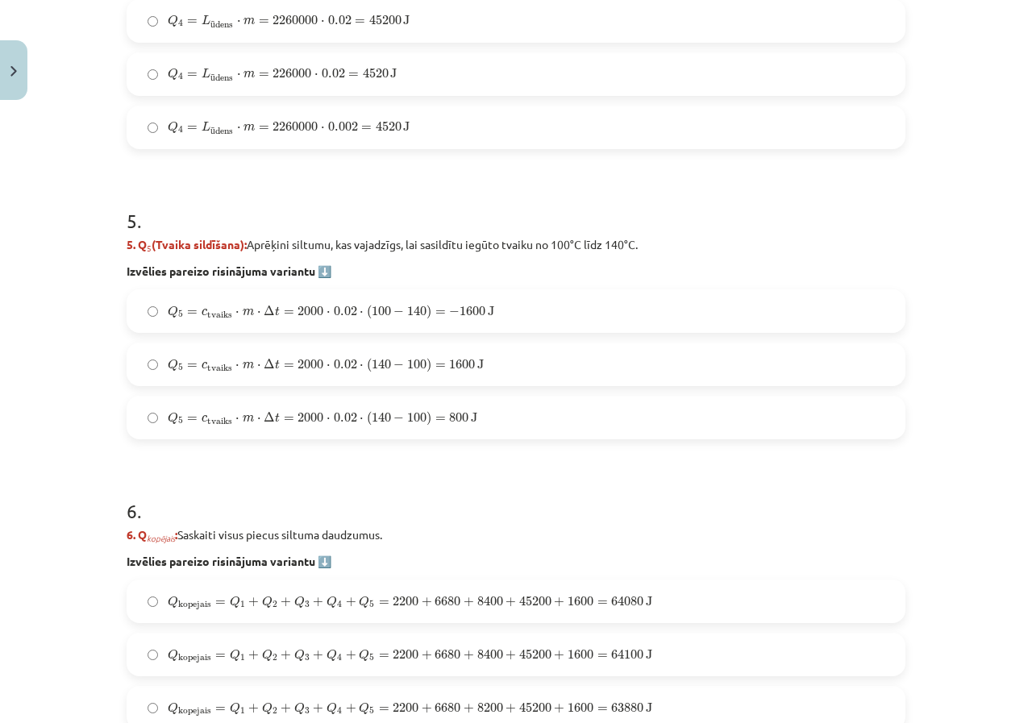
scroll to position [1753, 0]
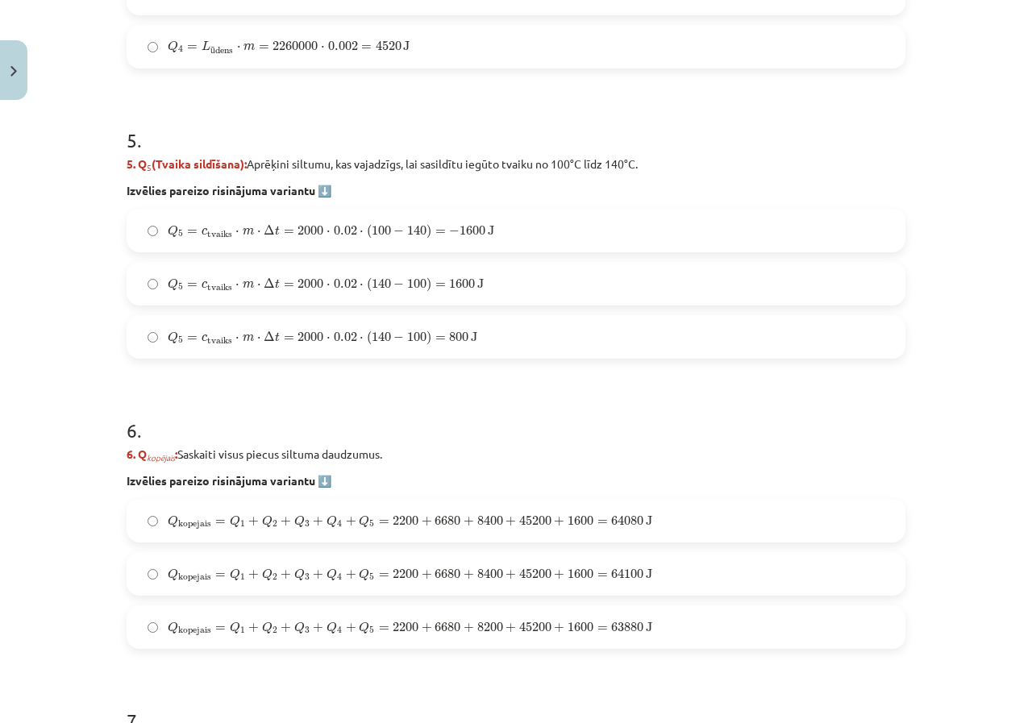
click at [289, 289] on span "Q 5 = c tvaiks ⋅ m ⋅ Δ t = 2000 ⋅ 0.02 ⋅ ( 140 − 100 ) = 1600 J" at bounding box center [326, 284] width 316 height 15
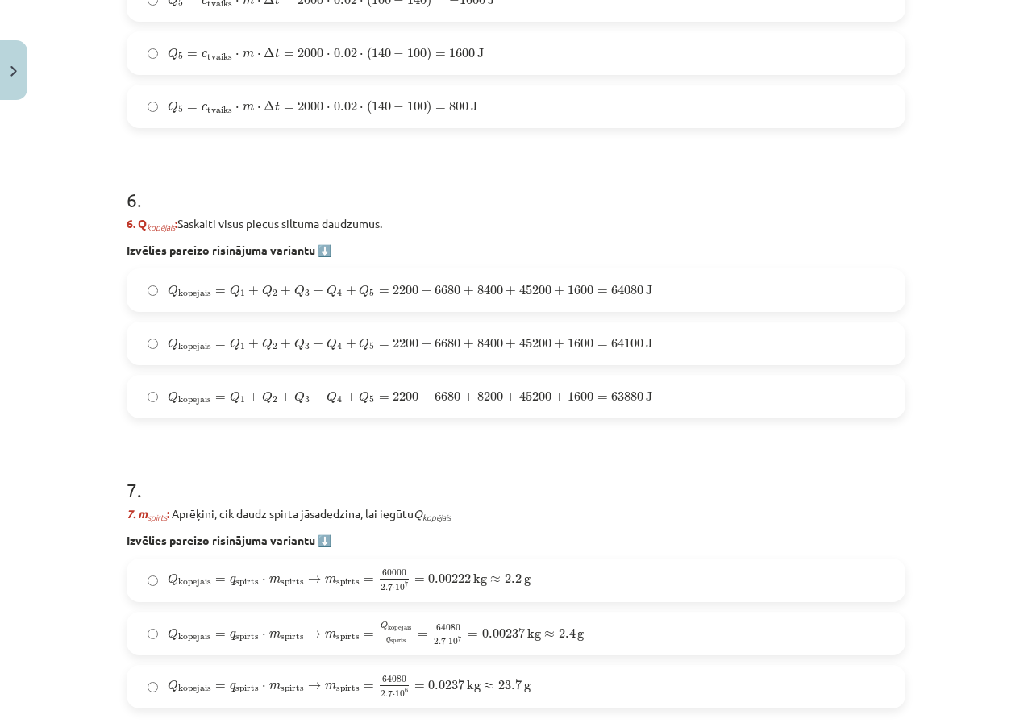
scroll to position [2156, 0]
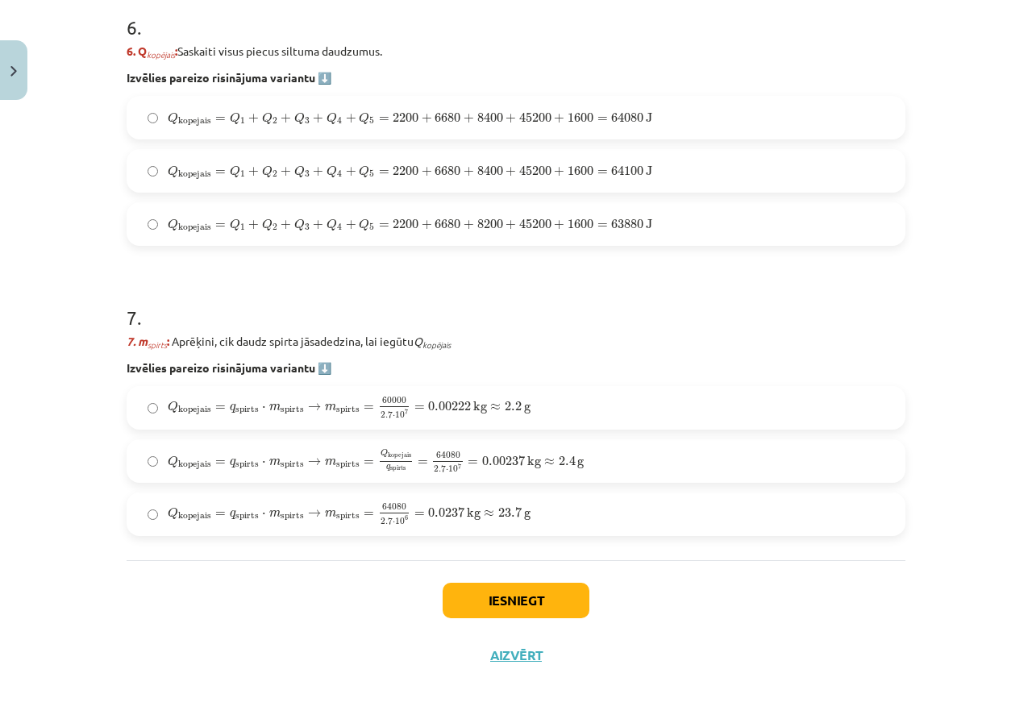
click at [614, 123] on span "64080" at bounding box center [627, 118] width 32 height 10
click at [314, 465] on span "Q kopejais = q spirts ⋅ m spirts → m spirts = Q kopejais q spirts = 64080 2.7 ⋅…" at bounding box center [376, 460] width 416 height 23
click at [549, 599] on button "Iesniegt" at bounding box center [516, 600] width 147 height 35
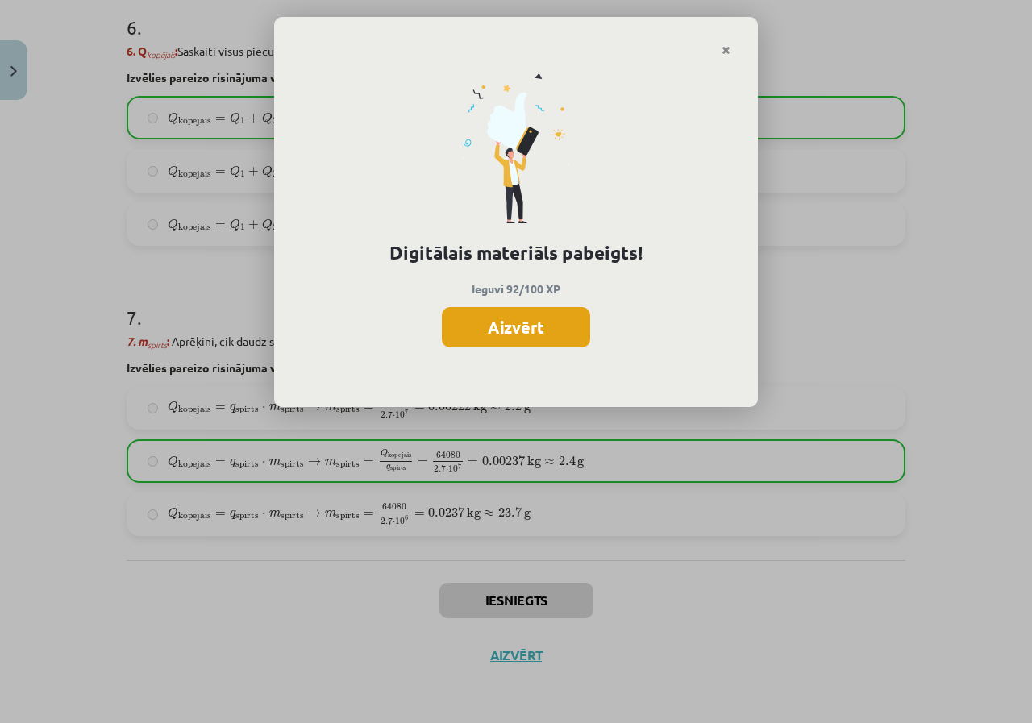
click at [506, 334] on button "Aizvērt" at bounding box center [516, 327] width 148 height 40
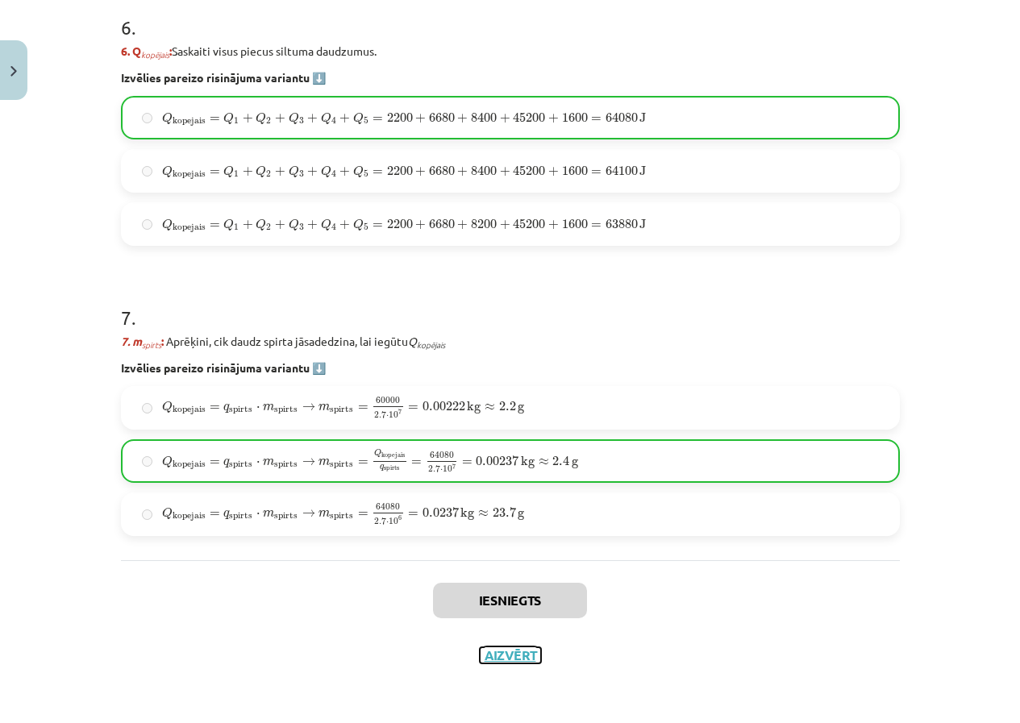
click at [505, 649] on button "Aizvērt" at bounding box center [510, 655] width 61 height 16
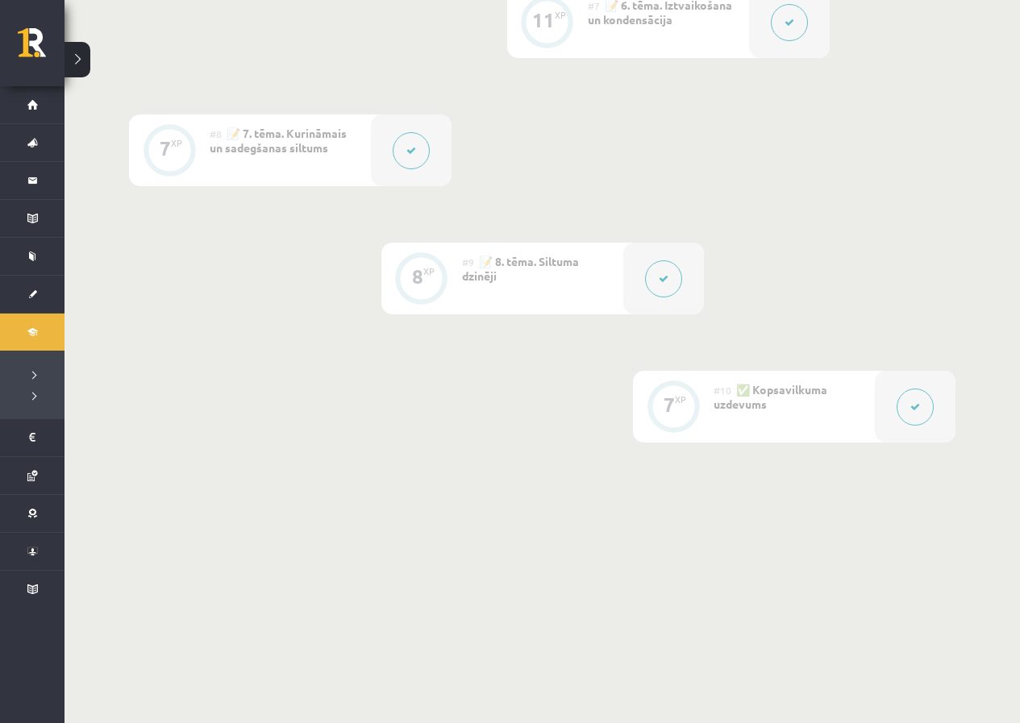
scroll to position [1219, 0]
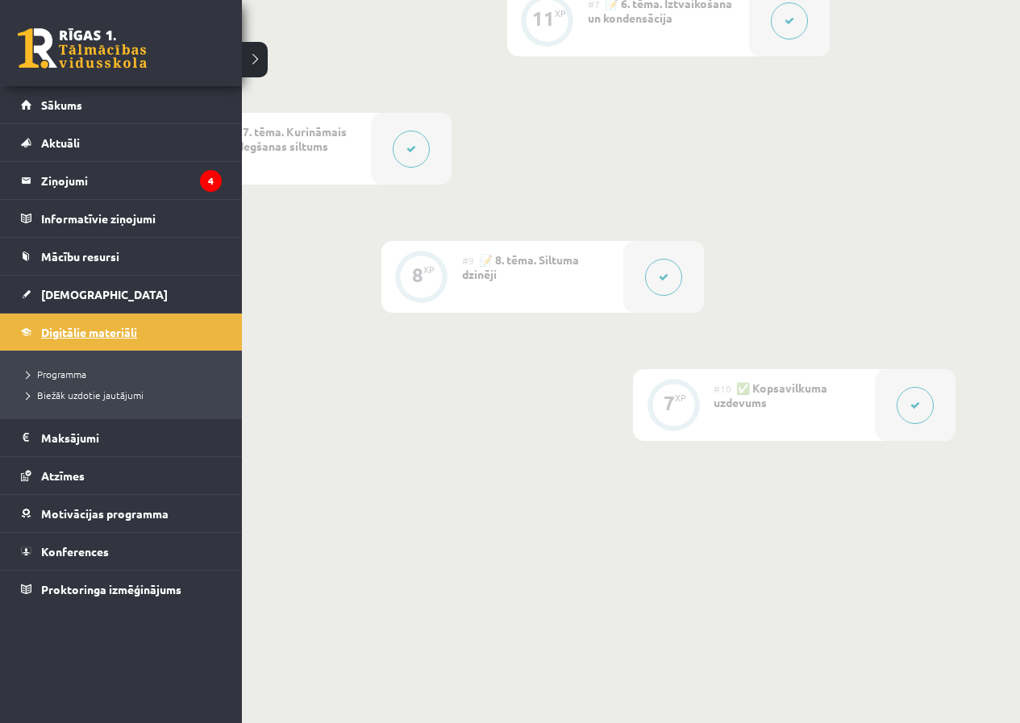
click at [98, 328] on span "Digitālie materiāli" at bounding box center [89, 332] width 96 height 15
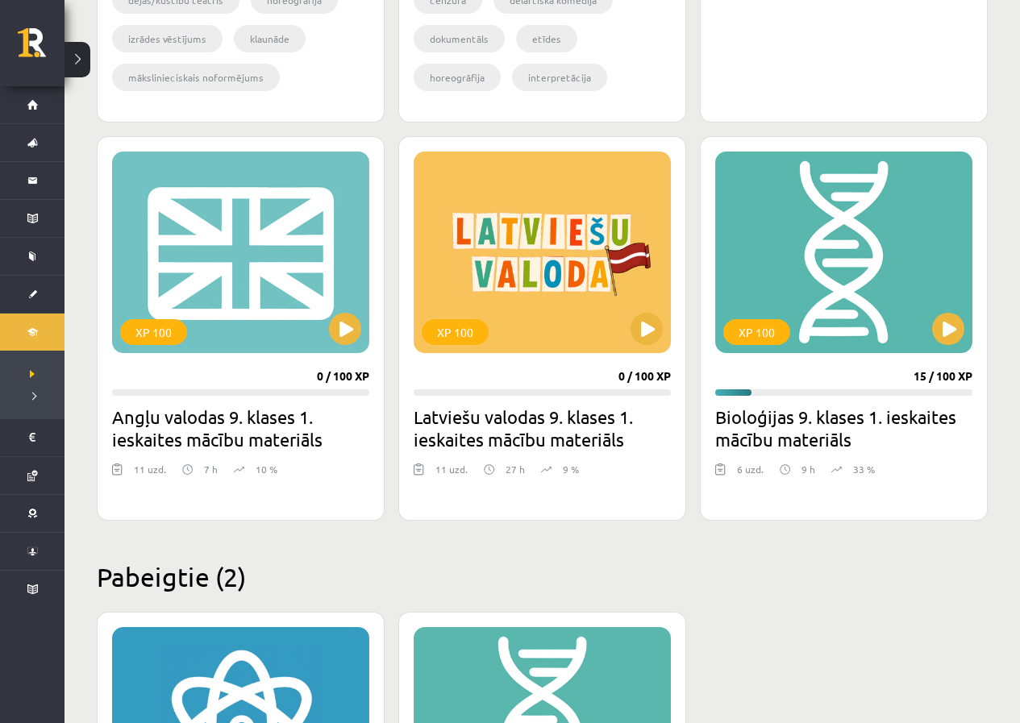
scroll to position [1935, 0]
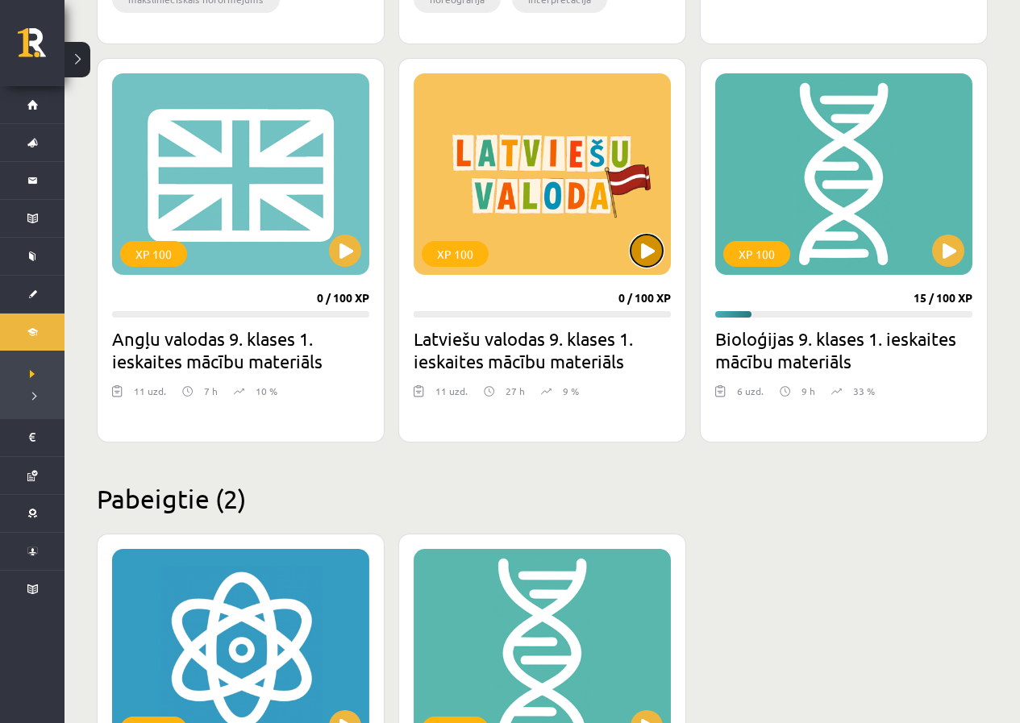
click at [644, 257] on button at bounding box center [647, 251] width 32 height 32
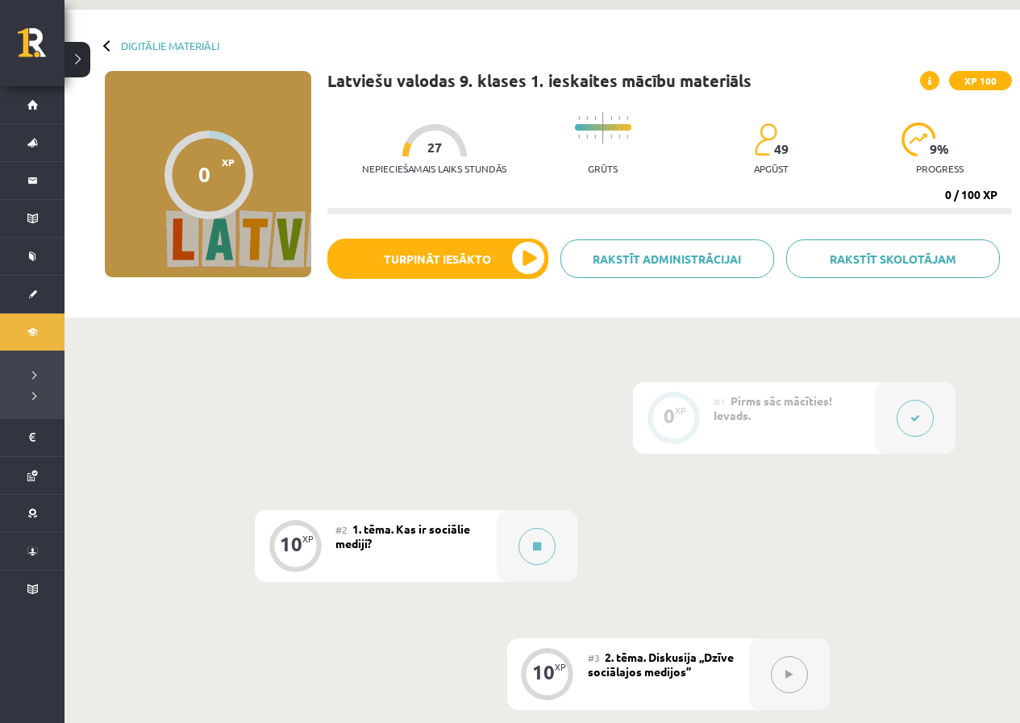
scroll to position [81, 0]
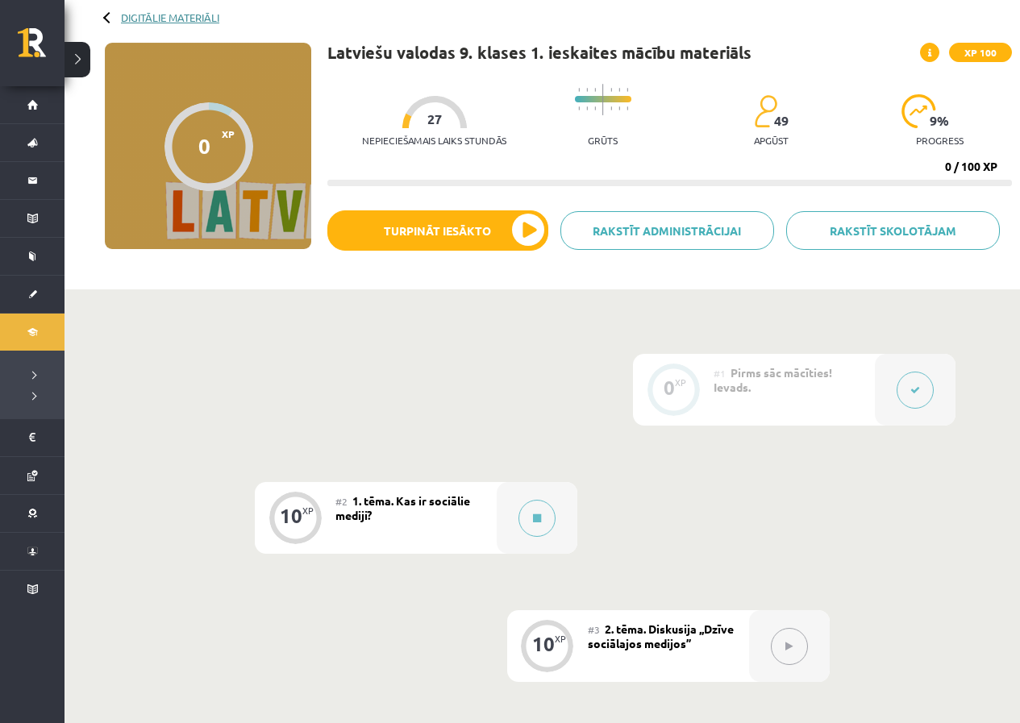
click at [135, 22] on link "Digitālie materiāli" at bounding box center [170, 17] width 98 height 12
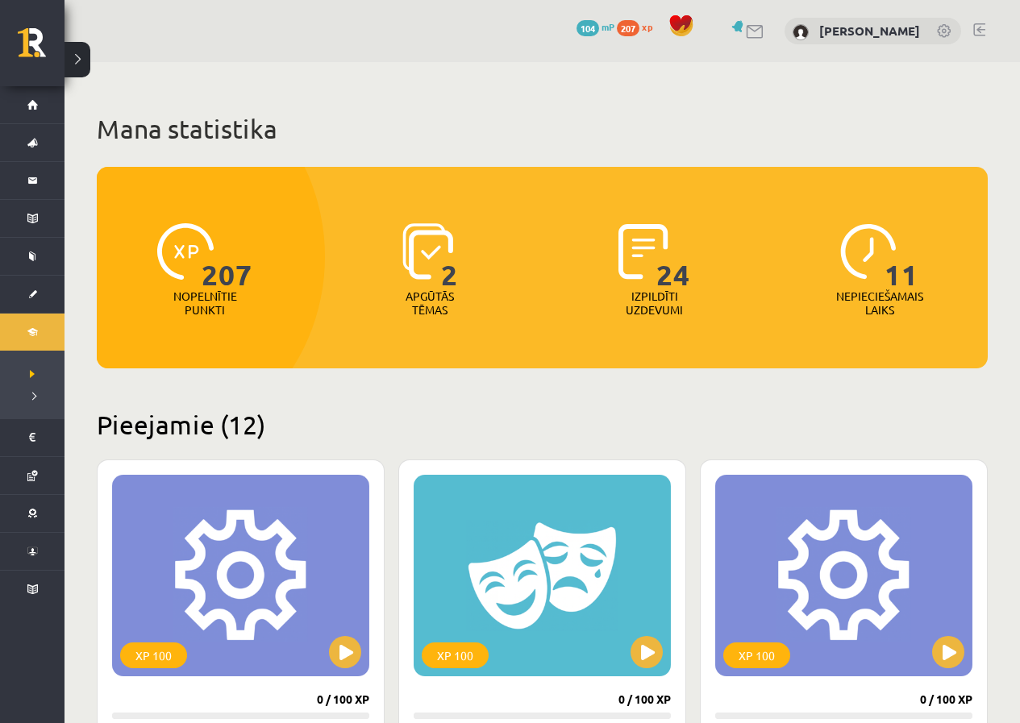
click at [190, 265] on img at bounding box center [185, 251] width 56 height 56
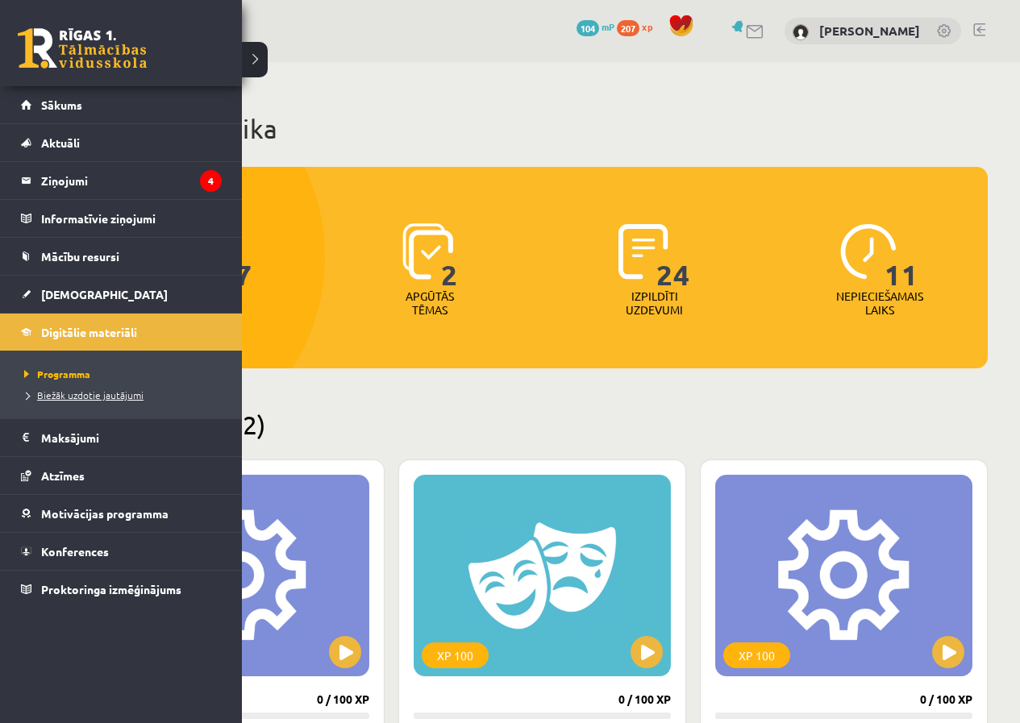
click at [94, 393] on span "Biežāk uzdotie jautājumi" at bounding box center [81, 395] width 123 height 13
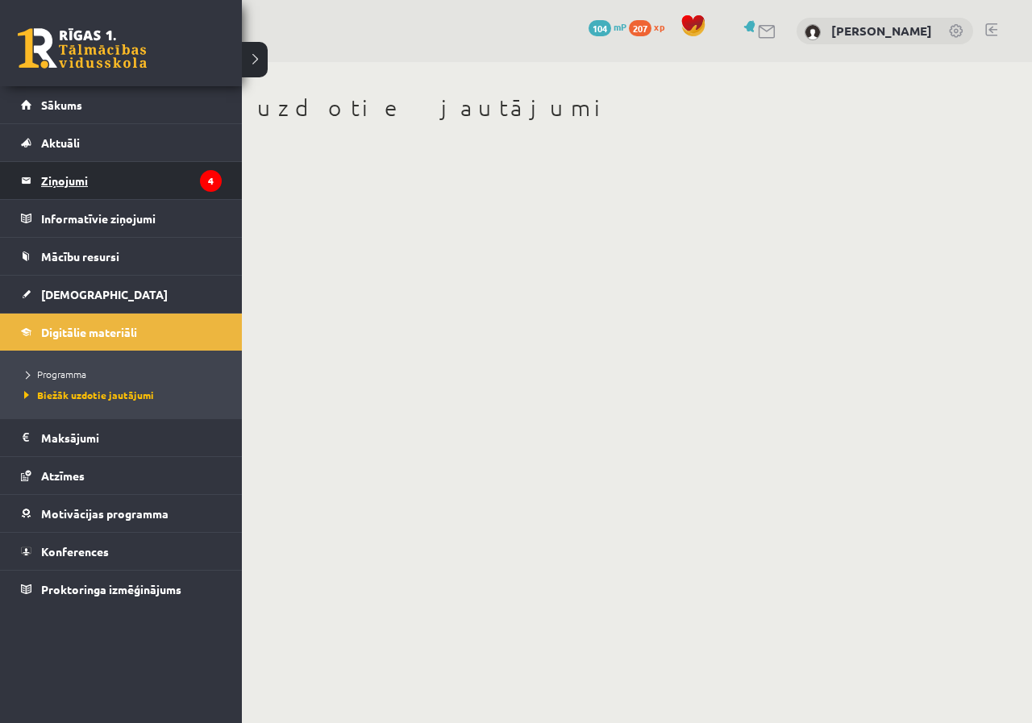
click at [113, 194] on legend "Ziņojumi 4" at bounding box center [131, 180] width 181 height 37
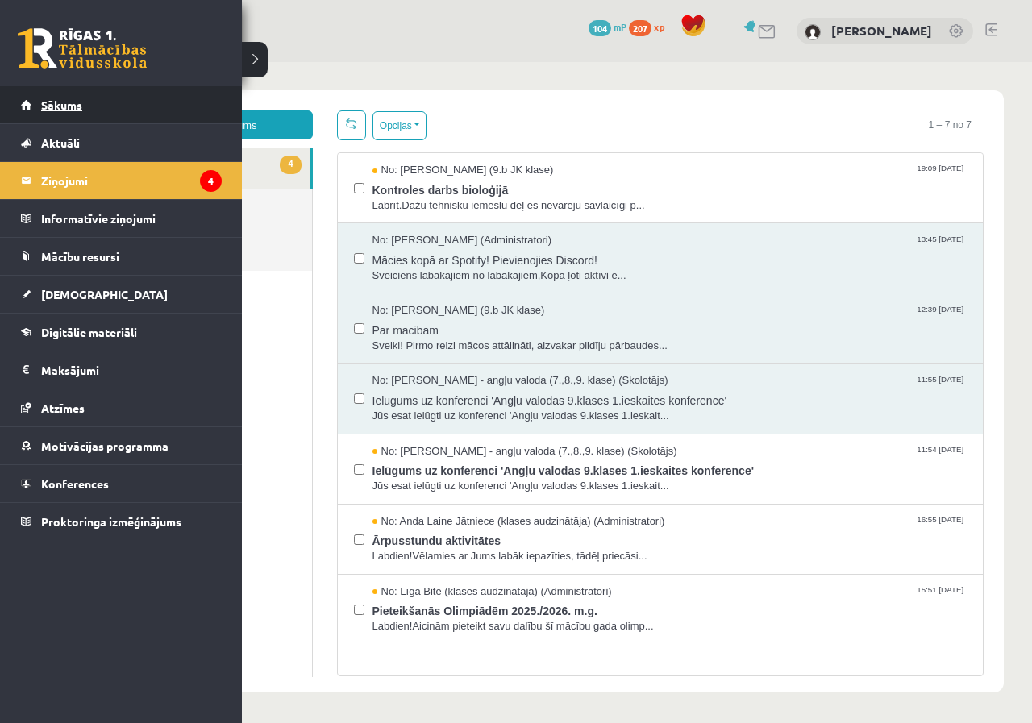
click at [96, 114] on link "Sākums" at bounding box center [121, 104] width 201 height 37
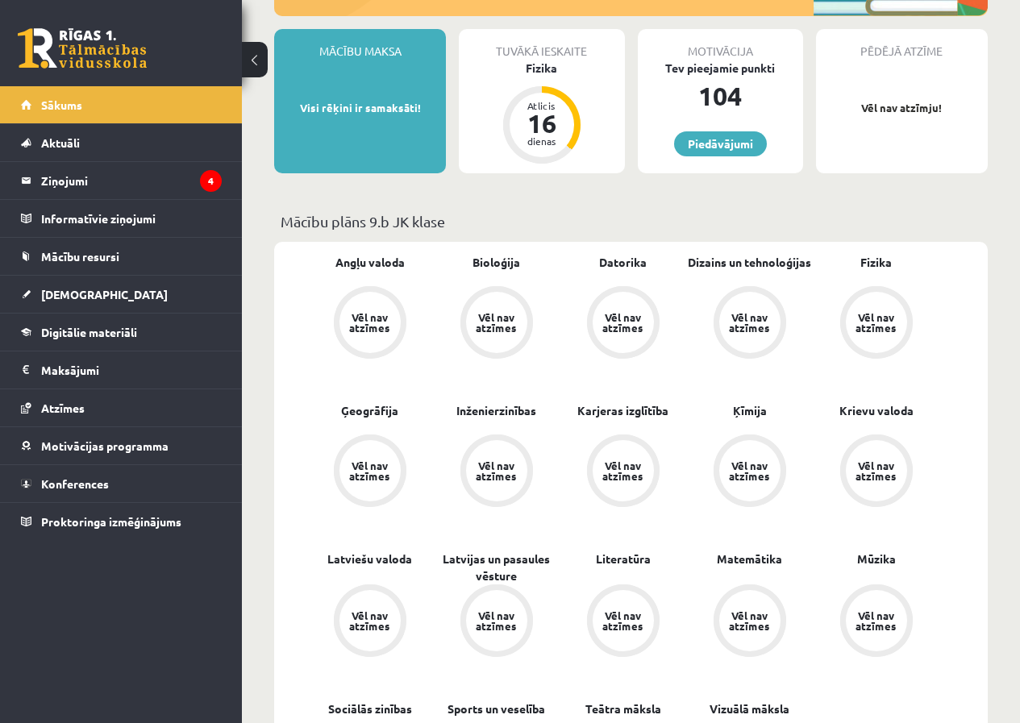
scroll to position [323, 0]
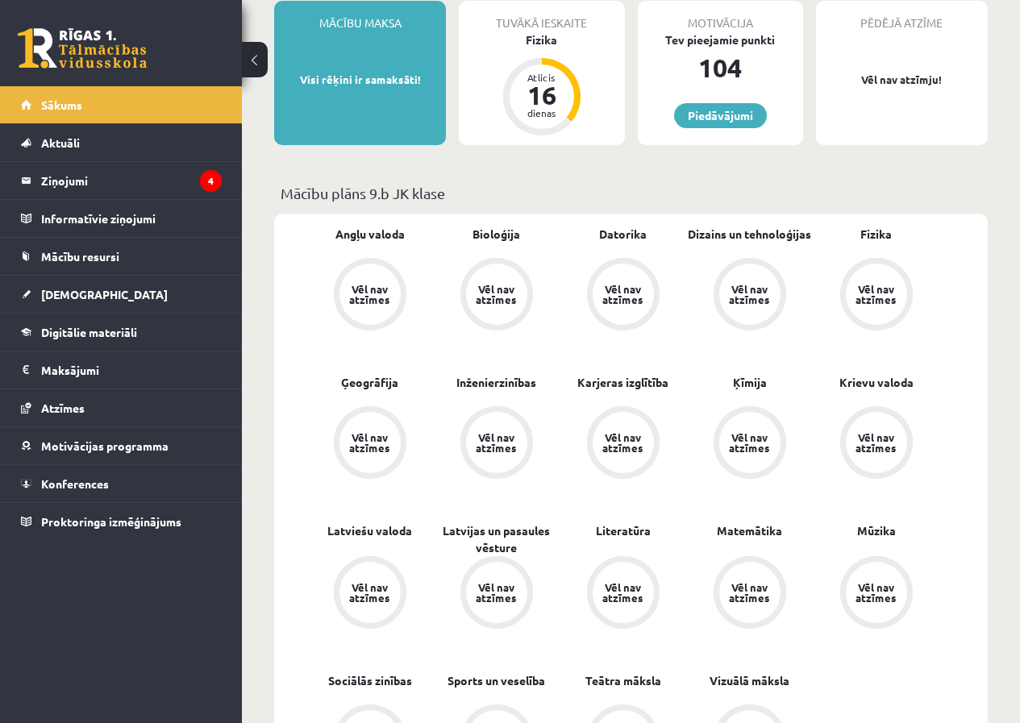
click at [513, 299] on div "Vēl nav atzīmes" at bounding box center [496, 294] width 45 height 21
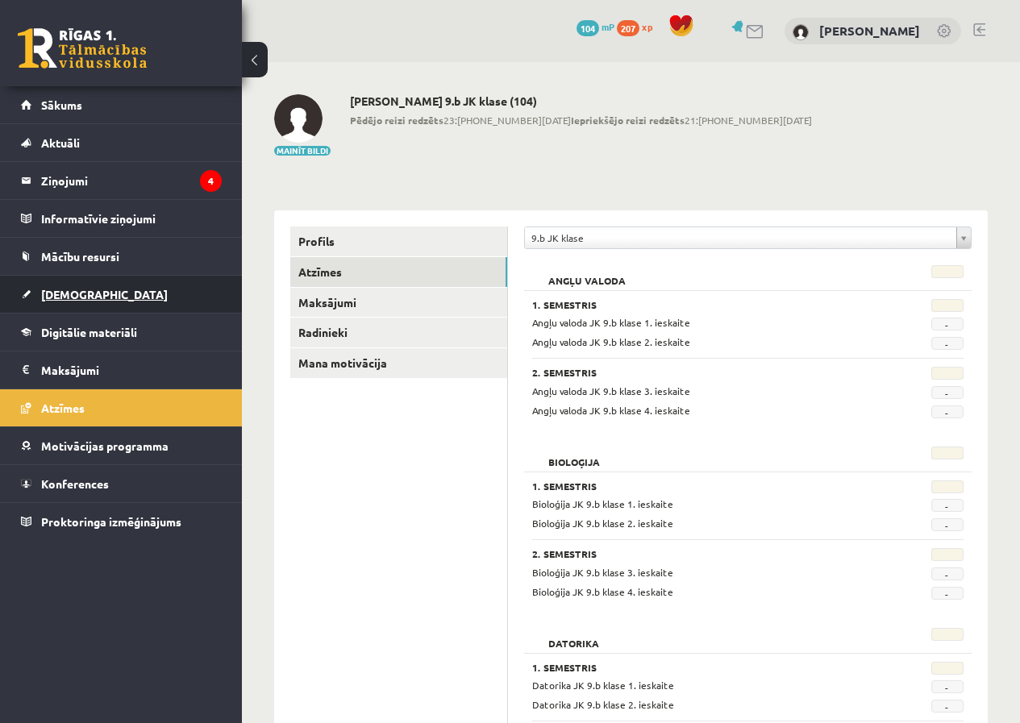
click at [69, 303] on link "[DEMOGRAPHIC_DATA]" at bounding box center [121, 294] width 201 height 37
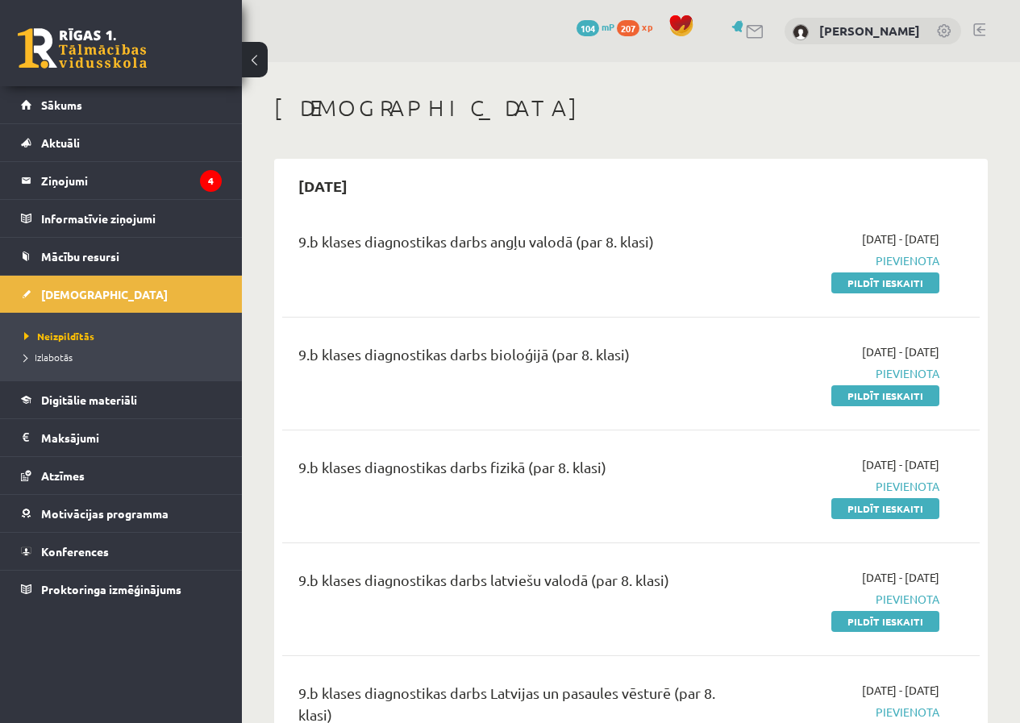
click at [765, 277] on div "[DATE] - [DATE] [GEOGRAPHIC_DATA] Pildīt ieskaiti" at bounding box center [841, 261] width 222 height 60
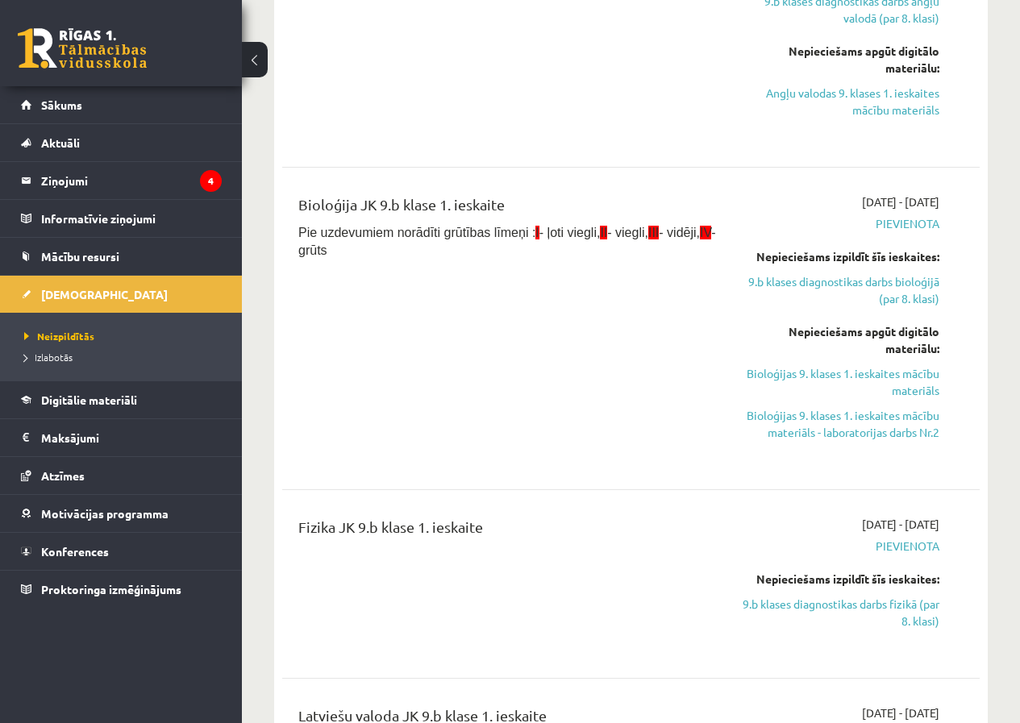
scroll to position [1290, 0]
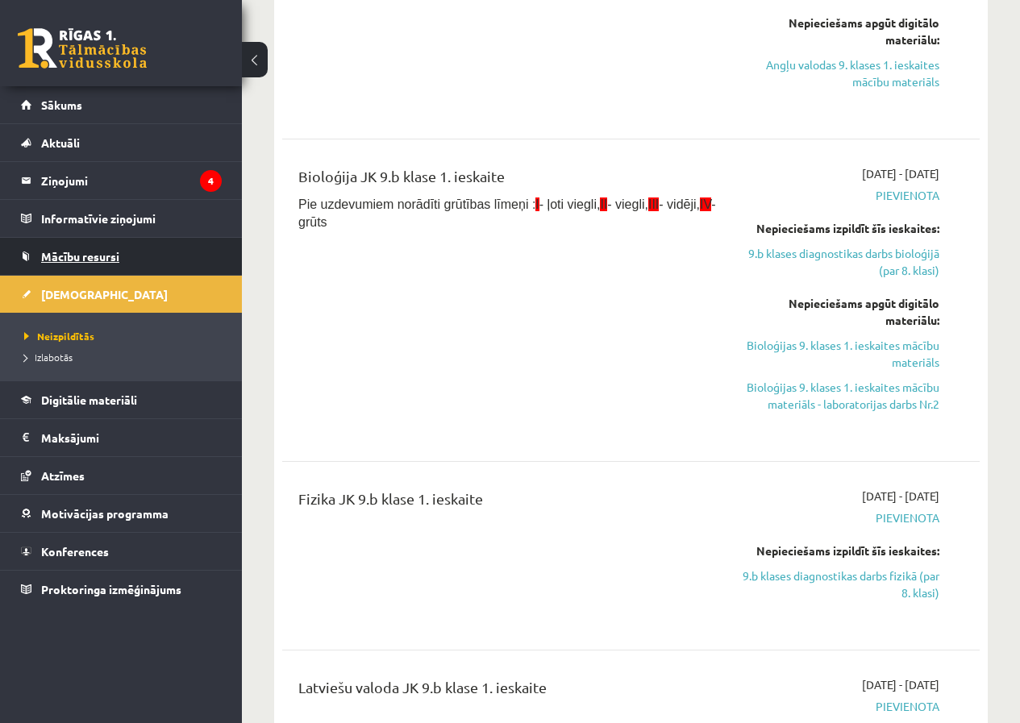
click at [111, 256] on span "Mācību resursi" at bounding box center [80, 256] width 78 height 15
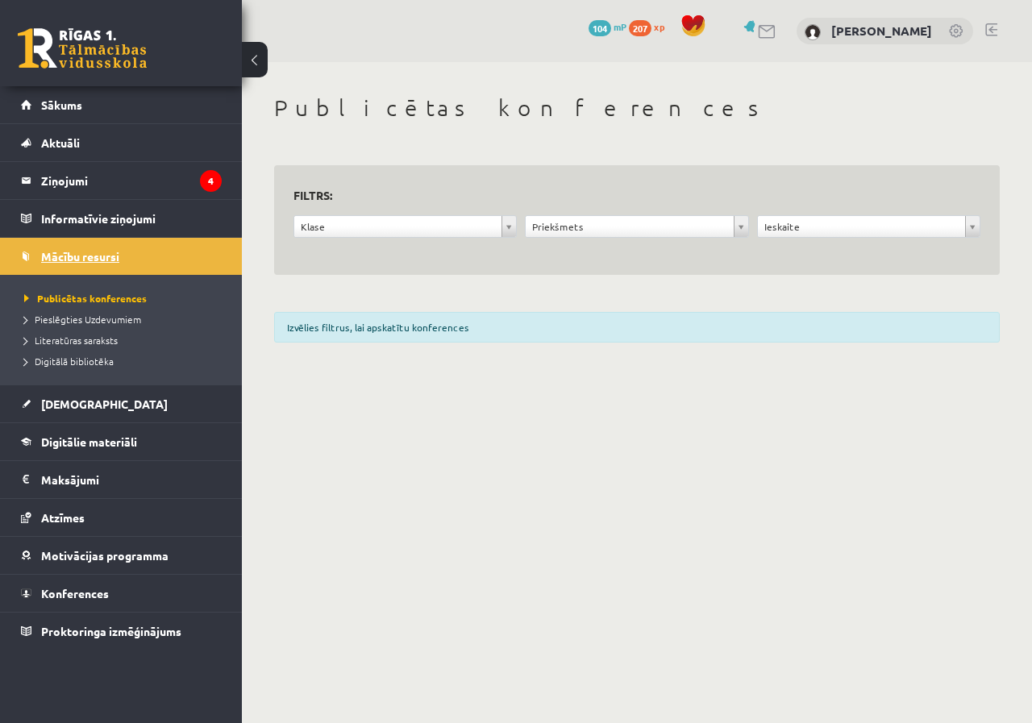
click at [94, 251] on span "Mācību resursi" at bounding box center [80, 256] width 78 height 15
click at [80, 442] on span "Digitālie materiāli" at bounding box center [89, 442] width 96 height 15
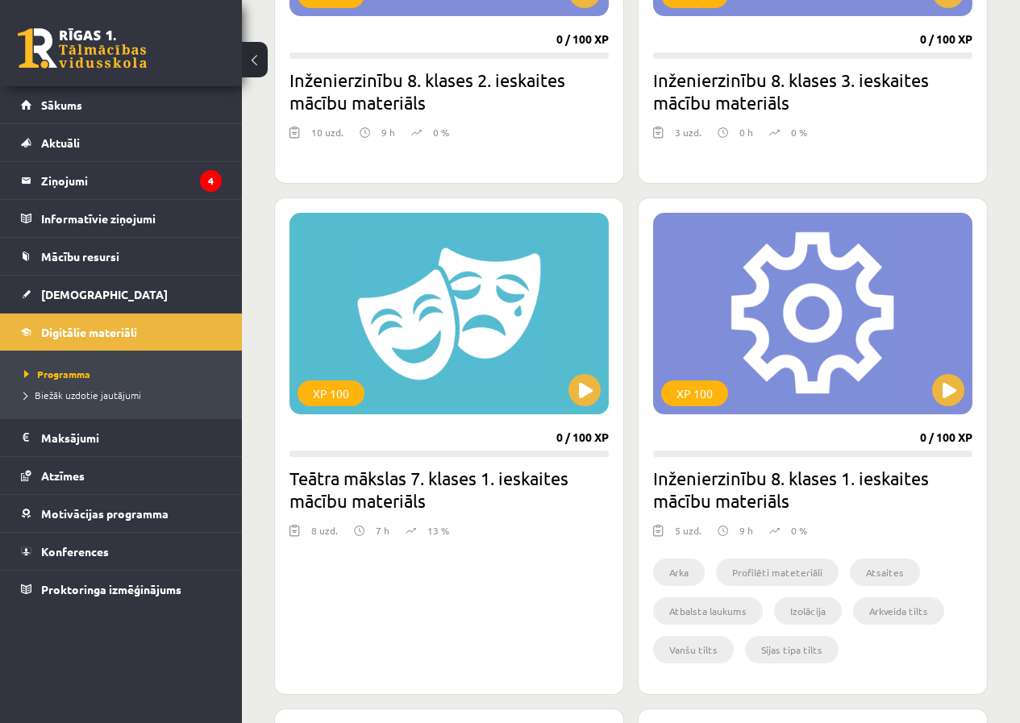
scroll to position [1210, 0]
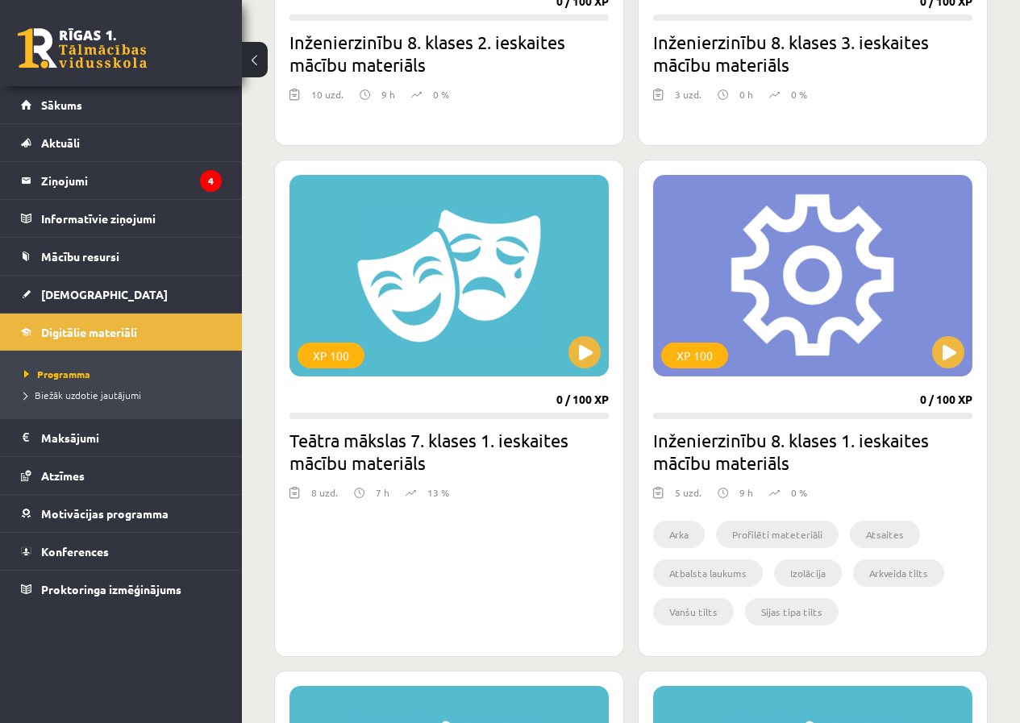
click at [264, 66] on button at bounding box center [255, 59] width 26 height 35
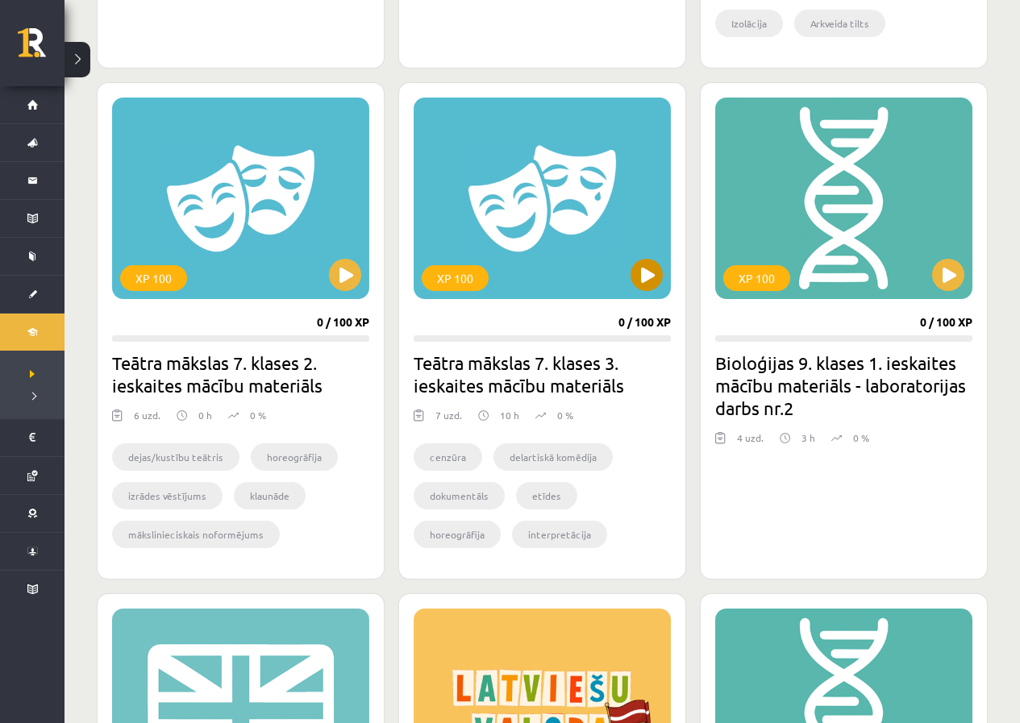
scroll to position [1451, 0]
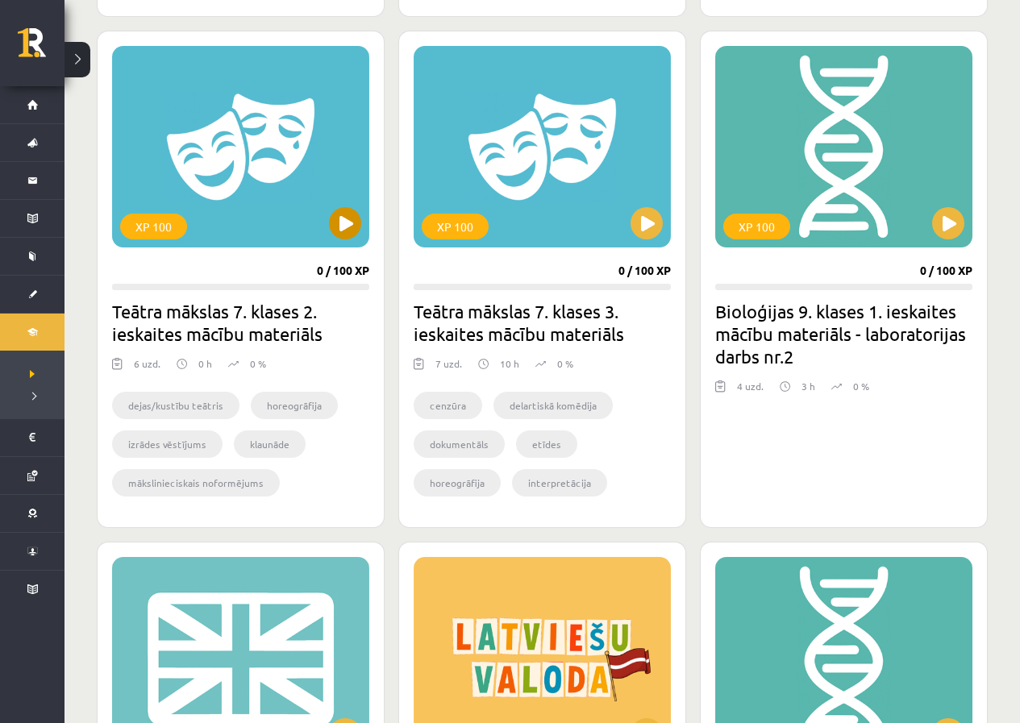
click at [364, 220] on div "XP 100" at bounding box center [240, 147] width 257 height 202
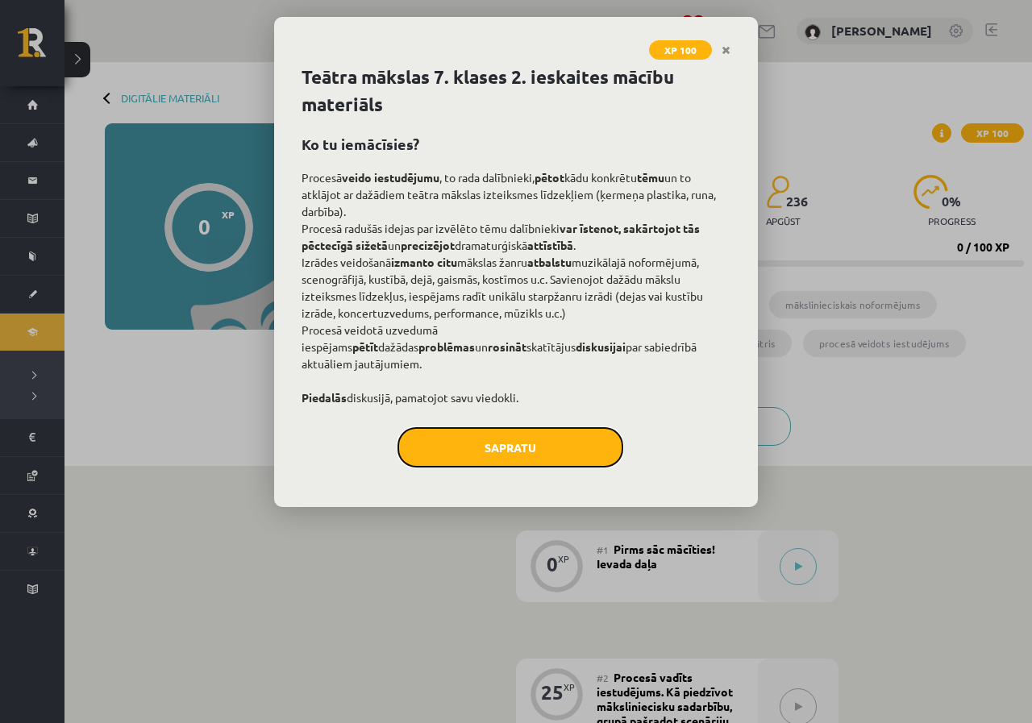
click at [437, 462] on button "Sapratu" at bounding box center [511, 447] width 226 height 40
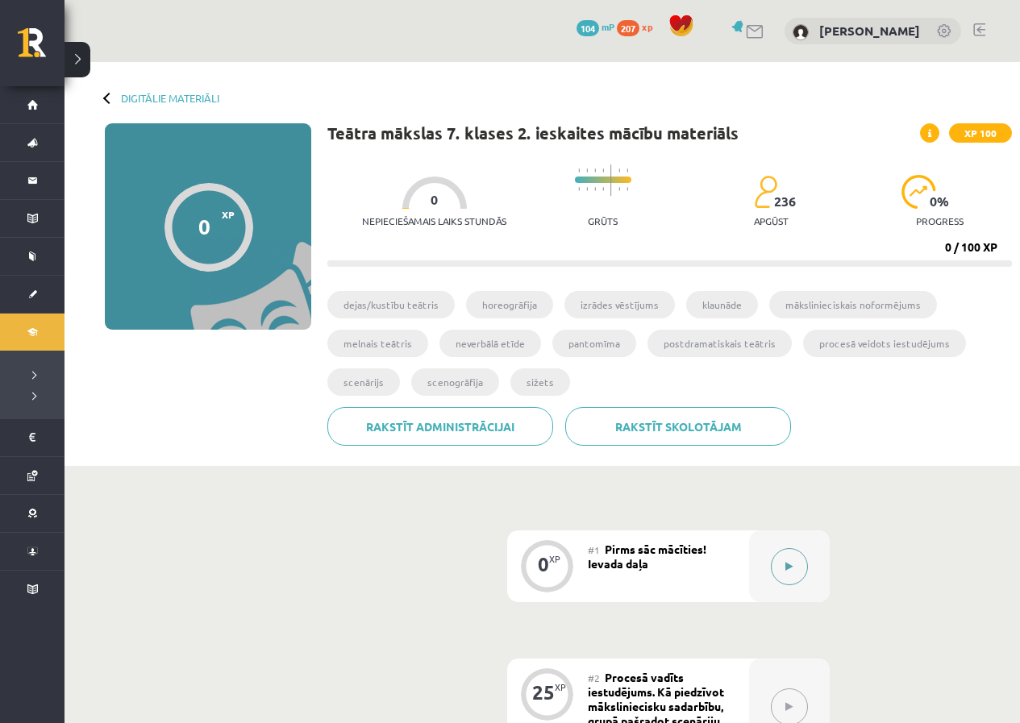
click at [785, 565] on icon at bounding box center [788, 567] width 7 height 10
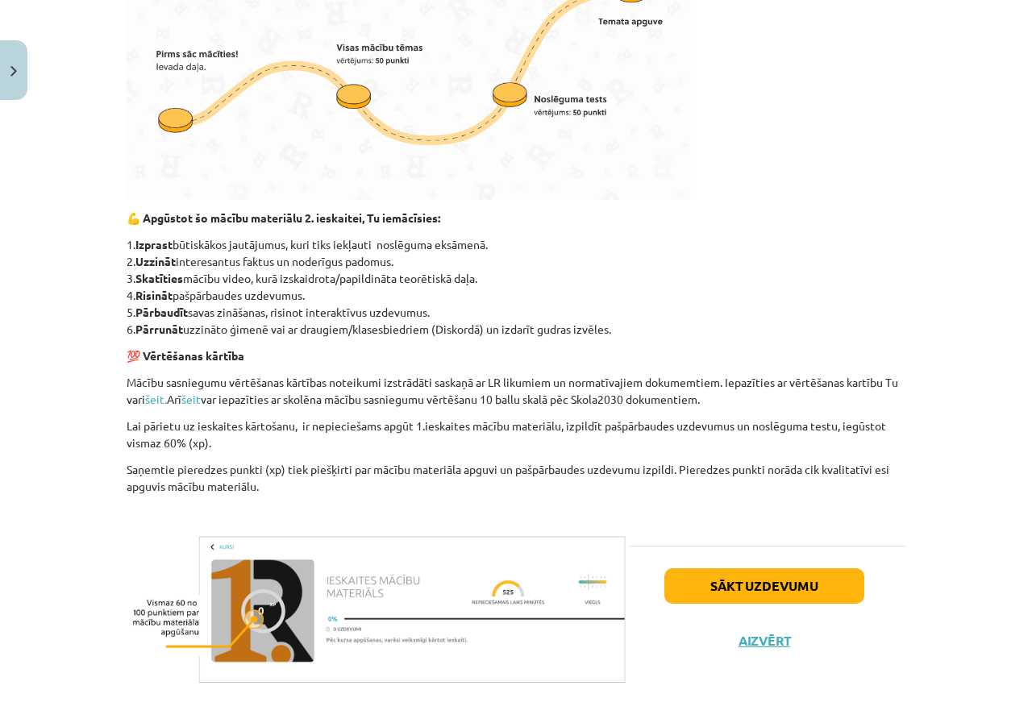
scroll to position [575, 0]
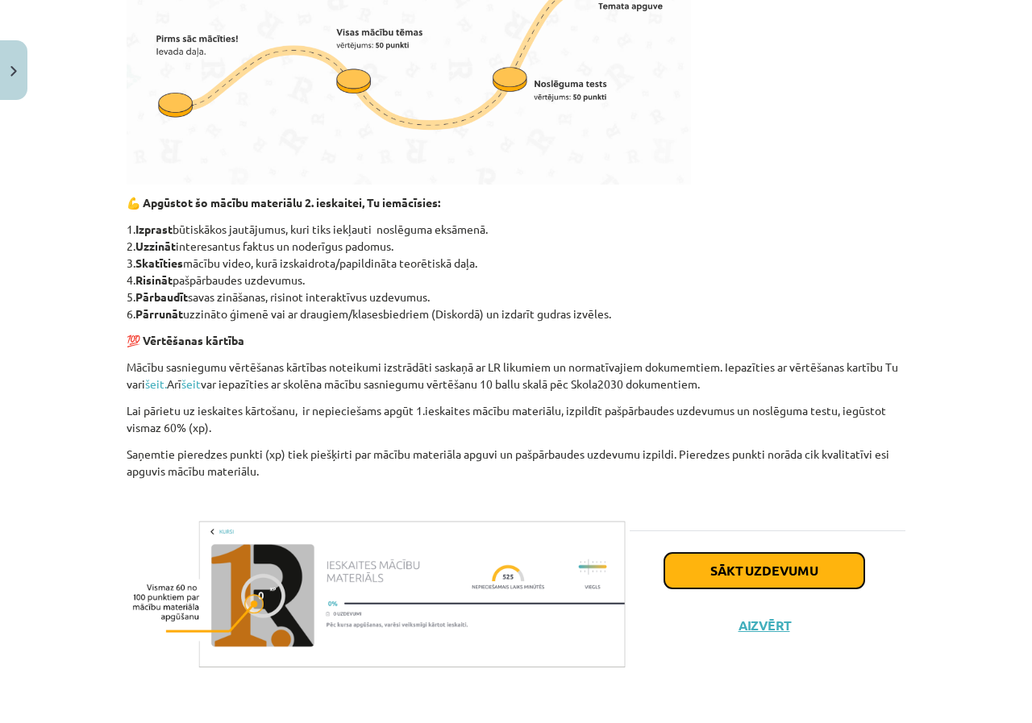
click at [834, 567] on button "Sākt uzdevumu" at bounding box center [764, 570] width 200 height 35
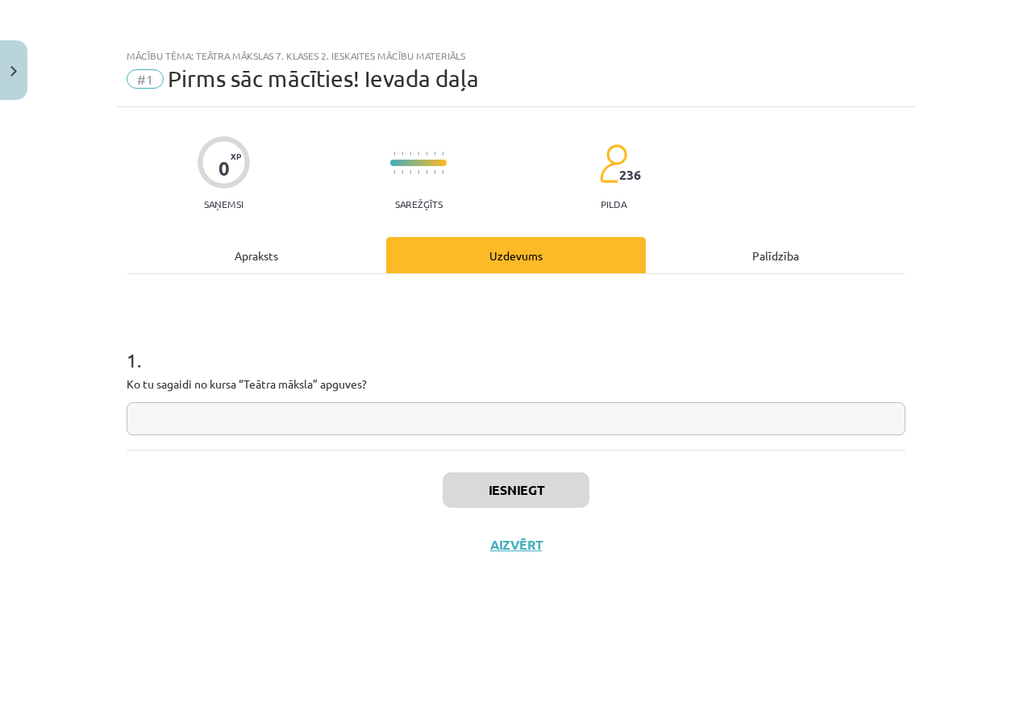
scroll to position [0, 0]
click at [226, 433] on input "text" at bounding box center [516, 418] width 779 height 33
type input "*"
type input "**********"
click at [523, 496] on button "Iesniegt" at bounding box center [516, 490] width 147 height 35
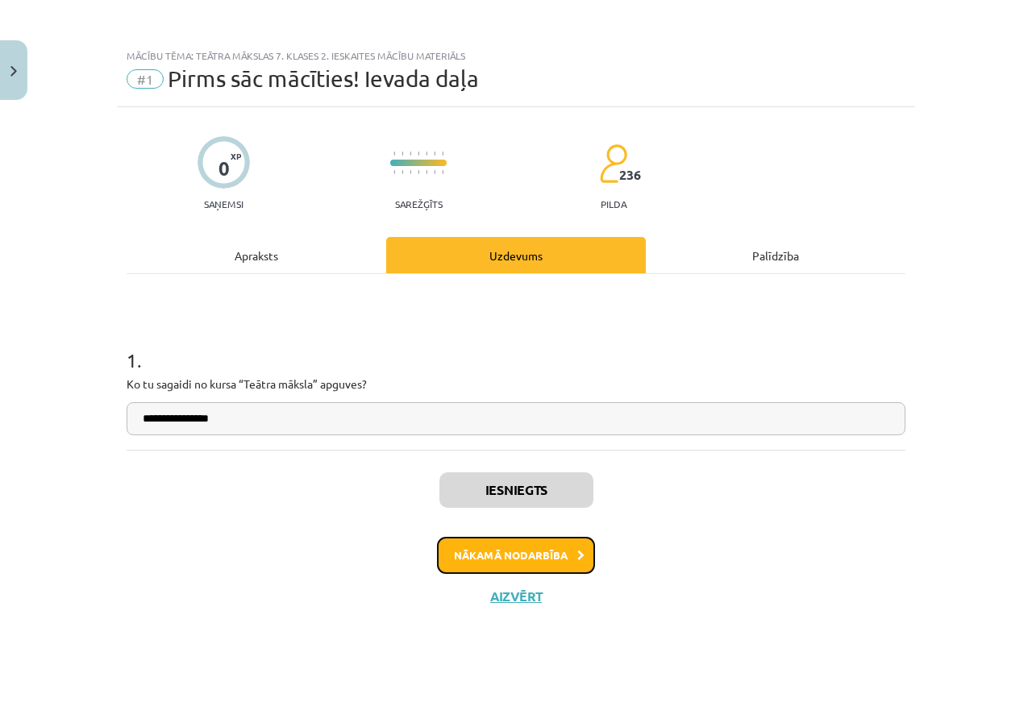
click at [482, 567] on button "Nākamā nodarbība" at bounding box center [516, 555] width 158 height 37
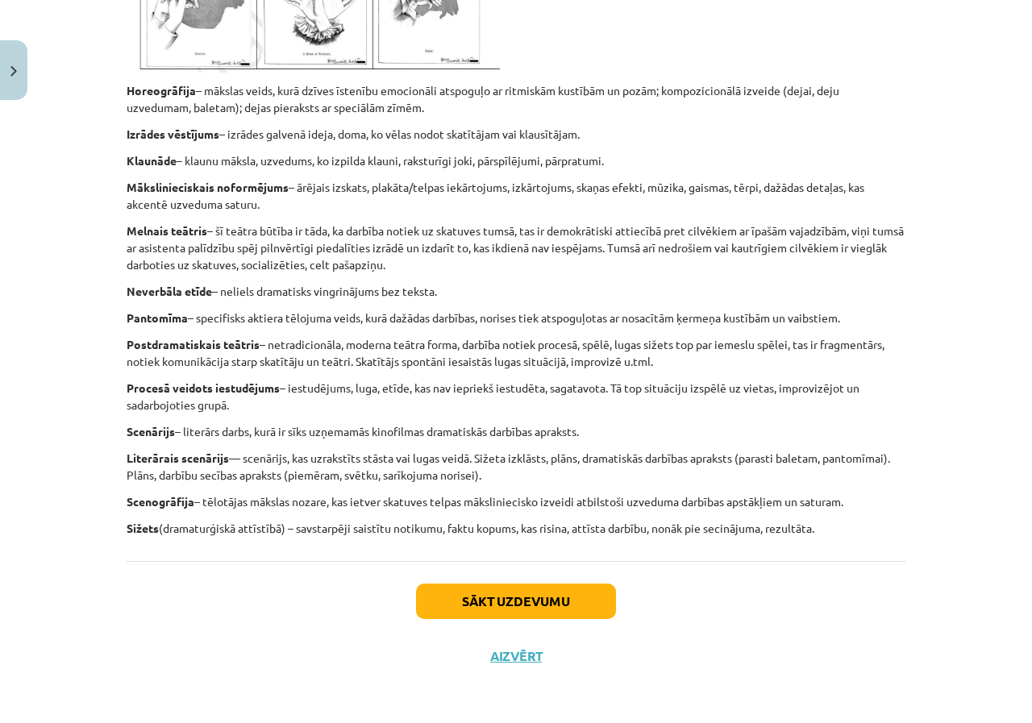
scroll to position [1357, 0]
click at [536, 600] on button "Sākt uzdevumu" at bounding box center [516, 600] width 200 height 35
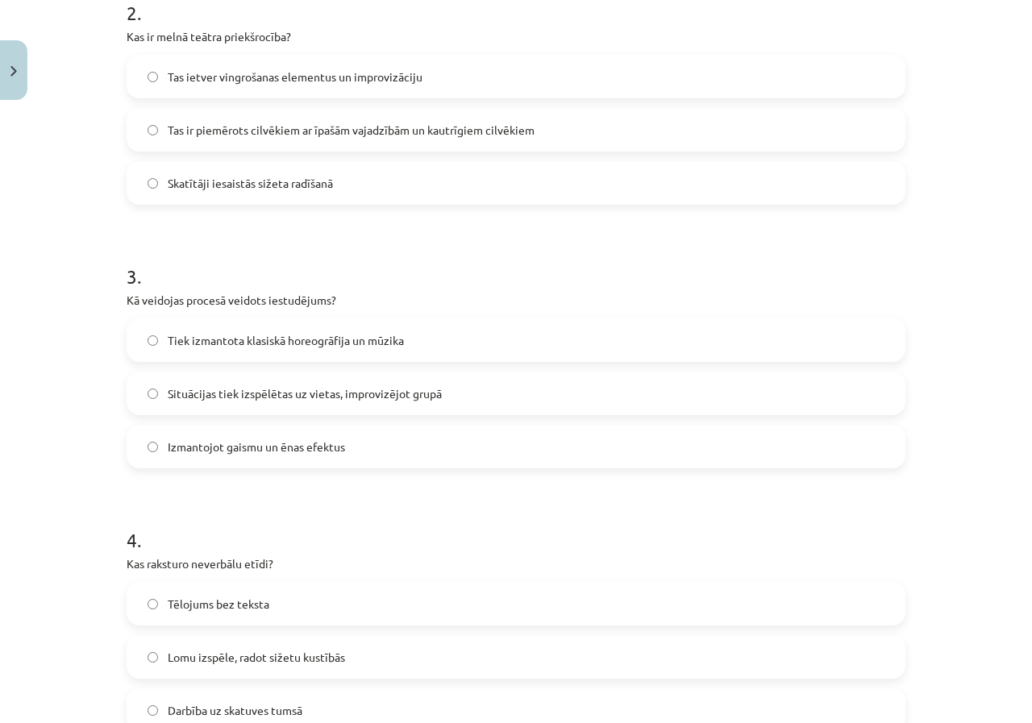
scroll to position [766, 0]
